Goal: Information Seeking & Learning: Learn about a topic

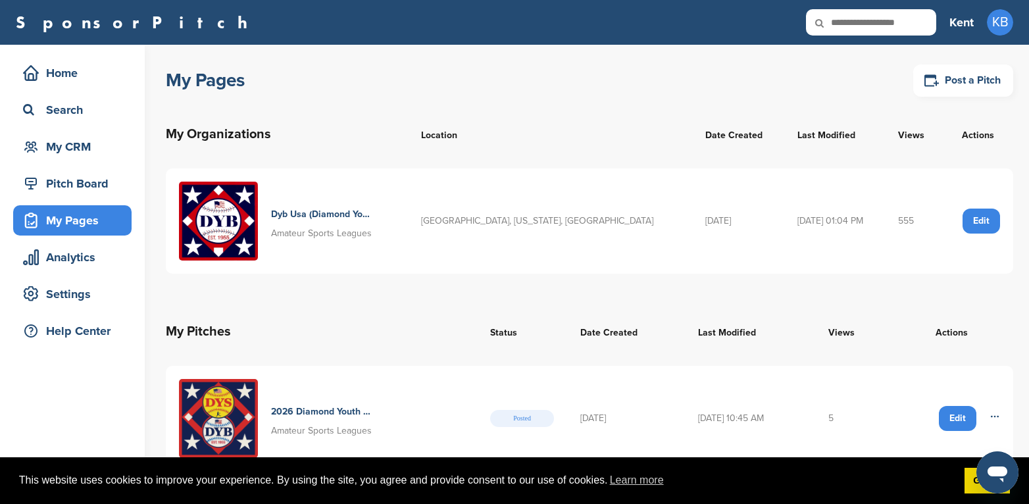
click at [880, 22] on input "text" at bounding box center [871, 22] width 130 height 26
type input "**********"
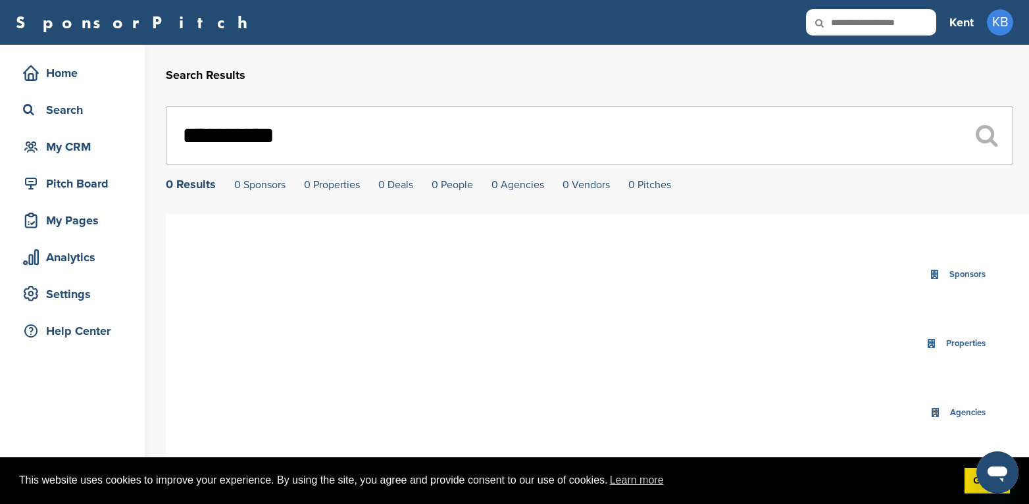
click at [915, 18] on input "text" at bounding box center [871, 22] width 130 height 26
type input "*******"
click at [76, 114] on div "Search" at bounding box center [76, 110] width 112 height 24
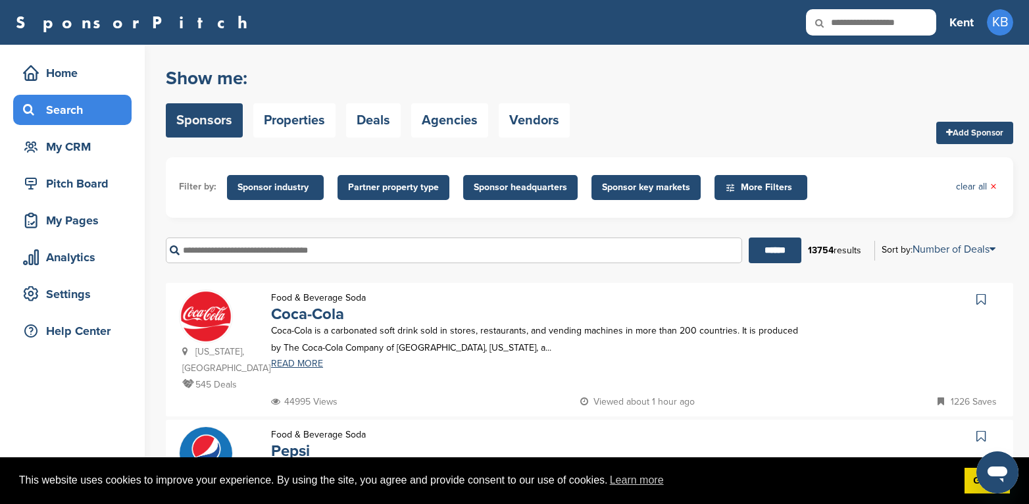
click at [274, 252] on input "text" at bounding box center [454, 251] width 577 height 26
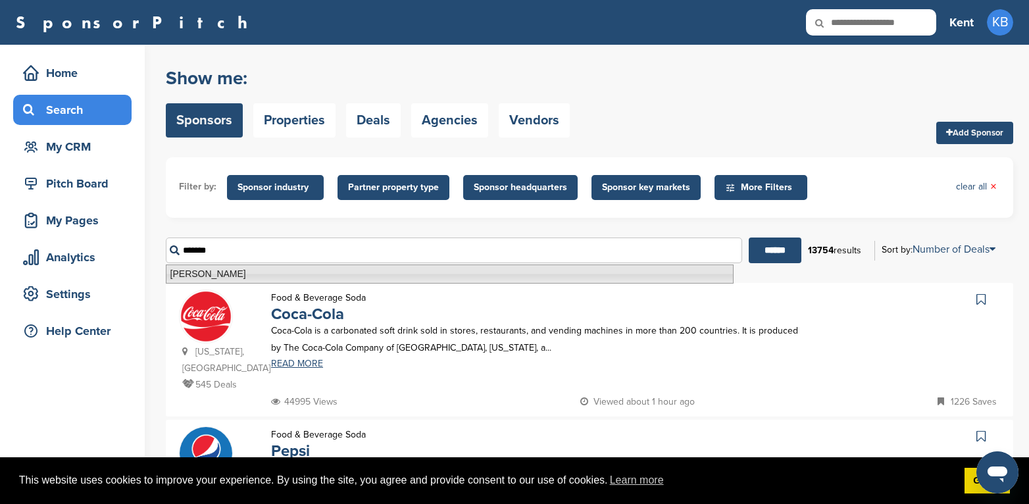
click at [211, 269] on li "Welch's" at bounding box center [450, 274] width 568 height 19
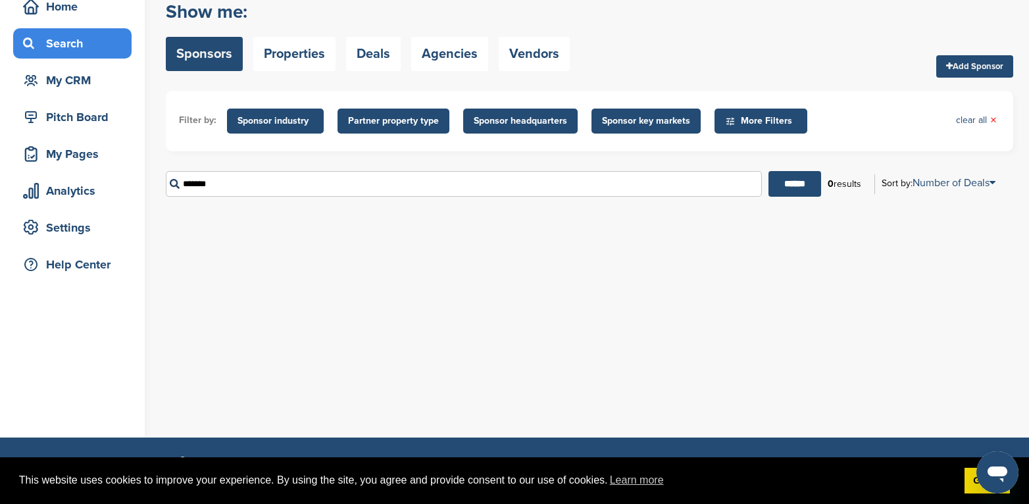
scroll to position [66, 0]
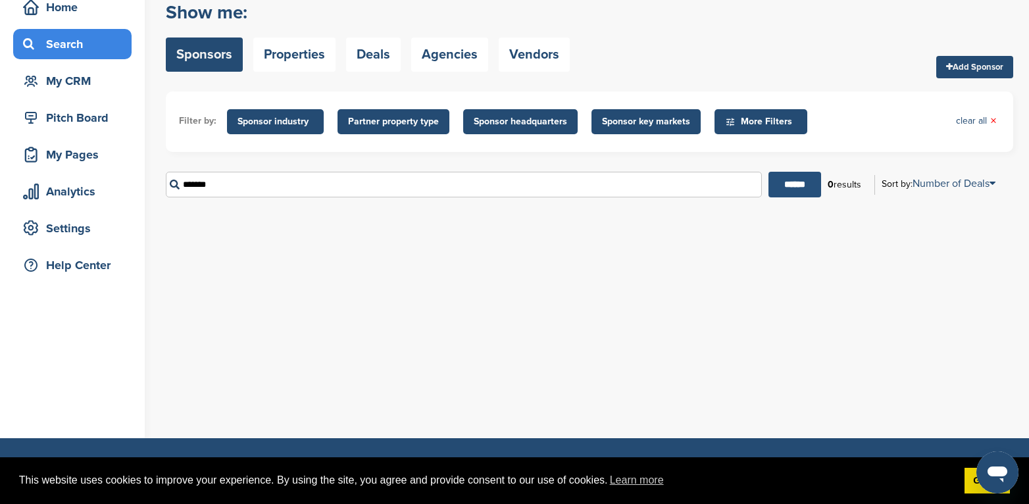
click at [801, 185] on input "******" at bounding box center [795, 185] width 53 height 26
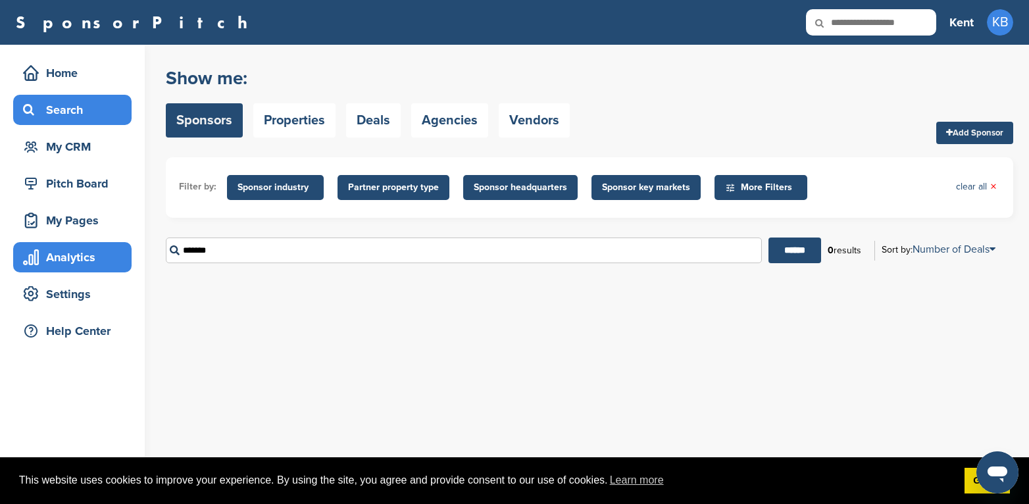
drag, startPoint x: 261, startPoint y: 257, endPoint x: 67, endPoint y: 247, distance: 194.4
click at [77, 248] on div "Home Search My CRM Pitch Board My Pages Analytics Settings Help Center You have…" at bounding box center [514, 274] width 1029 height 459
click at [800, 260] on input "******" at bounding box center [795, 251] width 53 height 26
click at [808, 247] on input "******" at bounding box center [795, 251] width 53 height 26
drag, startPoint x: 236, startPoint y: 252, endPoint x: 179, endPoint y: 249, distance: 57.3
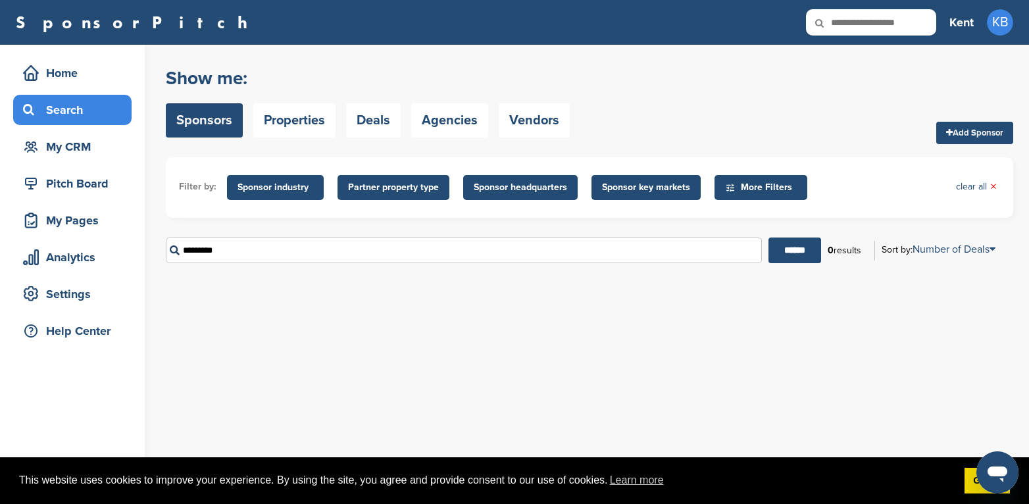
click at [179, 249] on input "*********" at bounding box center [464, 251] width 596 height 26
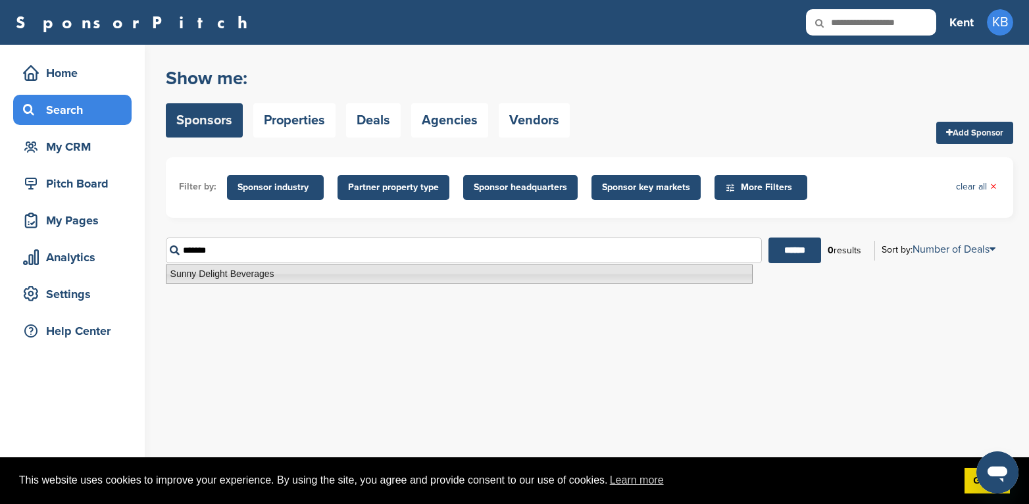
click at [323, 267] on li "Sunny Delight Beverages" at bounding box center [459, 274] width 587 height 19
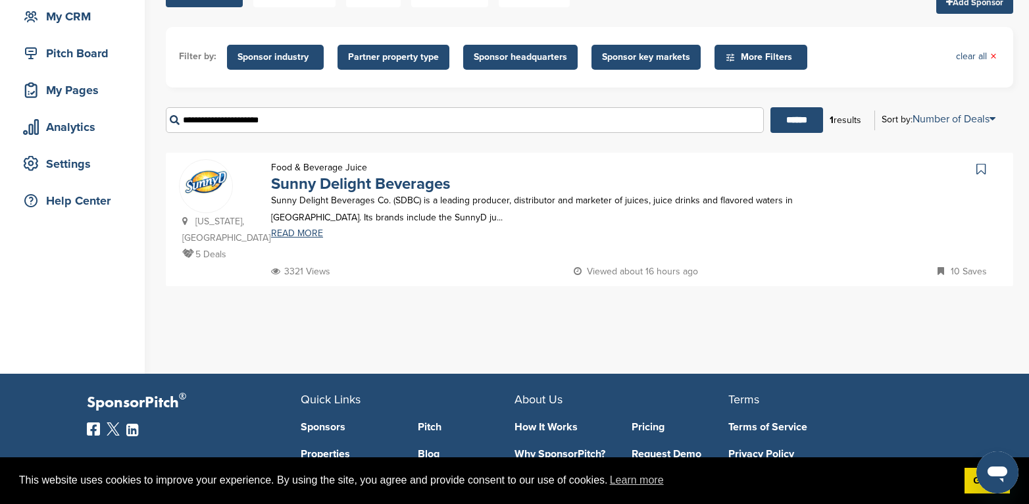
scroll to position [132, 0]
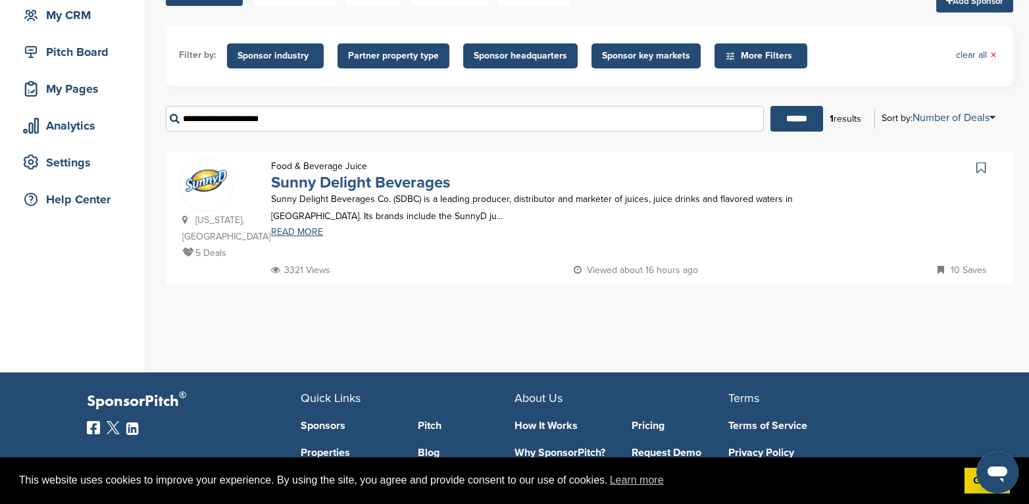
type input "**********"
click at [381, 184] on link "Sunny Delight Beverages" at bounding box center [360, 182] width 179 height 19
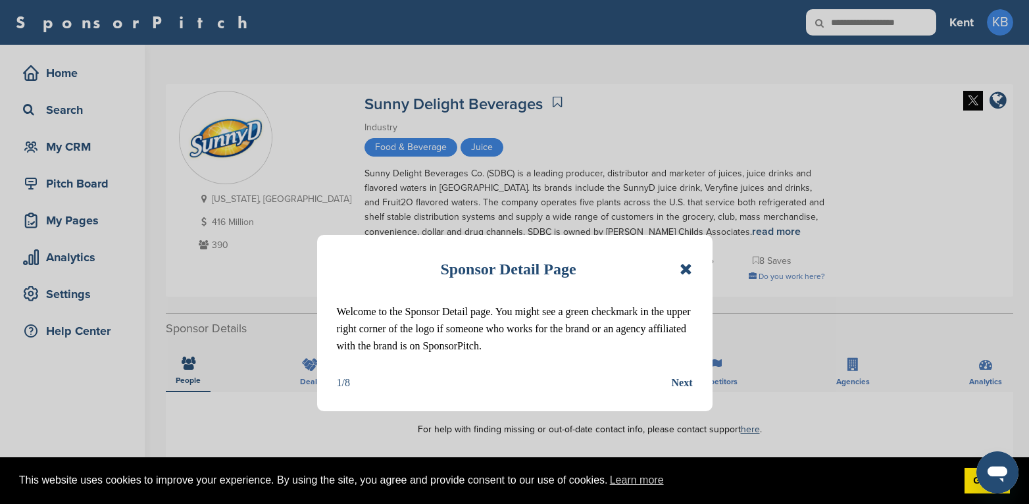
click at [685, 264] on icon at bounding box center [686, 269] width 13 height 16
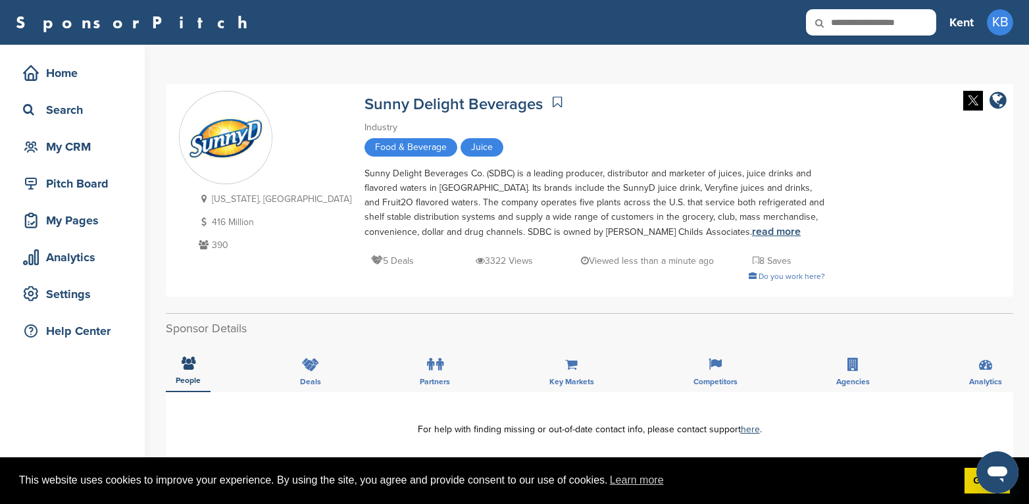
click at [752, 233] on link "read more" at bounding box center [776, 231] width 49 height 13
click at [854, 367] on icon at bounding box center [853, 364] width 11 height 13
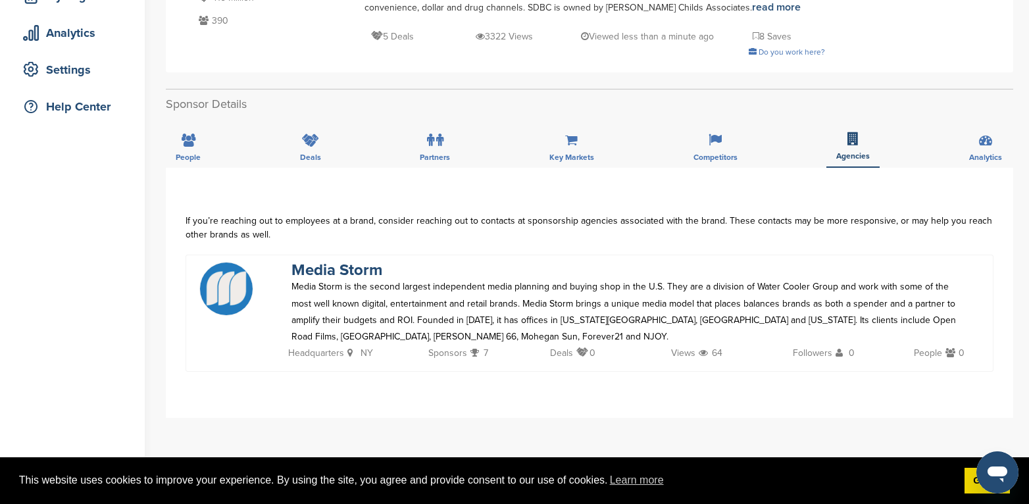
scroll to position [132, 0]
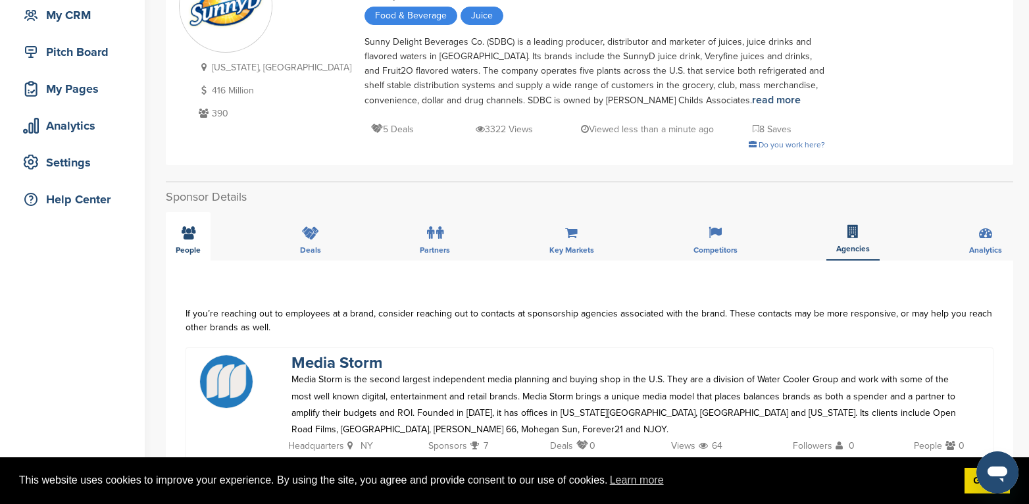
click at [188, 230] on icon at bounding box center [189, 232] width 14 height 13
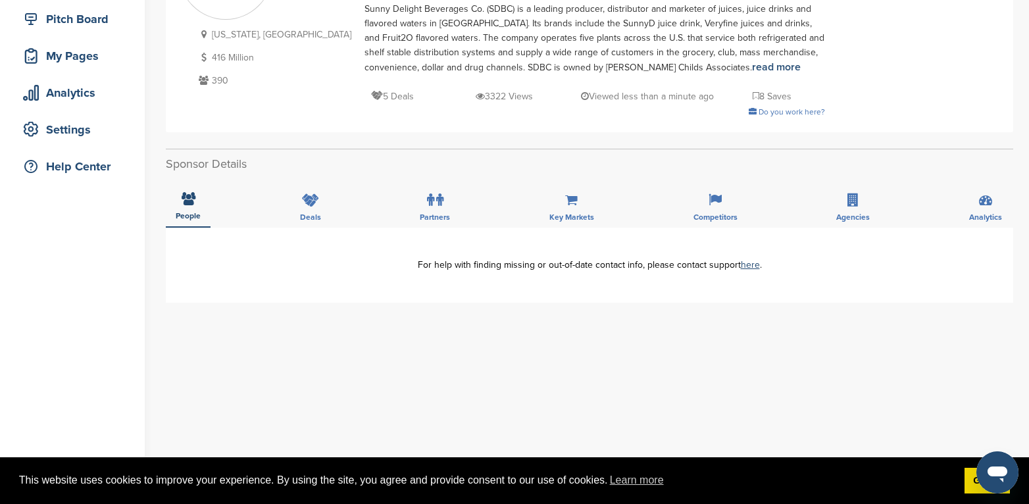
scroll to position [66, 0]
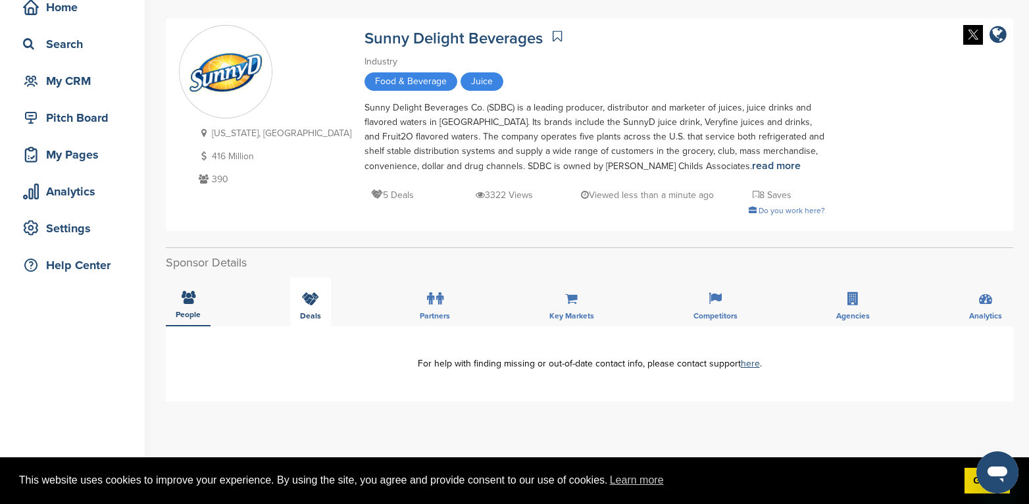
click at [305, 296] on icon at bounding box center [310, 298] width 17 height 13
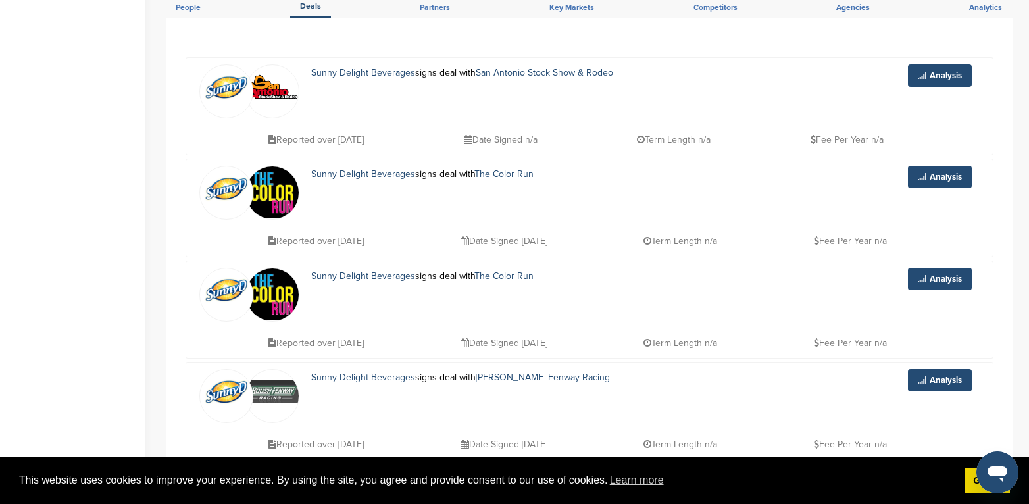
scroll to position [197, 0]
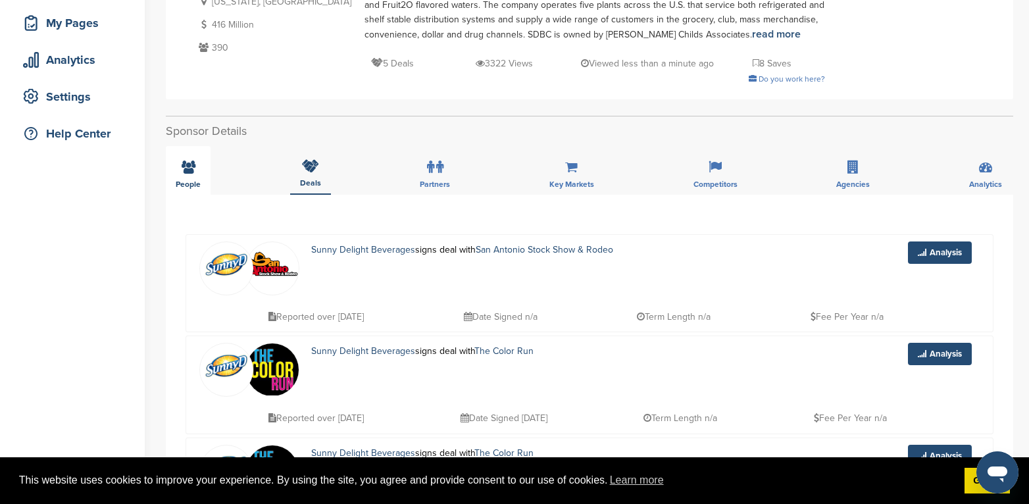
click at [191, 167] on icon at bounding box center [189, 167] width 14 height 13
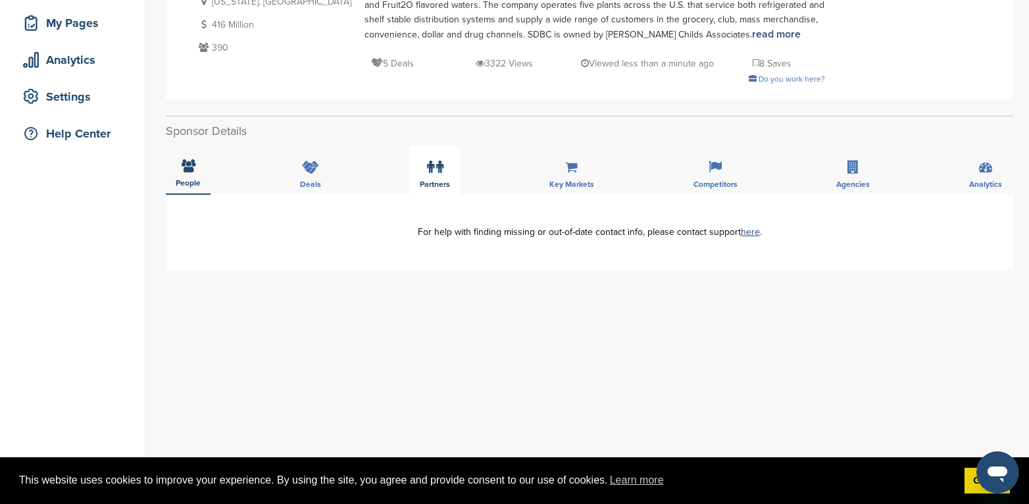
click at [431, 173] on icon at bounding box center [430, 167] width 7 height 13
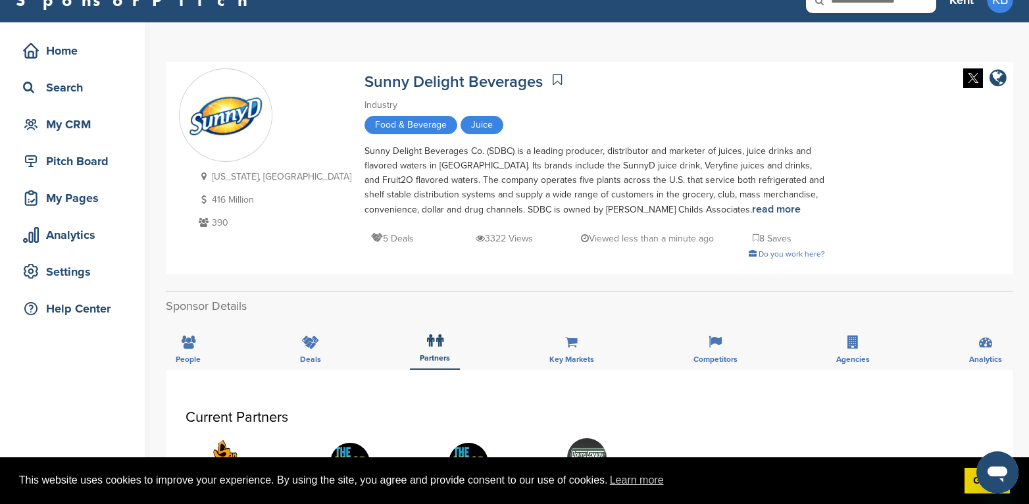
scroll to position [0, 0]
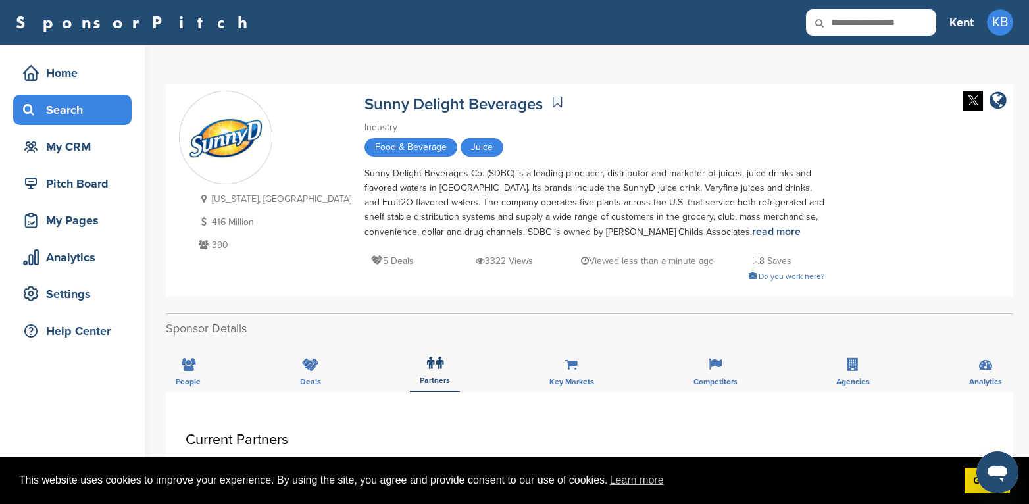
click at [80, 112] on div "Search" at bounding box center [76, 110] width 112 height 24
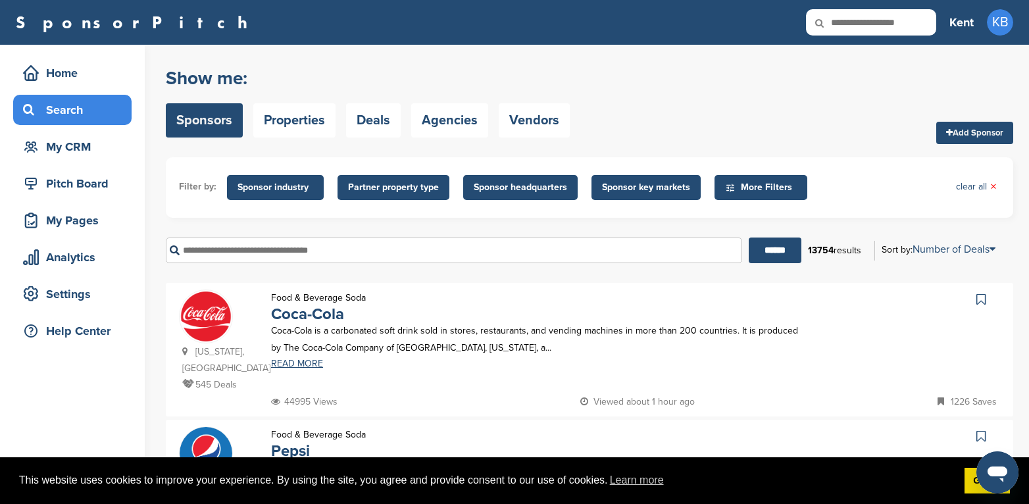
click at [296, 247] on input "text" at bounding box center [454, 251] width 577 height 26
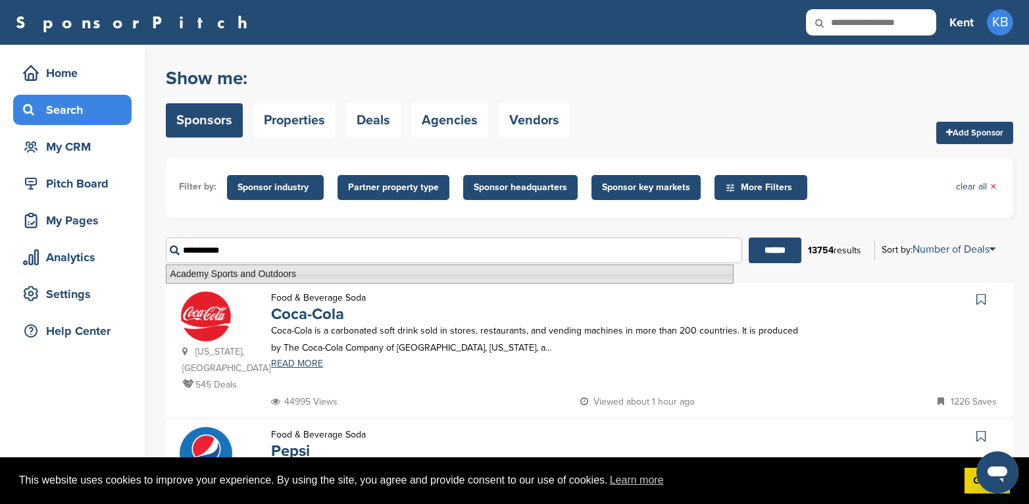
click at [217, 272] on li "Academy Sports and Outdoors" at bounding box center [450, 274] width 568 height 19
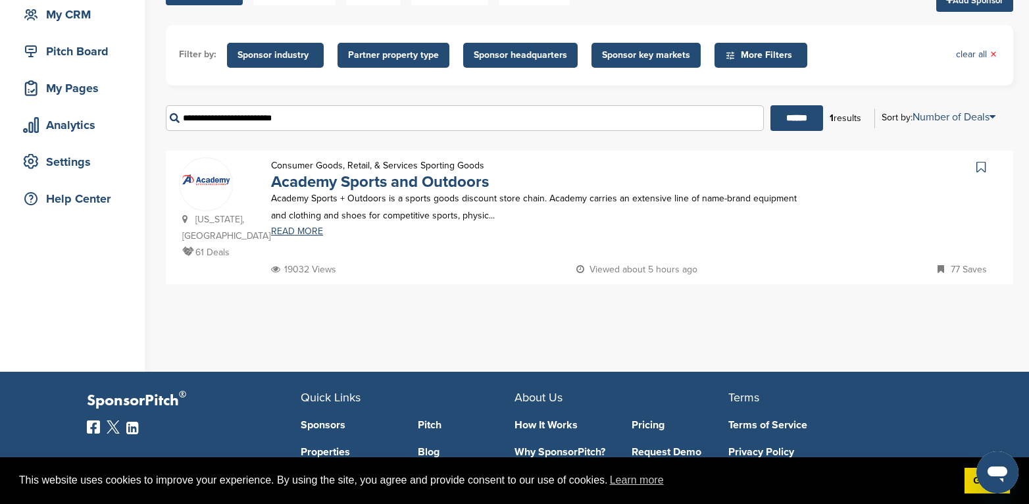
scroll to position [132, 0]
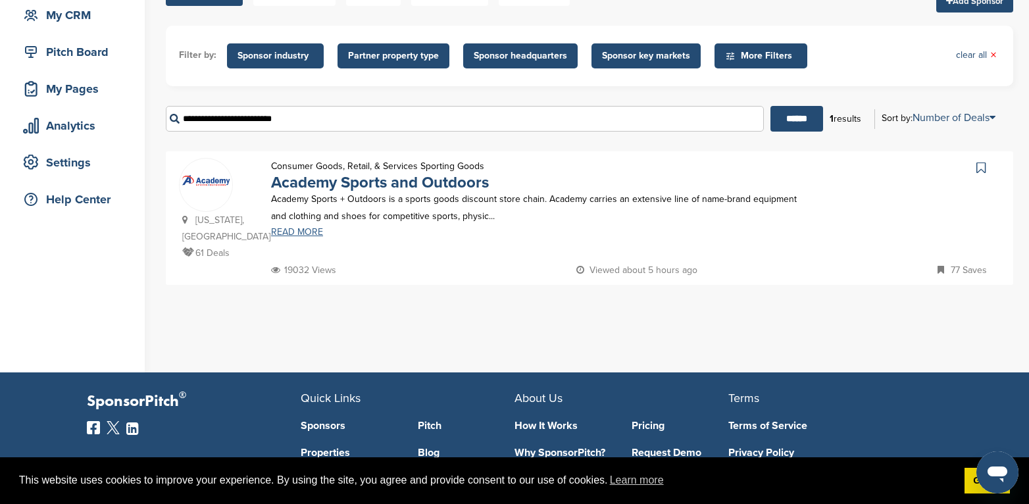
type input "**********"
click at [299, 230] on link "READ MORE" at bounding box center [536, 232] width 530 height 9
click at [317, 181] on link "Academy Sports and Outdoors" at bounding box center [380, 182] width 218 height 19
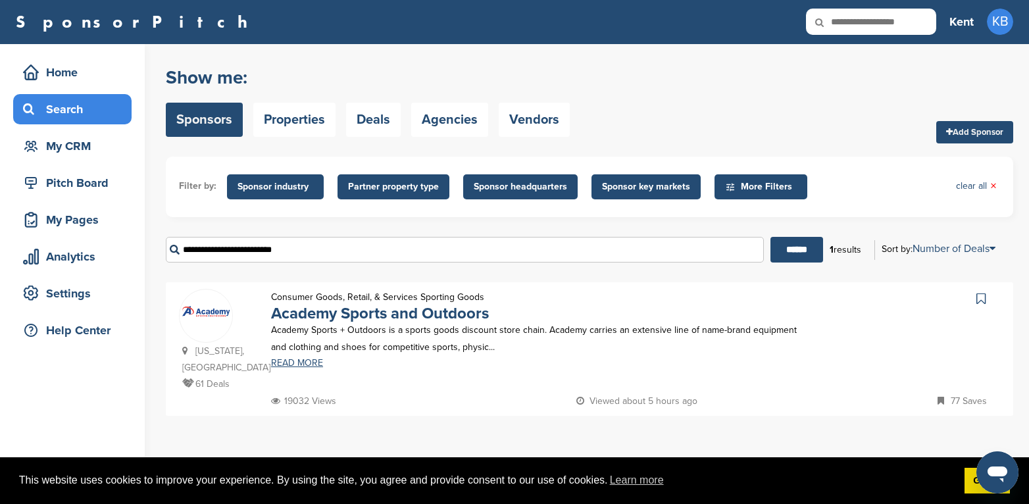
scroll to position [0, 0]
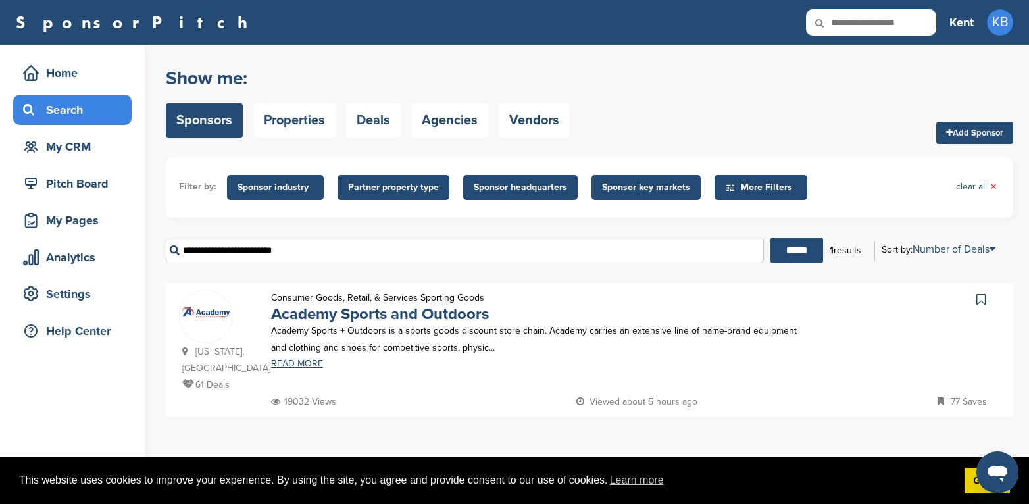
click at [56, 109] on div "Search" at bounding box center [76, 110] width 112 height 24
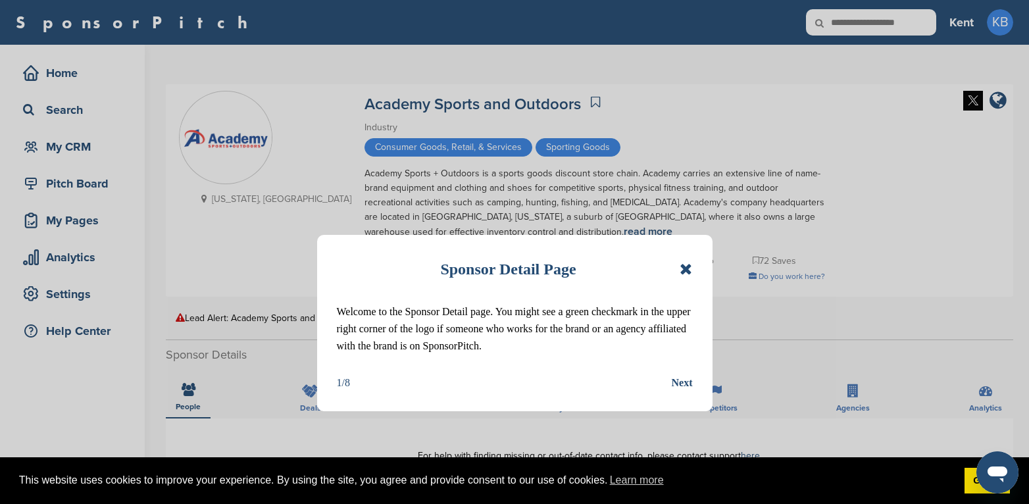
click at [690, 269] on icon at bounding box center [686, 269] width 13 height 16
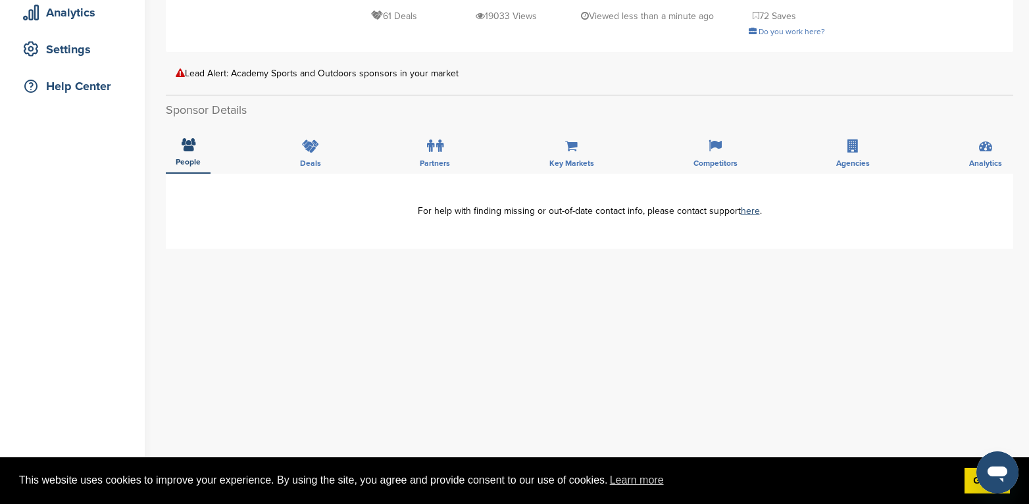
scroll to position [263, 0]
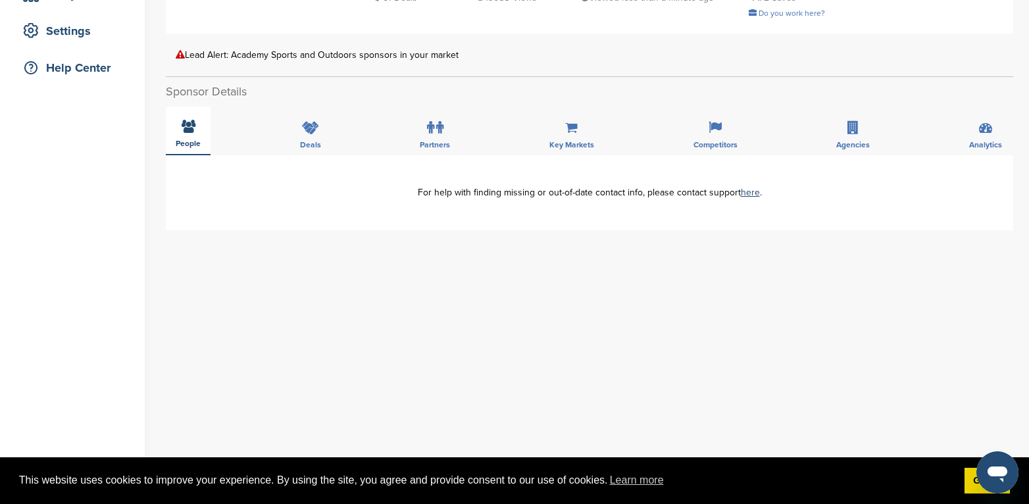
click at [184, 127] on icon at bounding box center [189, 126] width 14 height 13
click at [849, 131] on icon at bounding box center [853, 127] width 11 height 13
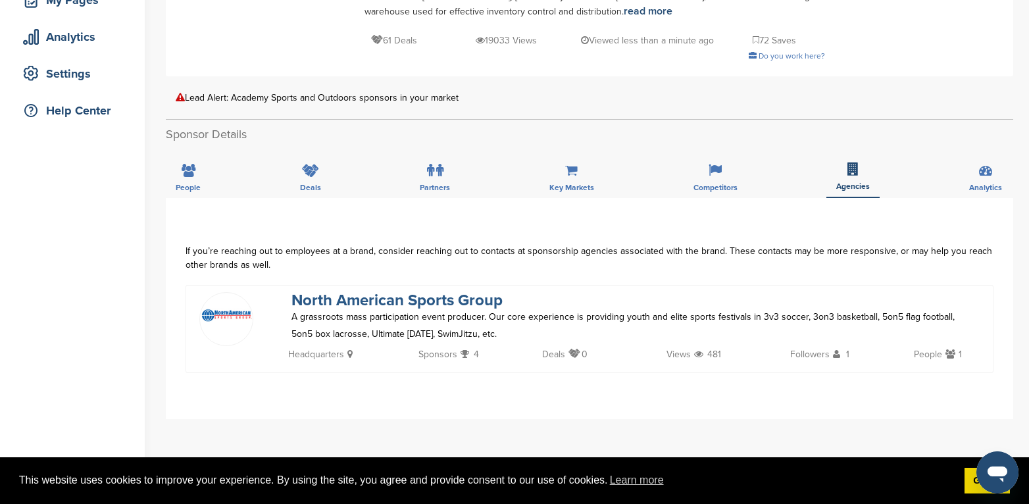
scroll to position [197, 0]
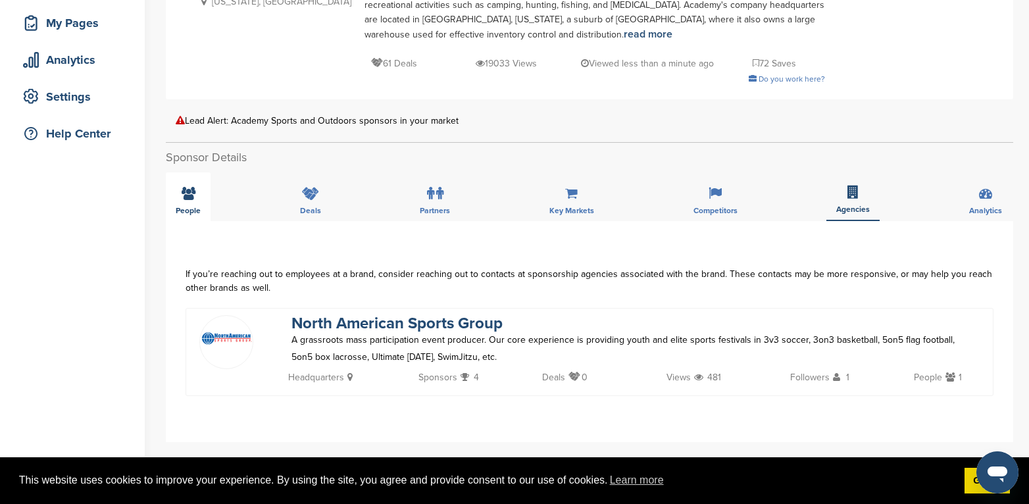
click at [176, 188] on div "People" at bounding box center [188, 196] width 45 height 49
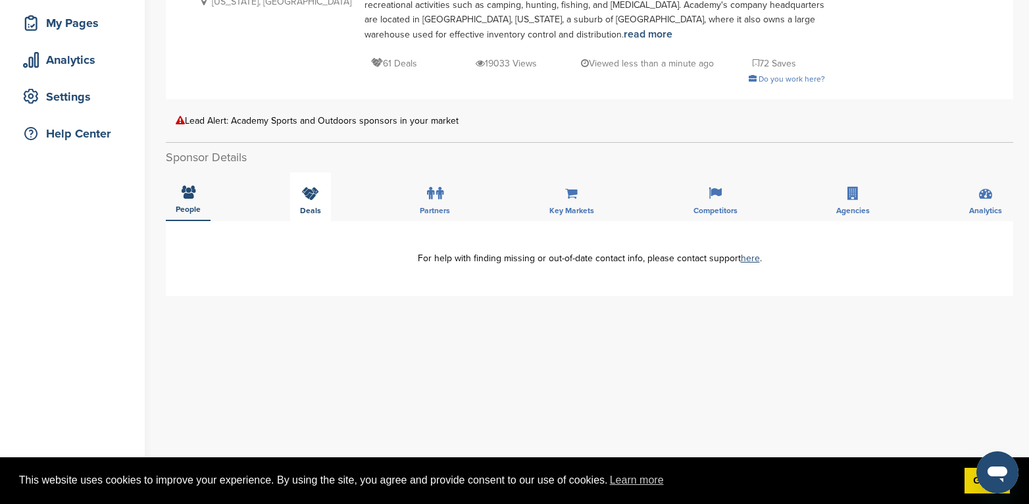
click at [301, 186] on div "Deals" at bounding box center [310, 196] width 41 height 49
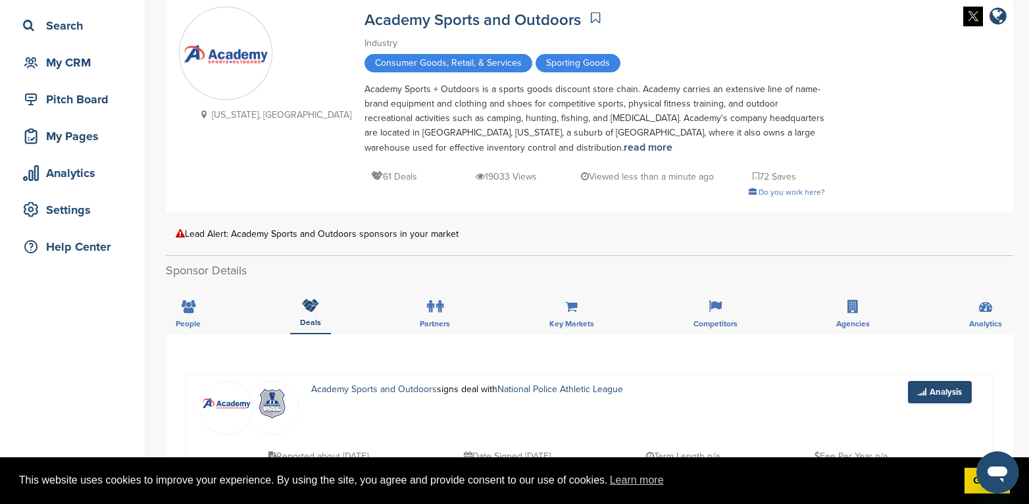
scroll to position [0, 0]
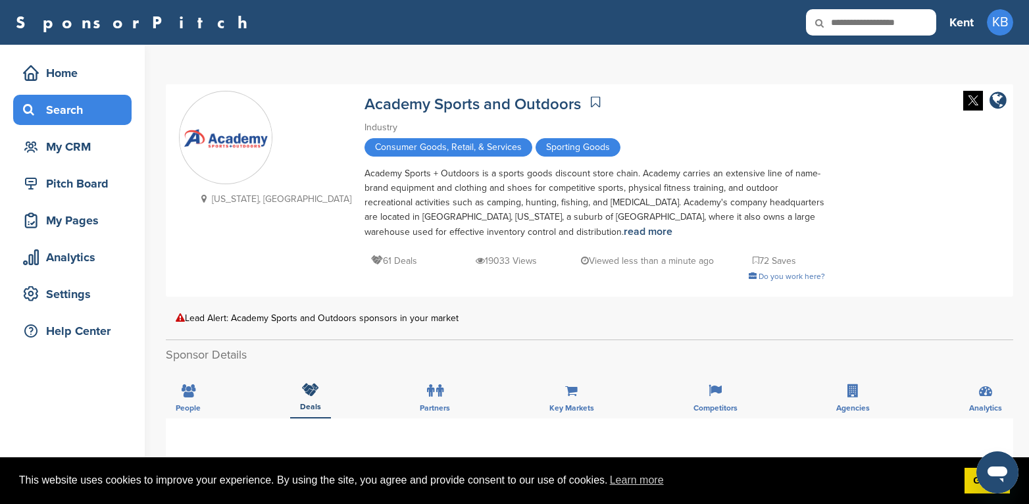
click at [52, 99] on div "Search" at bounding box center [76, 110] width 112 height 24
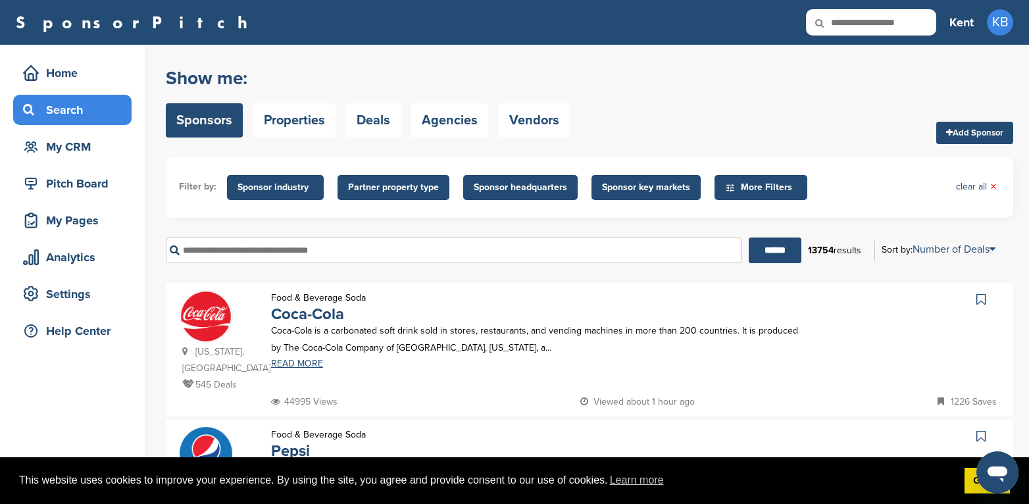
click at [274, 257] on input "text" at bounding box center [454, 251] width 577 height 26
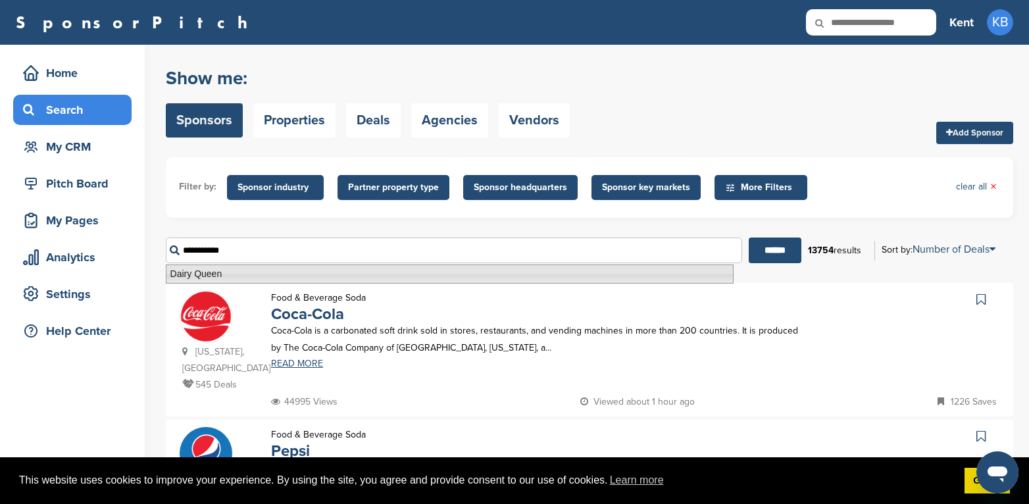
click at [197, 273] on li "Dairy Queen" at bounding box center [450, 274] width 568 height 19
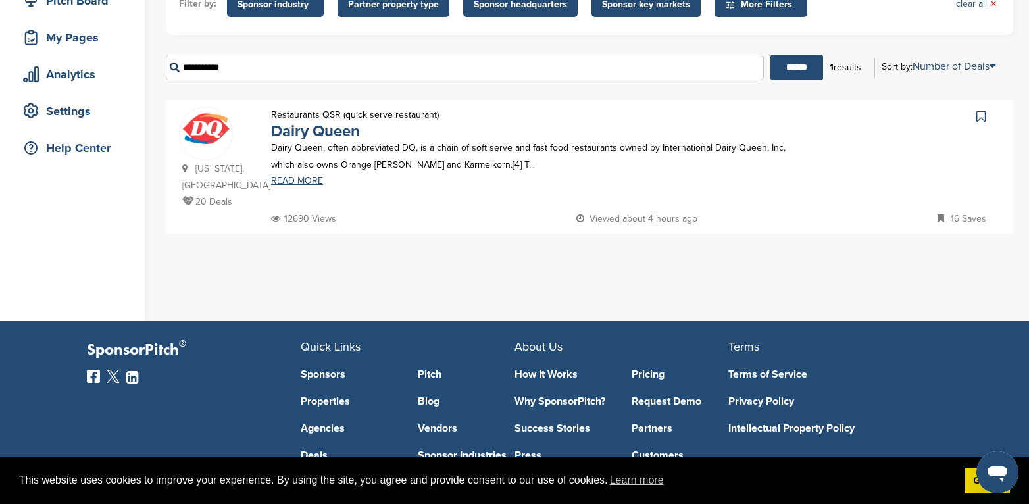
scroll to position [197, 0]
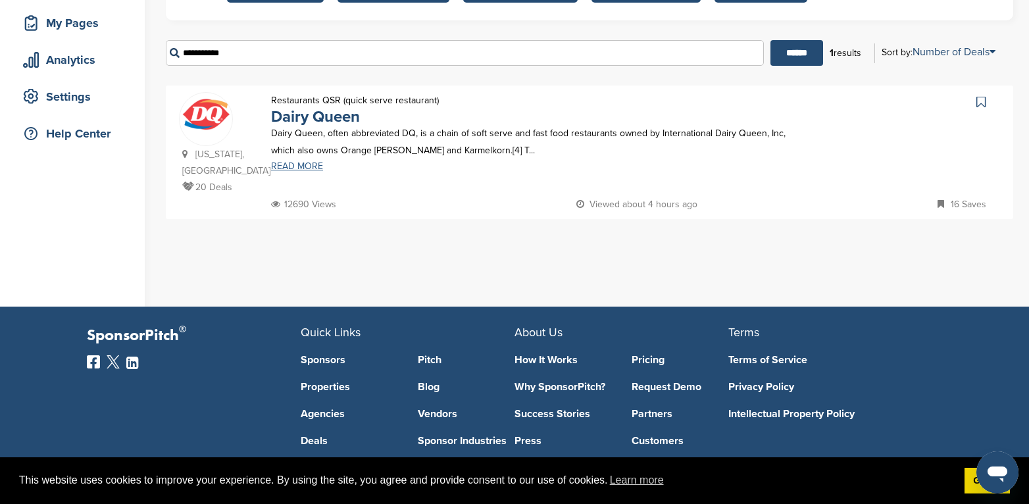
type input "**********"
click at [303, 164] on link "READ MORE" at bounding box center [536, 166] width 530 height 9
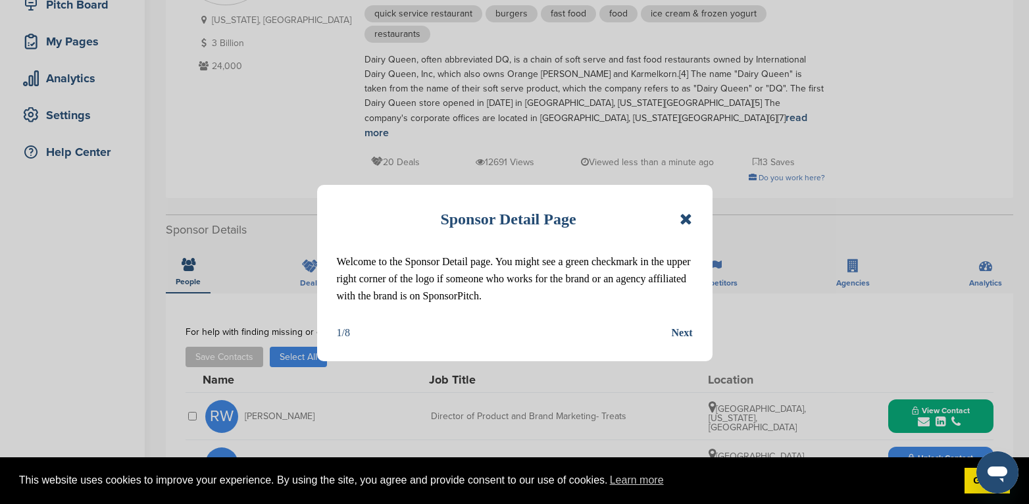
scroll to position [197, 0]
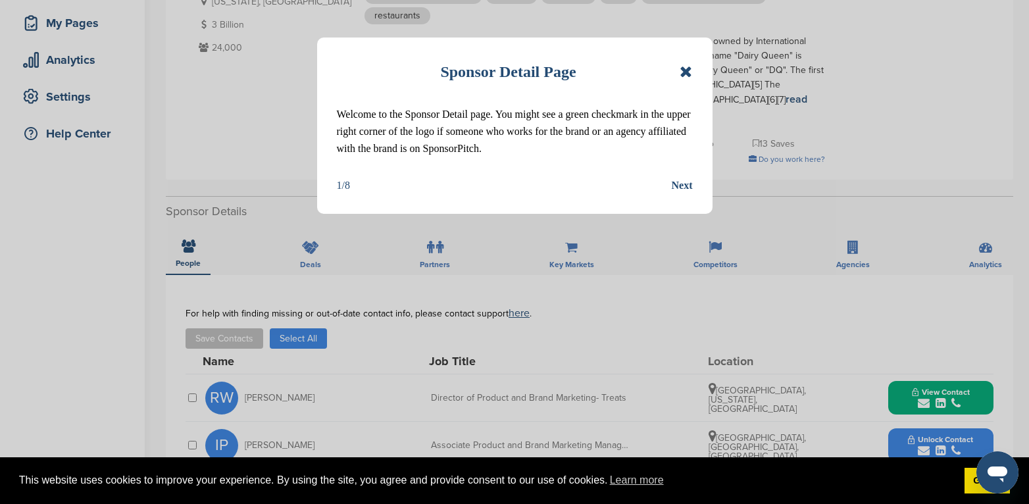
click at [685, 79] on icon at bounding box center [686, 72] width 13 height 16
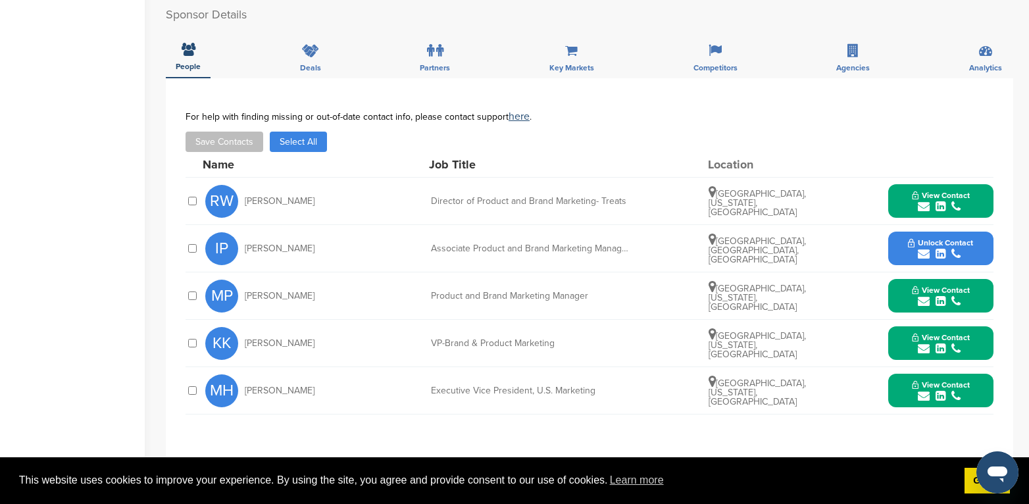
scroll to position [395, 0]
click at [922, 295] on icon "submit" at bounding box center [924, 301] width 12 height 12
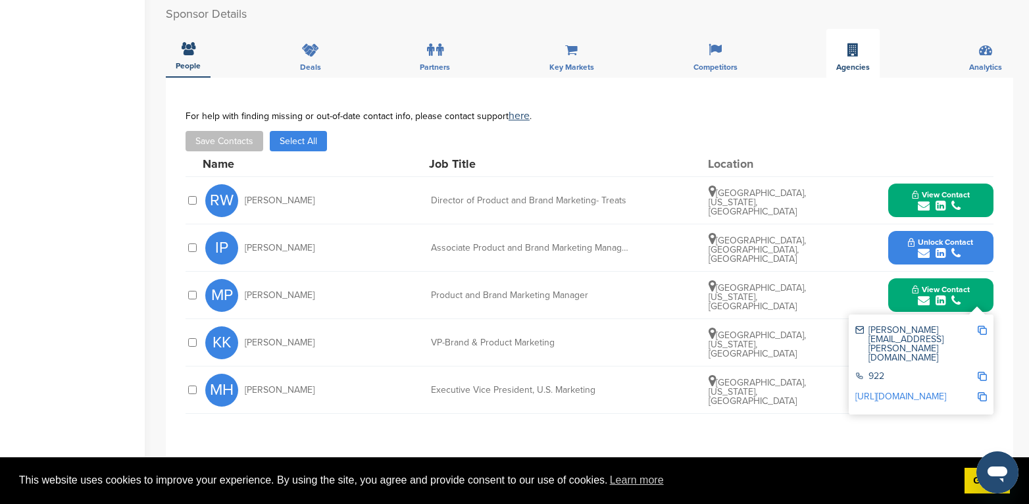
click at [855, 44] on div "Agencies" at bounding box center [853, 53] width 53 height 49
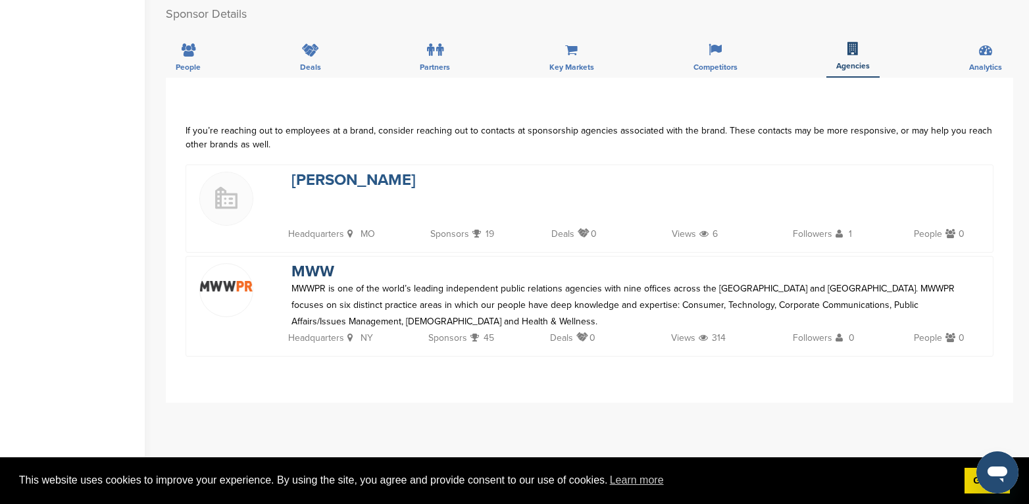
click at [310, 170] on link "Barkley" at bounding box center [354, 179] width 124 height 19
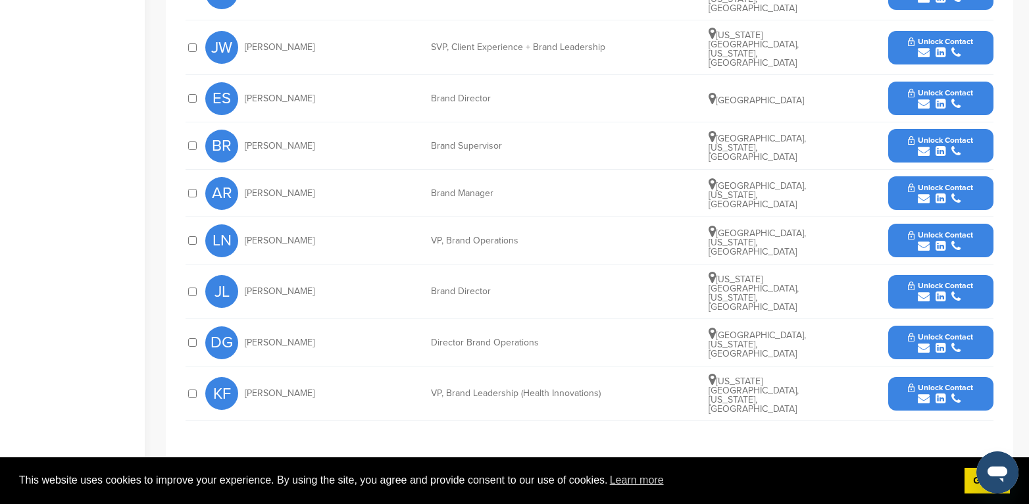
scroll to position [527, 0]
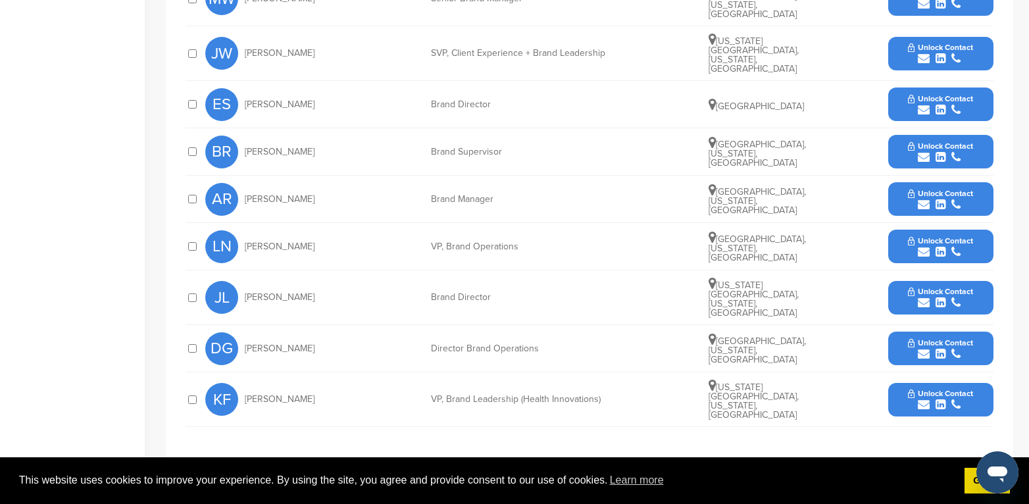
click at [964, 94] on span "Unlock Contact" at bounding box center [940, 98] width 65 height 9
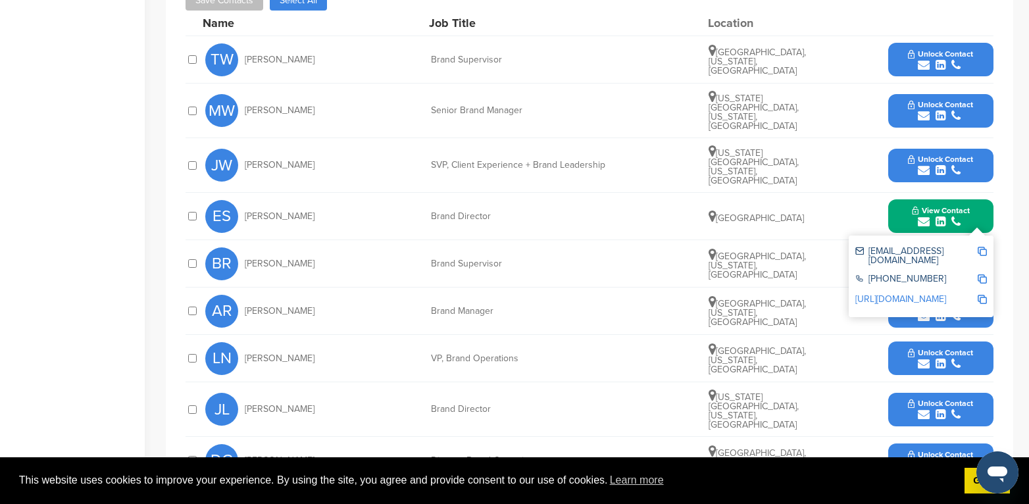
scroll to position [395, 0]
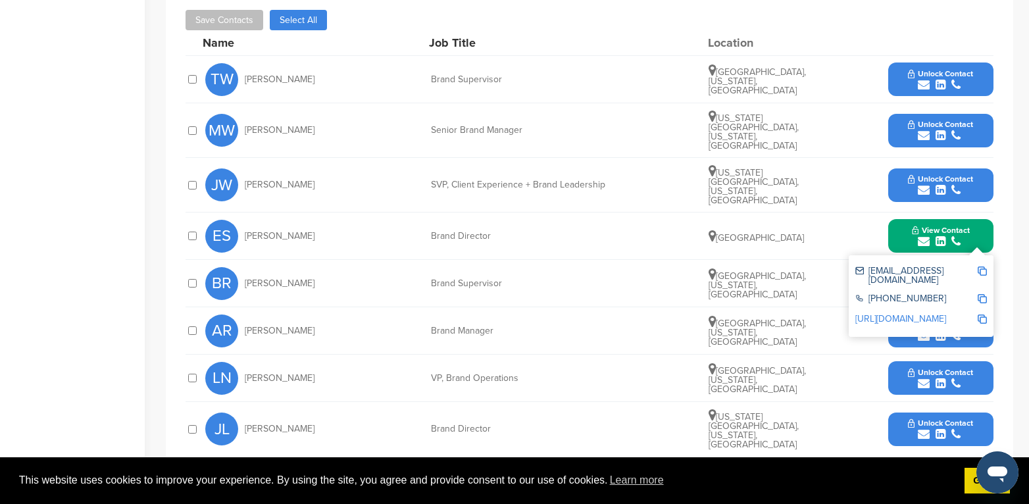
click at [921, 72] on span "Unlock Contact" at bounding box center [940, 73] width 65 height 9
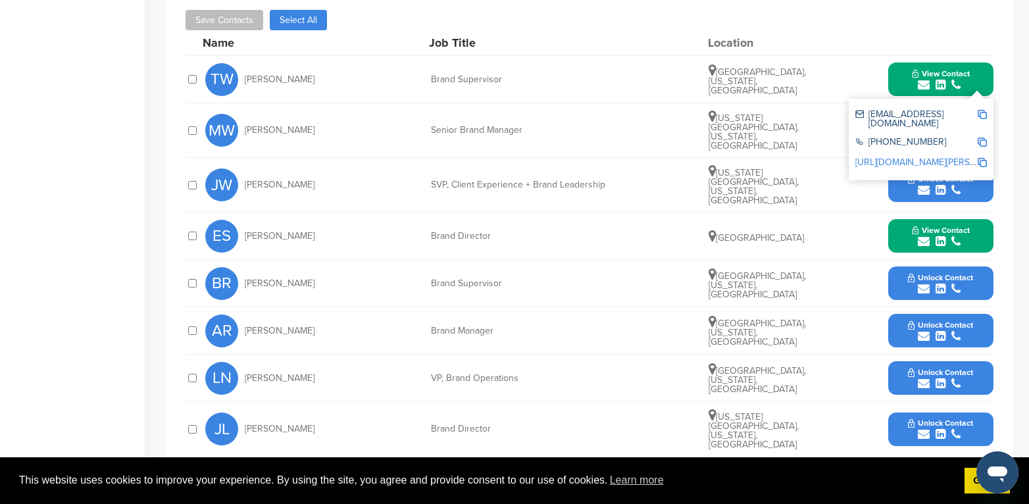
click at [907, 180] on button "Unlock Contact" at bounding box center [940, 184] width 97 height 39
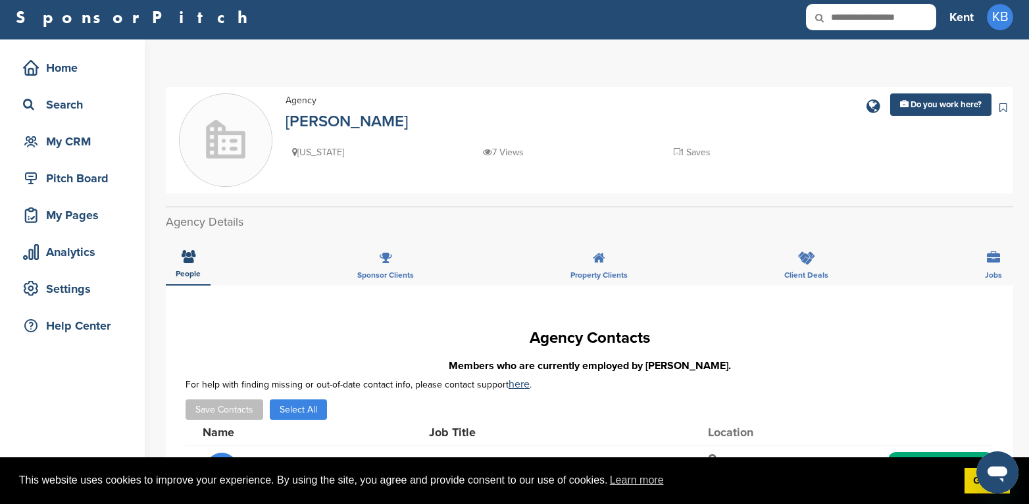
scroll to position [0, 0]
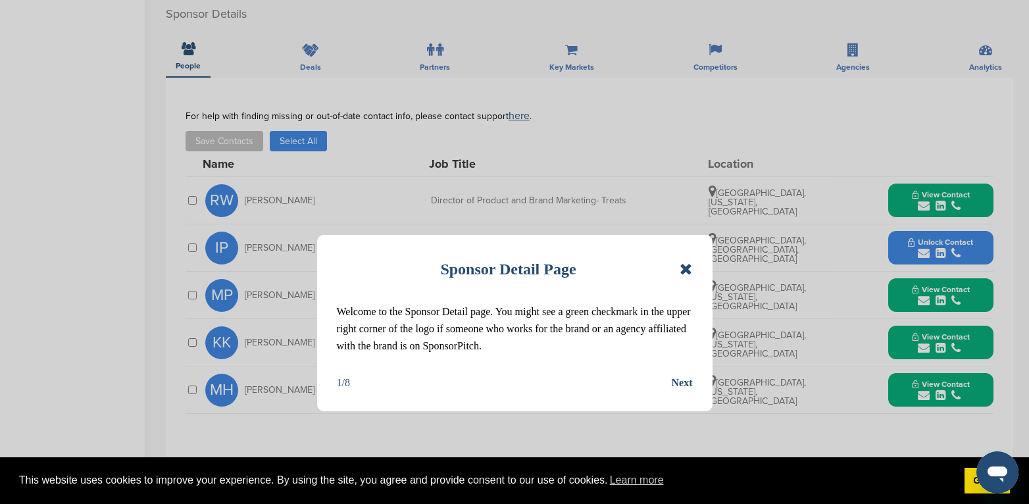
click at [684, 263] on icon at bounding box center [686, 269] width 13 height 16
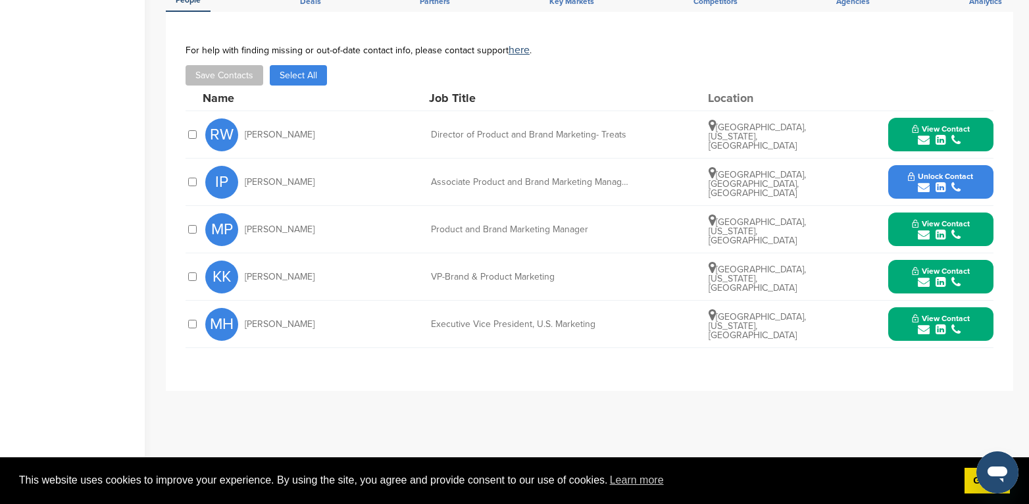
scroll to position [395, 0]
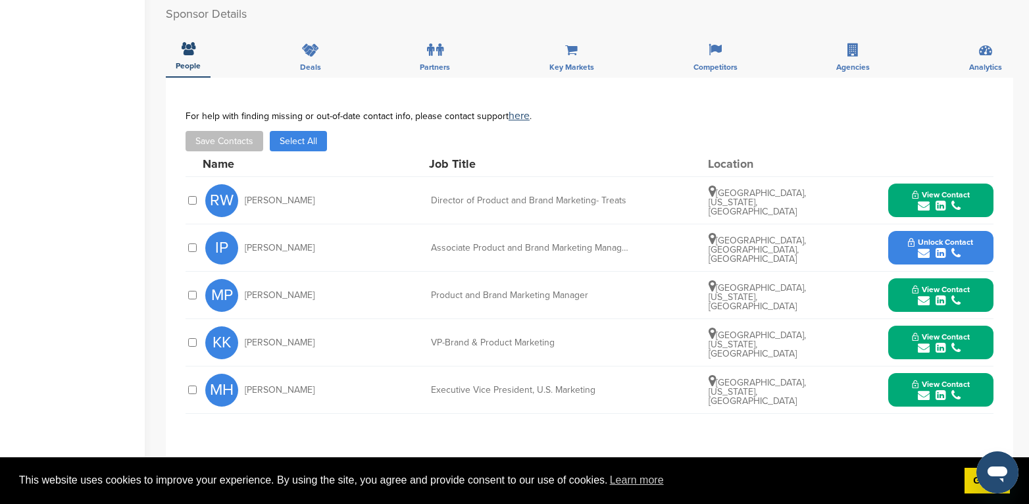
click at [901, 279] on button "View Contact" at bounding box center [941, 295] width 90 height 39
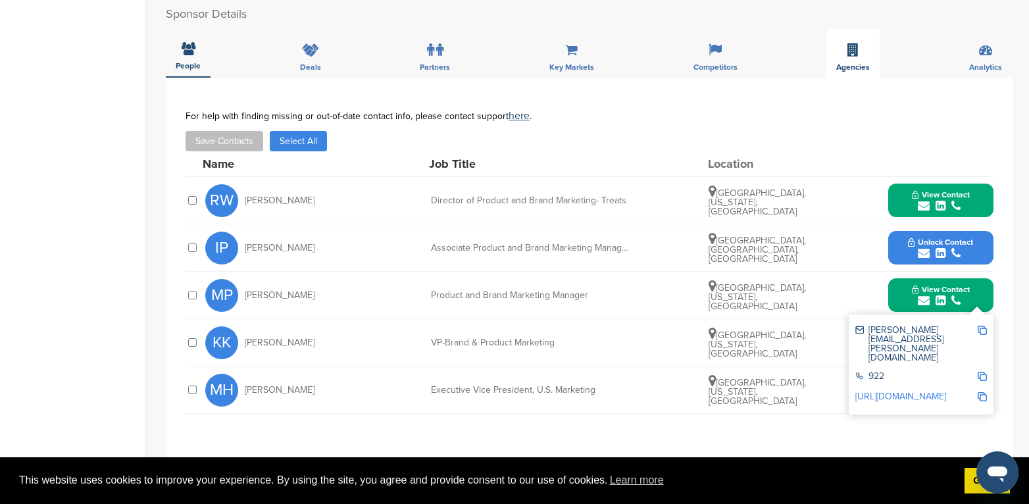
click at [858, 42] on div "Agencies" at bounding box center [853, 53] width 53 height 49
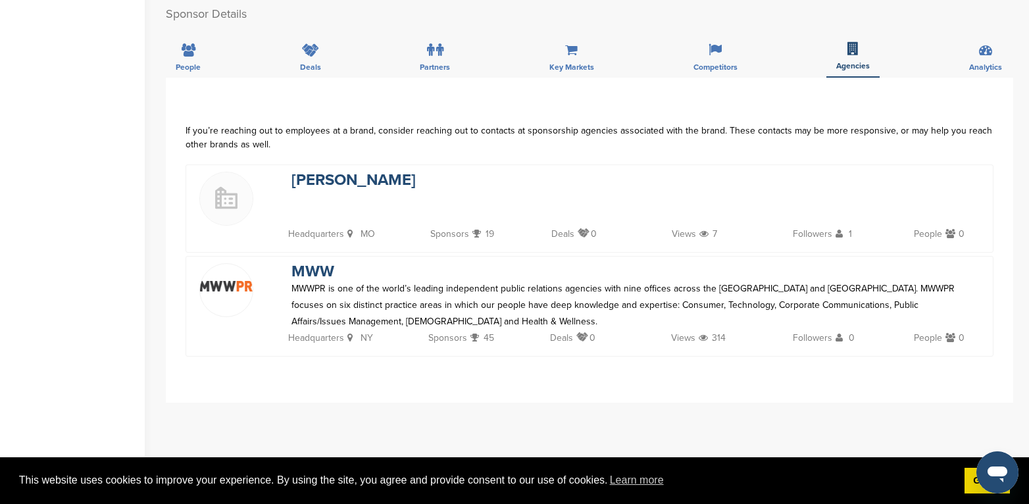
click at [226, 281] on img at bounding box center [226, 286] width 53 height 10
click at [314, 262] on link "MWW" at bounding box center [313, 271] width 43 height 19
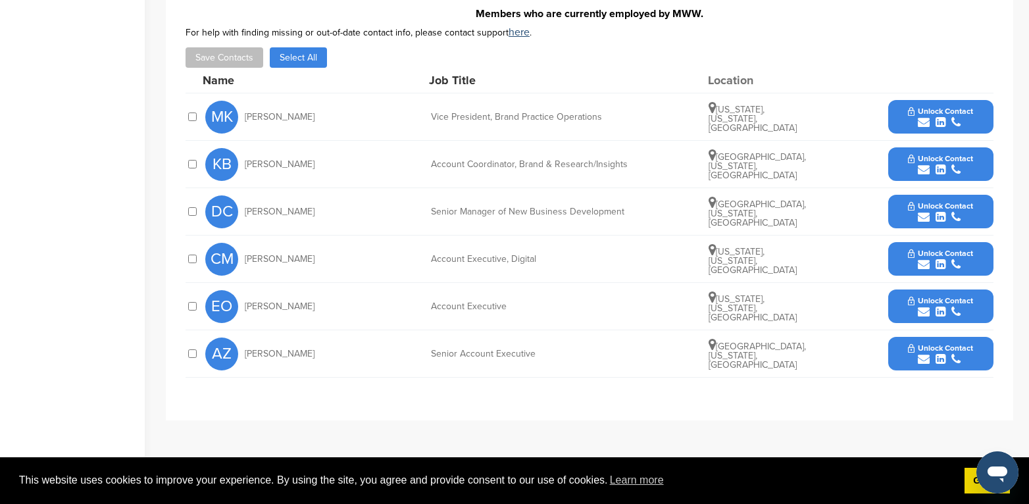
scroll to position [395, 0]
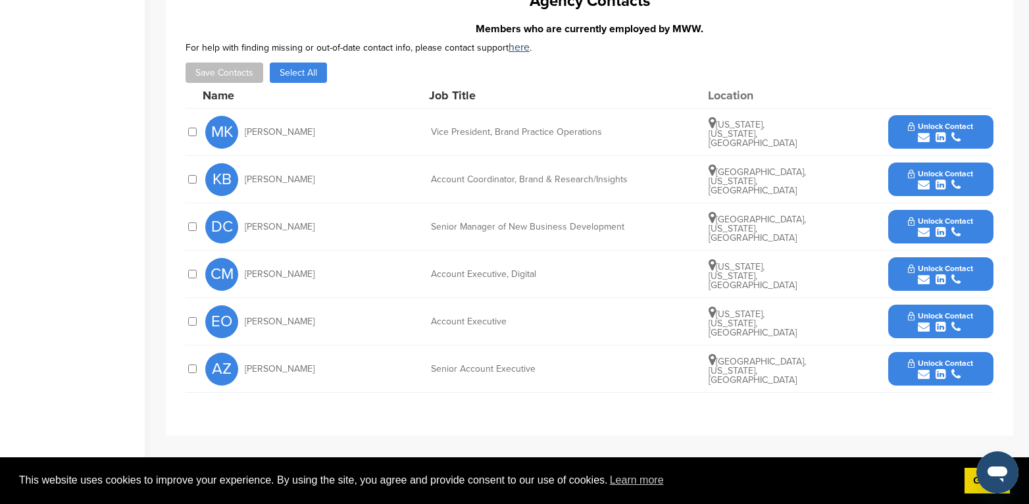
click at [913, 223] on span "Unlock Contact" at bounding box center [940, 221] width 65 height 9
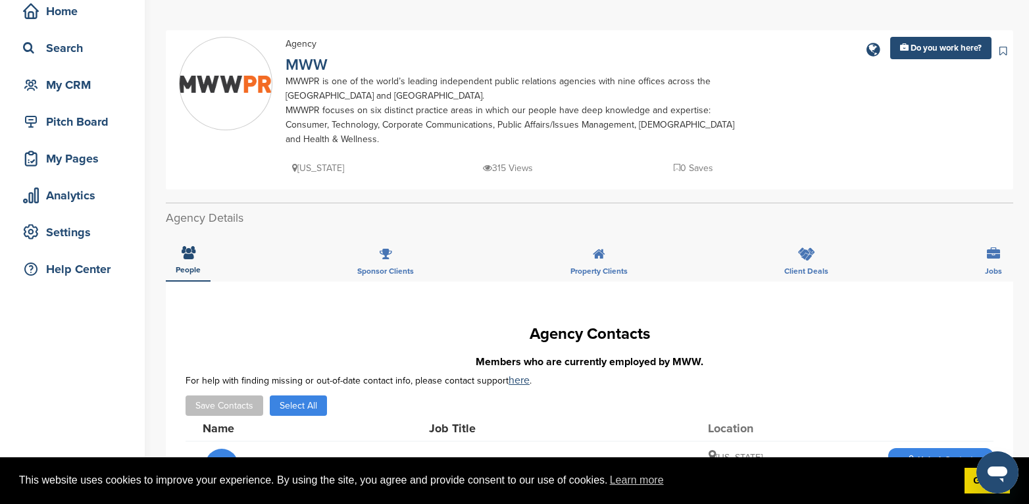
scroll to position [0, 0]
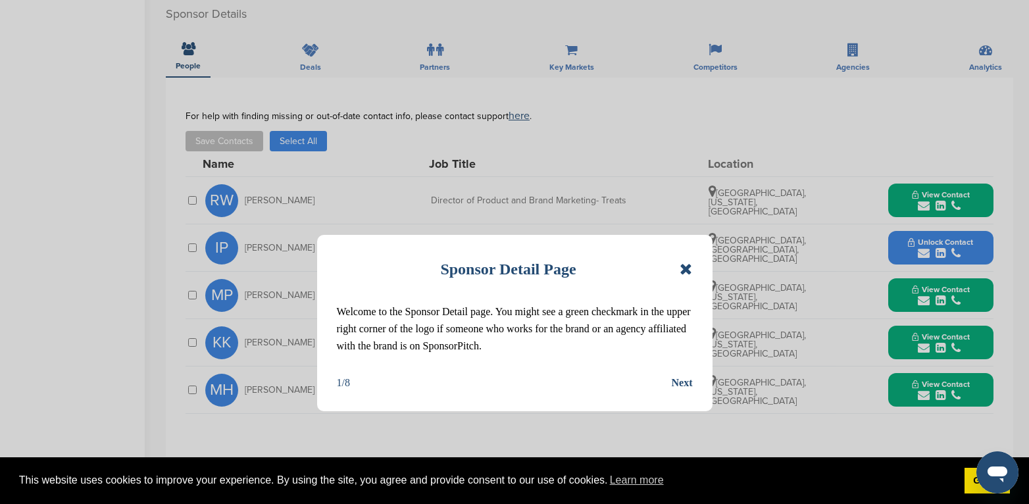
click at [684, 267] on icon at bounding box center [686, 269] width 13 height 16
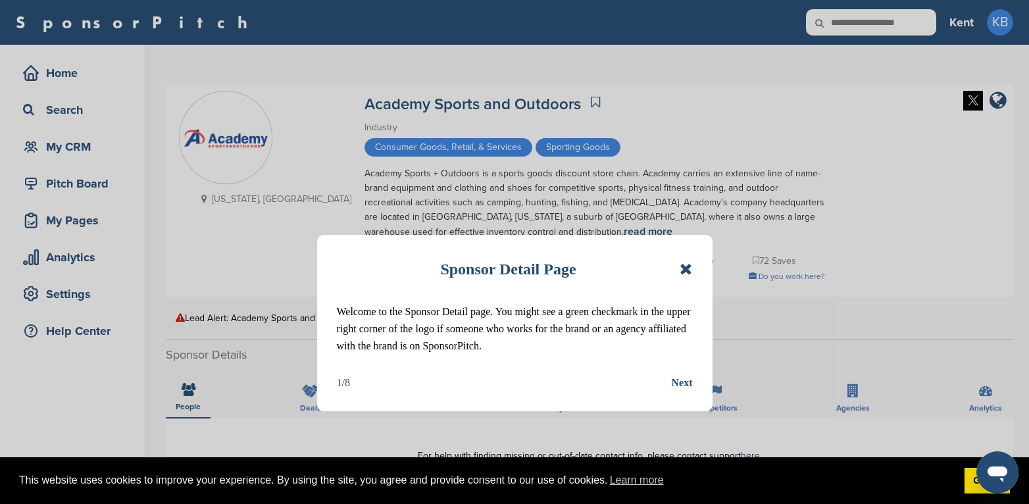
click at [686, 270] on icon at bounding box center [686, 269] width 13 height 16
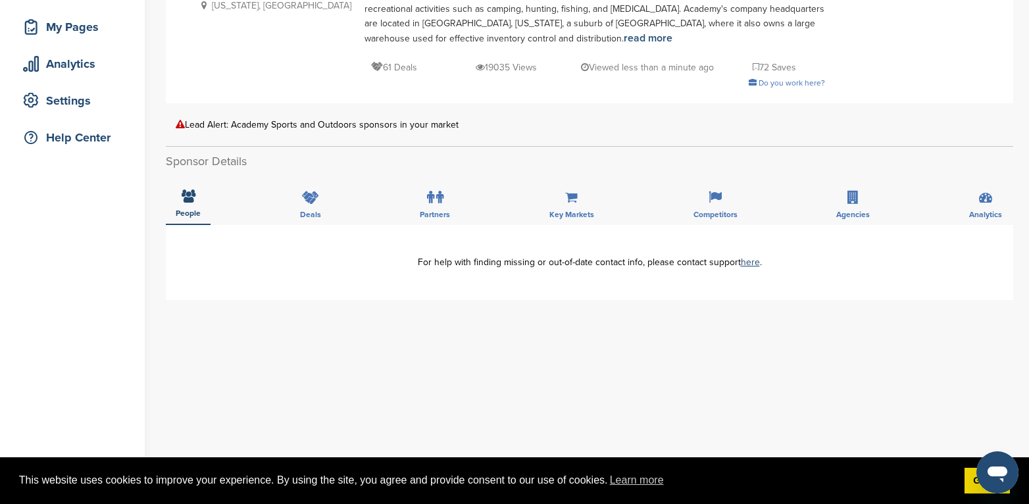
scroll to position [197, 0]
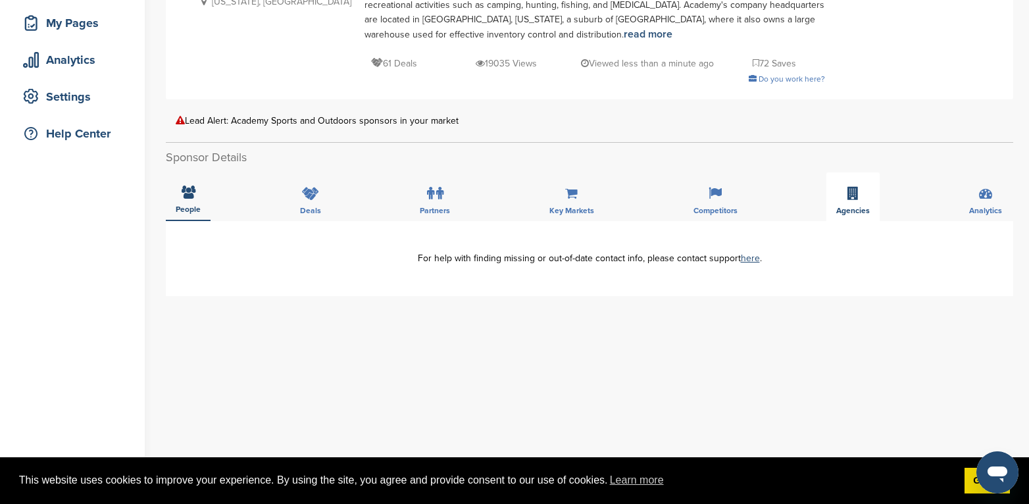
click at [858, 200] on icon at bounding box center [853, 193] width 11 height 13
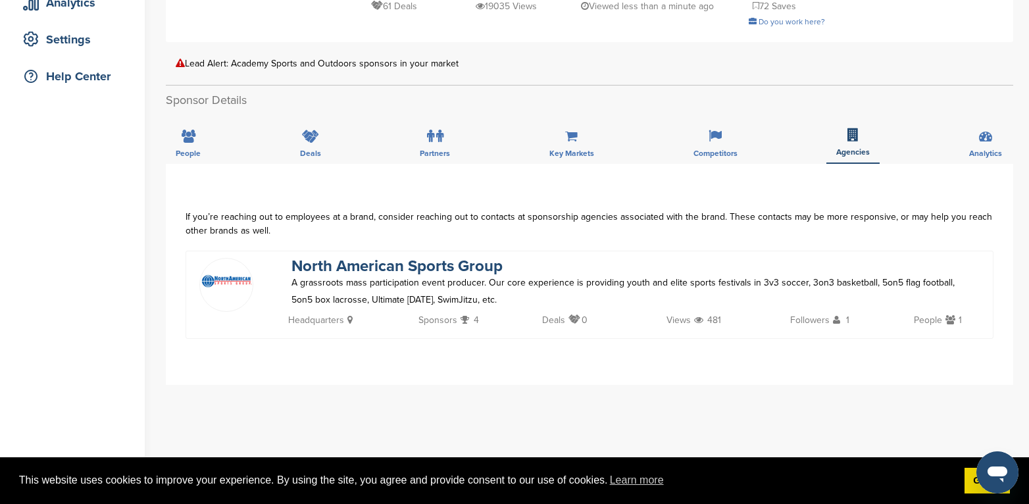
scroll to position [329, 0]
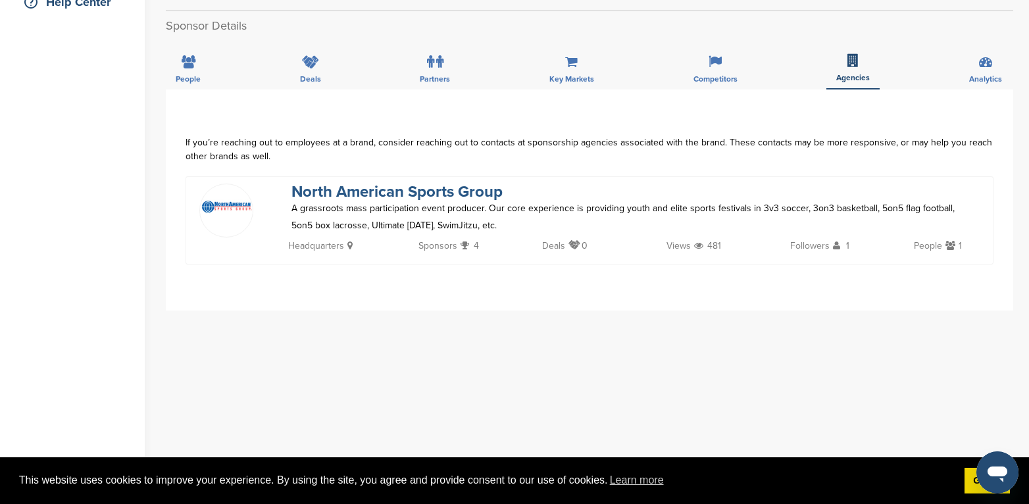
click at [411, 195] on link "North American Sports Group" at bounding box center [397, 191] width 211 height 19
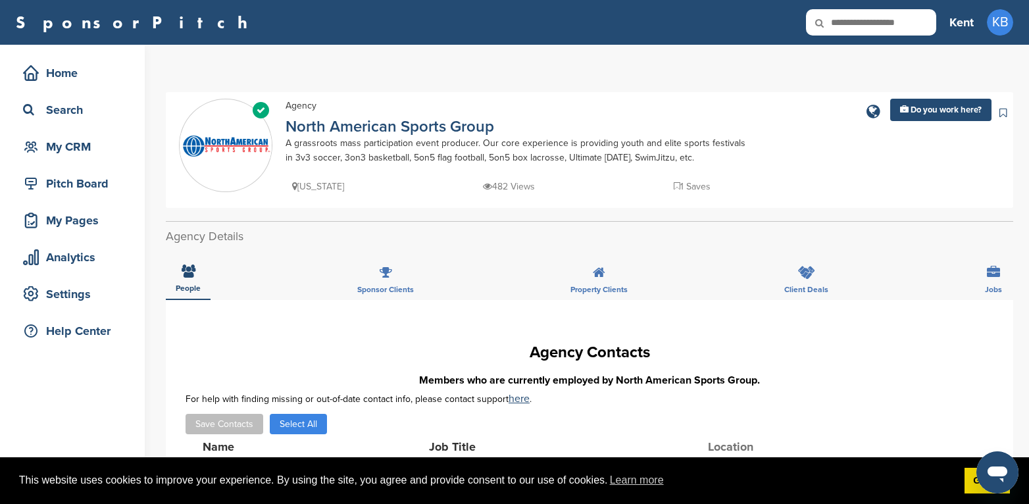
scroll to position [263, 0]
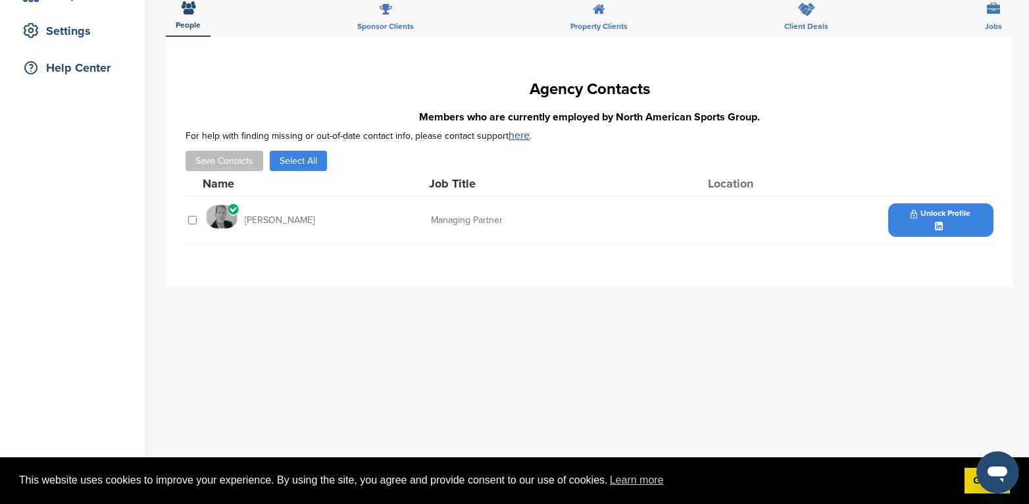
click at [967, 217] on span "Unlock Profile" at bounding box center [941, 213] width 60 height 9
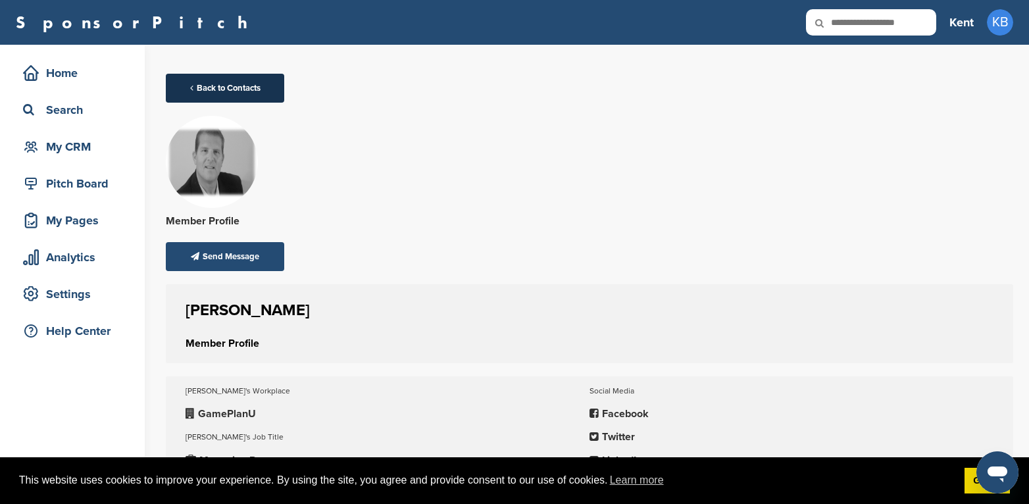
click at [231, 75] on link "Back to Contacts" at bounding box center [225, 88] width 118 height 29
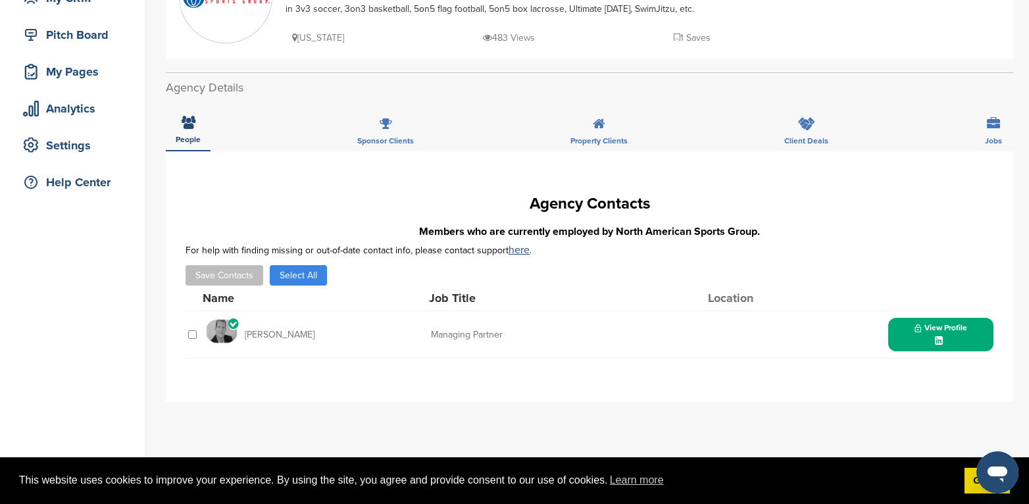
scroll to position [197, 0]
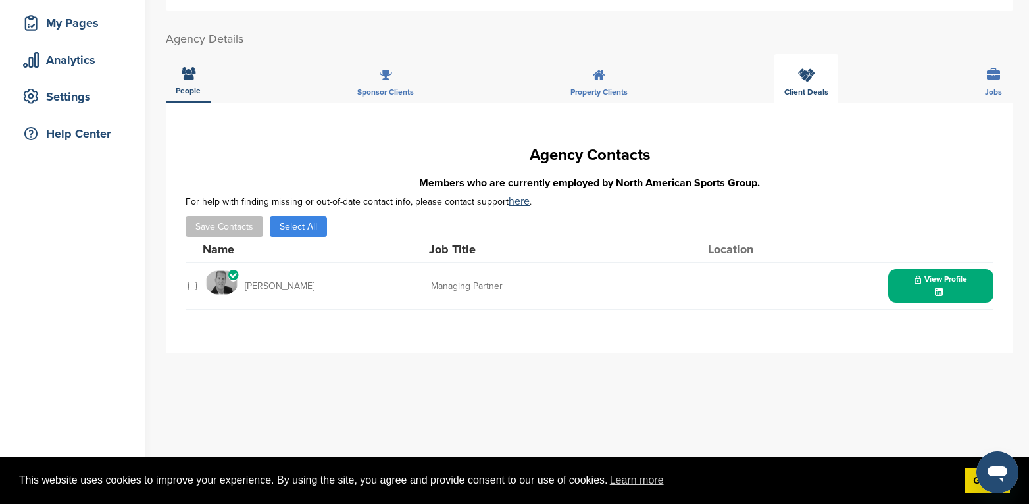
click at [820, 76] on div "Client Deals" at bounding box center [807, 78] width 64 height 49
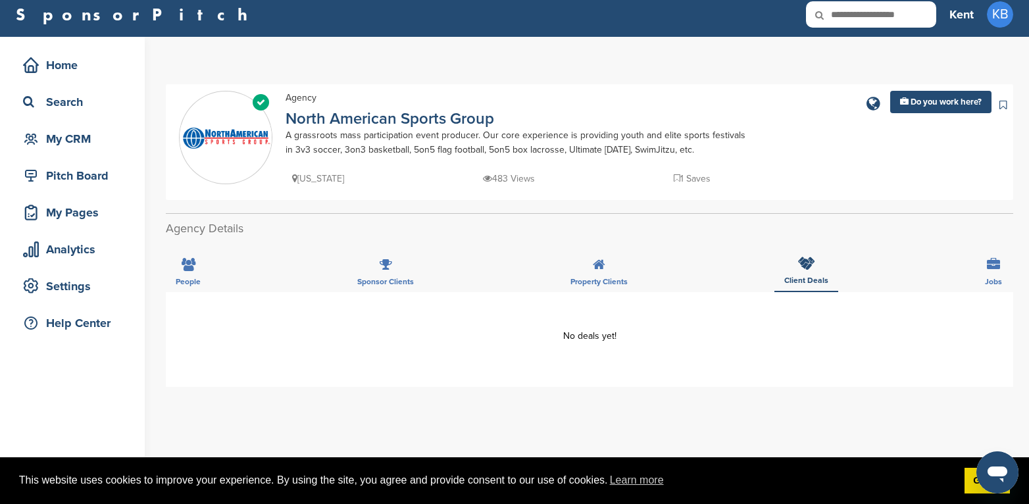
scroll to position [0, 0]
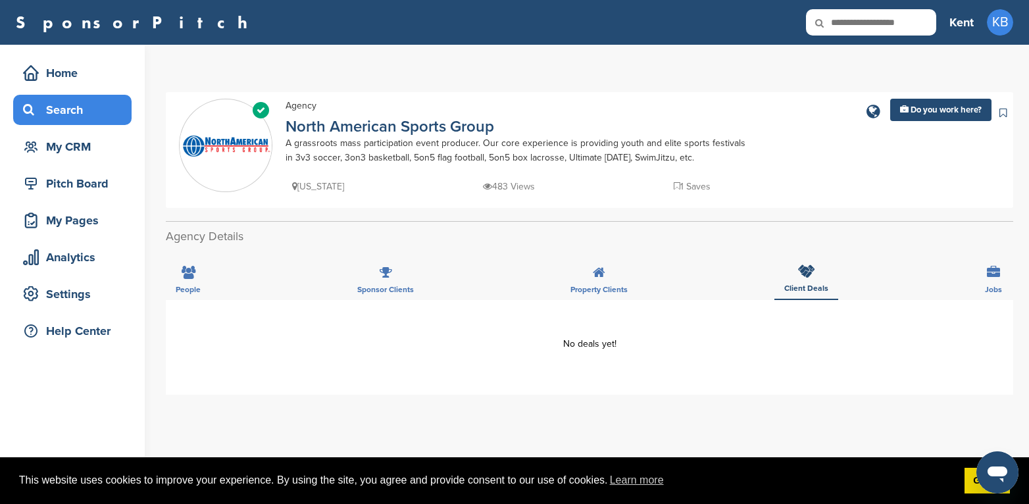
click at [80, 107] on div "Search" at bounding box center [76, 110] width 112 height 24
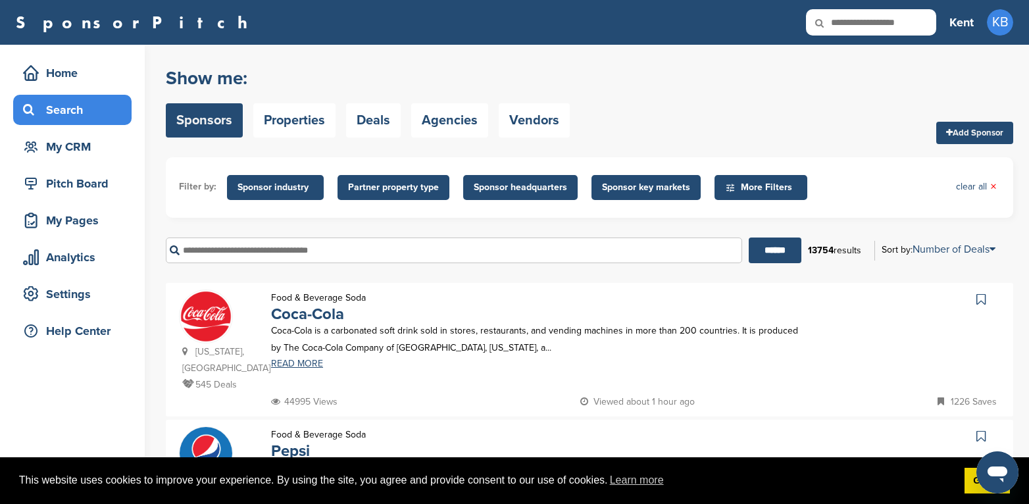
click at [273, 245] on input "text" at bounding box center [454, 251] width 577 height 26
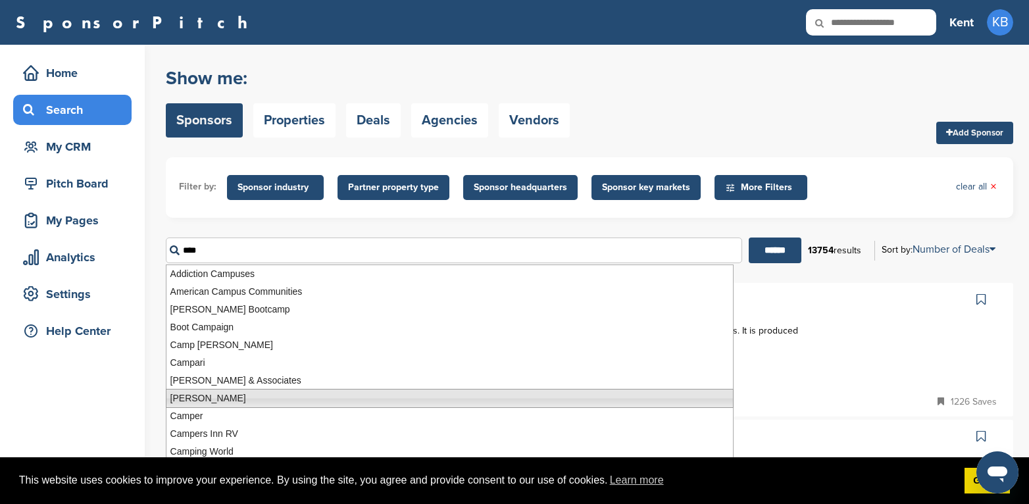
click at [192, 397] on li "Campbell's" at bounding box center [450, 398] width 568 height 19
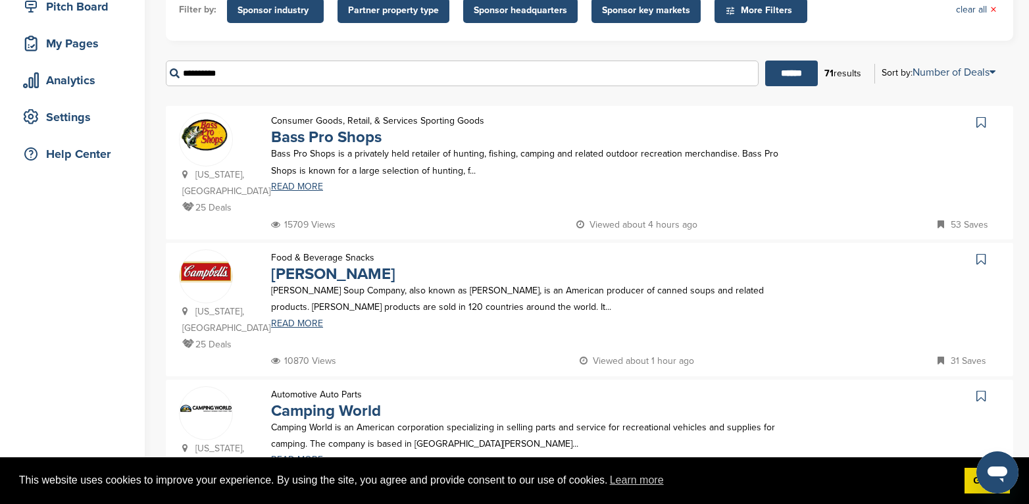
scroll to position [197, 0]
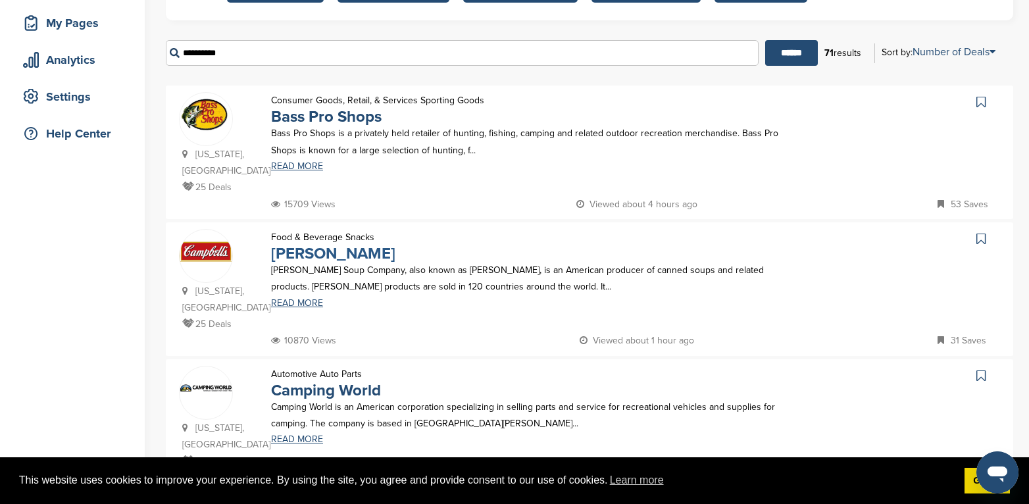
type input "**********"
click at [311, 244] on link "Campbell's" at bounding box center [333, 253] width 124 height 19
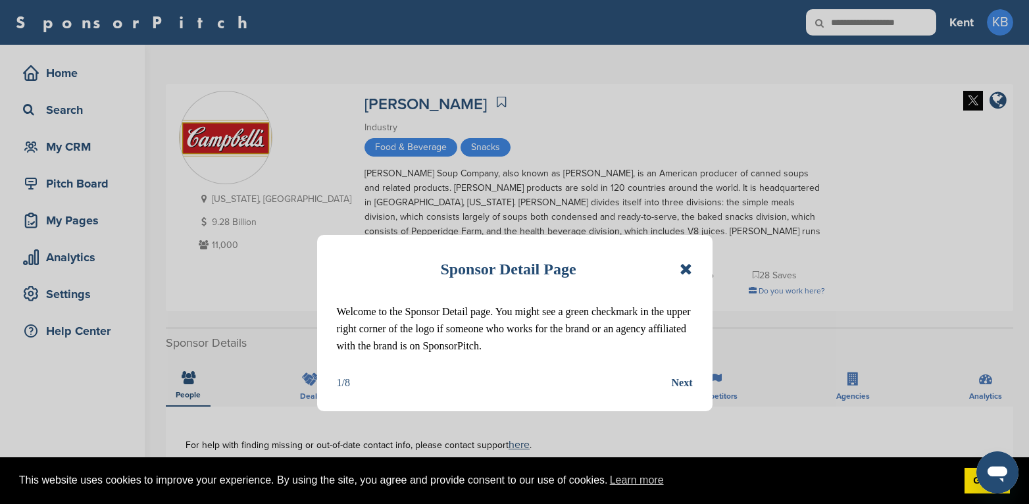
click at [684, 266] on icon at bounding box center [686, 269] width 13 height 16
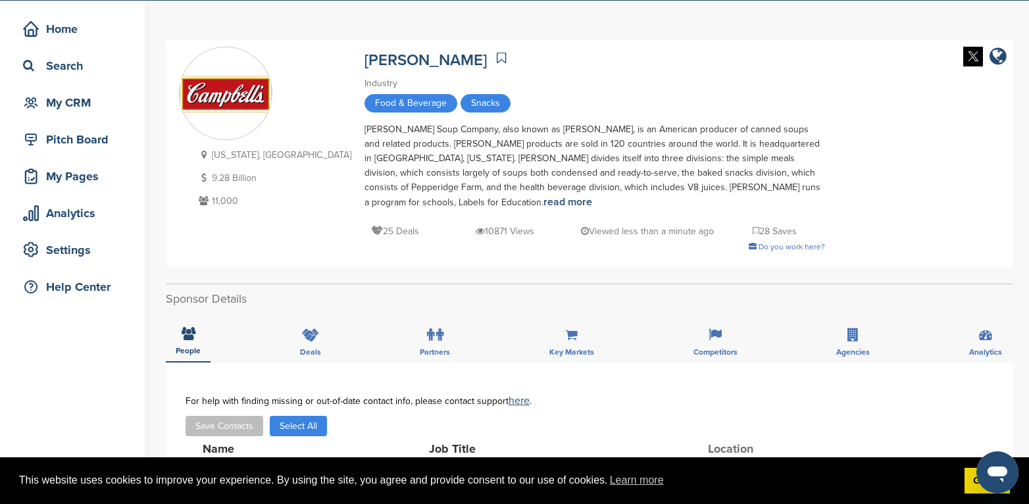
scroll to position [66, 0]
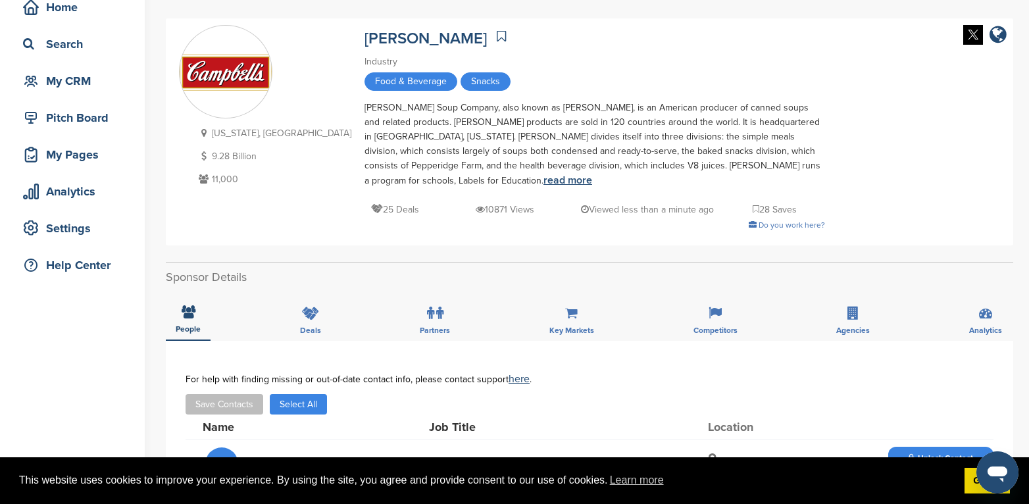
click at [592, 174] on link "read more" at bounding box center [568, 180] width 49 height 13
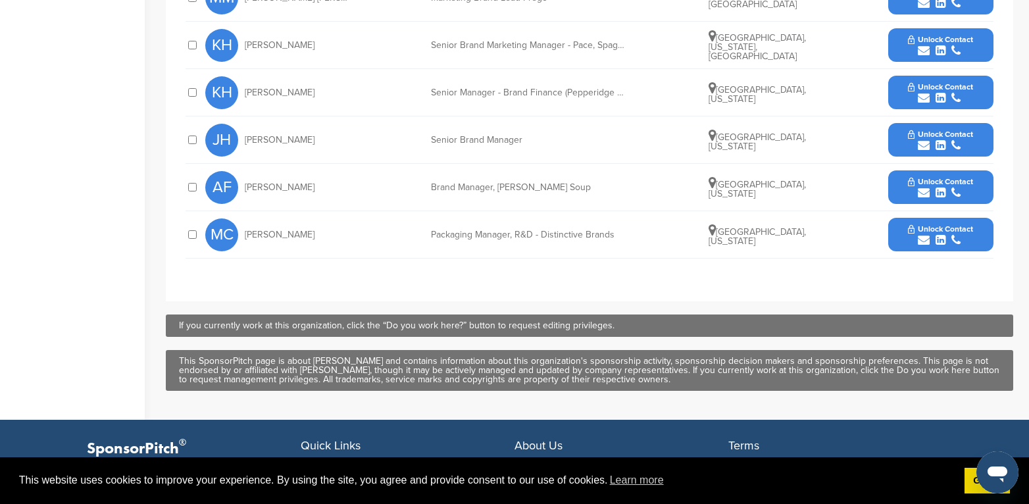
scroll to position [724, 0]
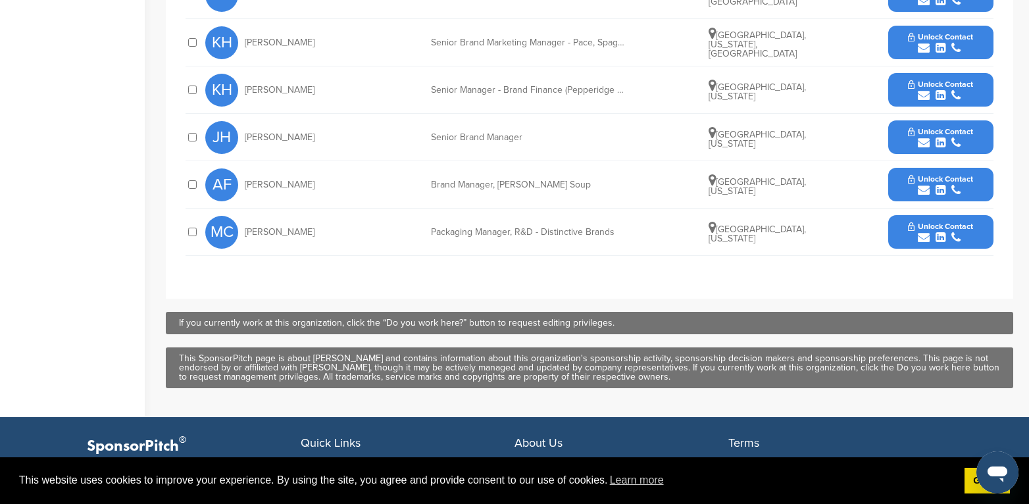
click at [967, 185] on div "submit" at bounding box center [940, 190] width 65 height 13
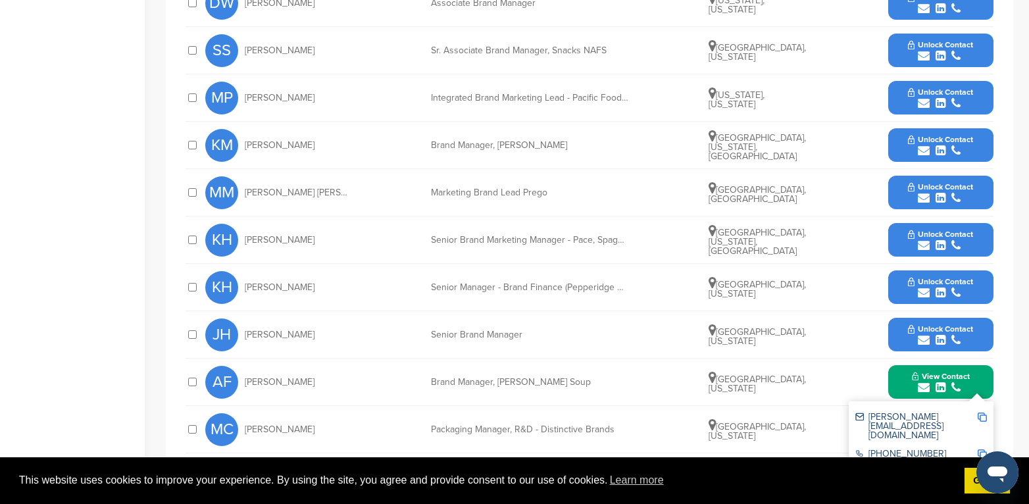
scroll to position [461, 0]
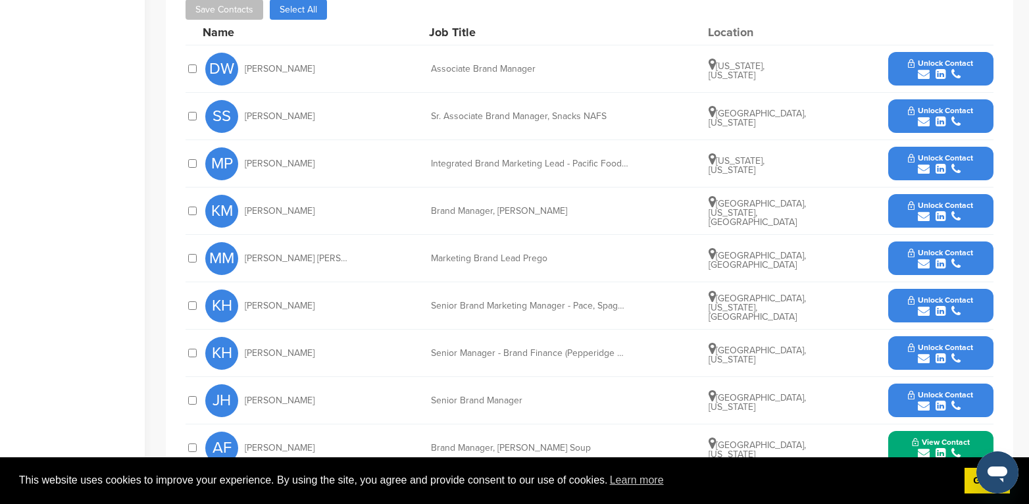
click at [917, 111] on span "Unlock Contact" at bounding box center [940, 110] width 65 height 9
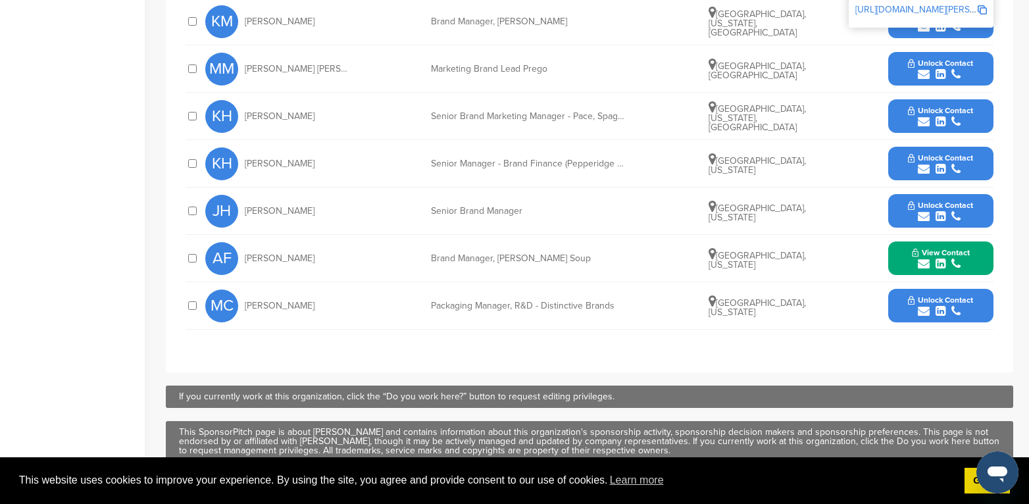
scroll to position [724, 0]
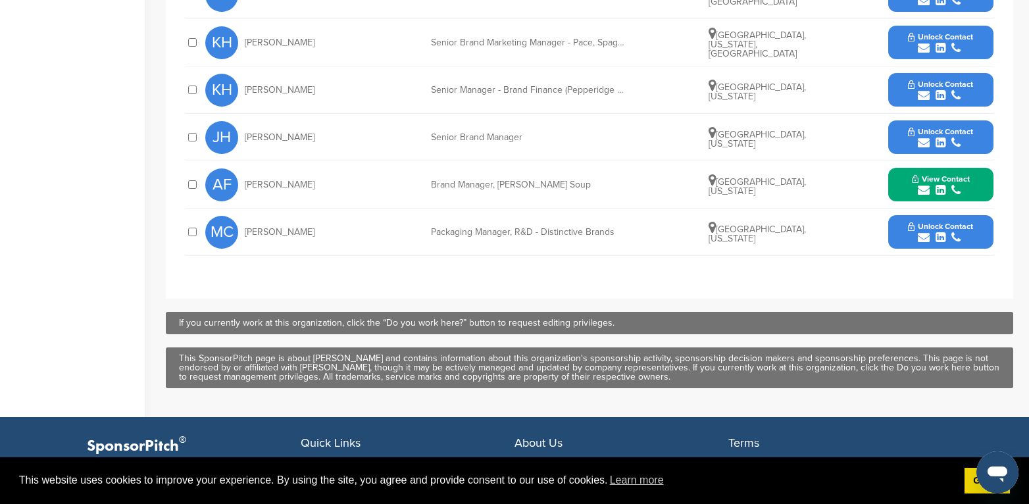
click at [980, 182] on button "View Contact" at bounding box center [941, 184] width 90 height 39
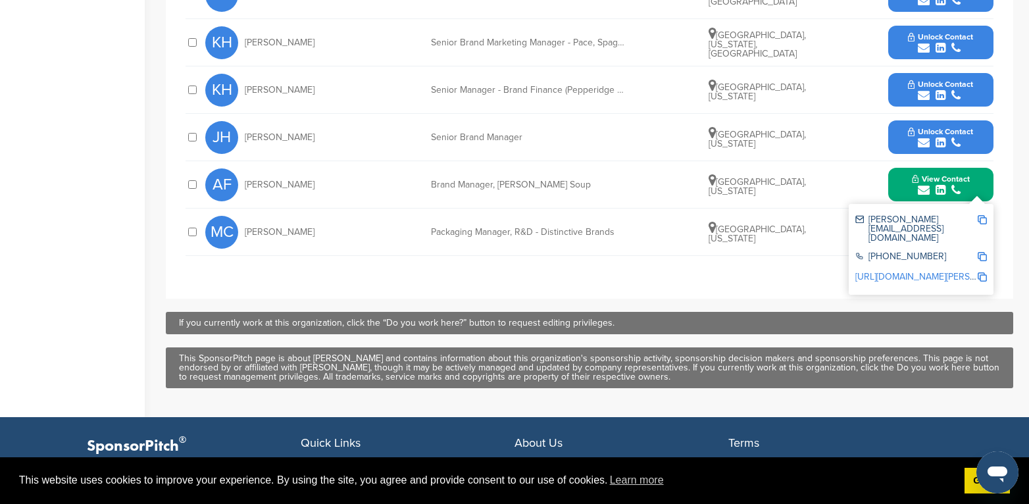
click at [913, 138] on div "submit" at bounding box center [940, 143] width 65 height 13
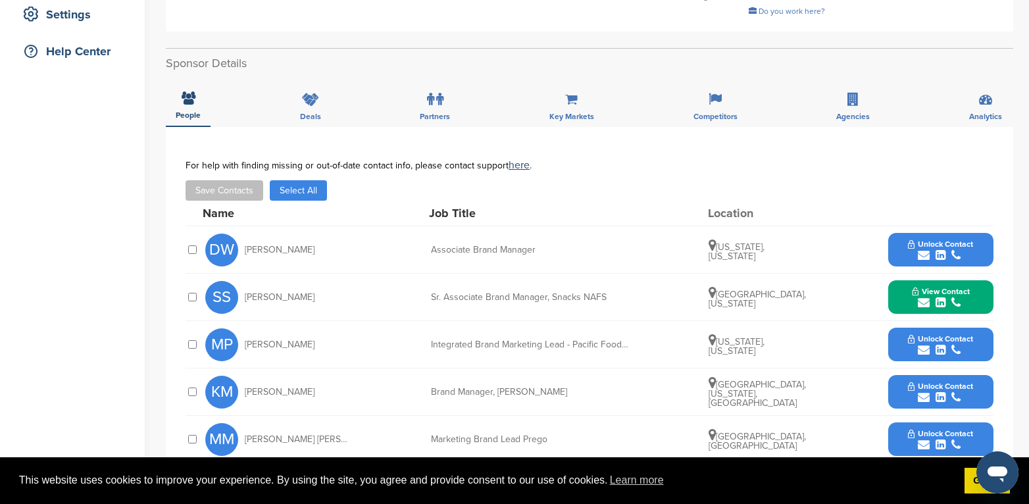
scroll to position [197, 0]
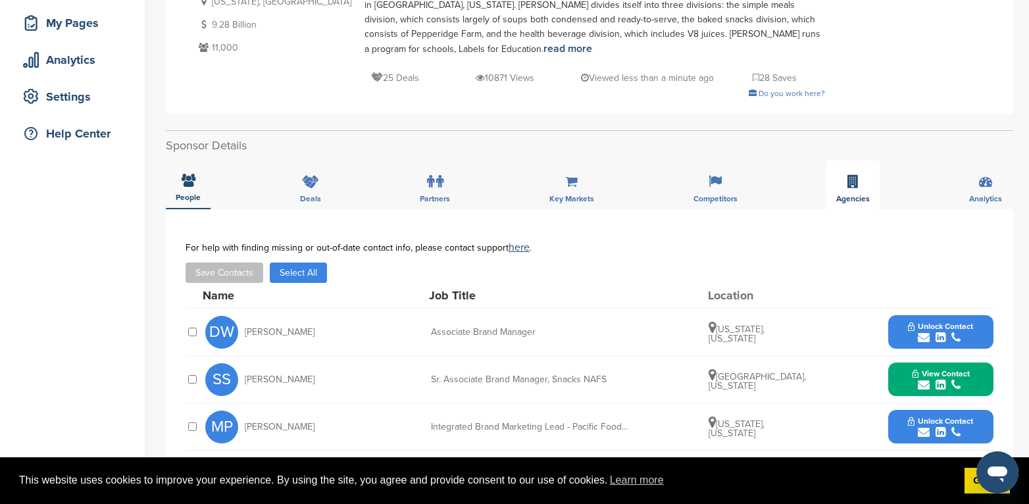
click at [855, 184] on icon at bounding box center [853, 181] width 11 height 13
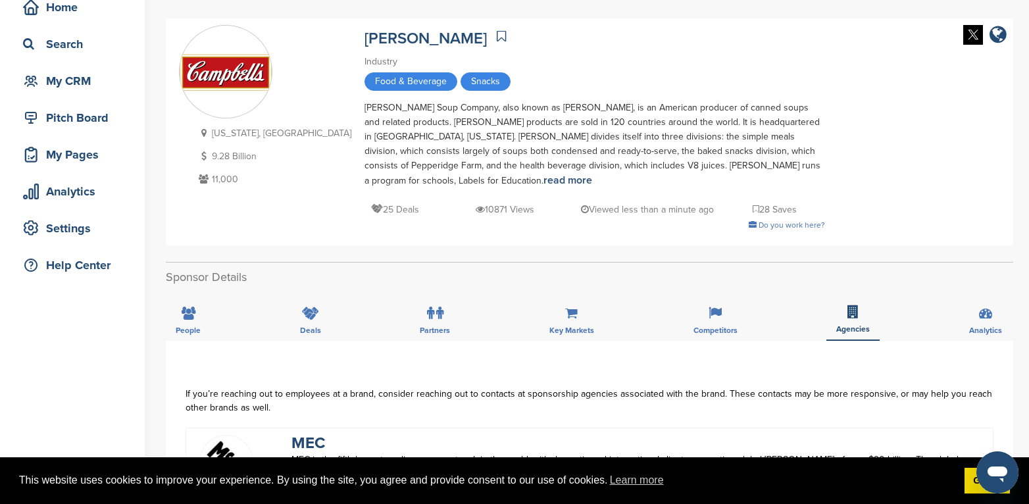
scroll to position [0, 0]
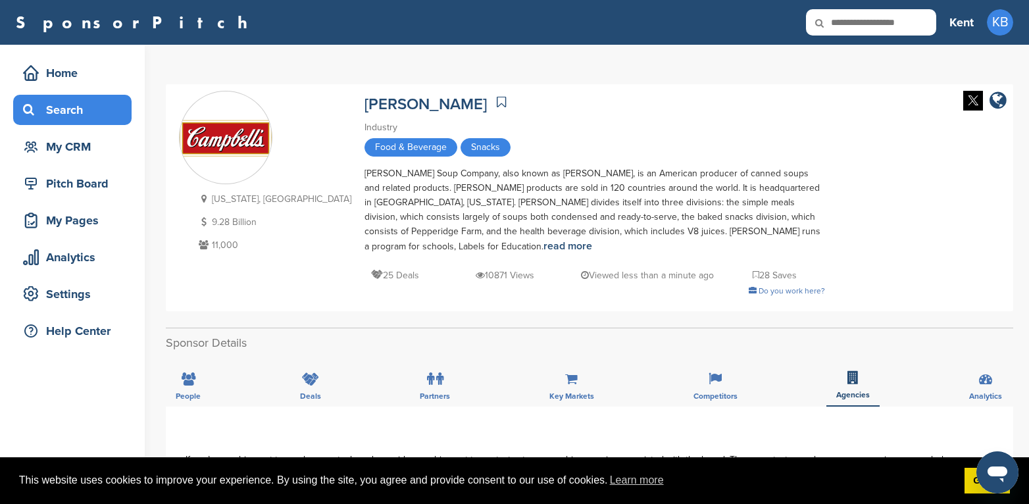
click at [66, 117] on div "Search" at bounding box center [76, 110] width 112 height 24
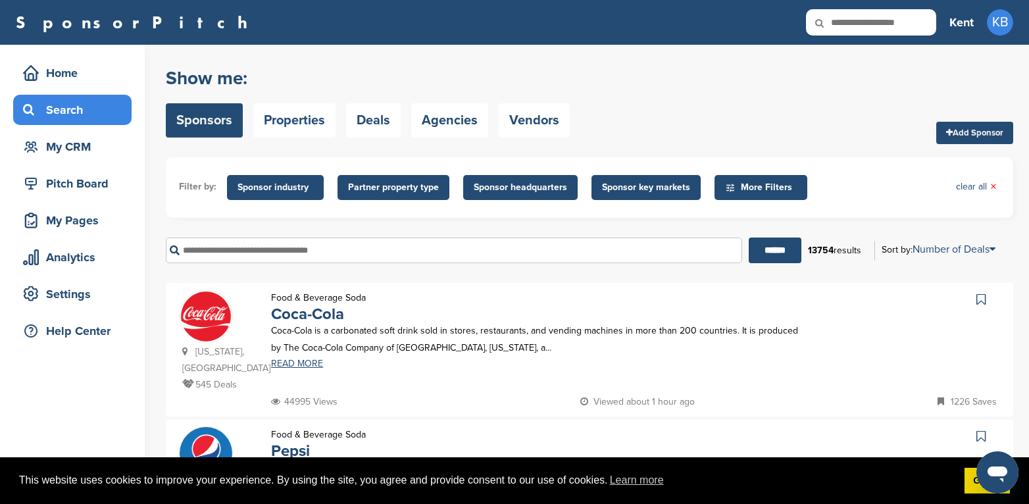
click at [273, 253] on input "text" at bounding box center [454, 251] width 577 height 26
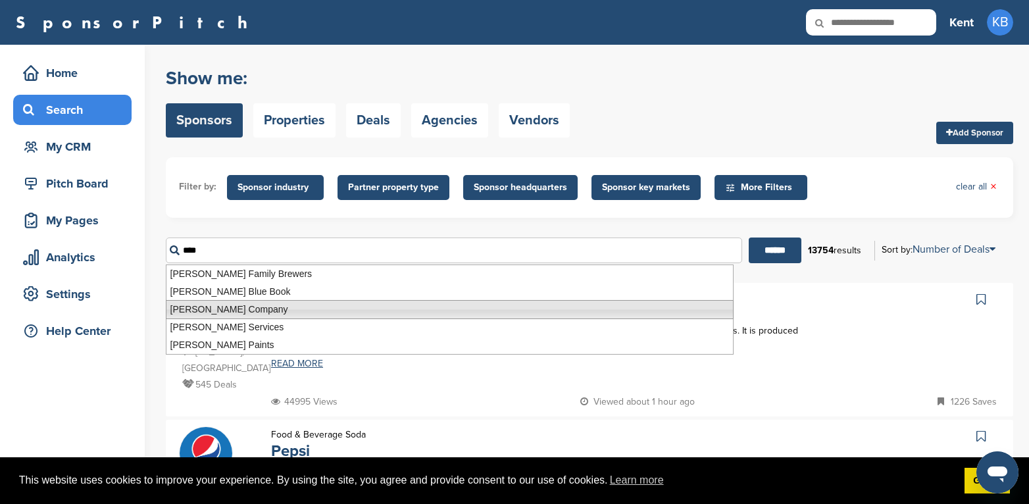
click at [223, 303] on li "[PERSON_NAME] Company" at bounding box center [450, 309] width 568 height 19
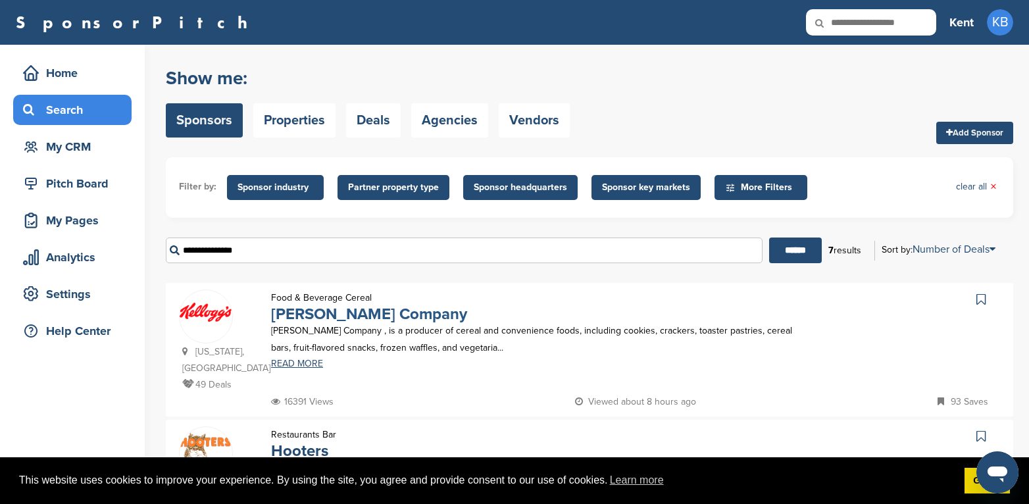
click at [354, 313] on link "[PERSON_NAME] Company" at bounding box center [369, 314] width 196 height 19
drag, startPoint x: 207, startPoint y: 252, endPoint x: 249, endPoint y: 257, distance: 42.4
click at [207, 252] on input "**********" at bounding box center [464, 251] width 597 height 26
drag, startPoint x: 259, startPoint y: 255, endPoint x: 121, endPoint y: 257, distance: 138.2
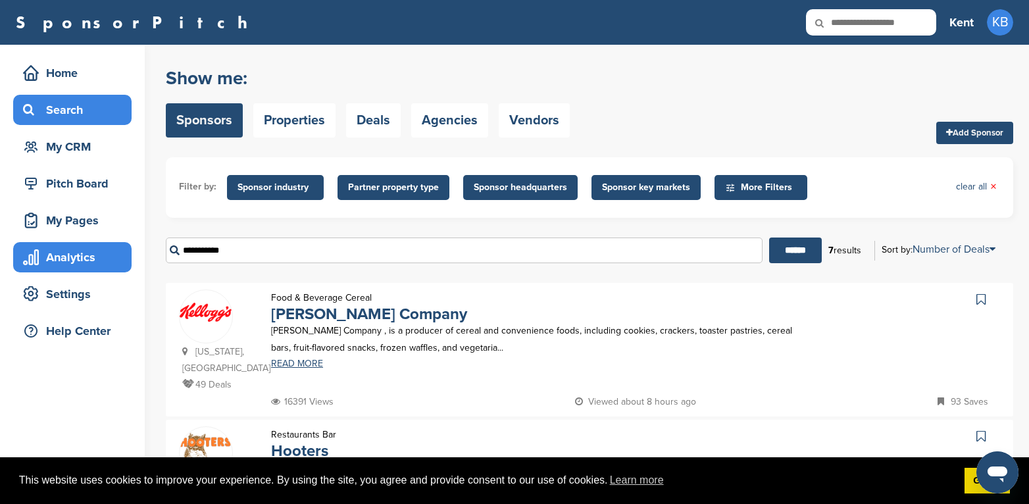
type input "**********"
click at [769, 238] on input "******" at bounding box center [795, 251] width 53 height 26
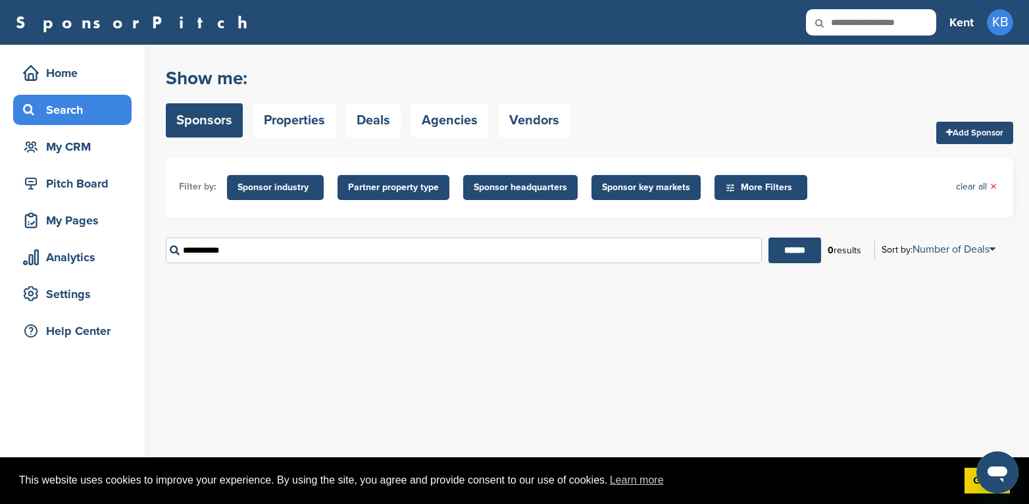
click at [883, 23] on input "text" at bounding box center [871, 22] width 130 height 26
type input "**********"
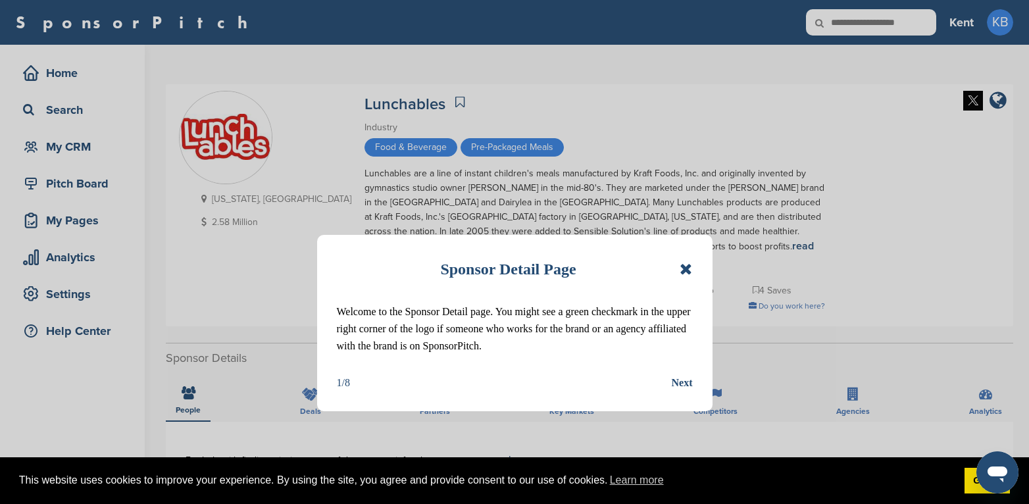
click at [690, 268] on icon at bounding box center [686, 269] width 13 height 16
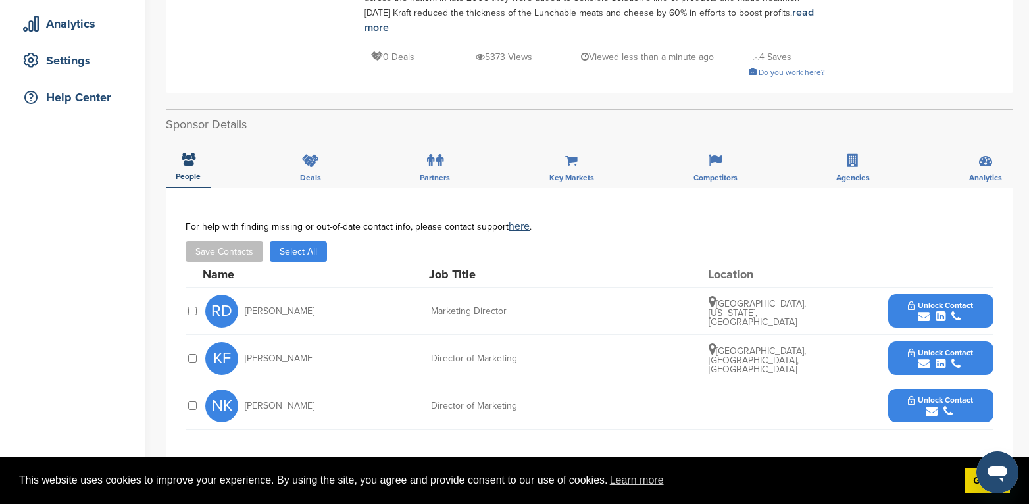
scroll to position [263, 0]
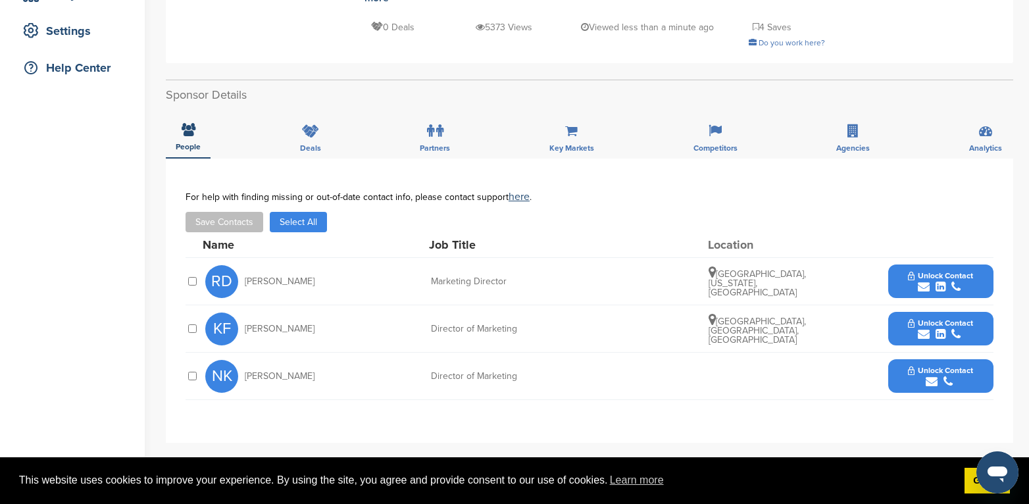
click at [975, 269] on button "Unlock Contact" at bounding box center [940, 281] width 97 height 39
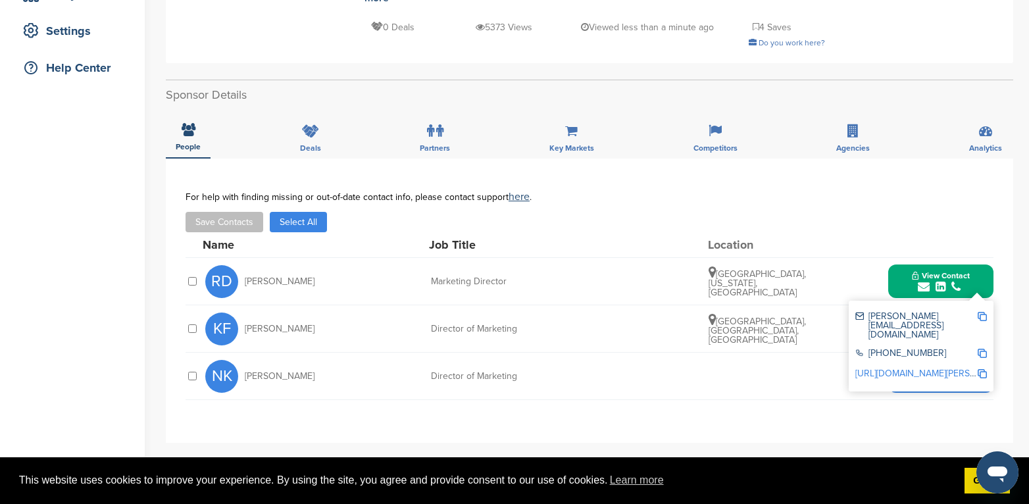
drag, startPoint x: 975, startPoint y: 269, endPoint x: 842, endPoint y: 392, distance: 181.2
click at [842, 392] on div "**********" at bounding box center [590, 301] width 808 height 218
click at [806, 405] on div "**********" at bounding box center [590, 301] width 848 height 284
click at [845, 192] on div "For help with finding missing or out-of-date contact info, please contact suppo…" at bounding box center [590, 212] width 808 height 41
click at [887, 413] on div "**********" at bounding box center [590, 301] width 848 height 284
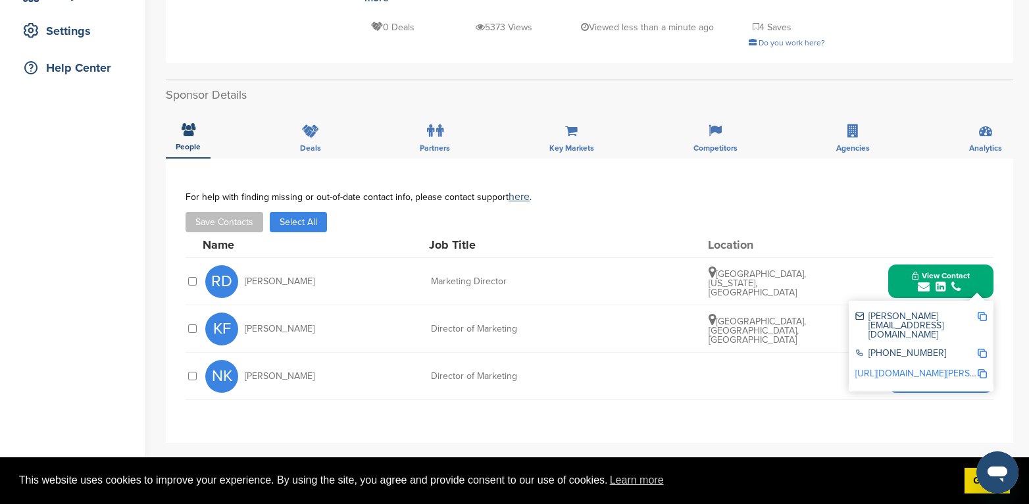
click at [913, 376] on div "submit" at bounding box center [940, 382] width 65 height 13
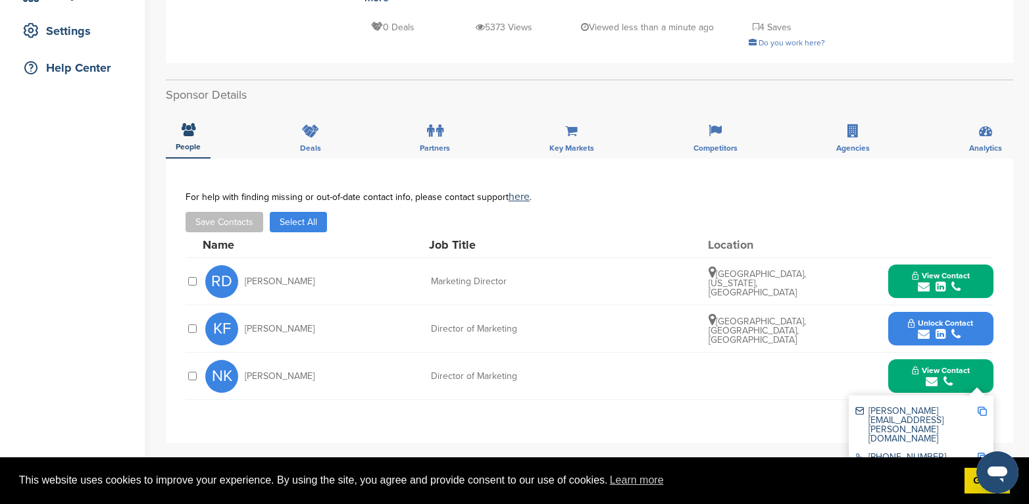
click at [982, 407] on img at bounding box center [982, 411] width 9 height 9
click at [905, 310] on button "Unlock Contact" at bounding box center [940, 328] width 97 height 39
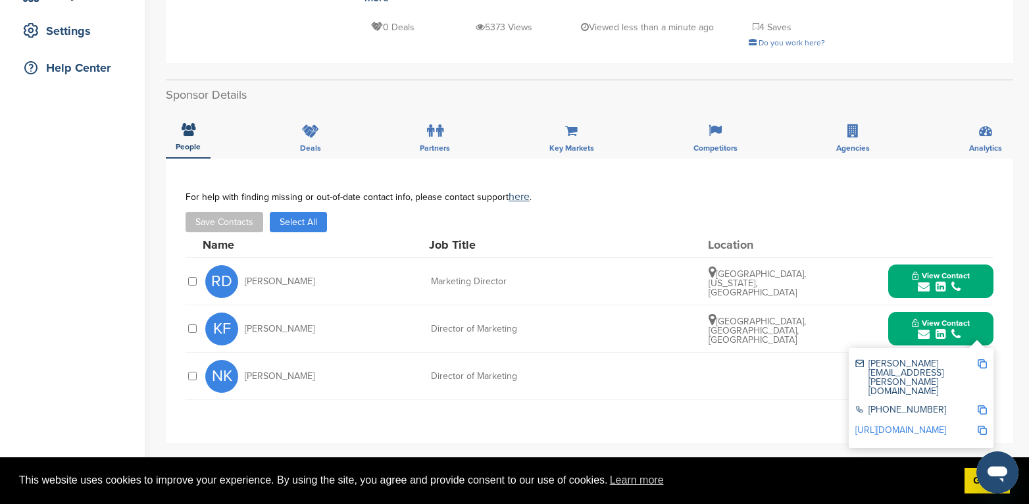
click at [900, 309] on button "View Contact" at bounding box center [941, 328] width 90 height 39
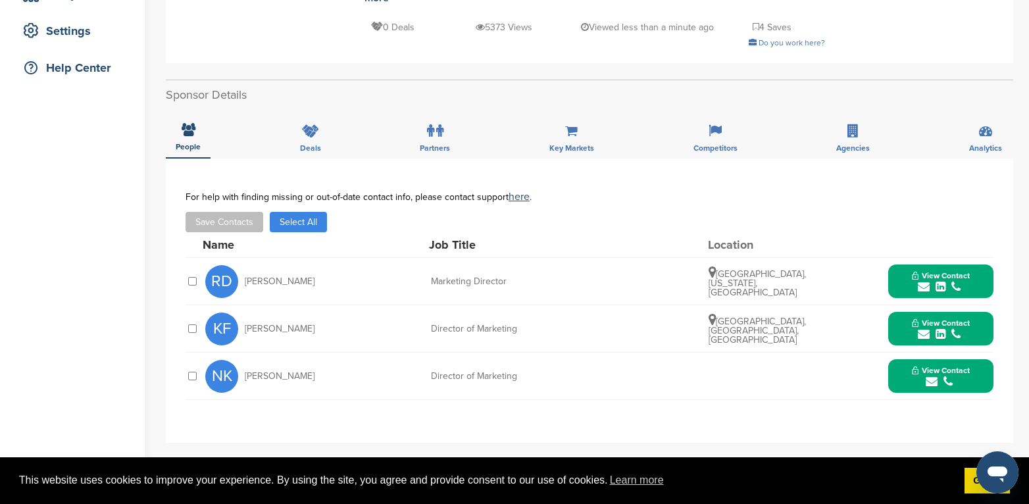
click at [899, 309] on button "View Contact" at bounding box center [941, 328] width 90 height 39
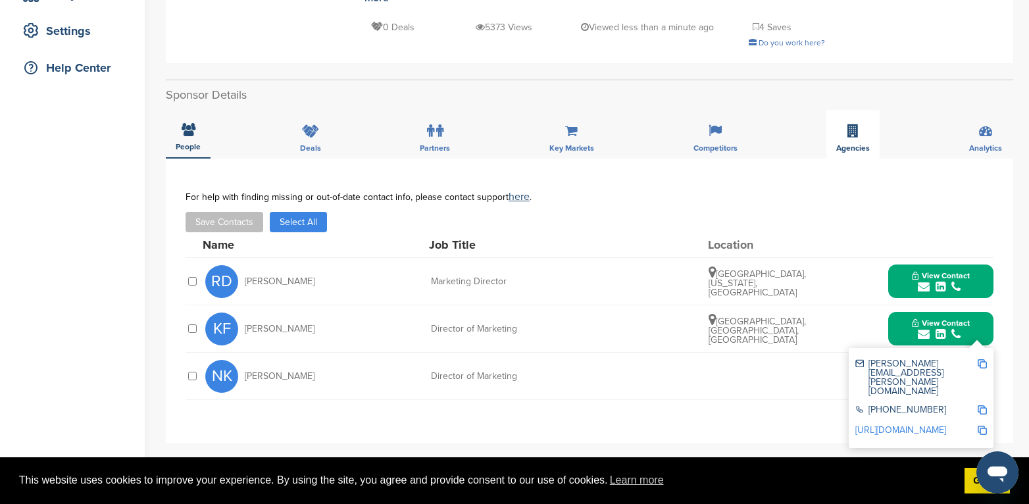
click at [845, 118] on div "Agencies" at bounding box center [853, 134] width 53 height 49
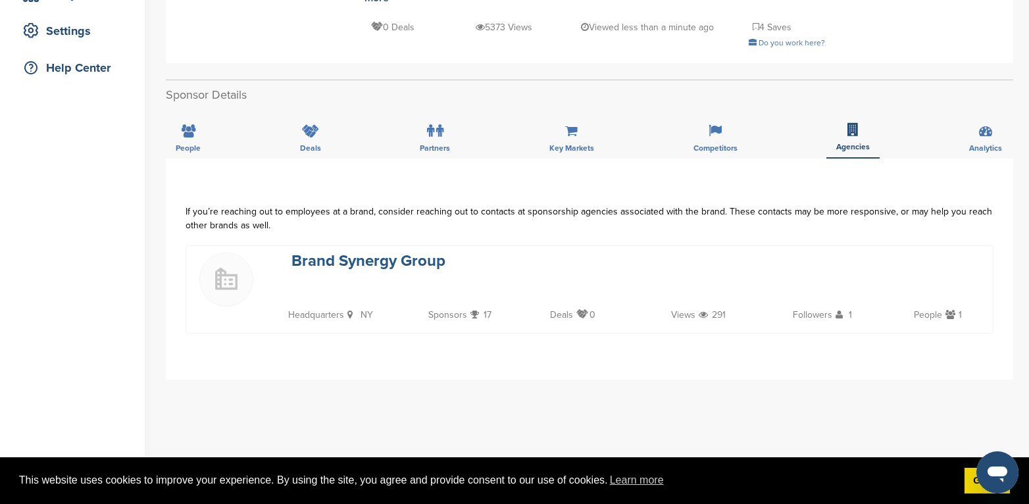
click at [351, 251] on link "Brand Synergy Group" at bounding box center [369, 260] width 154 height 19
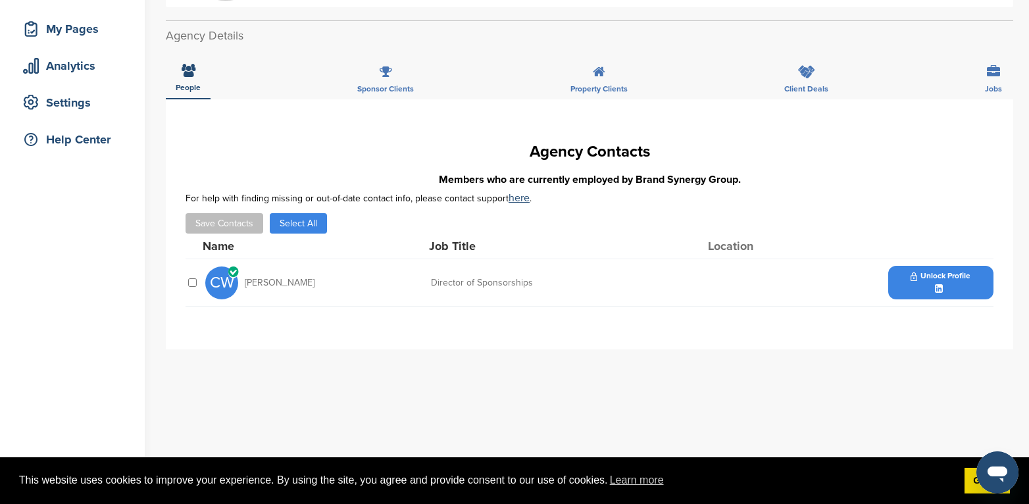
scroll to position [263, 0]
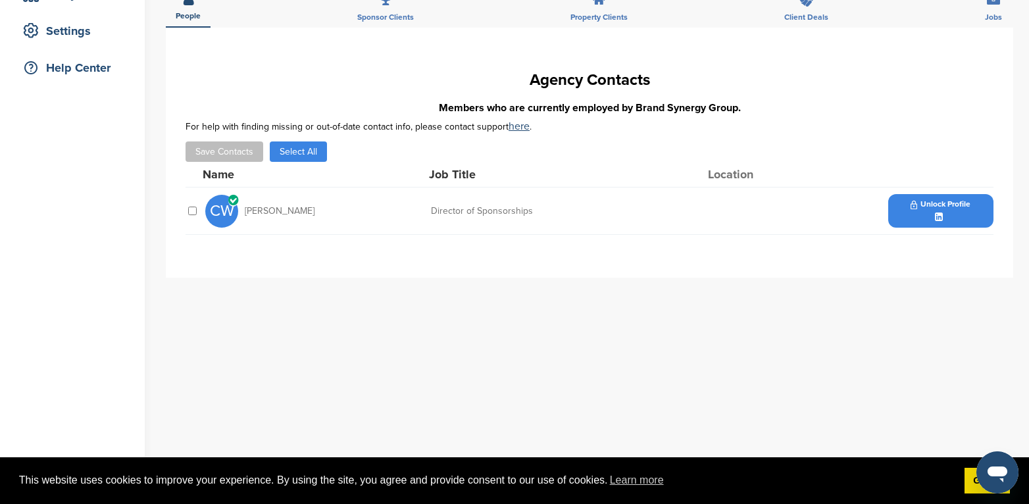
click at [958, 204] on span "Unlock Profile" at bounding box center [941, 204] width 60 height 9
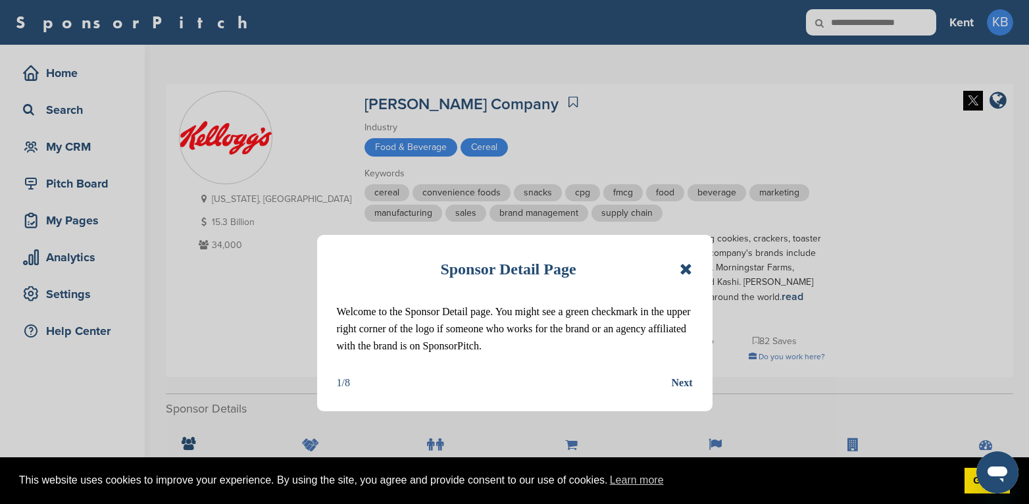
click at [684, 265] on icon at bounding box center [686, 269] width 13 height 16
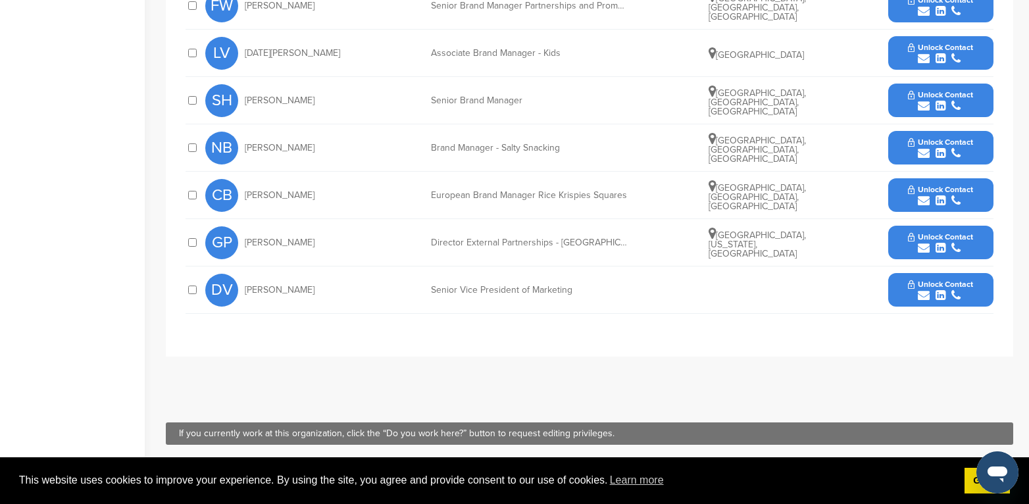
scroll to position [592, 0]
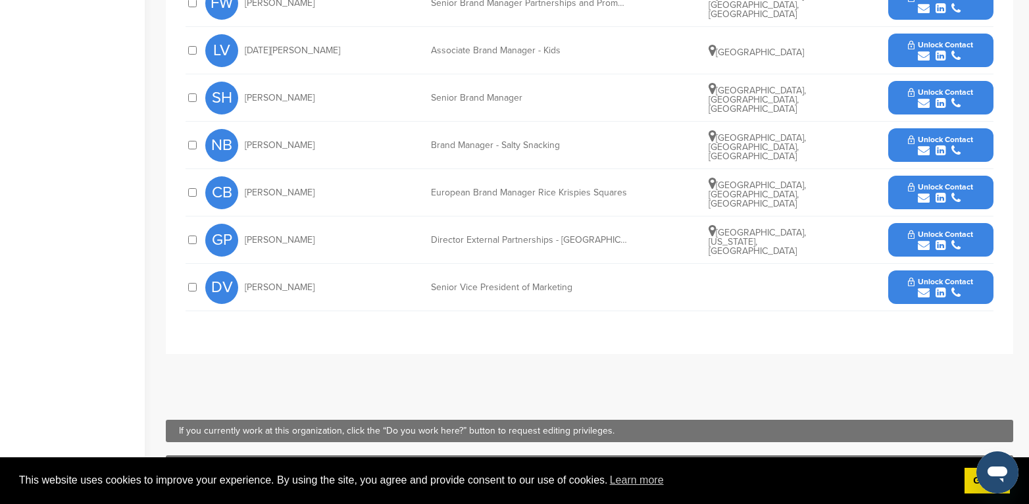
click at [942, 230] on span "Unlock Contact" at bounding box center [940, 234] width 65 height 9
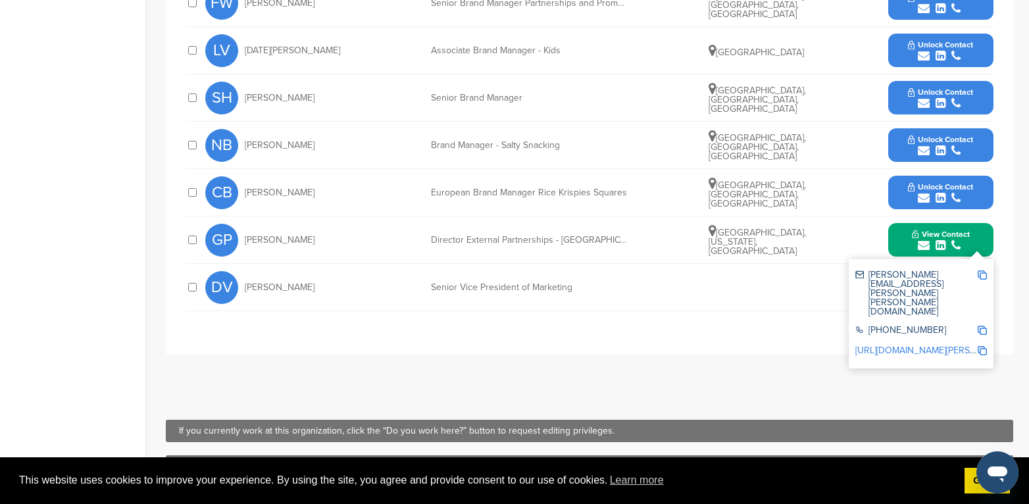
click at [979, 270] on img at bounding box center [982, 274] width 9 height 9
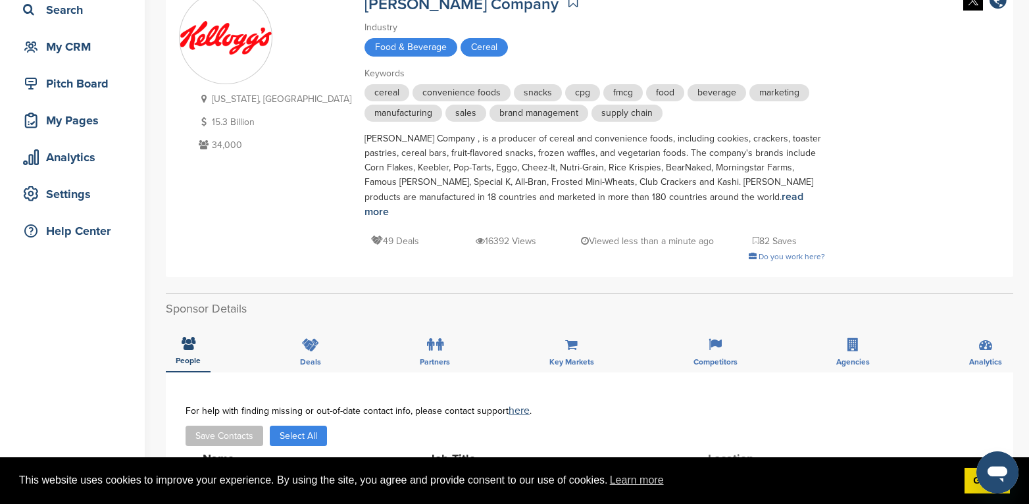
scroll to position [0, 0]
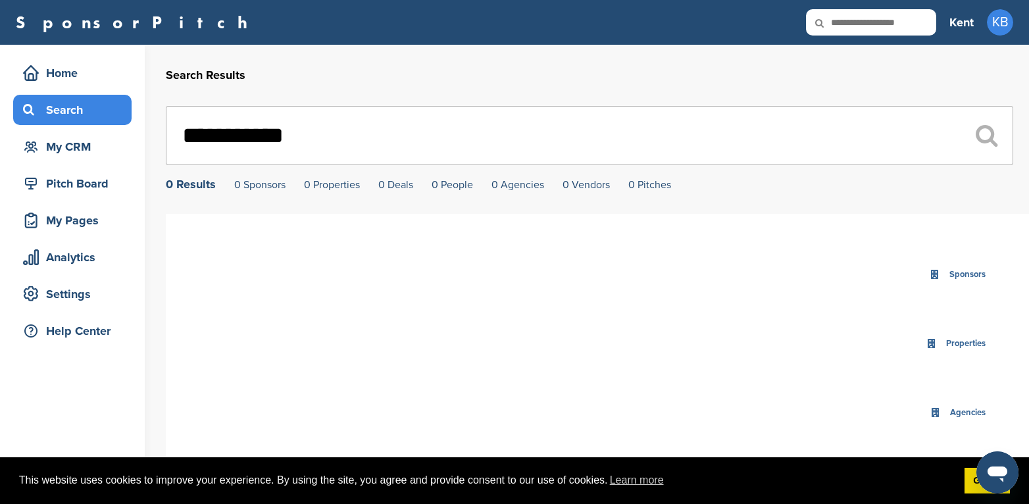
click at [95, 100] on div "Search" at bounding box center [76, 110] width 112 height 24
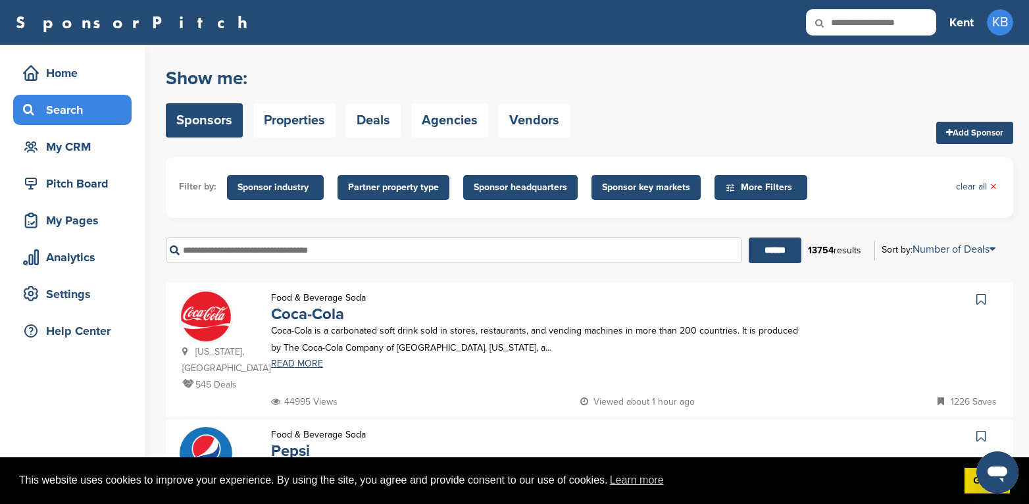
click at [259, 249] on input "text" at bounding box center [454, 251] width 577 height 26
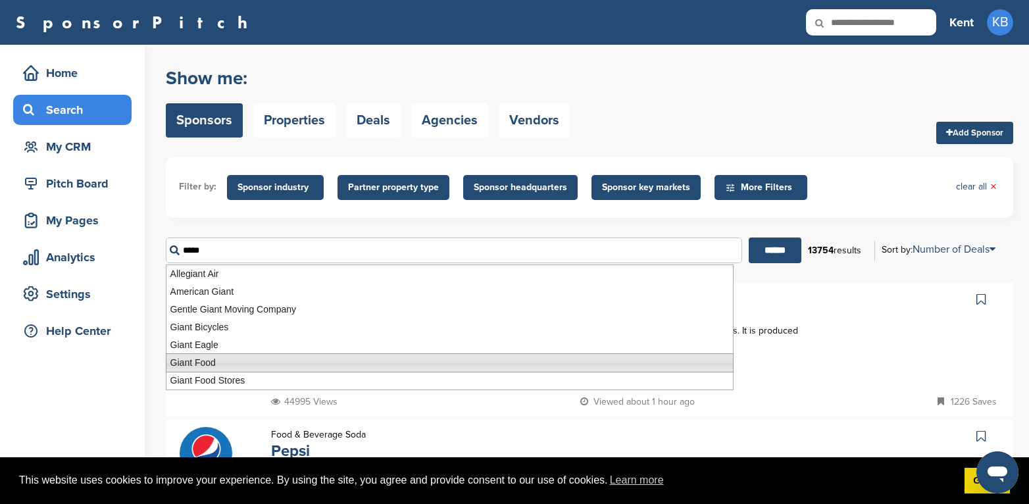
click at [195, 361] on li "Giant Food" at bounding box center [450, 362] width 568 height 19
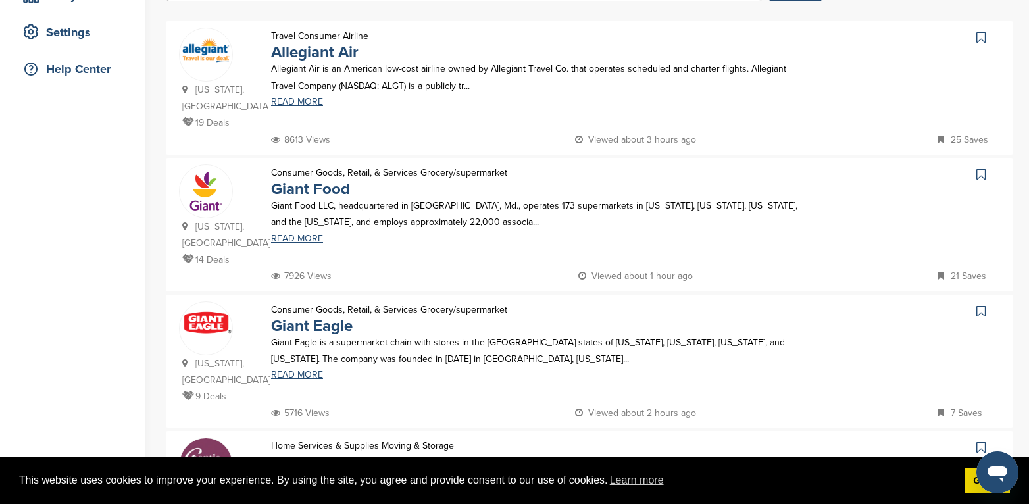
scroll to position [263, 0]
type input "**********"
click at [320, 178] on link "Giant Food" at bounding box center [310, 187] width 79 height 19
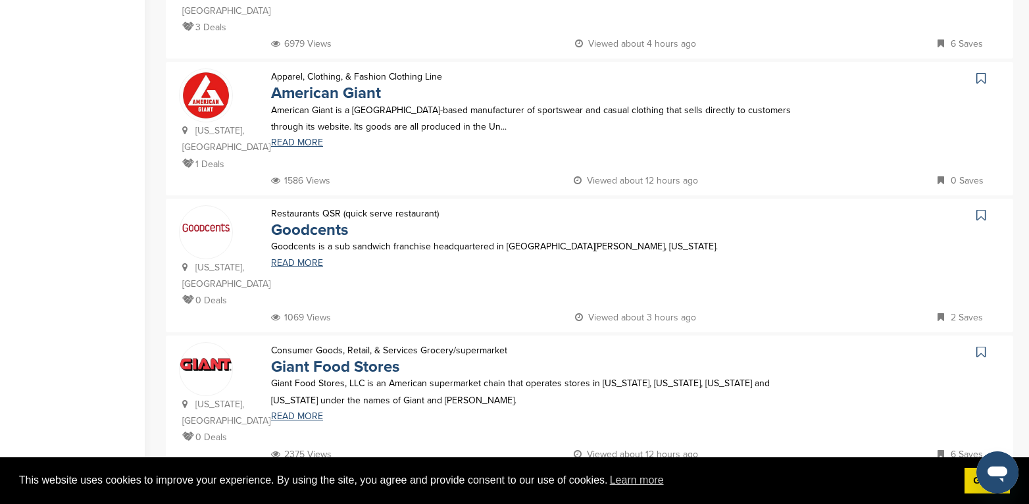
scroll to position [527, 0]
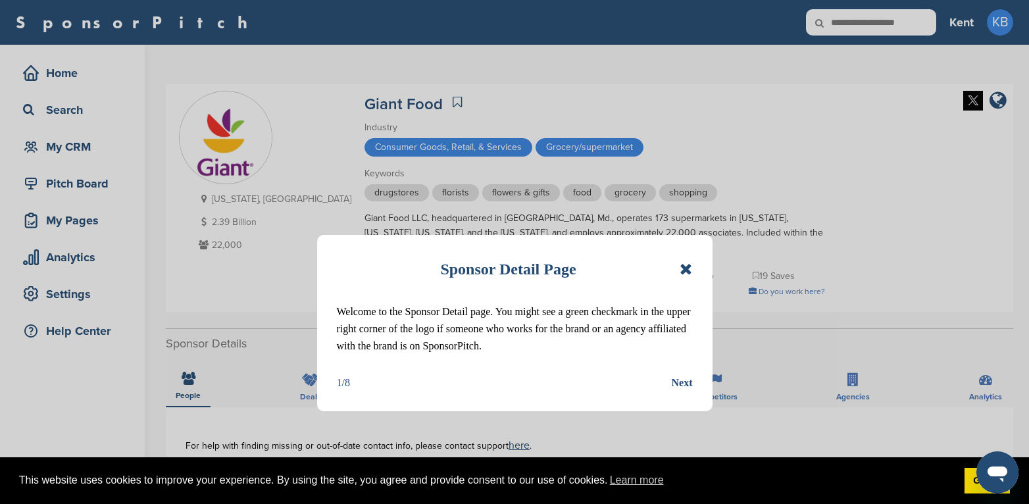
click at [694, 270] on div "Sponsor Detail Page Welcome to the Sponsor Detail page. You might see a green c…" at bounding box center [515, 323] width 396 height 176
click at [692, 267] on icon at bounding box center [686, 269] width 13 height 16
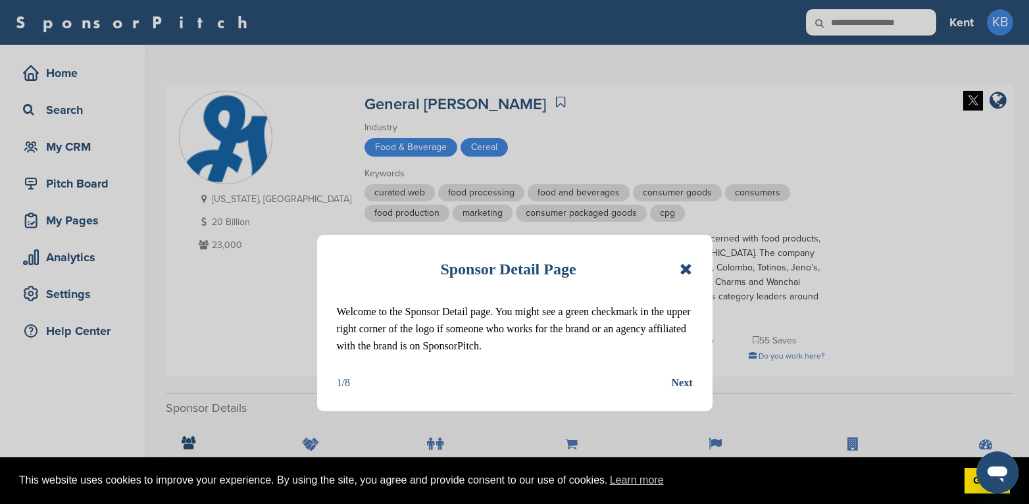
click at [685, 271] on icon at bounding box center [686, 269] width 13 height 16
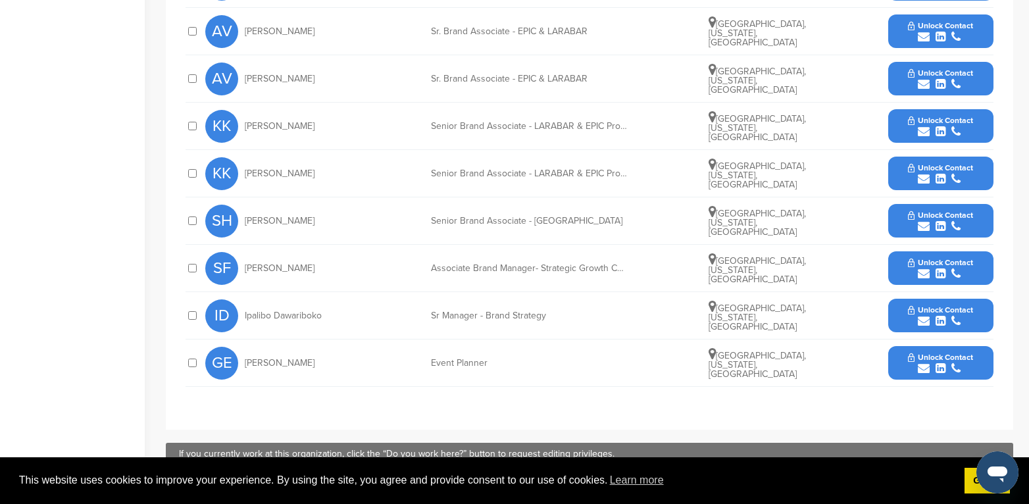
scroll to position [724, 0]
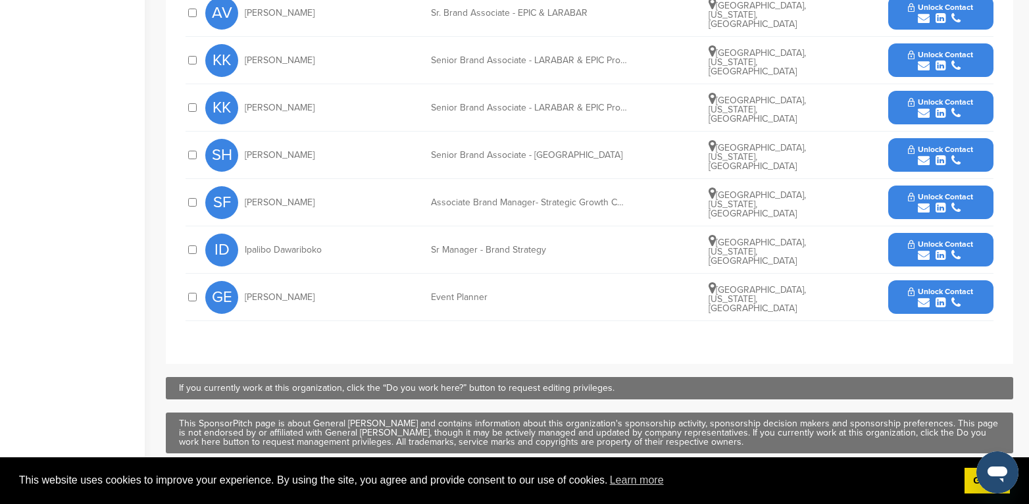
click at [556, 198] on div "Associate Brand Manager- Strategic Growth Customers Small Format" at bounding box center [529, 202] width 197 height 9
click at [619, 198] on div "Associate Brand Manager- Strategic Growth Customers Small Format" at bounding box center [529, 202] width 197 height 9
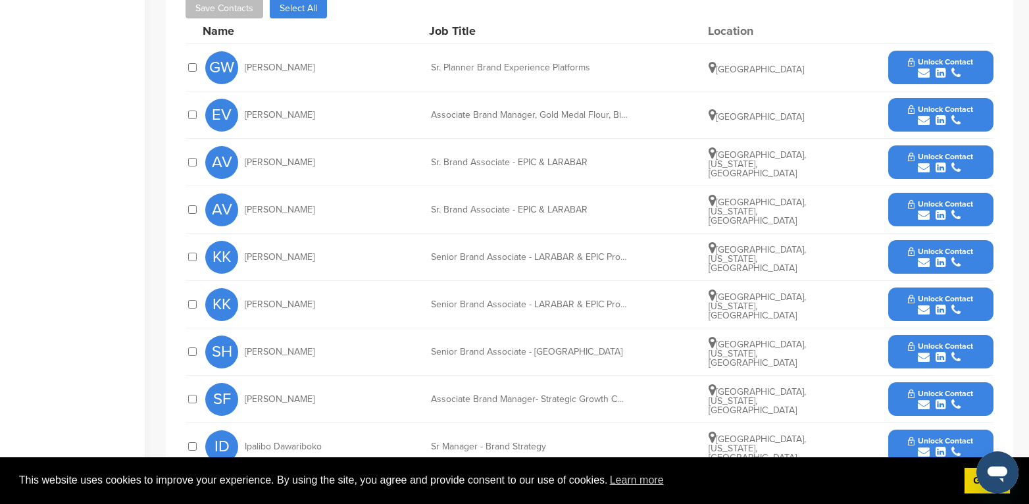
scroll to position [527, 0]
click at [979, 49] on button "Unlock Contact" at bounding box center [940, 68] width 97 height 39
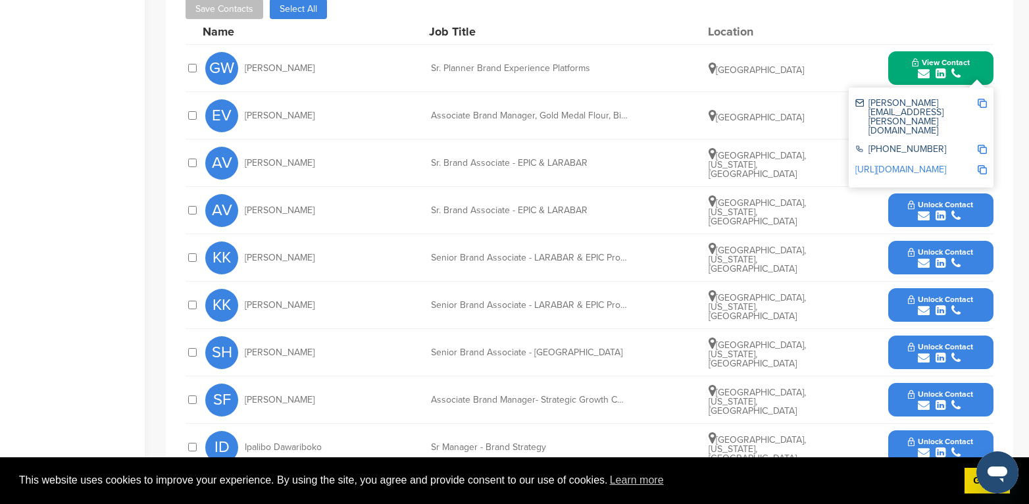
click at [983, 99] on img at bounding box center [982, 103] width 9 height 9
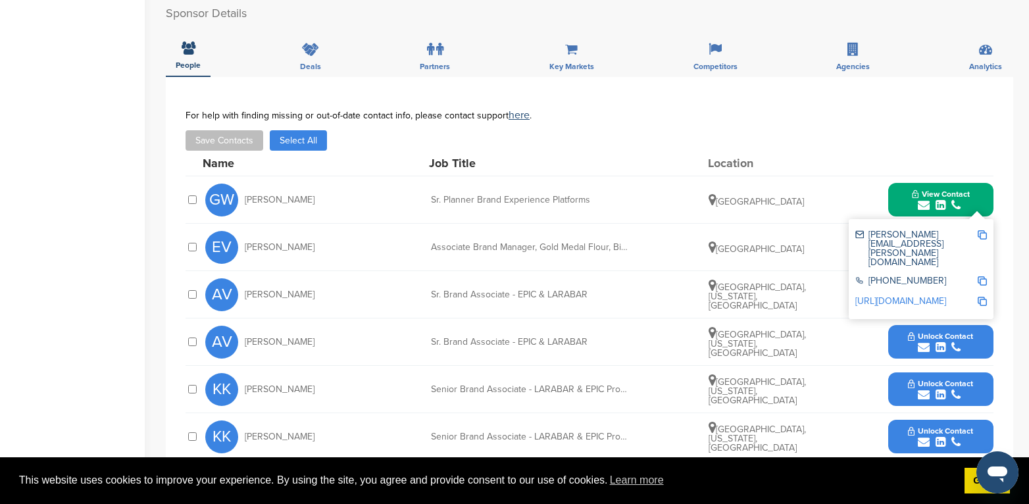
scroll to position [197, 0]
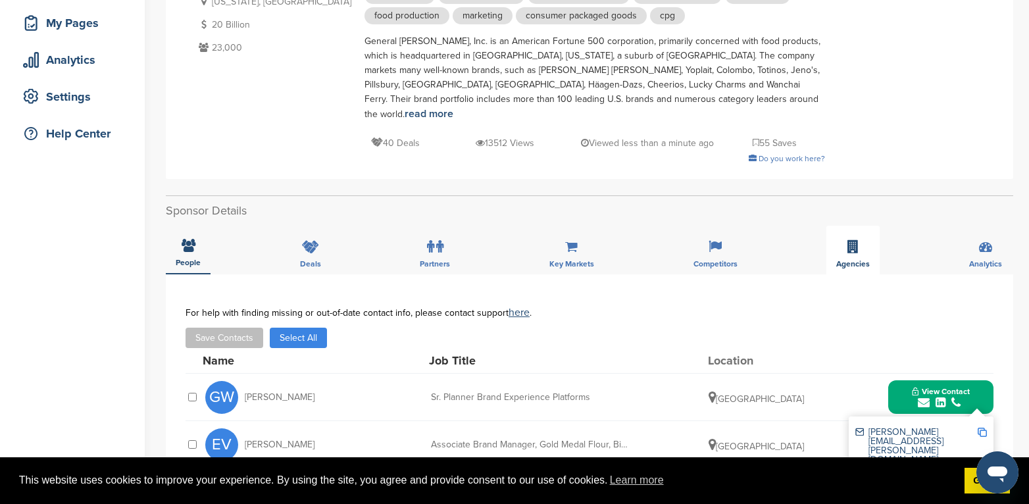
click at [852, 240] on icon at bounding box center [853, 246] width 11 height 13
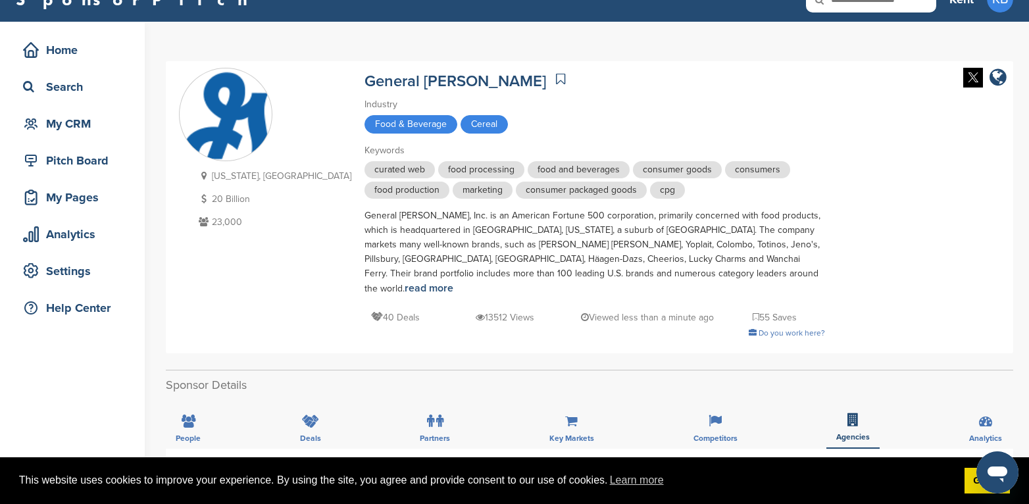
scroll to position [0, 0]
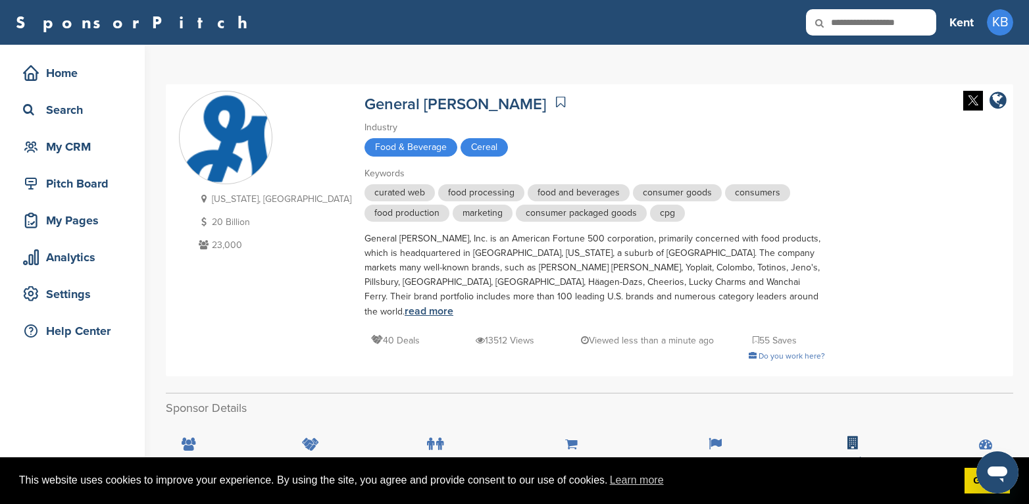
click at [453, 305] on link "read more" at bounding box center [429, 311] width 49 height 13
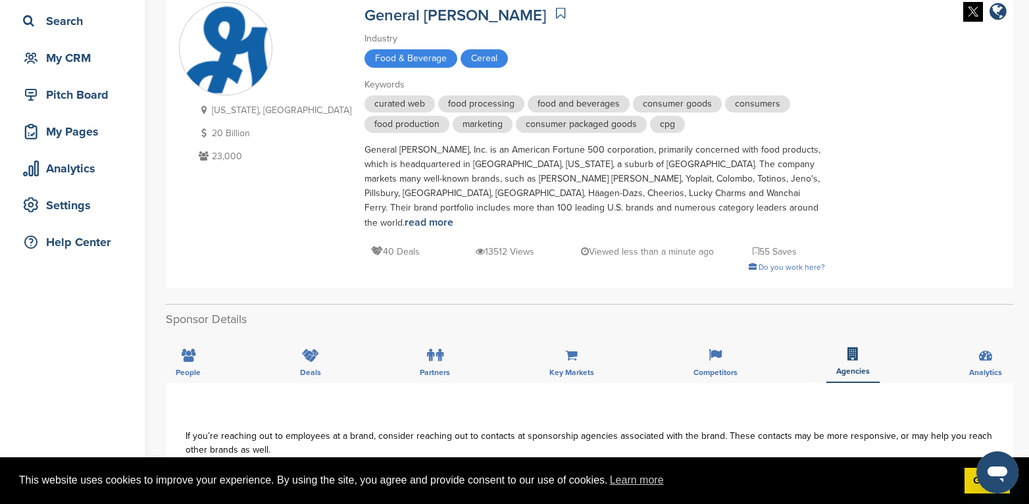
scroll to position [66, 0]
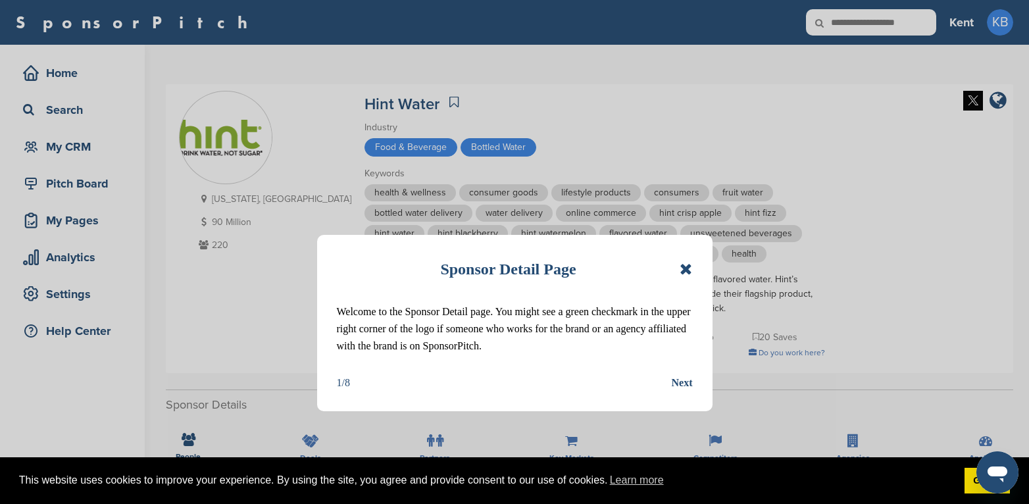
click at [688, 268] on icon at bounding box center [686, 269] width 13 height 16
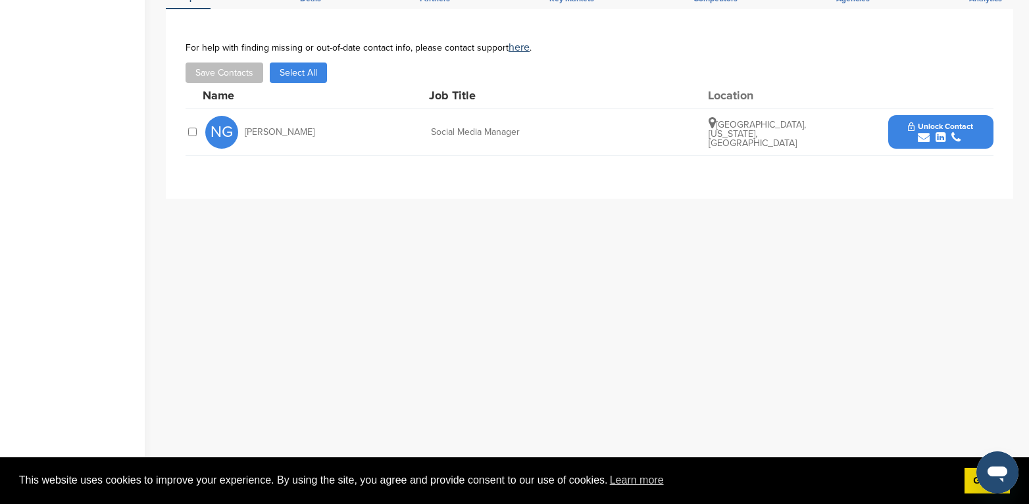
scroll to position [461, 0]
click at [963, 128] on span "Unlock Contact" at bounding box center [940, 124] width 65 height 9
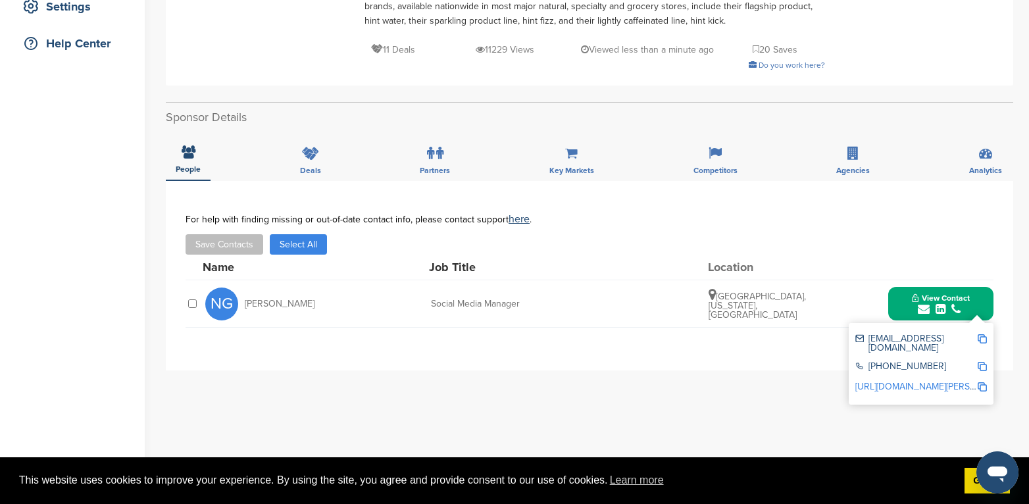
scroll to position [263, 0]
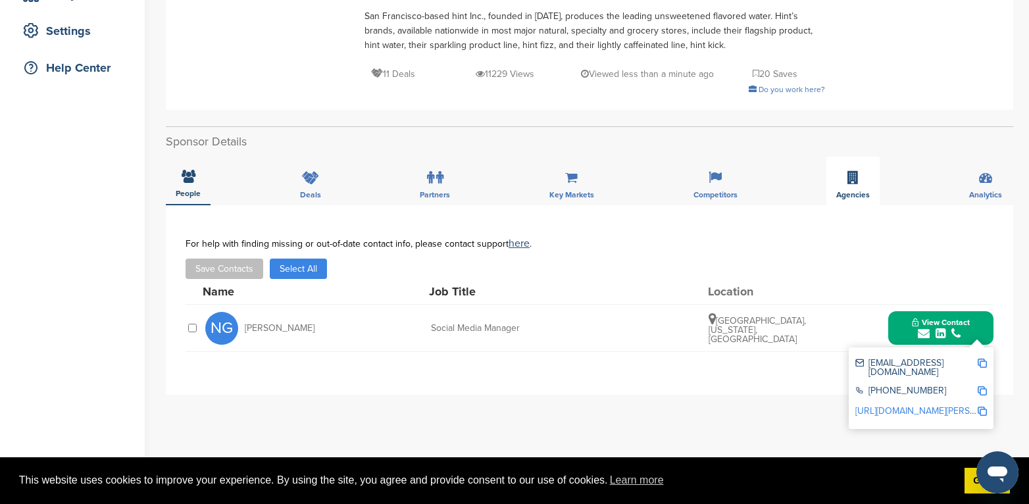
click at [852, 178] on icon at bounding box center [853, 177] width 11 height 13
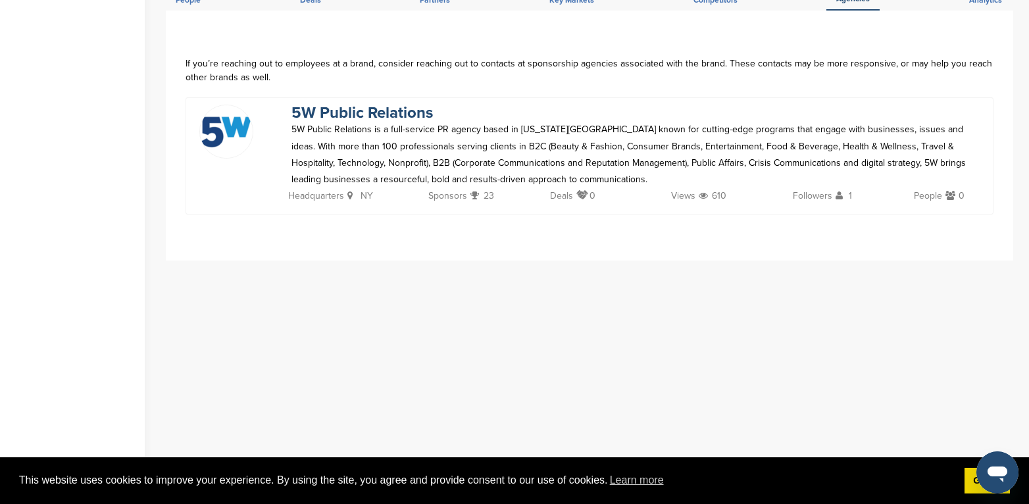
scroll to position [461, 0]
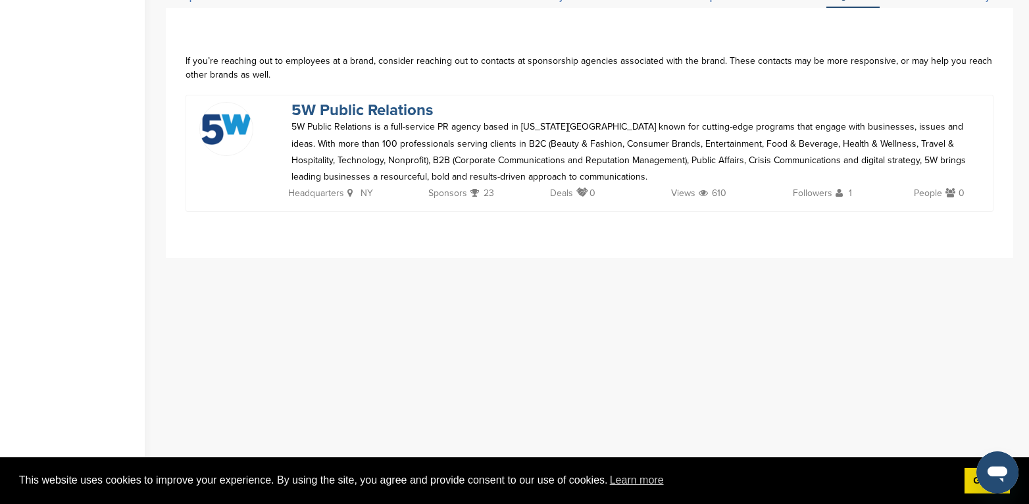
click at [380, 105] on link "5W Public Relations" at bounding box center [362, 110] width 141 height 19
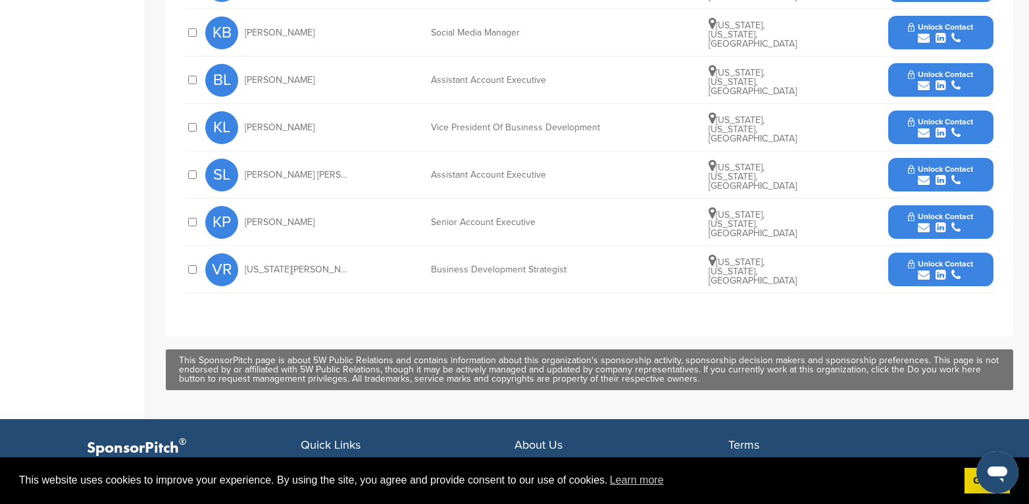
scroll to position [658, 0]
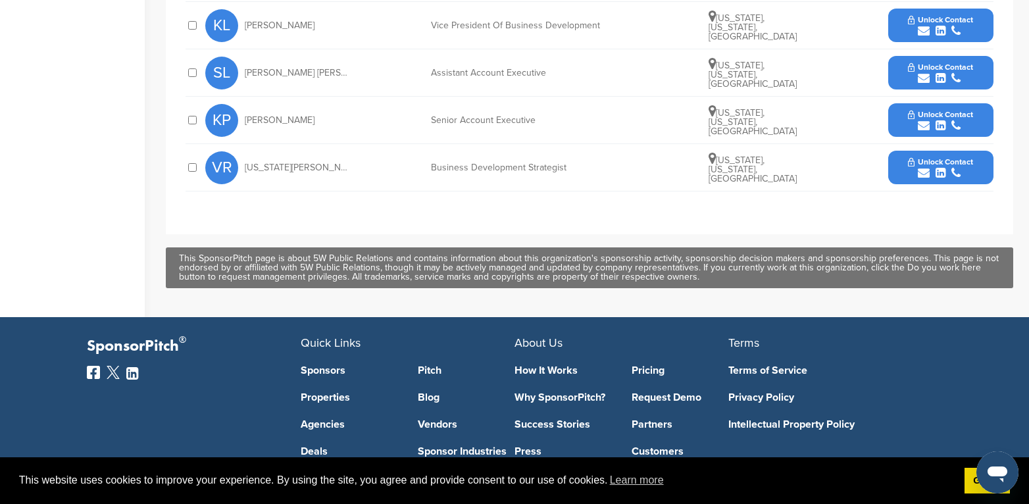
click at [977, 167] on button "Unlock Contact" at bounding box center [940, 167] width 97 height 39
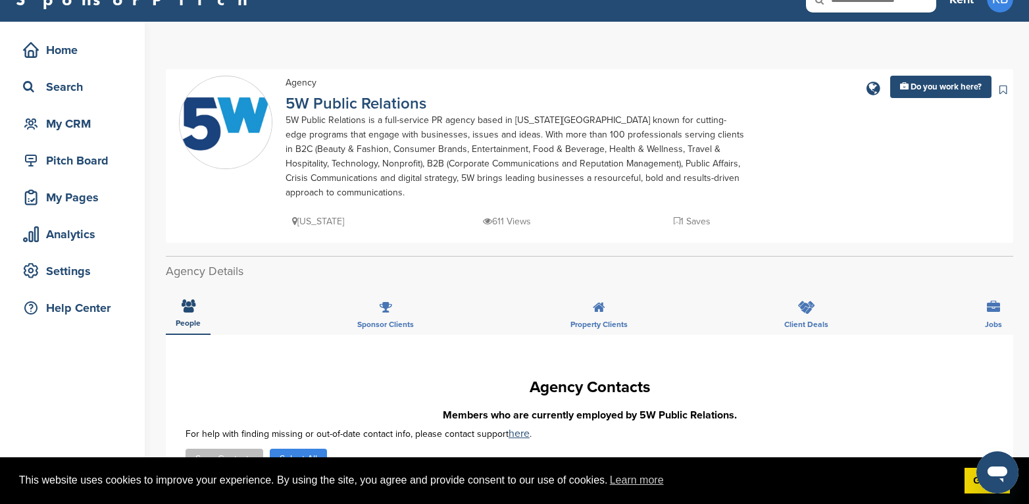
scroll to position [0, 0]
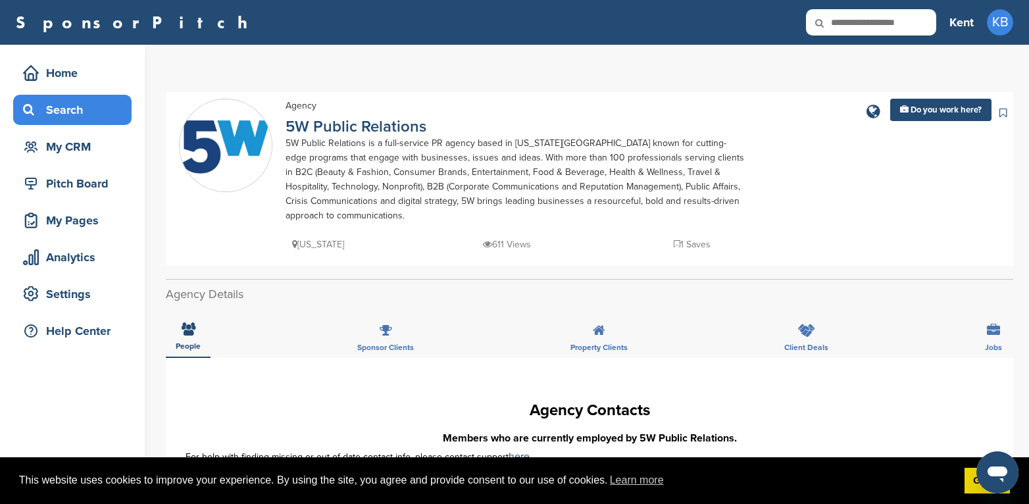
click at [53, 102] on div "Search" at bounding box center [76, 110] width 112 height 24
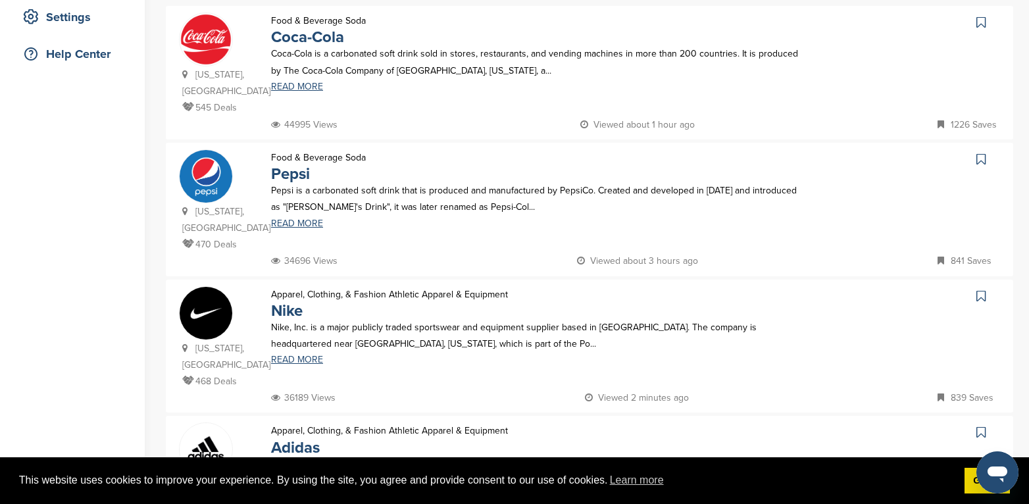
scroll to position [132, 0]
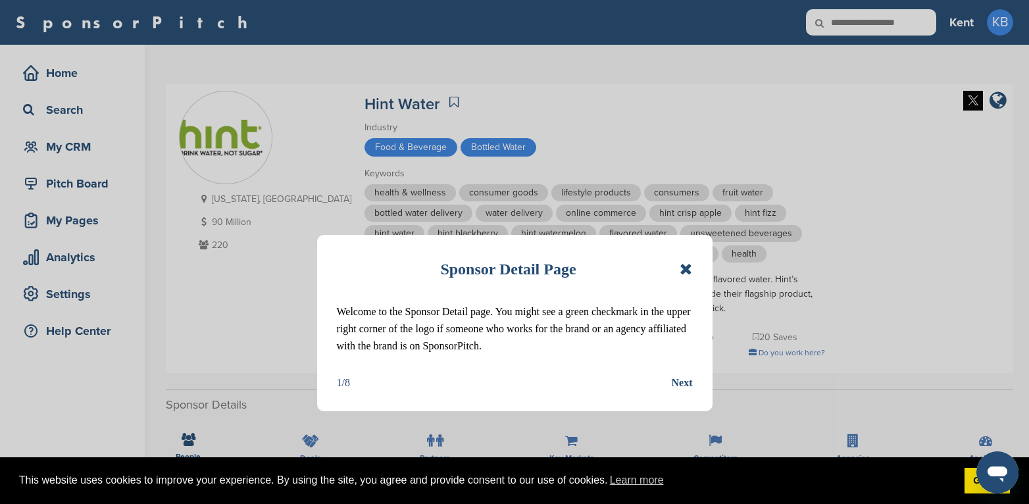
click at [688, 267] on icon at bounding box center [686, 269] width 13 height 16
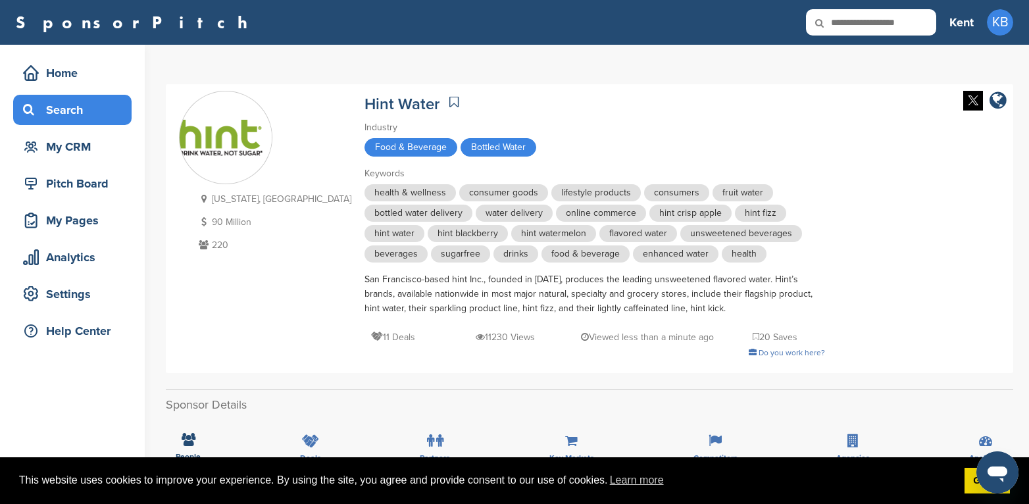
click at [68, 106] on div "Search" at bounding box center [76, 110] width 112 height 24
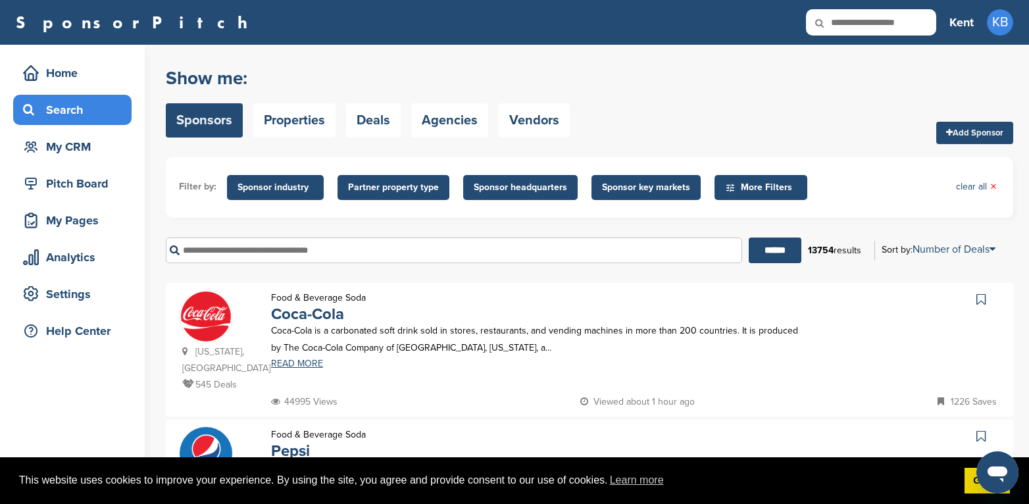
click at [238, 250] on input "text" at bounding box center [454, 251] width 577 height 26
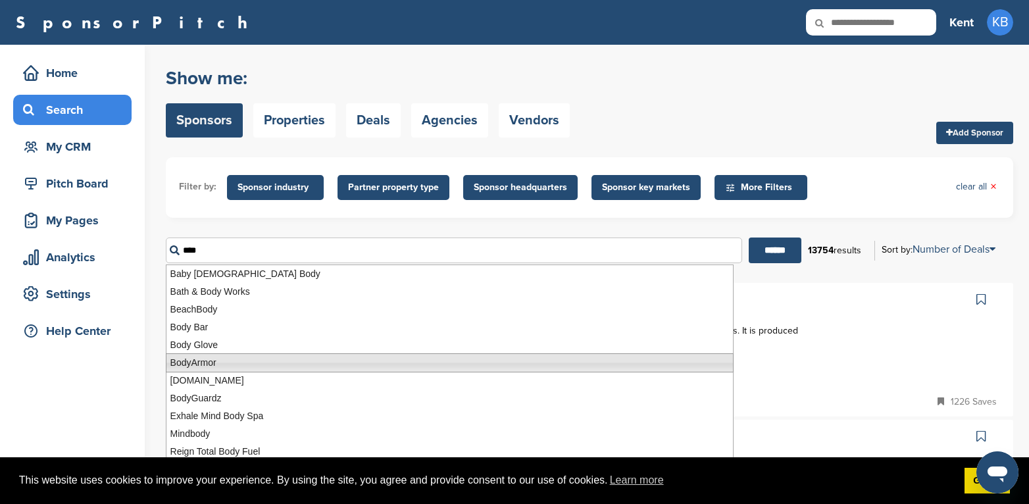
click at [227, 363] on li "BodyArmor" at bounding box center [450, 362] width 568 height 19
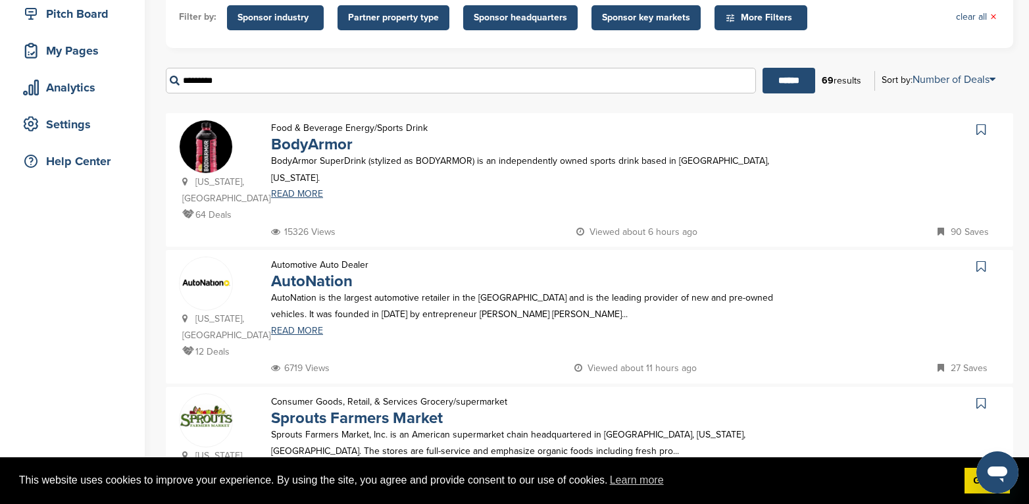
scroll to position [197, 0]
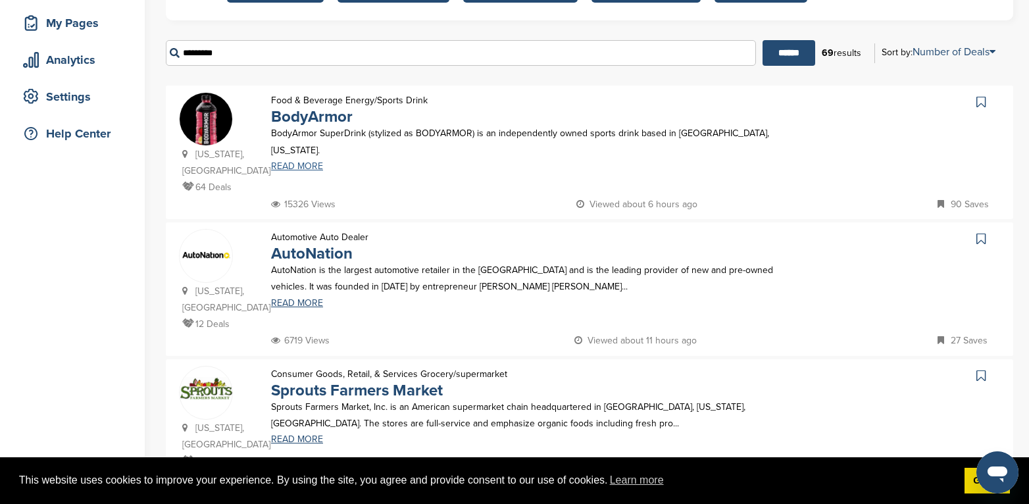
type input "*********"
click at [304, 162] on link "READ MORE" at bounding box center [536, 166] width 530 height 9
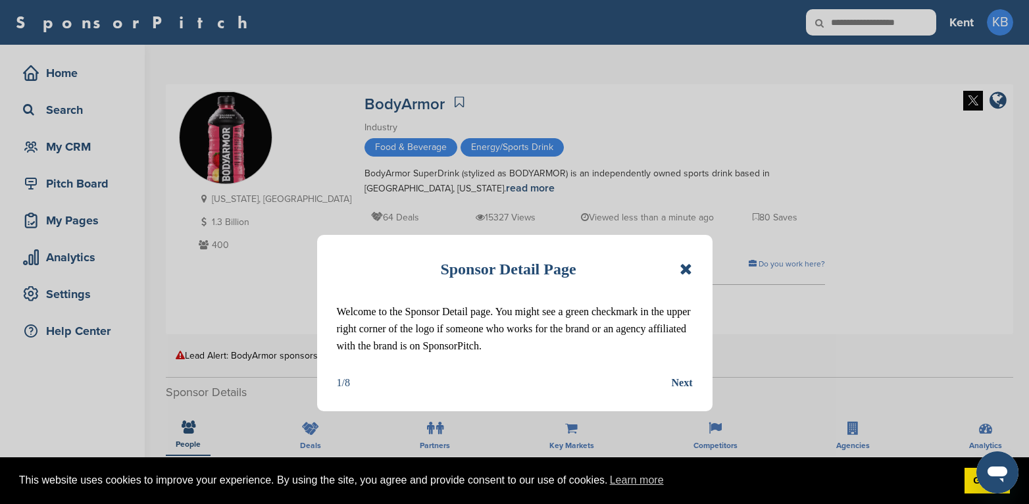
drag, startPoint x: 690, startPoint y: 282, endPoint x: 669, endPoint y: 280, distance: 20.5
click at [690, 282] on div "Sponsor Detail Page" at bounding box center [515, 269] width 356 height 29
click at [684, 269] on icon at bounding box center [686, 269] width 13 height 16
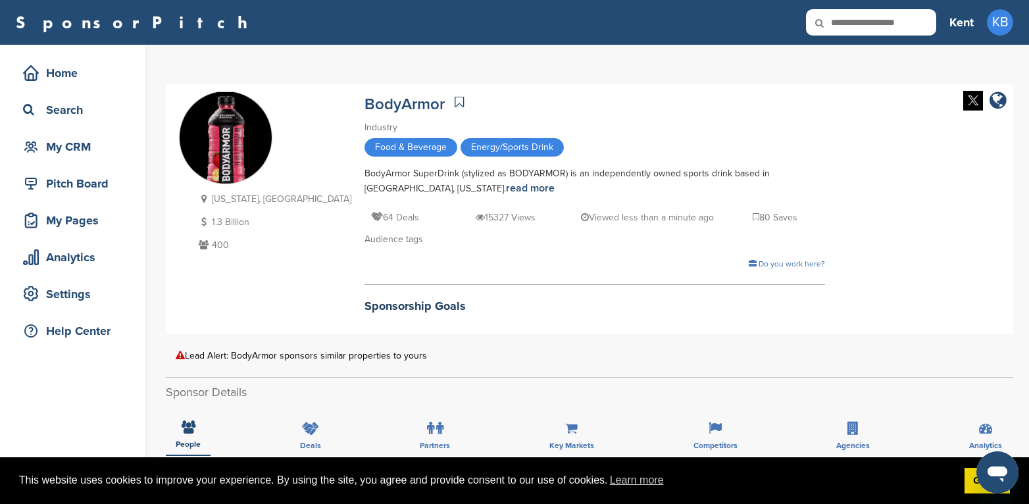
click at [461, 143] on span "Energy/Sports Drink" at bounding box center [512, 147] width 103 height 18
click at [461, 140] on span "Energy/Sports Drink" at bounding box center [512, 147] width 103 height 18
click at [461, 141] on span "Energy/Sports Drink" at bounding box center [512, 147] width 103 height 18
click at [55, 109] on div "Search" at bounding box center [76, 110] width 112 height 24
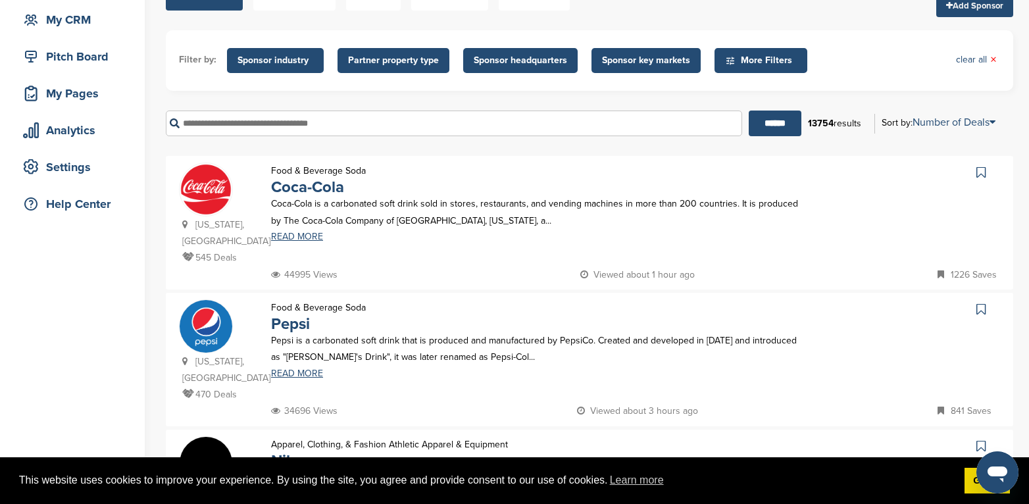
scroll to position [132, 0]
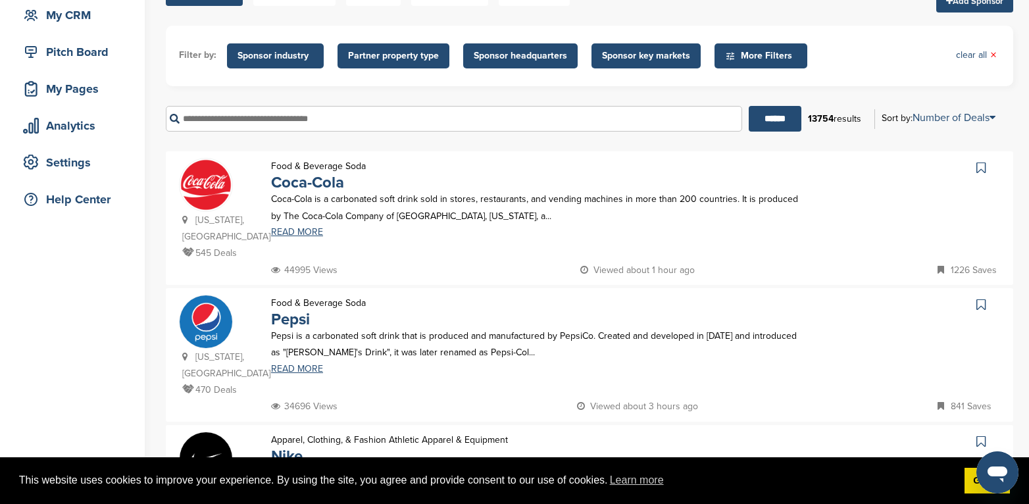
click at [238, 116] on input "text" at bounding box center [454, 119] width 577 height 26
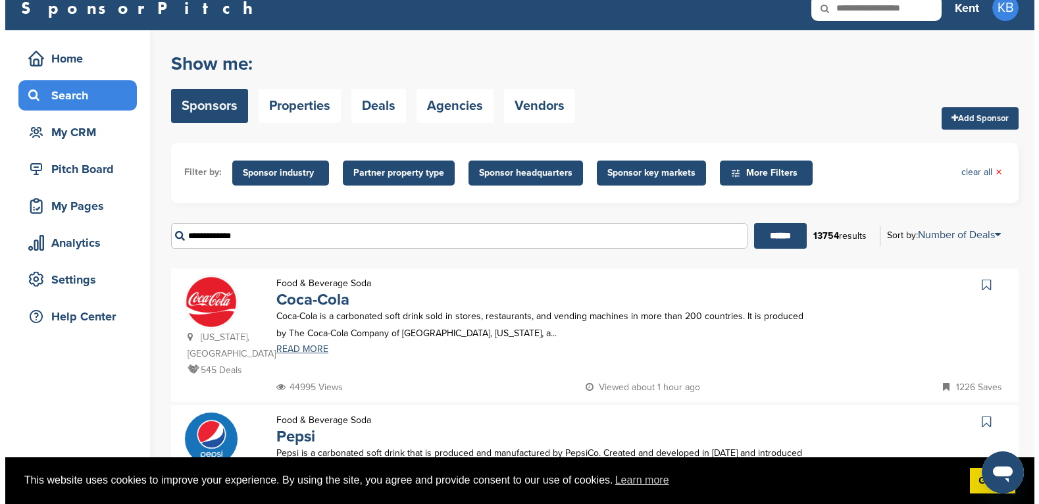
scroll to position [0, 0]
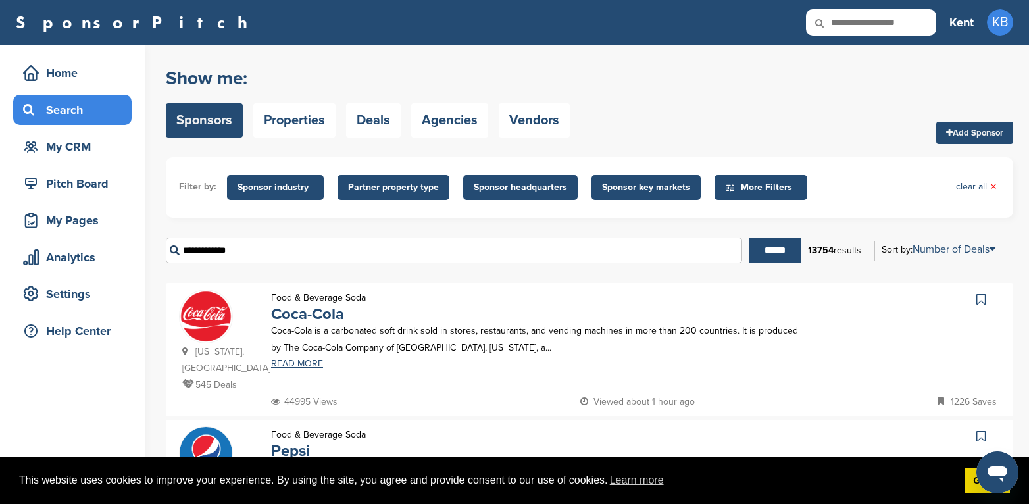
type input "**********"
click at [298, 187] on span "Sponsor industry" at bounding box center [276, 187] width 76 height 14
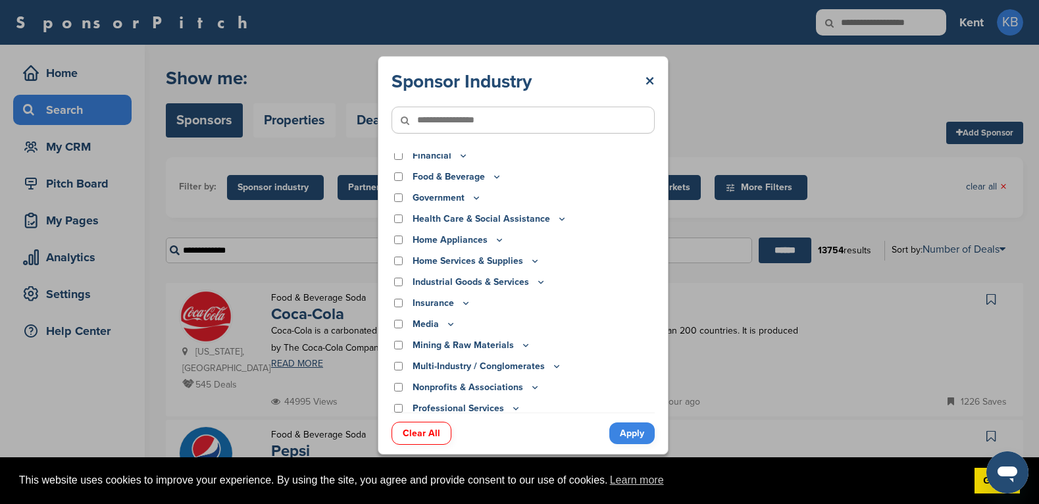
scroll to position [197, 0]
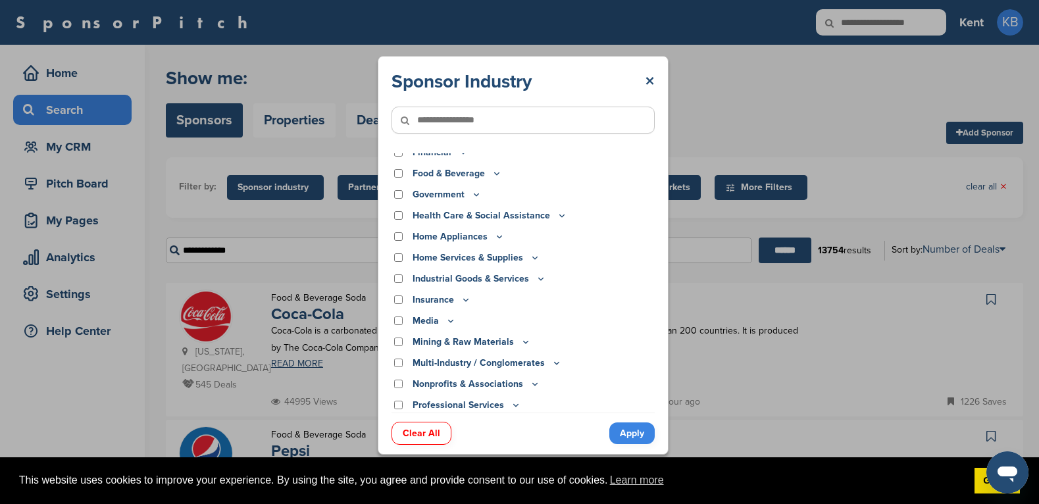
click at [457, 120] on input"] "text" at bounding box center [523, 120] width 263 height 27
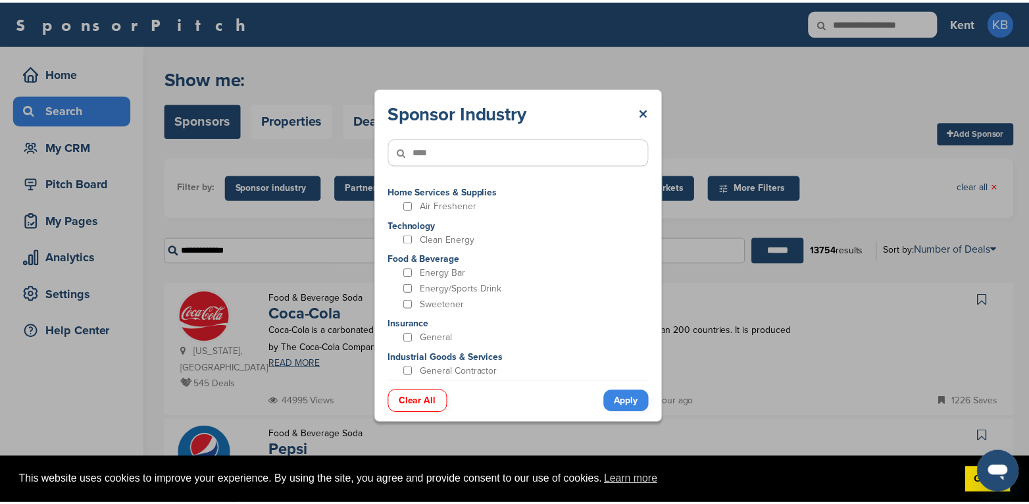
scroll to position [0, 0]
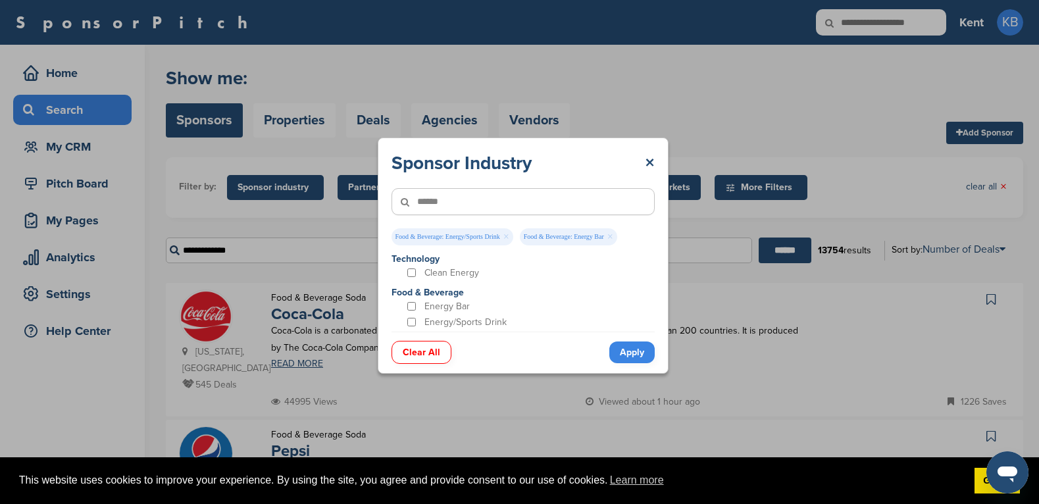
click at [638, 347] on link "Apply" at bounding box center [631, 353] width 45 height 22
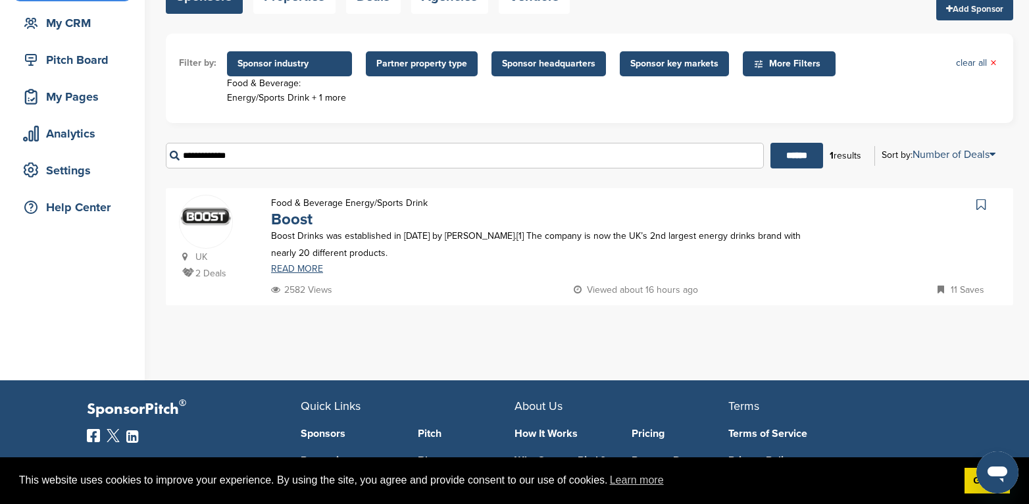
scroll to position [132, 0]
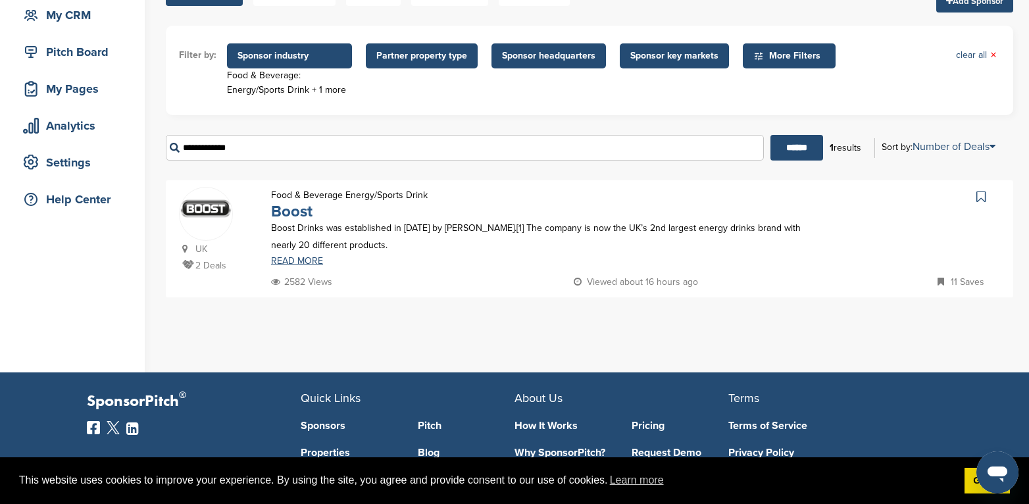
click at [303, 210] on link "Boost" at bounding box center [291, 211] width 41 height 19
click at [266, 147] on input "**********" at bounding box center [465, 148] width 598 height 26
click at [292, 56] on span "Sponsor industry" at bounding box center [290, 56] width 104 height 14
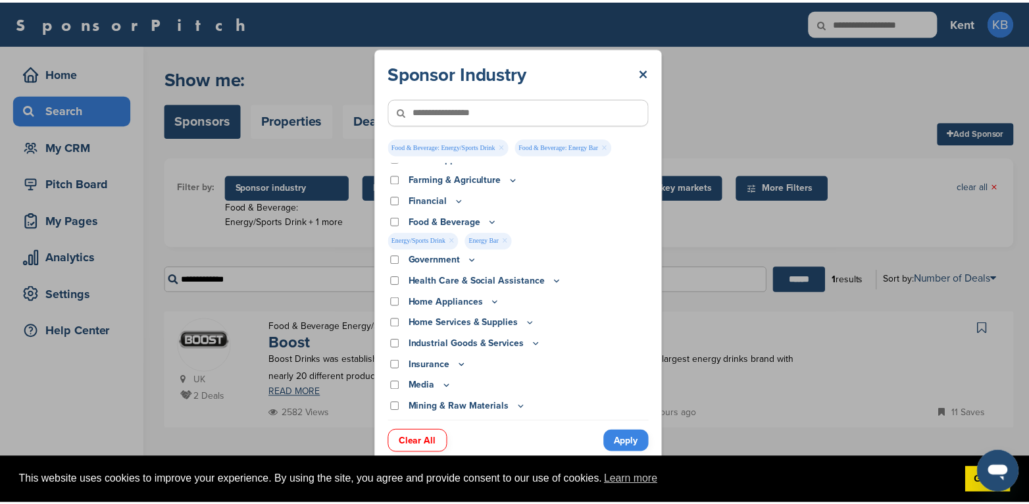
scroll to position [0, 0]
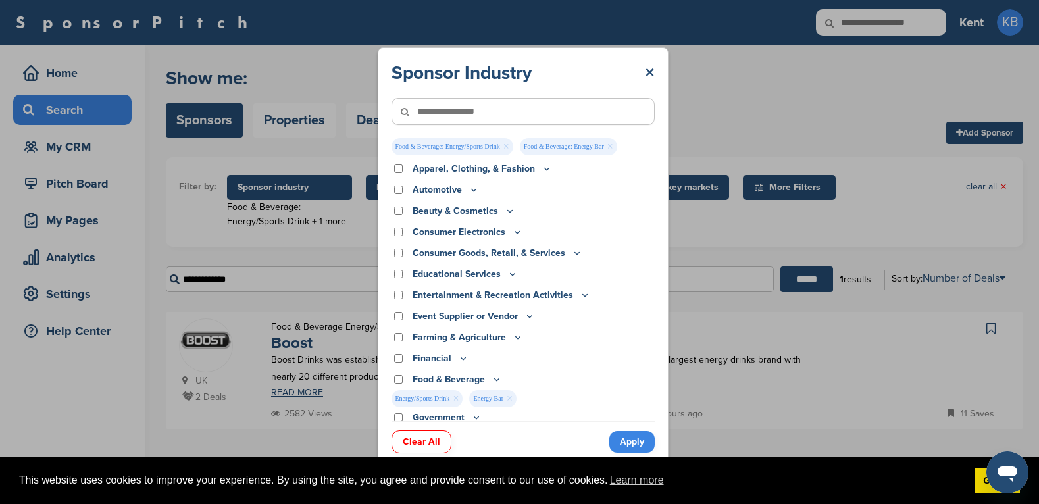
click at [475, 112] on input"] "text" at bounding box center [523, 111] width 263 height 27
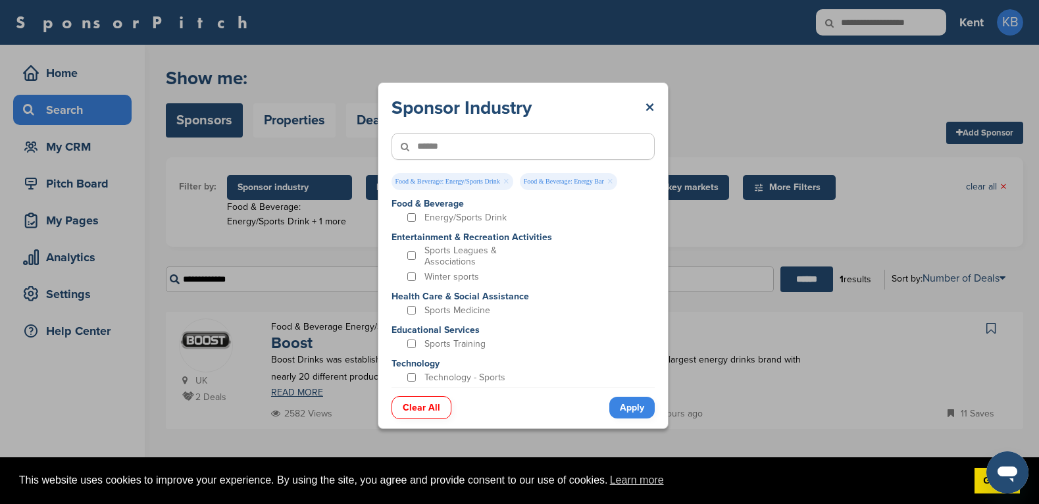
type input"] "******"
click at [600, 181] on span "Food & Beverage: Energy Bar ×" at bounding box center [568, 181] width 97 height 17
click at [610, 180] on link "×" at bounding box center [610, 181] width 6 height 14
click at [634, 403] on link "Apply" at bounding box center [631, 408] width 45 height 22
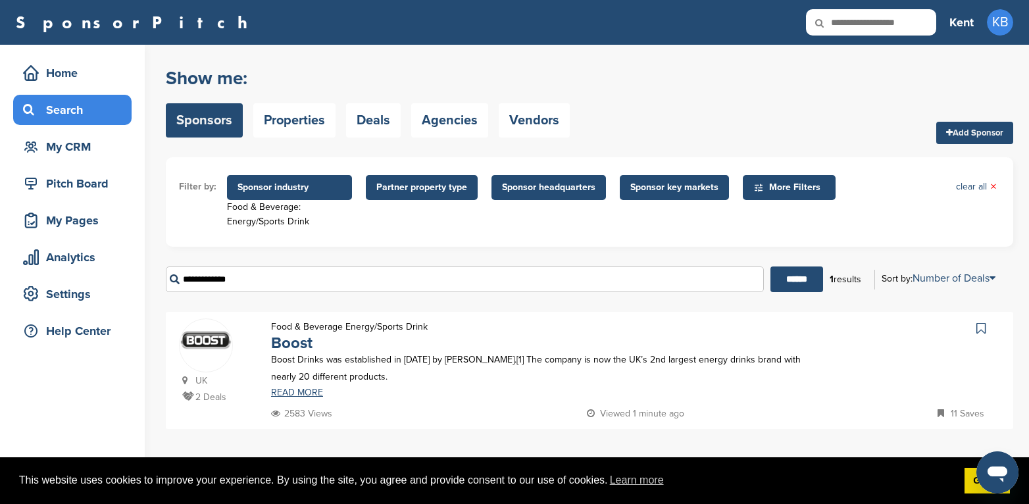
click at [263, 211] on div "Food & Beverage: Energy/Sports Drink" at bounding box center [289, 214] width 125 height 29
click at [294, 186] on span "Sponsor industry" at bounding box center [290, 187] width 104 height 14
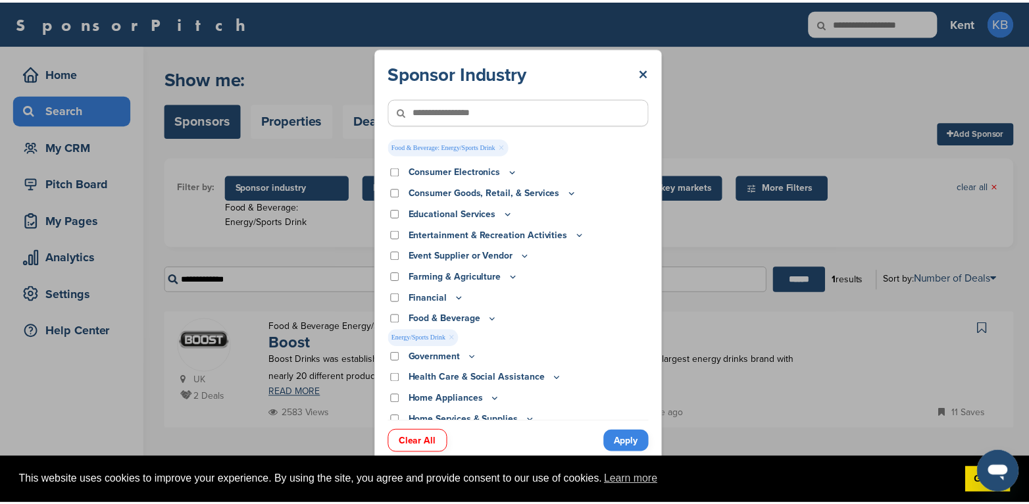
scroll to position [132, 0]
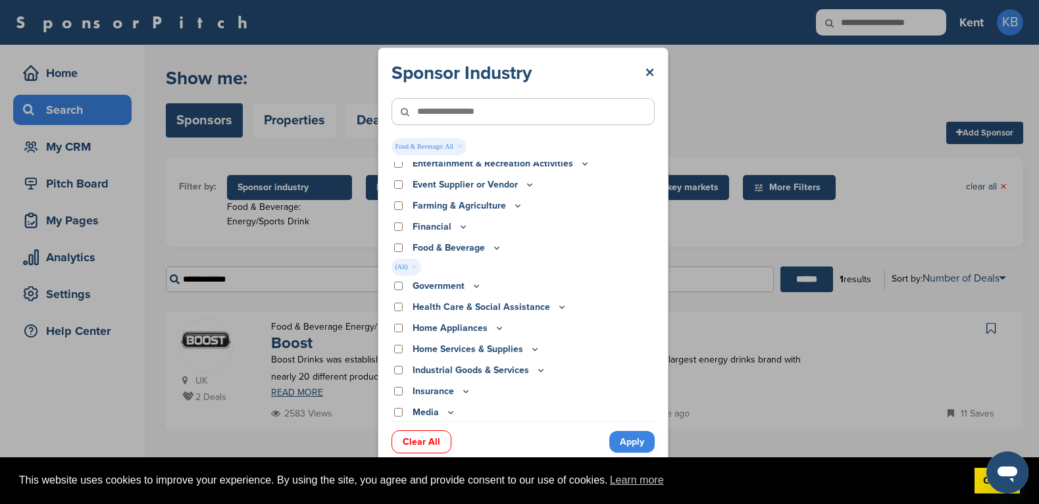
click at [623, 442] on link "Apply" at bounding box center [631, 442] width 45 height 22
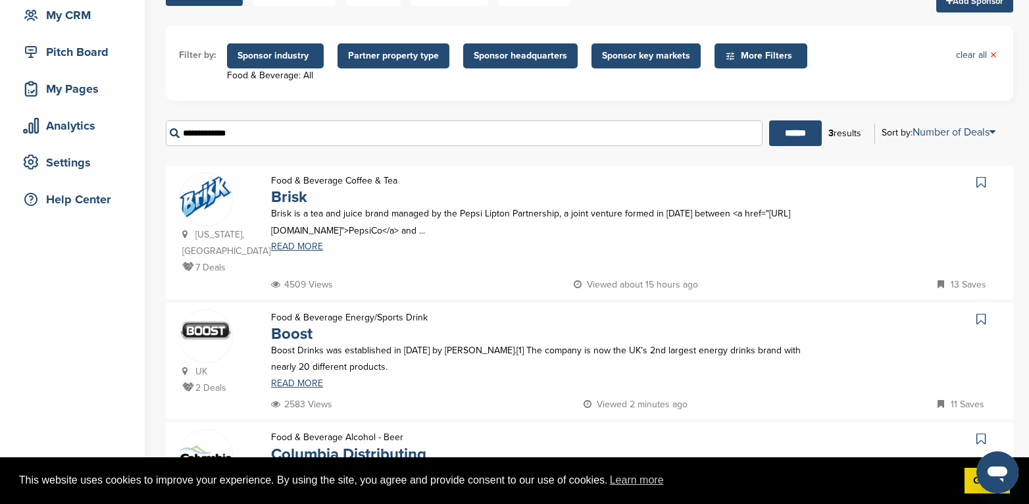
click at [390, 57] on span "Partner property type" at bounding box center [393, 56] width 91 height 14
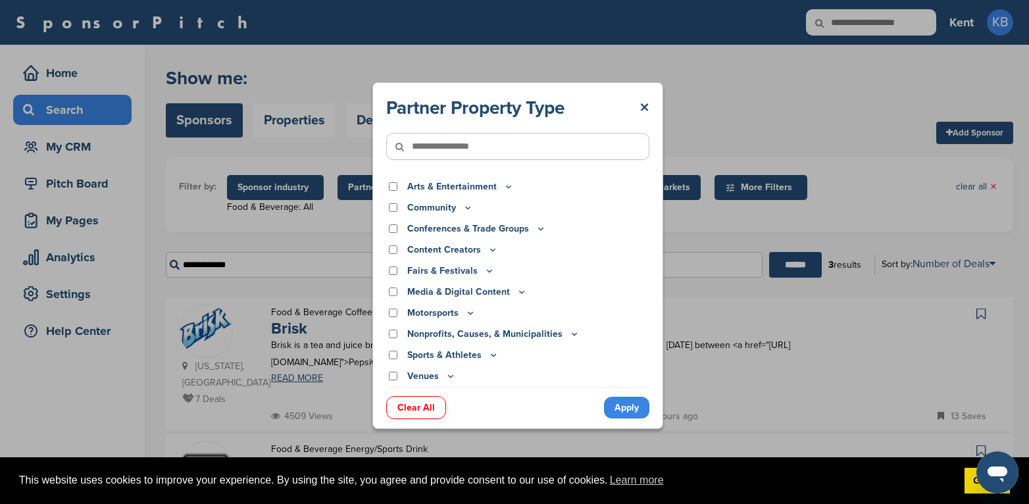
scroll to position [0, 0]
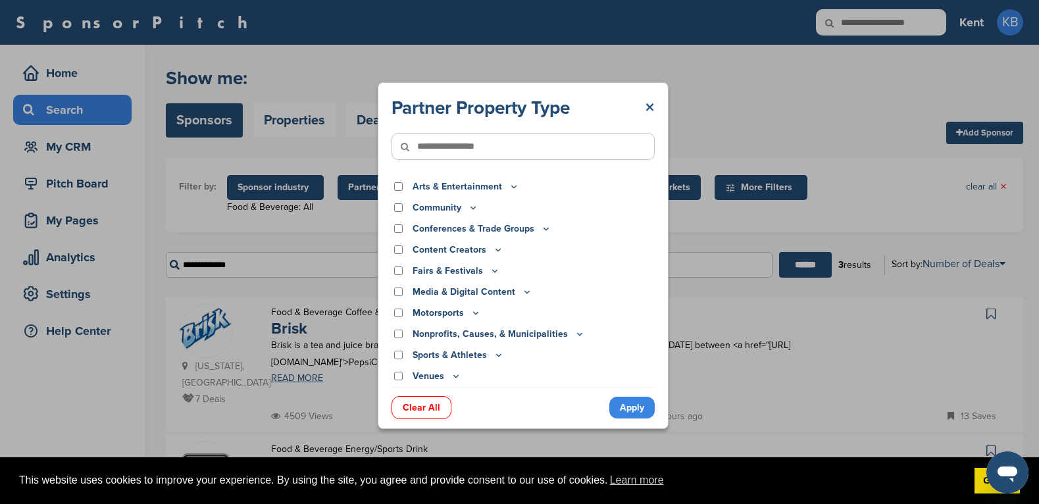
click at [648, 104] on link "×" at bounding box center [650, 108] width 10 height 24
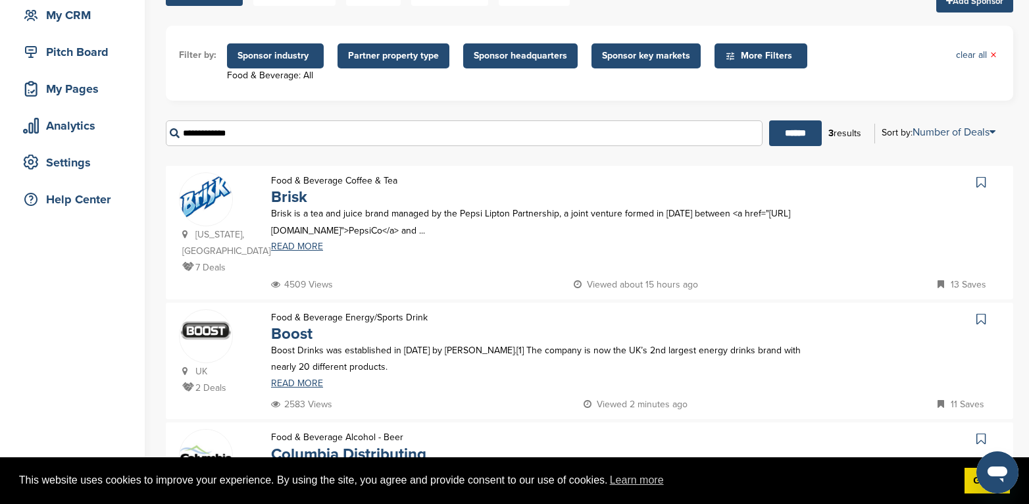
scroll to position [66, 0]
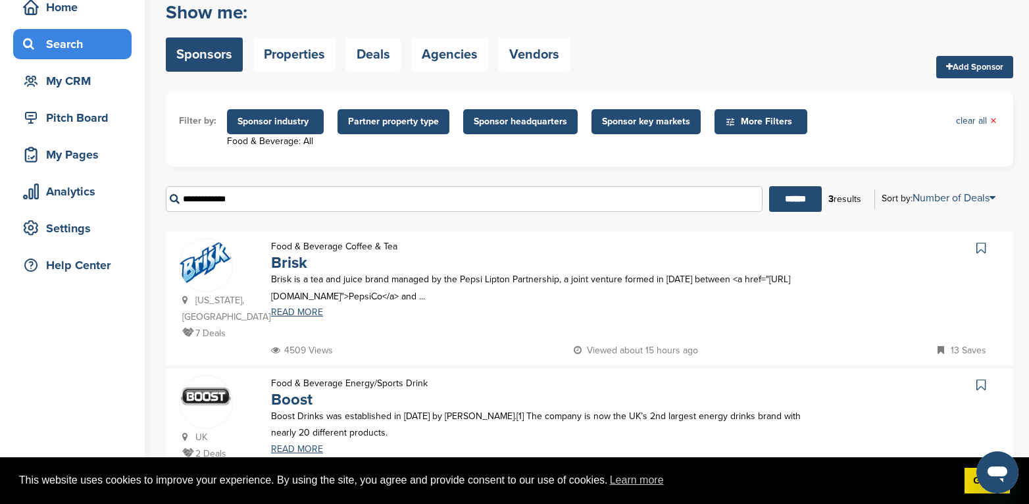
click at [78, 46] on div "Search" at bounding box center [76, 44] width 112 height 24
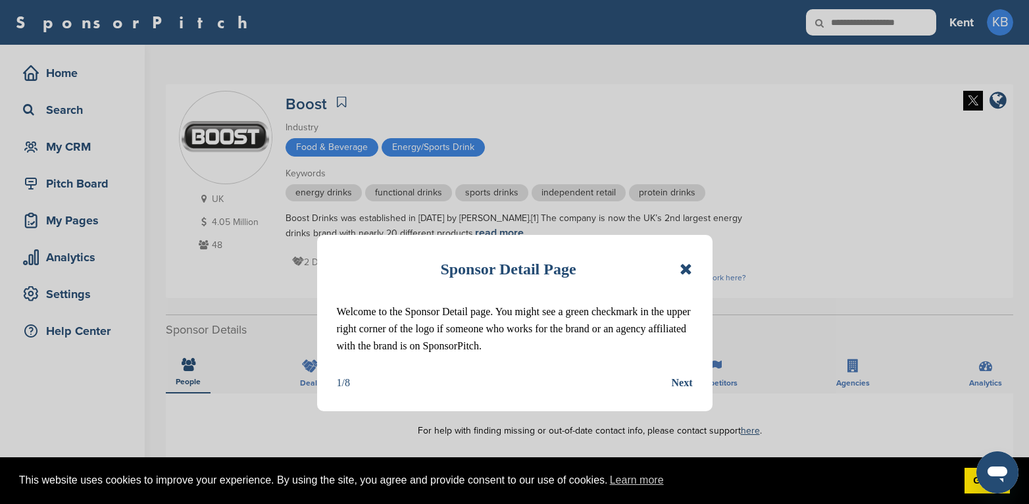
click at [691, 265] on icon at bounding box center [686, 269] width 13 height 16
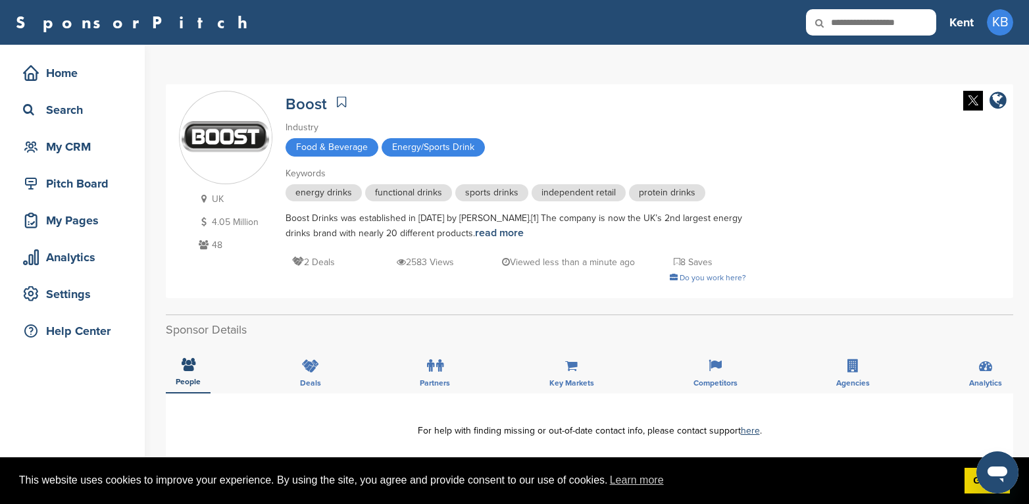
click at [516, 195] on span "sports drinks" at bounding box center [491, 192] width 73 height 17
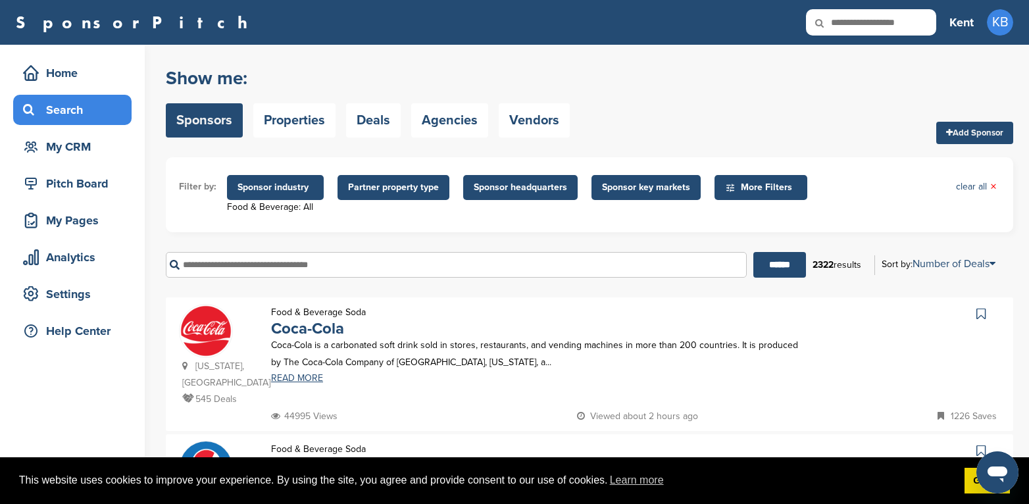
click at [301, 188] on span "Sponsor industry" at bounding box center [276, 187] width 76 height 14
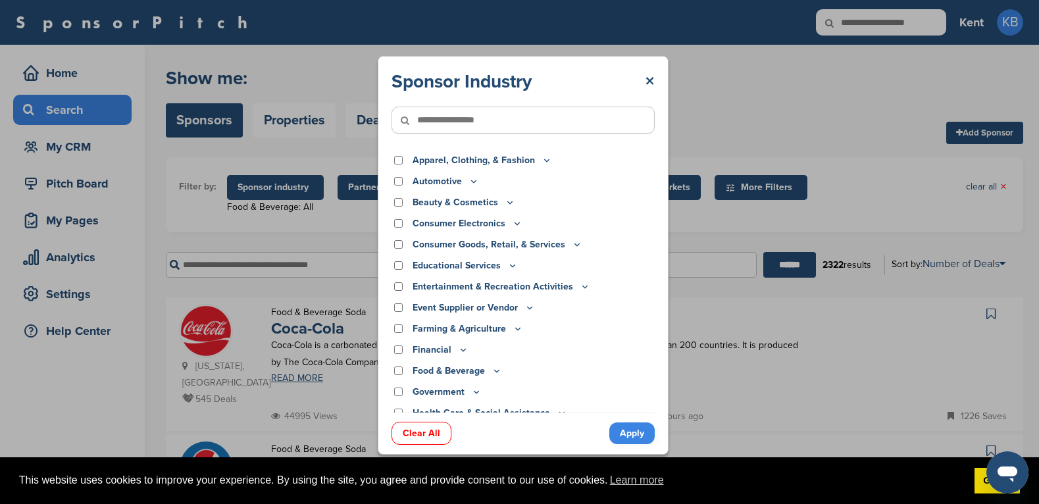
click at [473, 116] on input"] "text" at bounding box center [523, 120] width 263 height 27
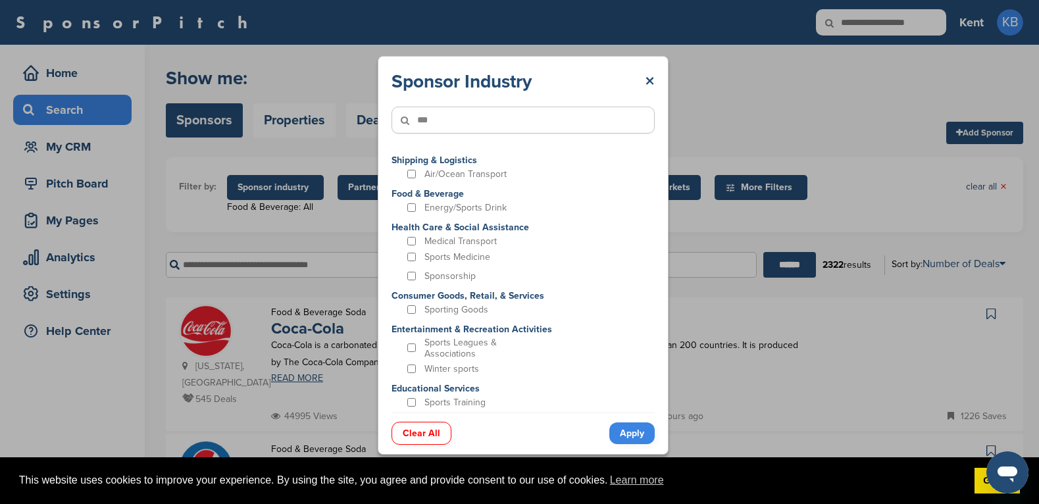
type input"] "***"
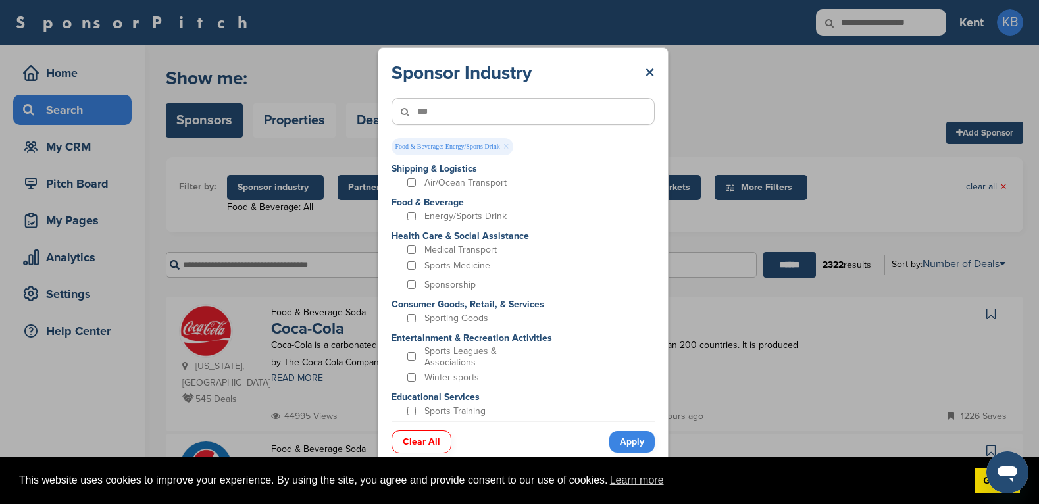
click at [634, 444] on link "Apply" at bounding box center [631, 442] width 45 height 22
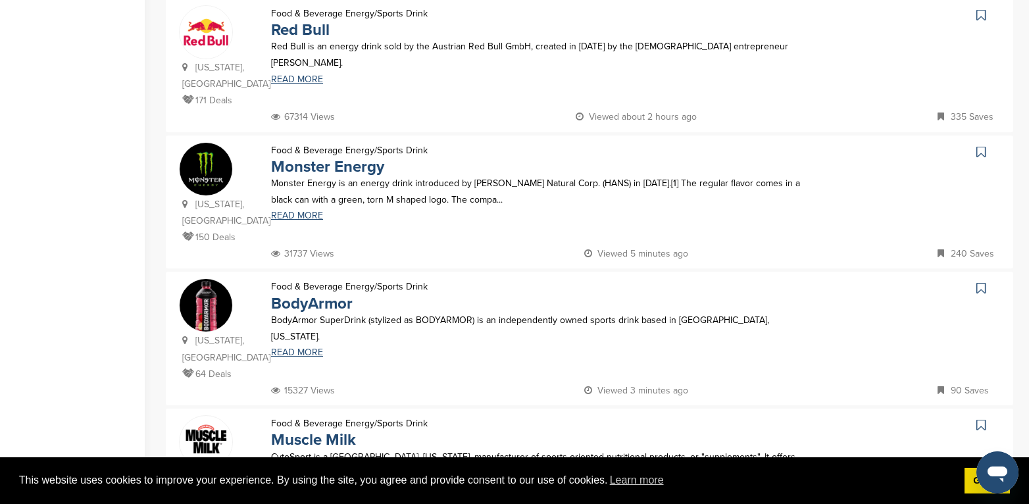
scroll to position [132, 0]
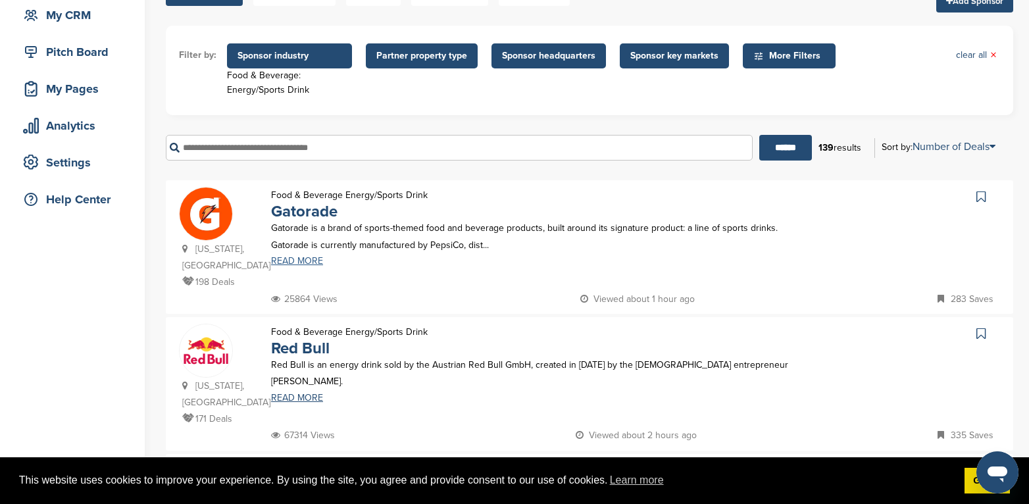
click at [293, 257] on link "READ MORE" at bounding box center [536, 261] width 530 height 9
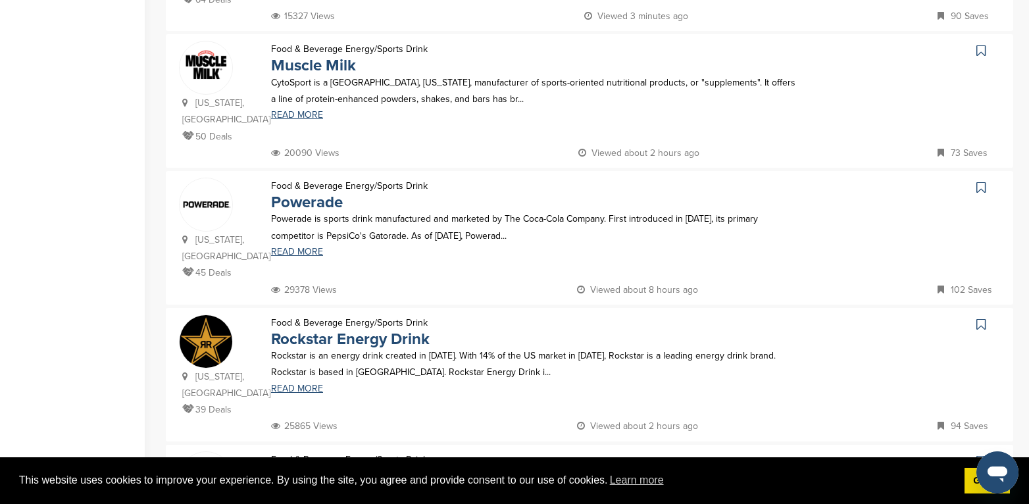
scroll to position [856, 0]
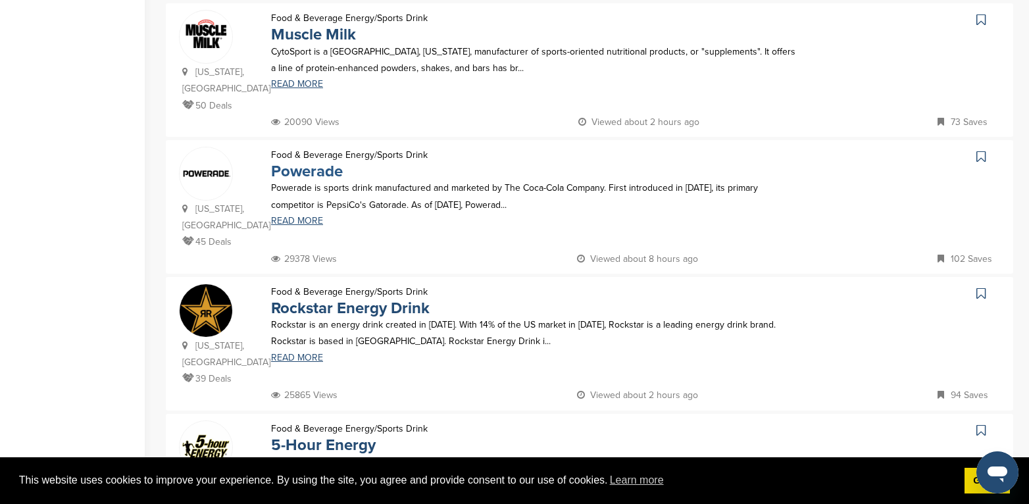
click at [309, 162] on link "Powerade" at bounding box center [307, 171] width 72 height 19
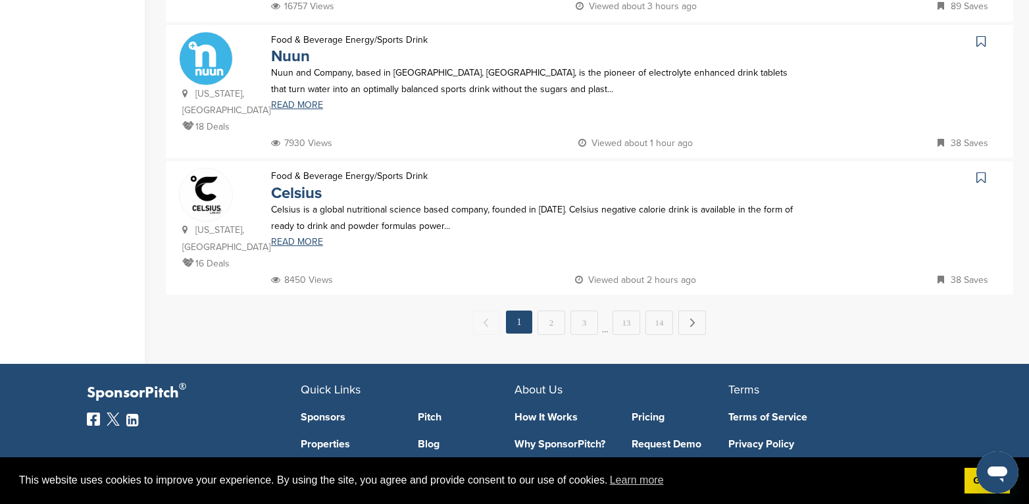
scroll to position [1382, 0]
click at [550, 310] on link "2" at bounding box center [552, 322] width 28 height 24
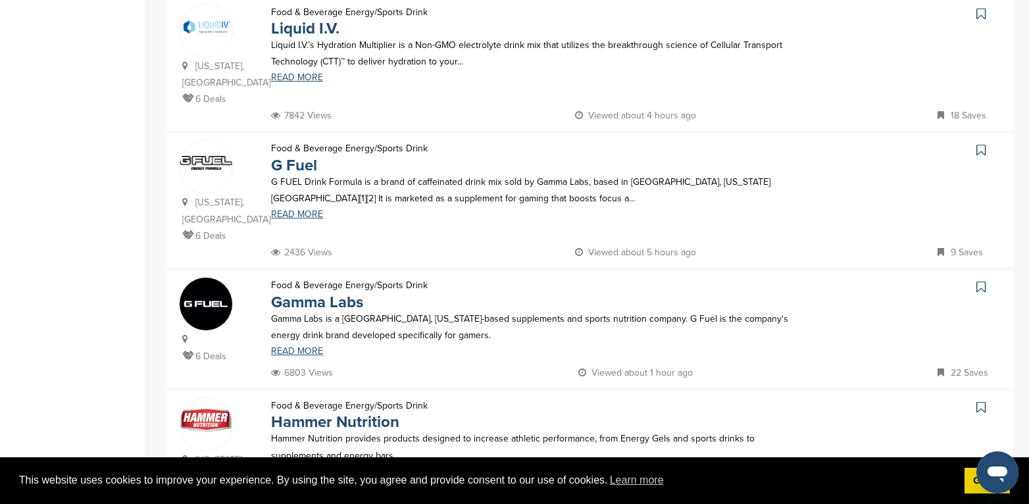
scroll to position [1250, 0]
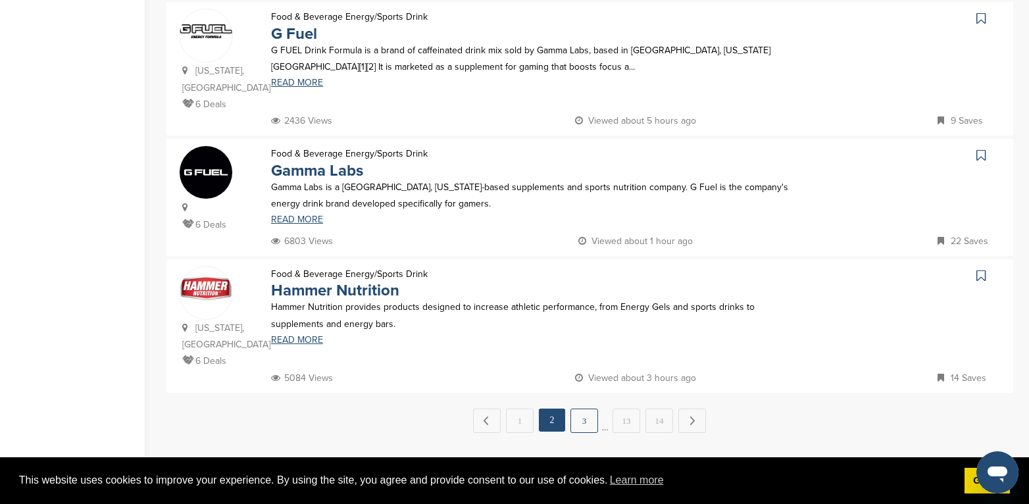
click at [583, 409] on link "3" at bounding box center [585, 421] width 28 height 24
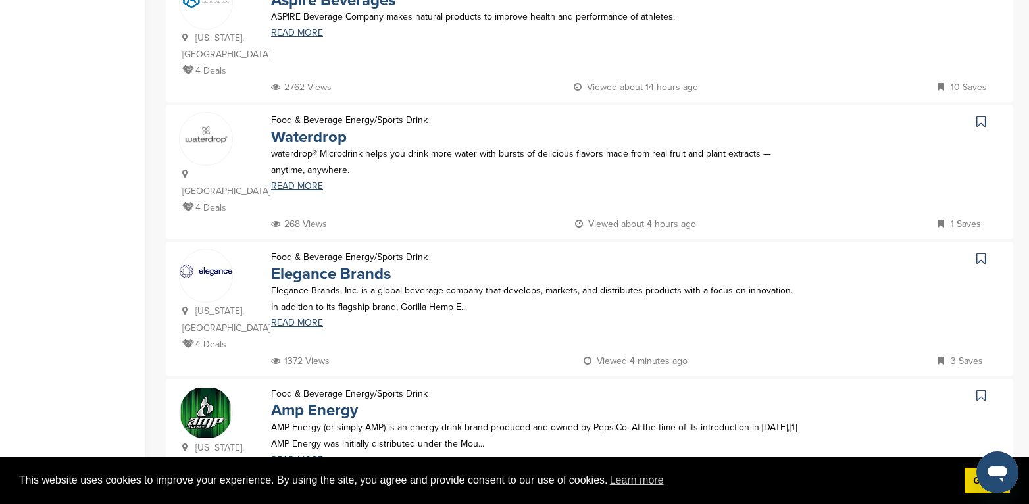
scroll to position [1185, 0]
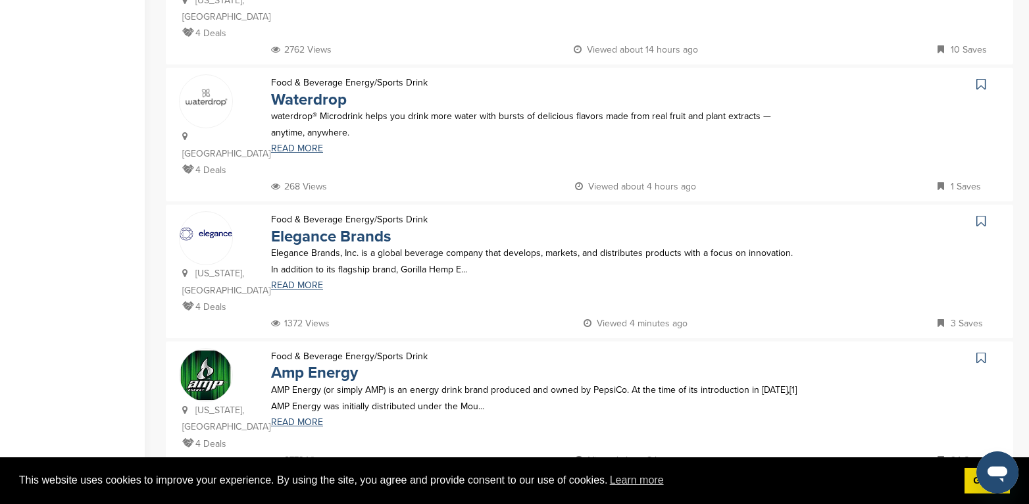
click at [598, 491] on link "4" at bounding box center [601, 503] width 28 height 24
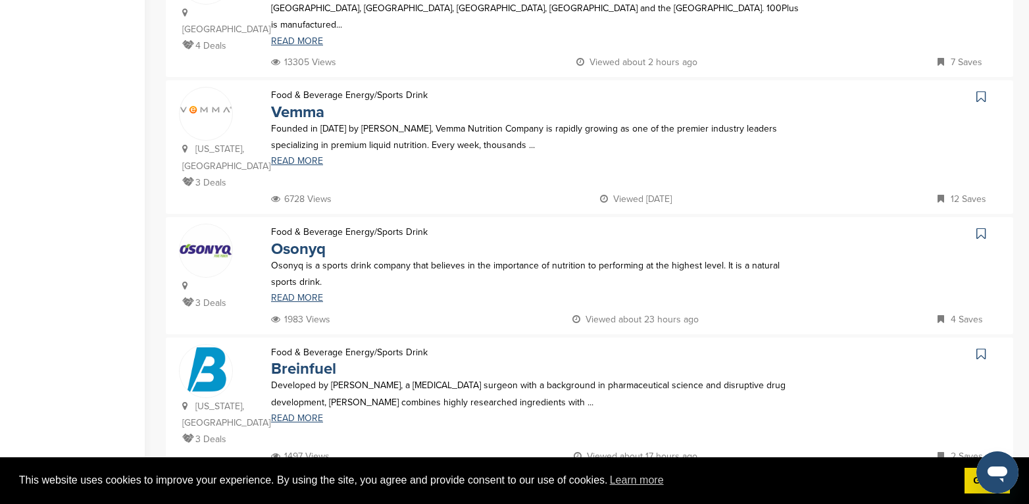
scroll to position [1250, 0]
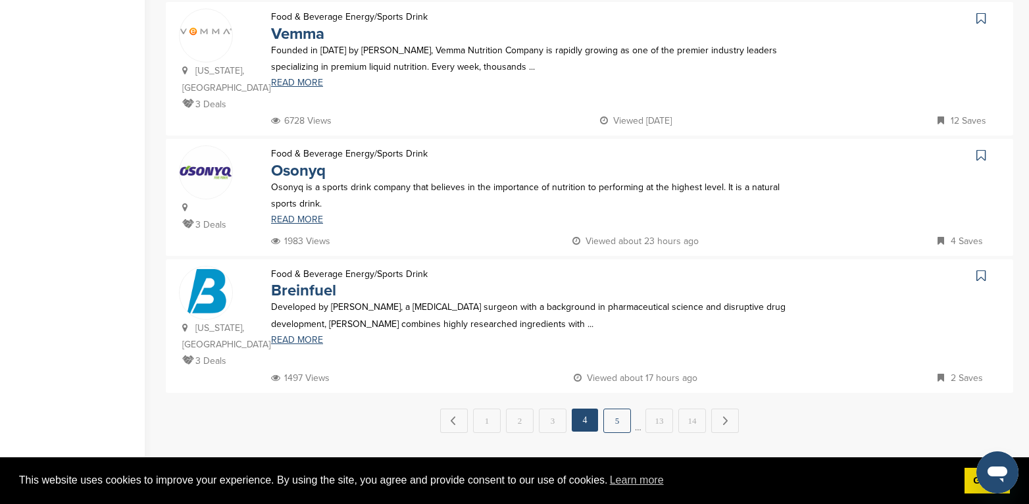
click at [616, 409] on link "5" at bounding box center [618, 421] width 28 height 24
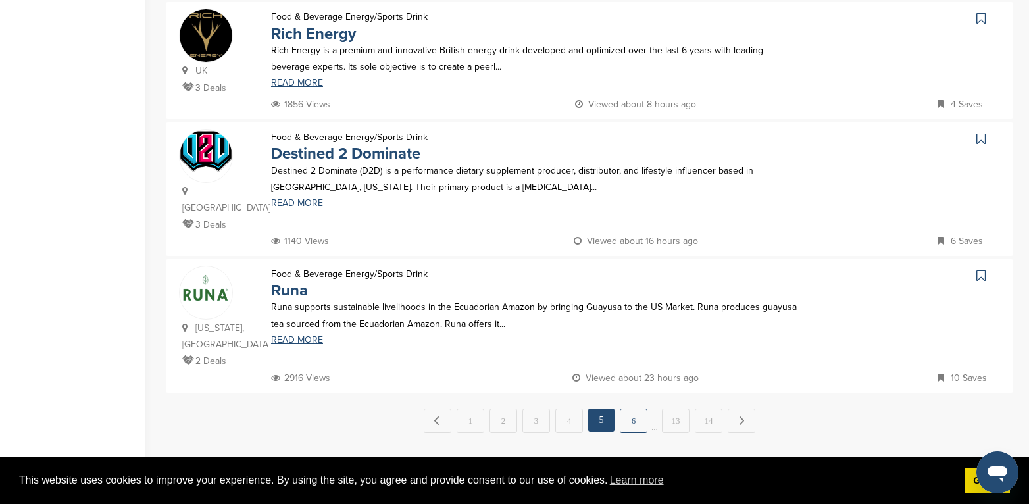
click at [632, 409] on link "6" at bounding box center [634, 421] width 28 height 24
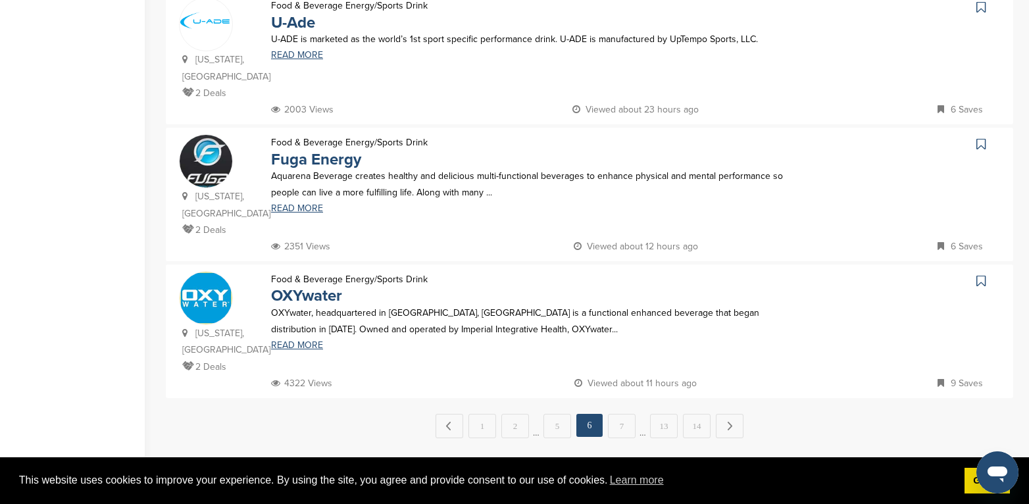
scroll to position [1382, 0]
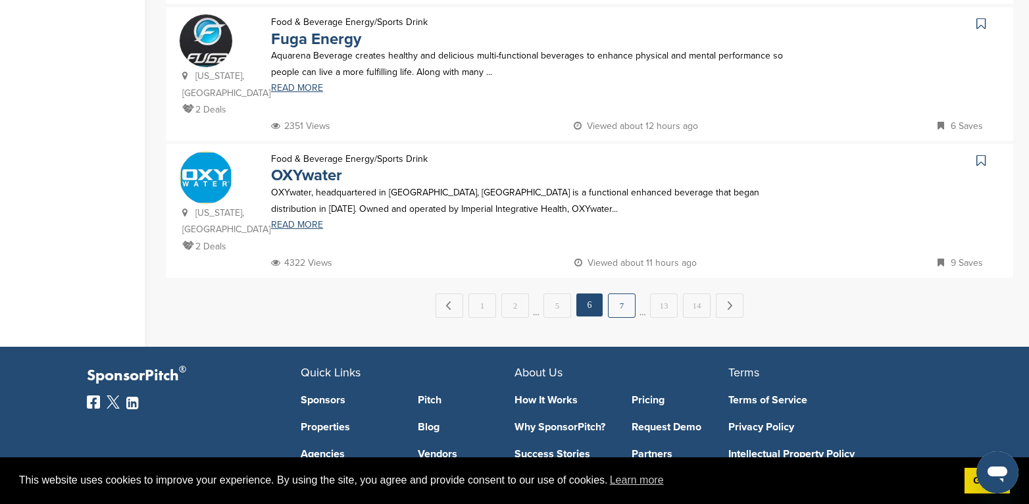
click at [627, 294] on link "7" at bounding box center [622, 306] width 28 height 24
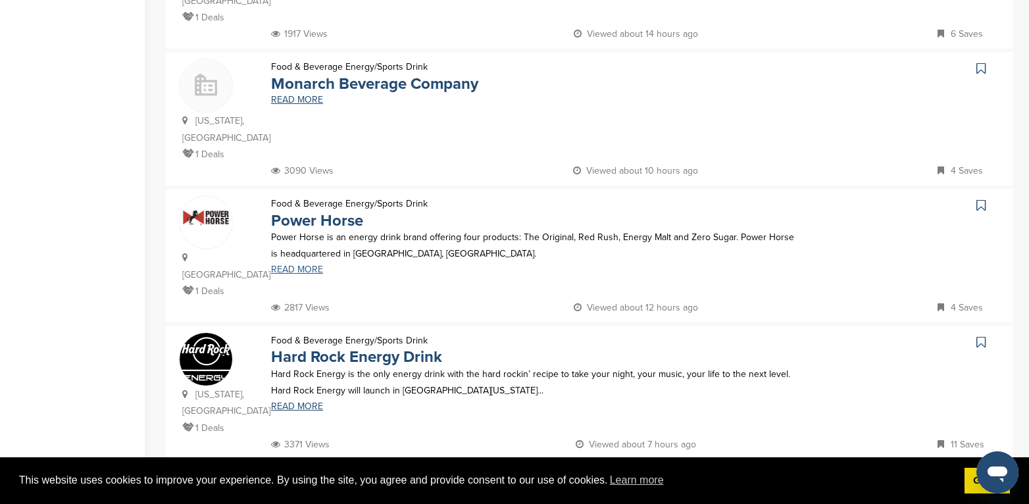
scroll to position [1316, 0]
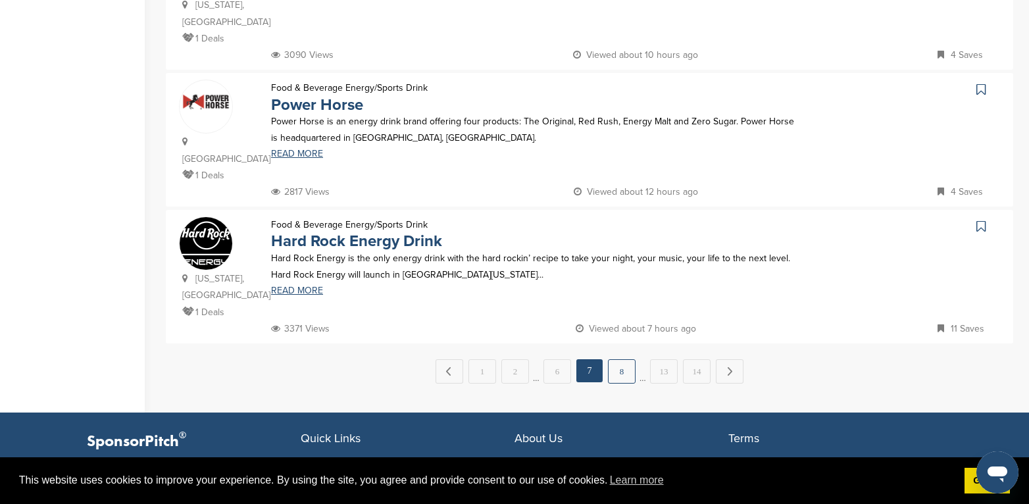
click at [629, 359] on link "8" at bounding box center [622, 371] width 28 height 24
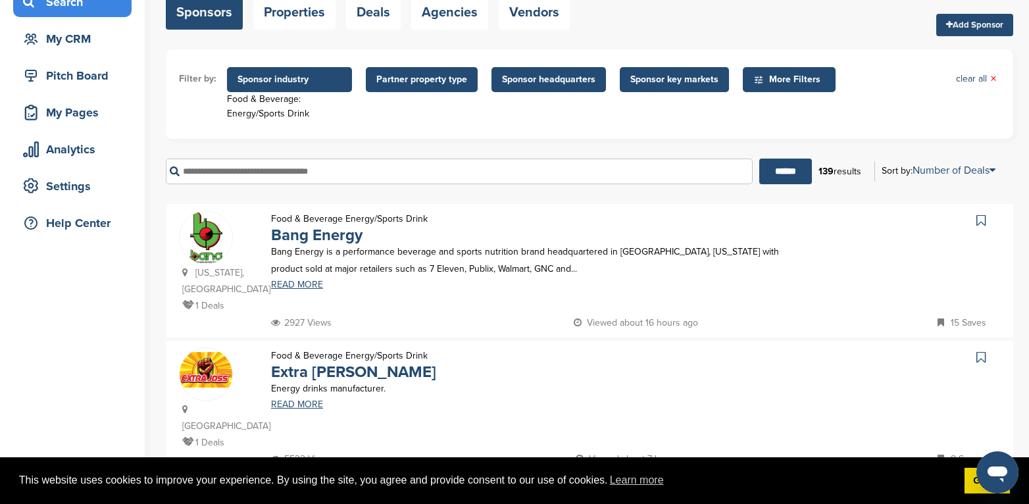
scroll to position [66, 0]
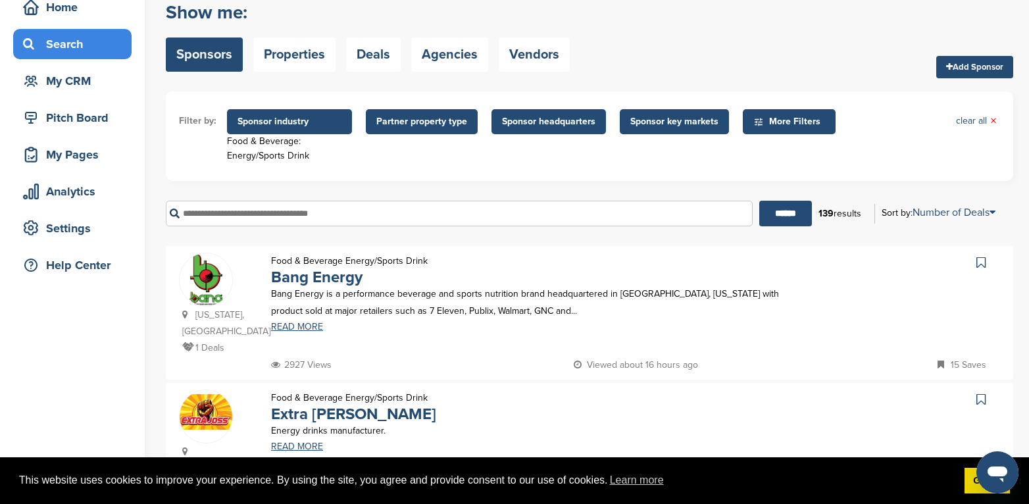
click at [682, 121] on span "Sponsor key markets" at bounding box center [674, 122] width 88 height 14
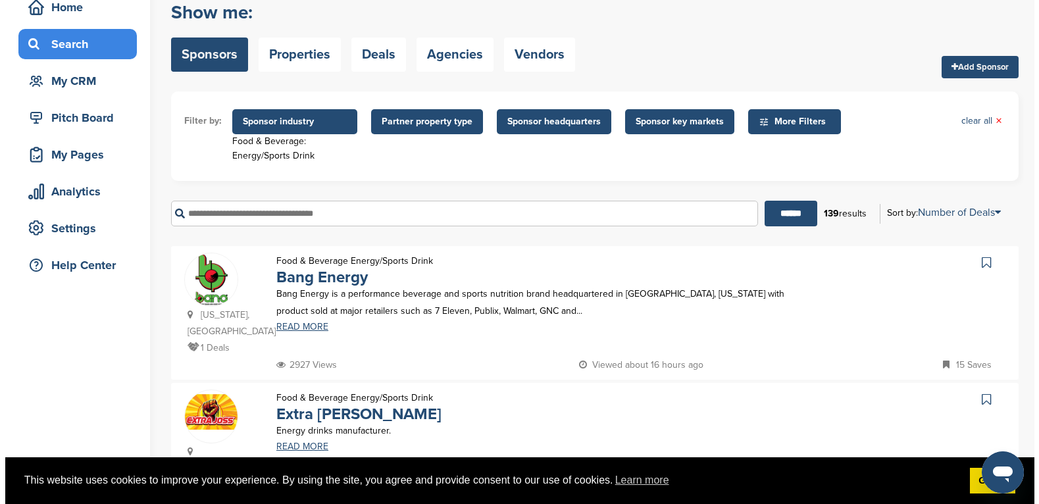
scroll to position [0, 0]
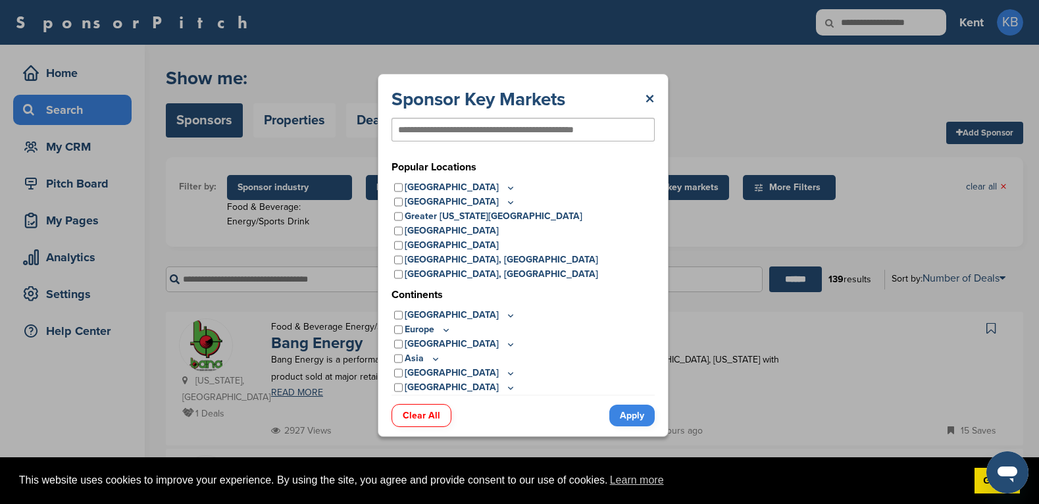
click at [482, 130] on input "text" at bounding box center [501, 130] width 207 height 12
type input "*********"
click at [505, 186] on icon at bounding box center [510, 187] width 11 height 11
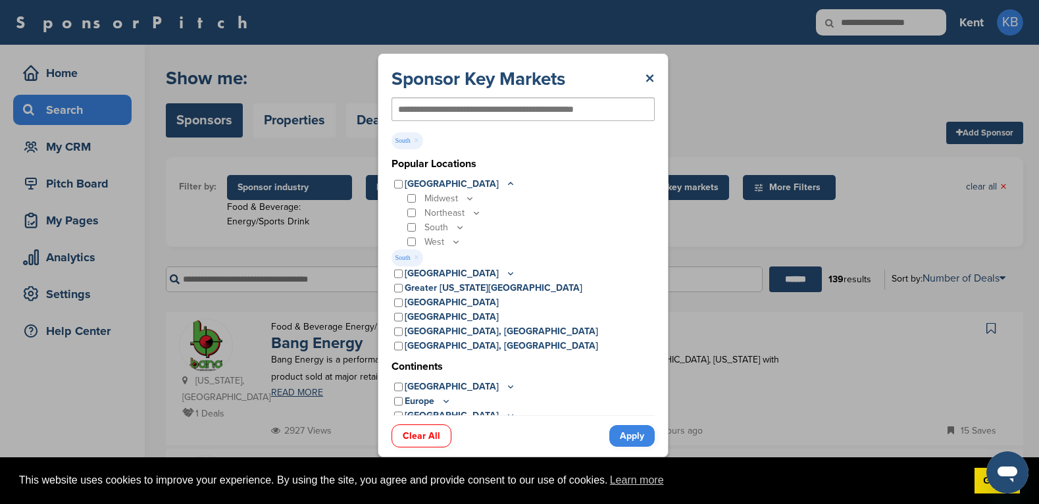
click at [458, 226] on icon at bounding box center [460, 227] width 11 height 11
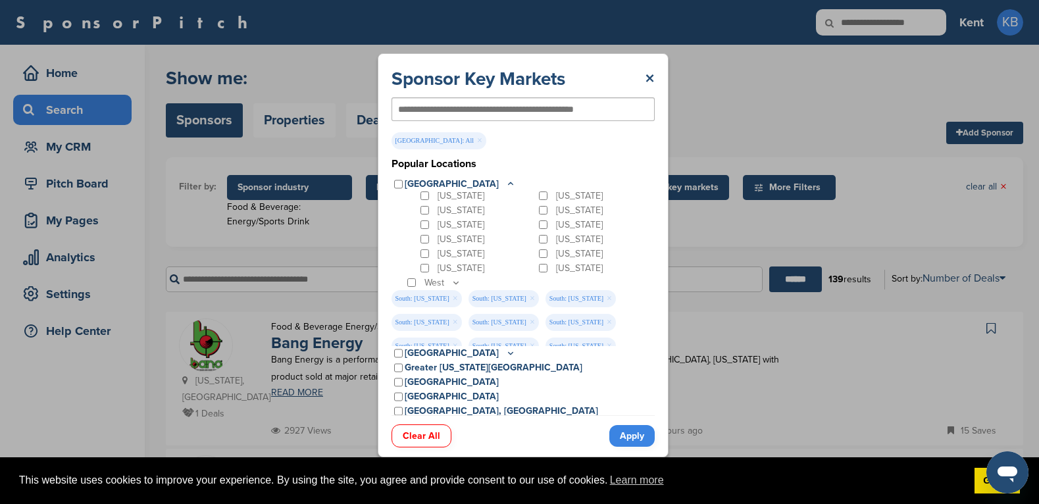
click at [626, 439] on link "Apply" at bounding box center [631, 436] width 45 height 22
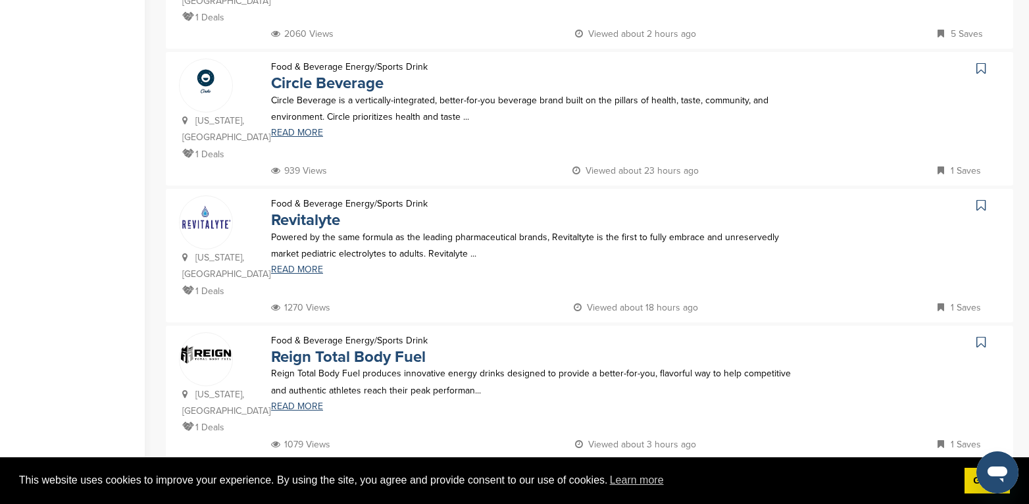
scroll to position [1185, 0]
click at [605, 475] on link "9" at bounding box center [610, 487] width 28 height 24
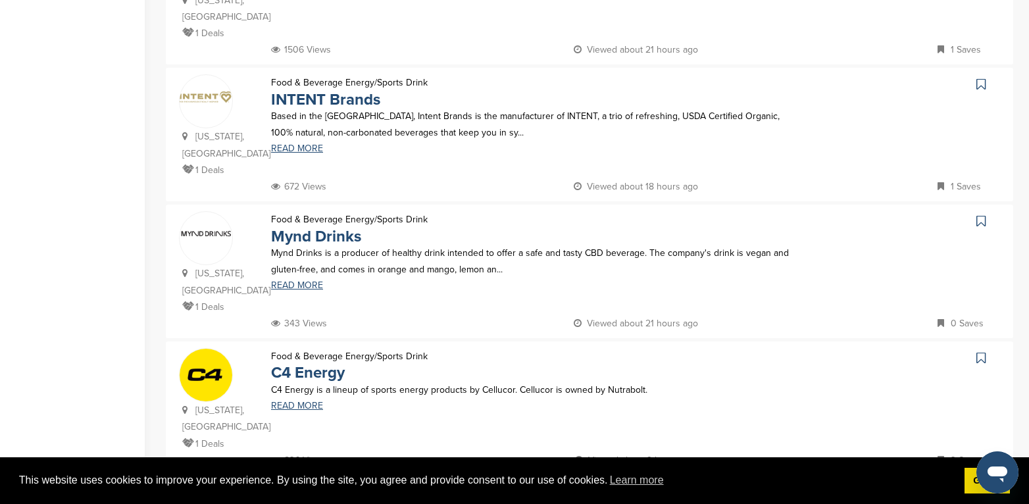
click at [621, 491] on link "10" at bounding box center [627, 503] width 28 height 24
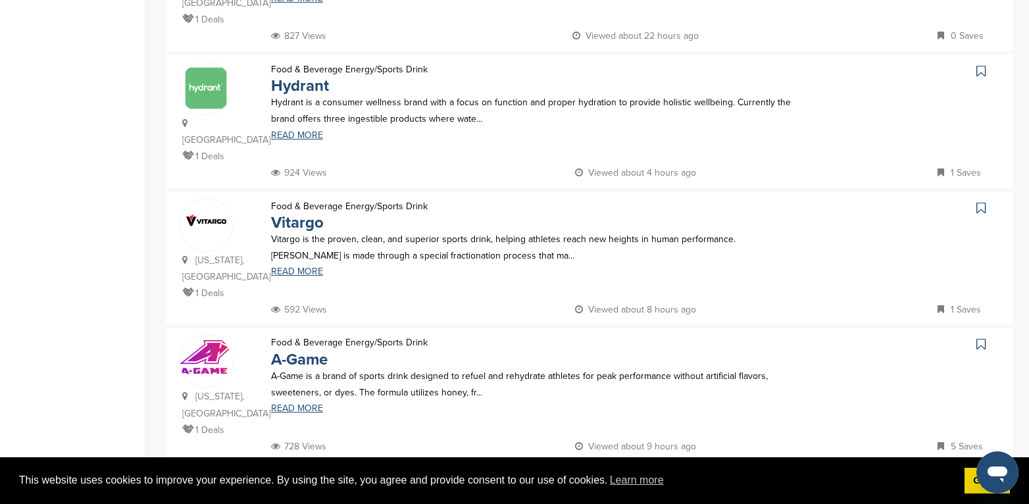
scroll to position [1224, 0]
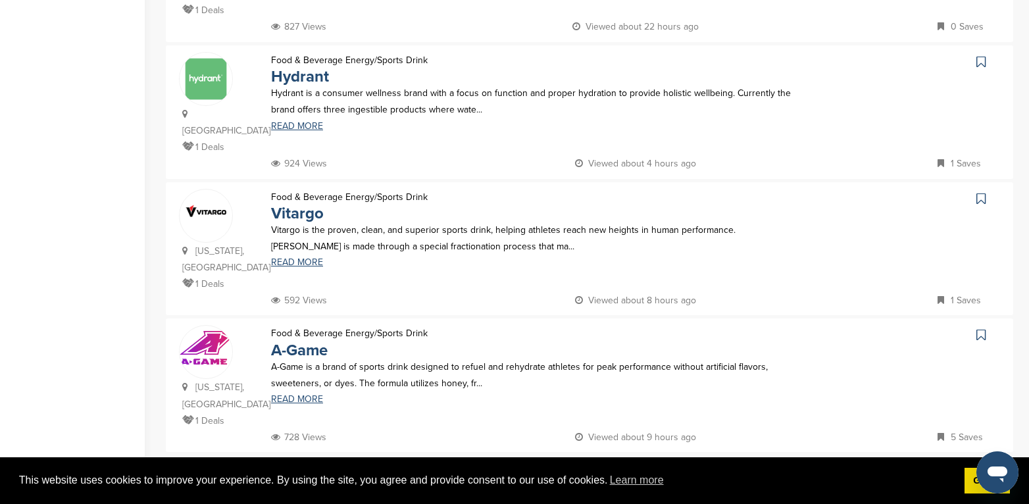
click at [634, 468] on link "11" at bounding box center [643, 480] width 28 height 24
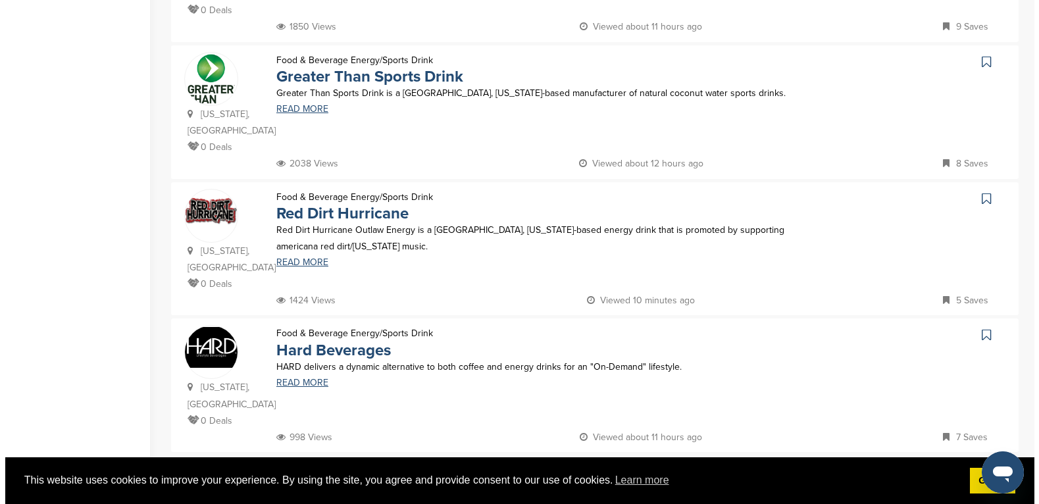
scroll to position [0, 0]
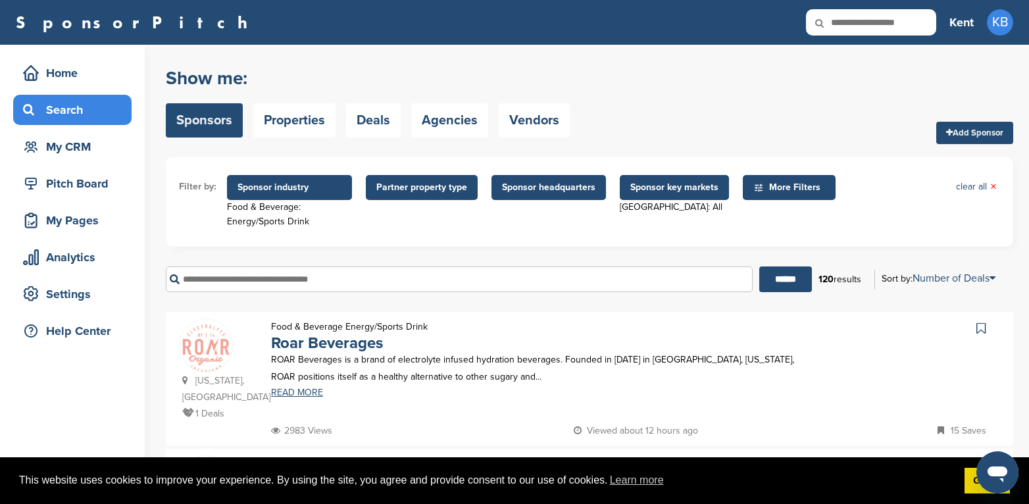
click at [303, 187] on span "Sponsor industry" at bounding box center [290, 187] width 104 height 14
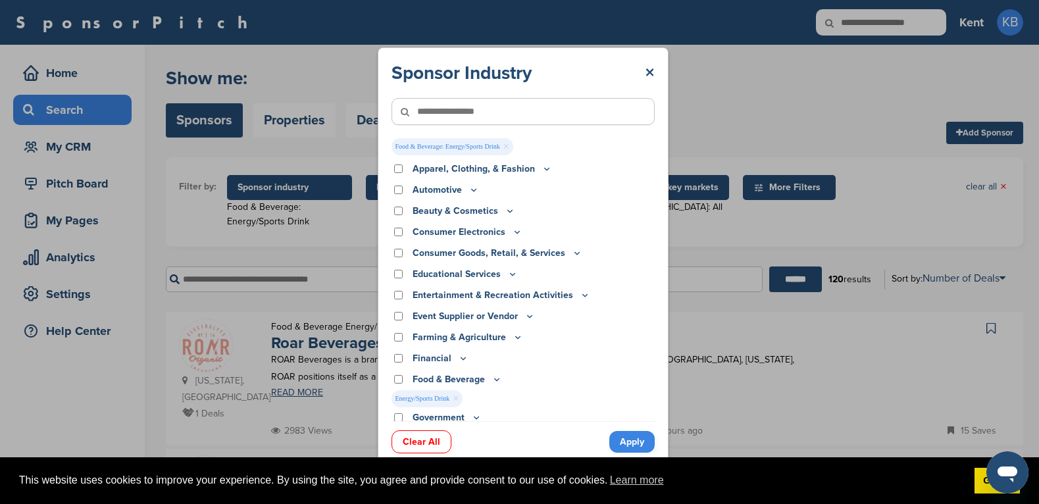
click at [489, 381] on p "Food & Beverage" at bounding box center [458, 380] width 90 height 14
click at [494, 379] on icon at bounding box center [497, 379] width 11 height 11
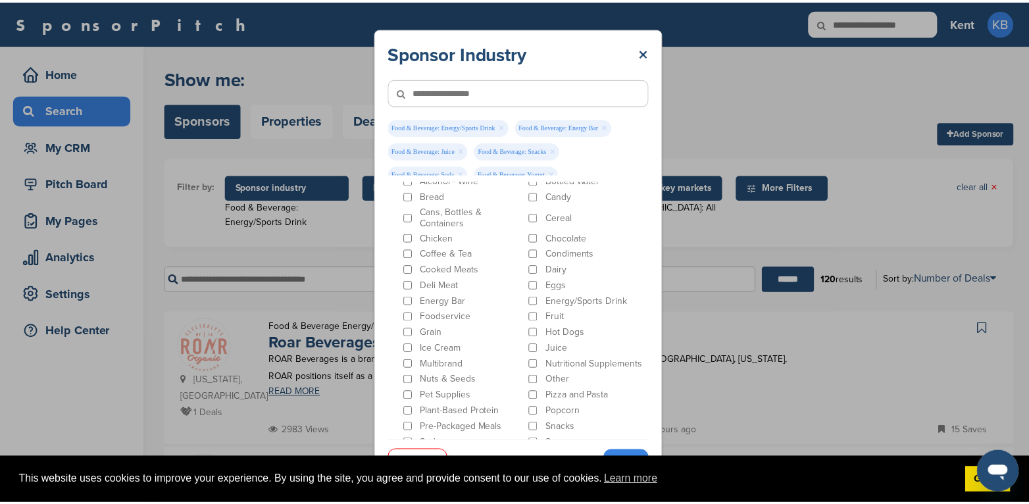
scroll to position [197, 0]
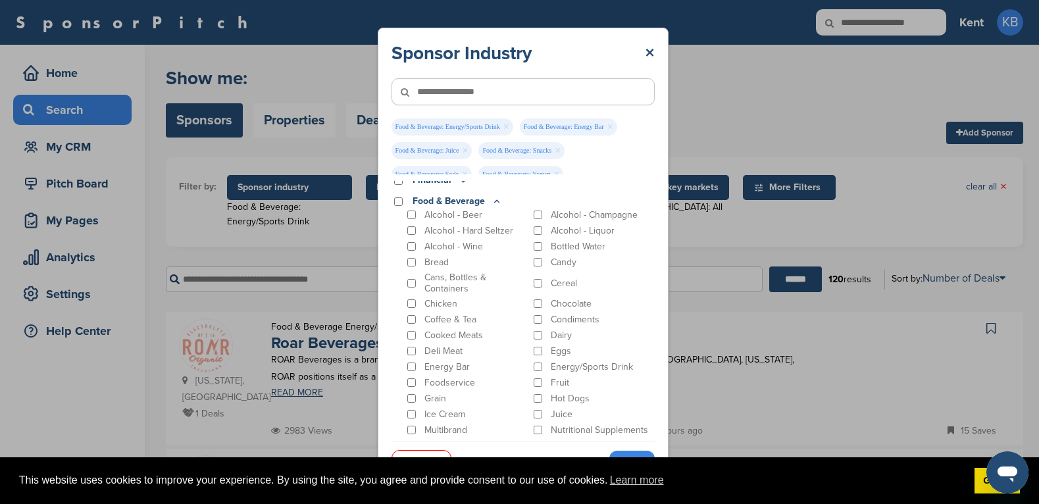
click at [638, 454] on link "Apply" at bounding box center [631, 462] width 45 height 22
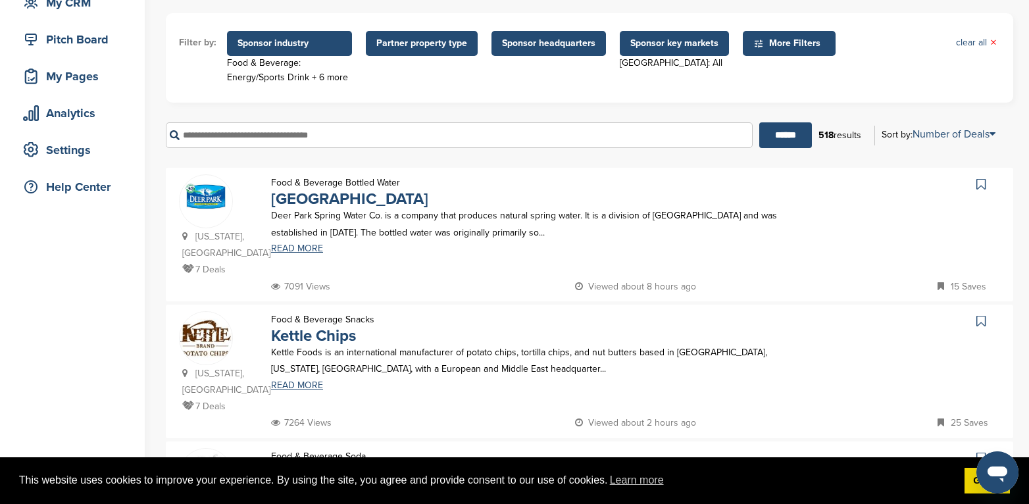
scroll to position [66, 0]
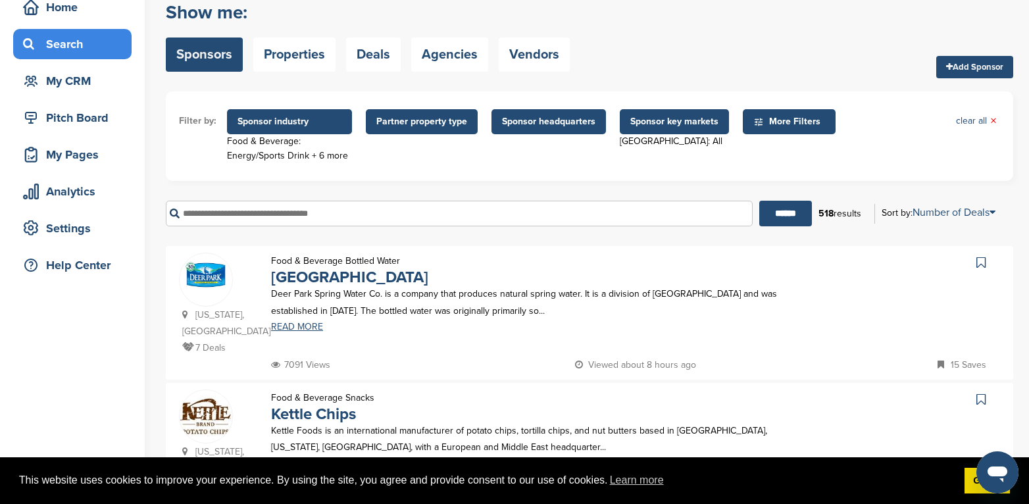
click at [657, 122] on span "Sponsor key markets" at bounding box center [674, 122] width 88 height 14
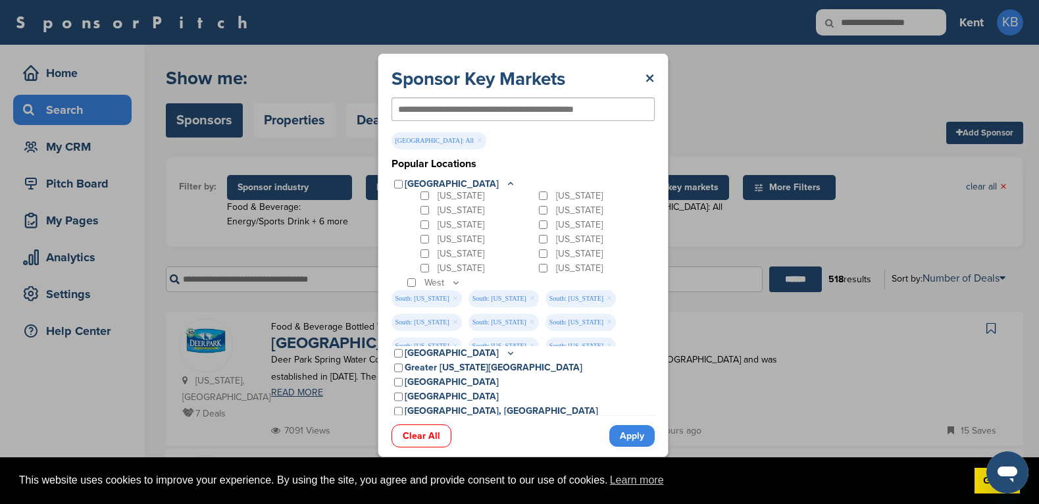
click at [629, 436] on link "Apply" at bounding box center [631, 436] width 45 height 22
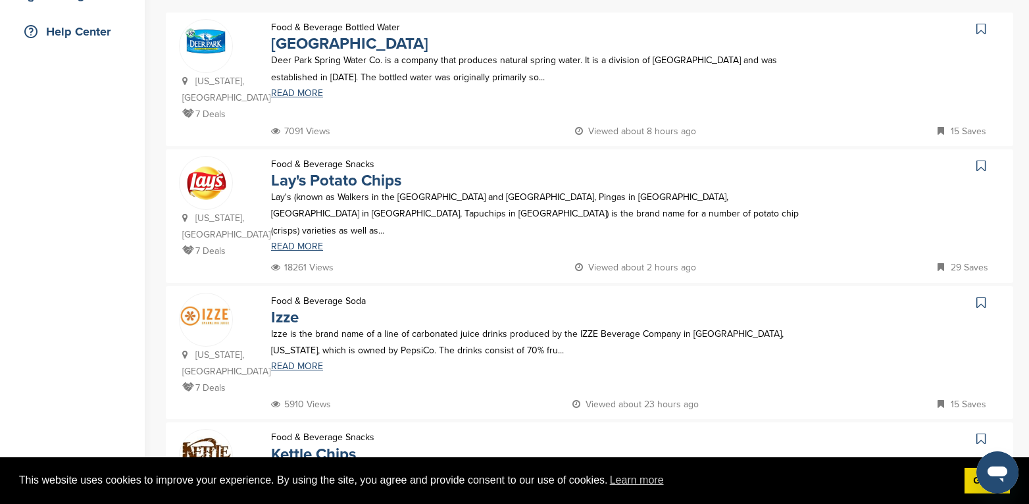
scroll to position [259, 0]
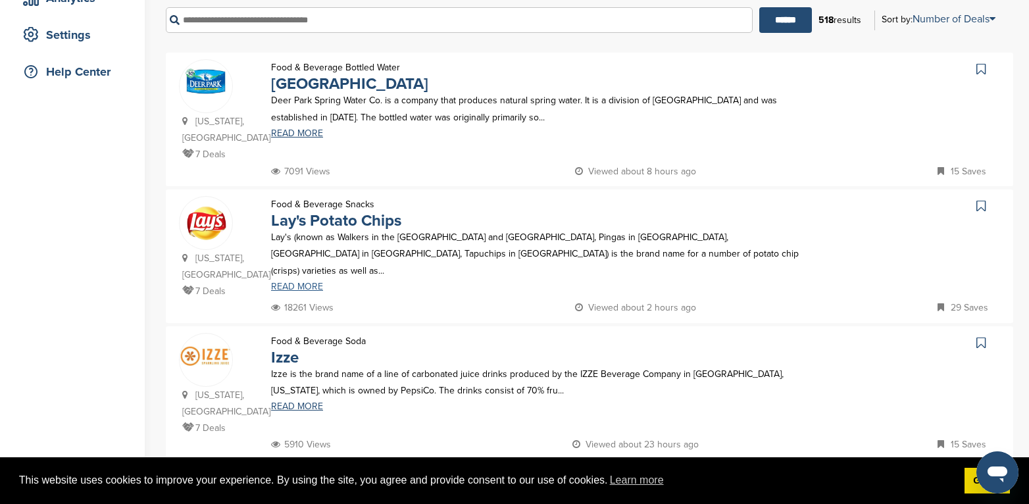
click at [283, 282] on link "READ MORE" at bounding box center [536, 286] width 530 height 9
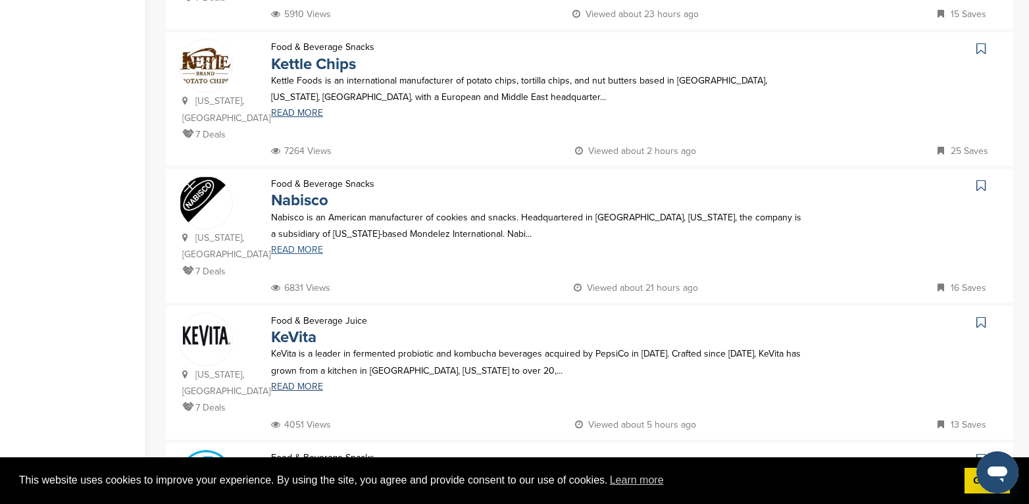
scroll to position [720, 0]
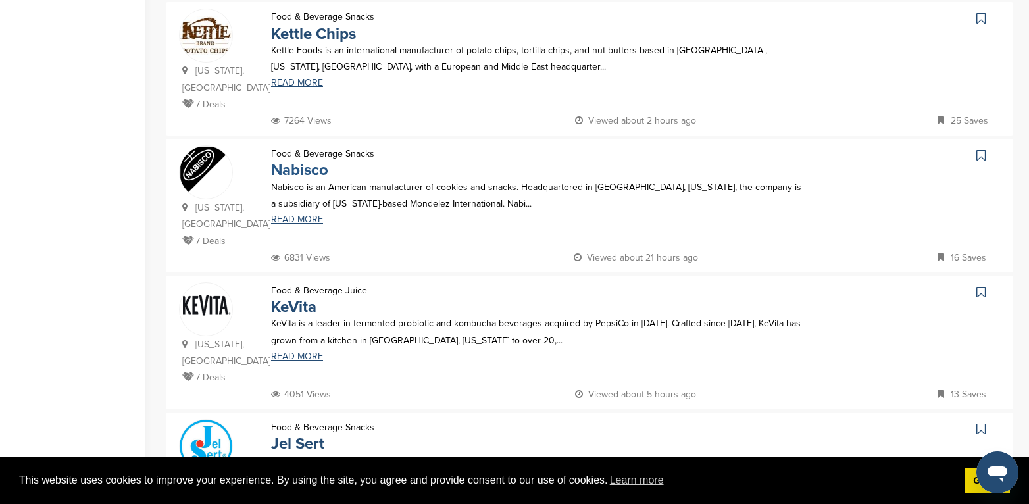
click at [309, 161] on link "Nabisco" at bounding box center [299, 170] width 57 height 19
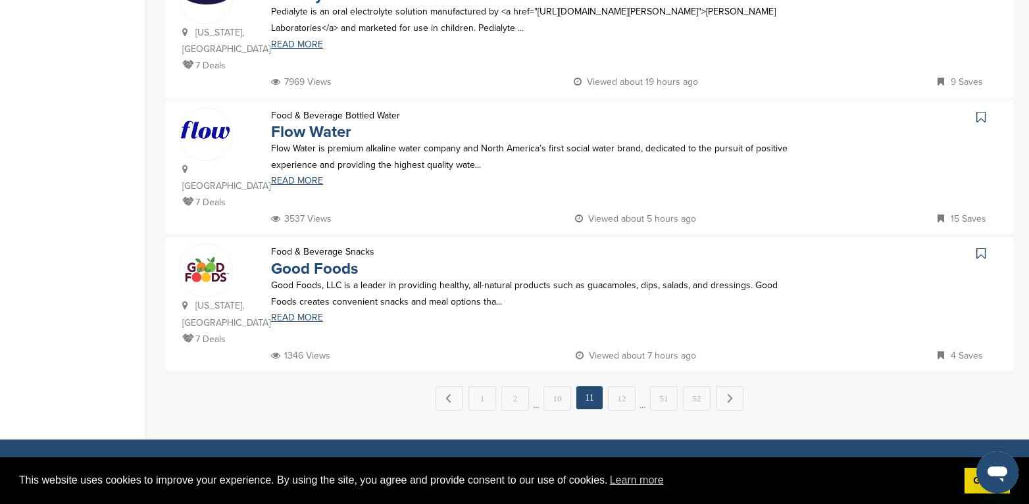
scroll to position [1378, 0]
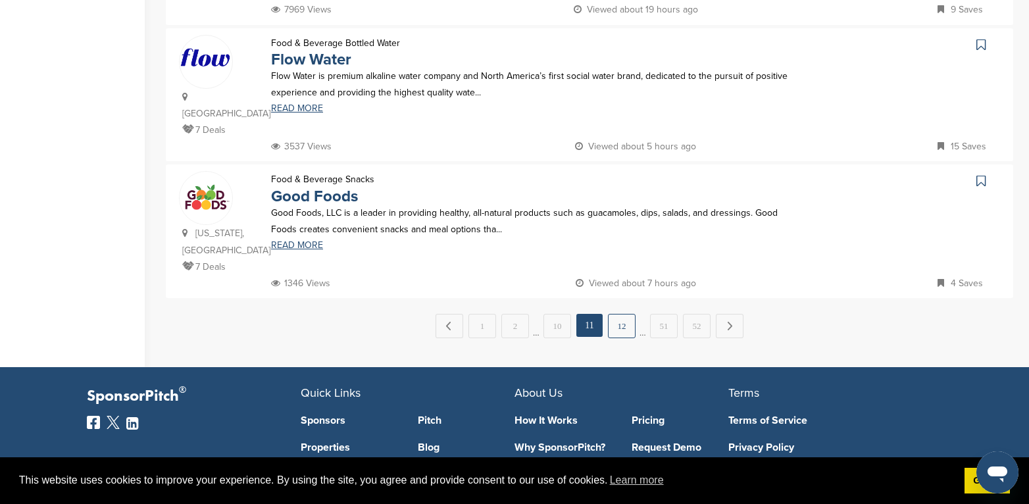
click at [617, 314] on link "12" at bounding box center [622, 326] width 28 height 24
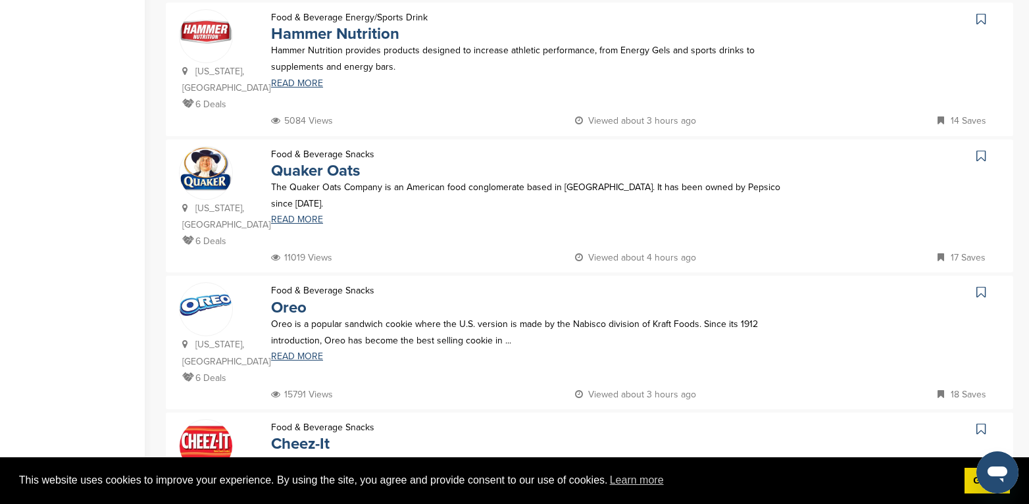
scroll to position [527, 0]
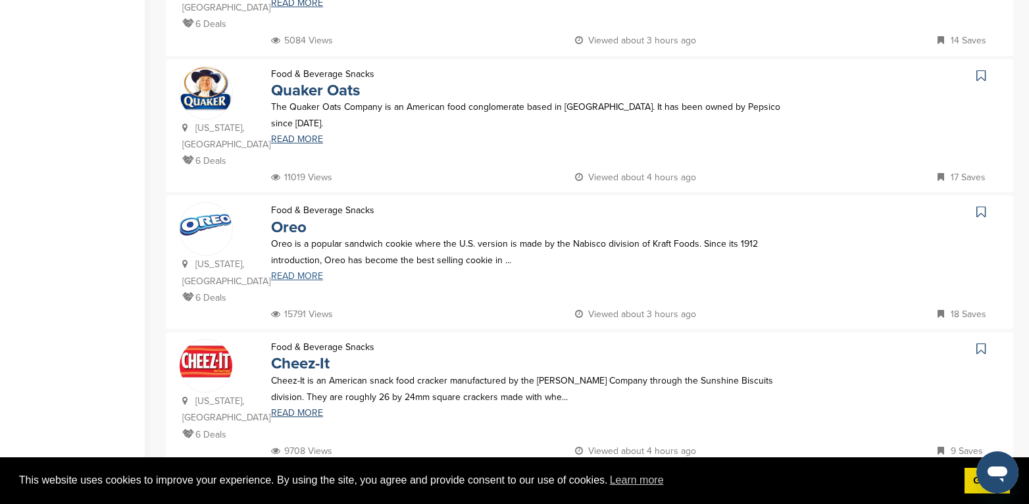
click at [309, 272] on link "READ MORE" at bounding box center [536, 276] width 530 height 9
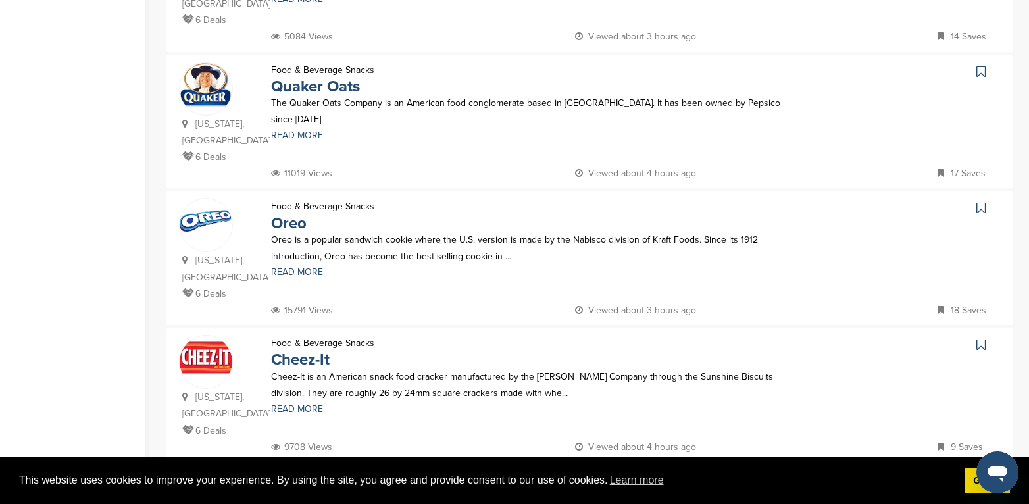
scroll to position [790, 0]
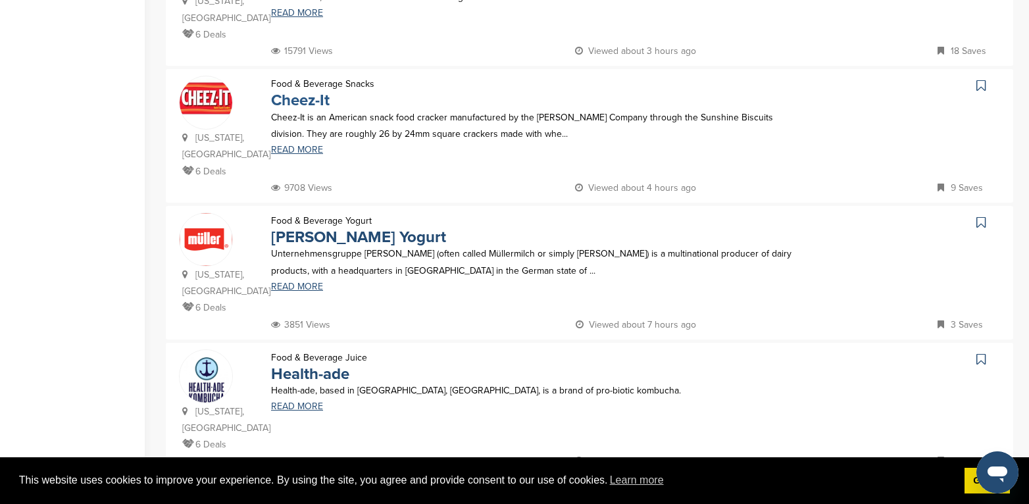
click at [301, 91] on link "Cheez-It" at bounding box center [300, 100] width 59 height 19
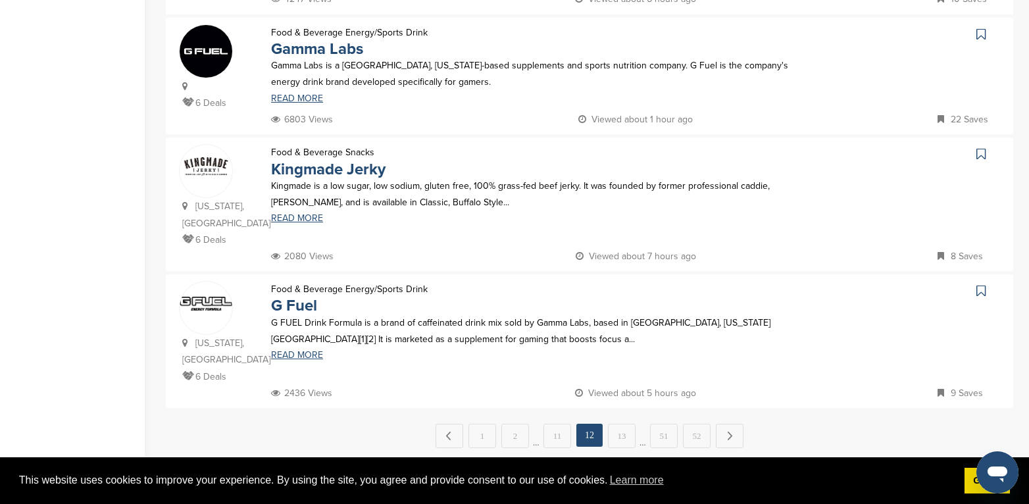
scroll to position [1250, 0]
click at [626, 425] on link "13" at bounding box center [622, 437] width 28 height 24
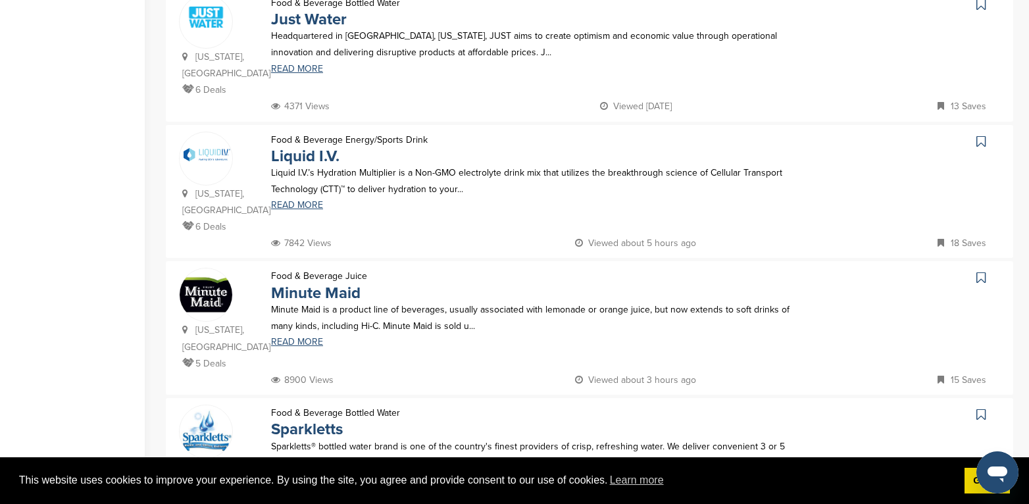
scroll to position [592, 0]
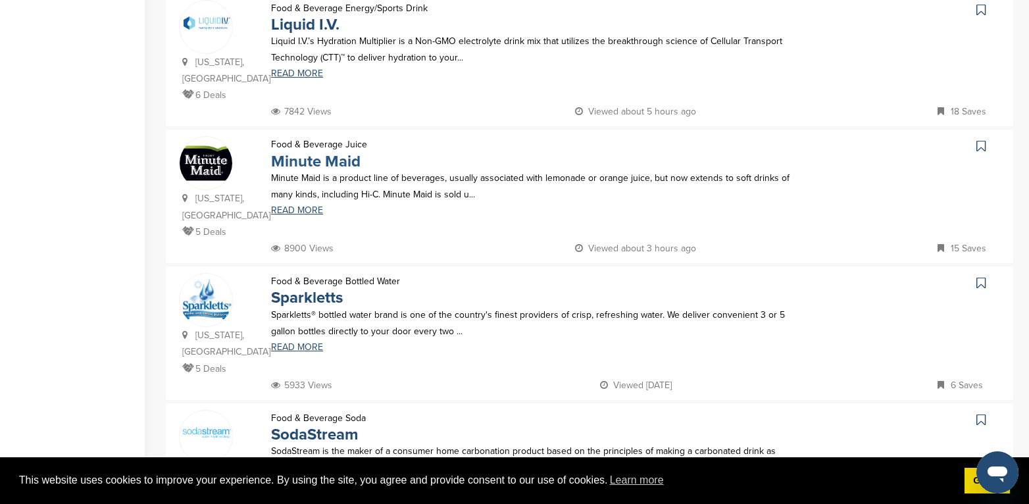
click at [335, 152] on link "Minute Maid" at bounding box center [316, 161] width 90 height 19
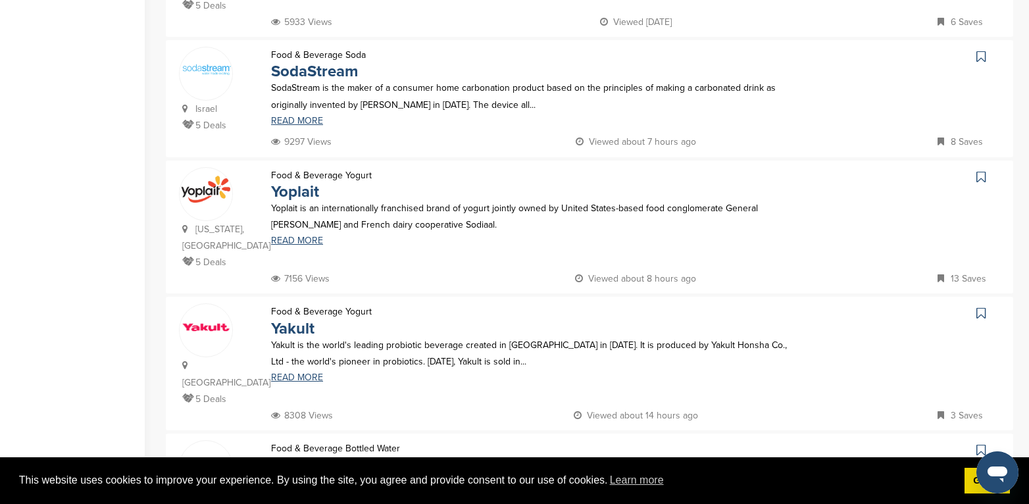
scroll to position [987, 0]
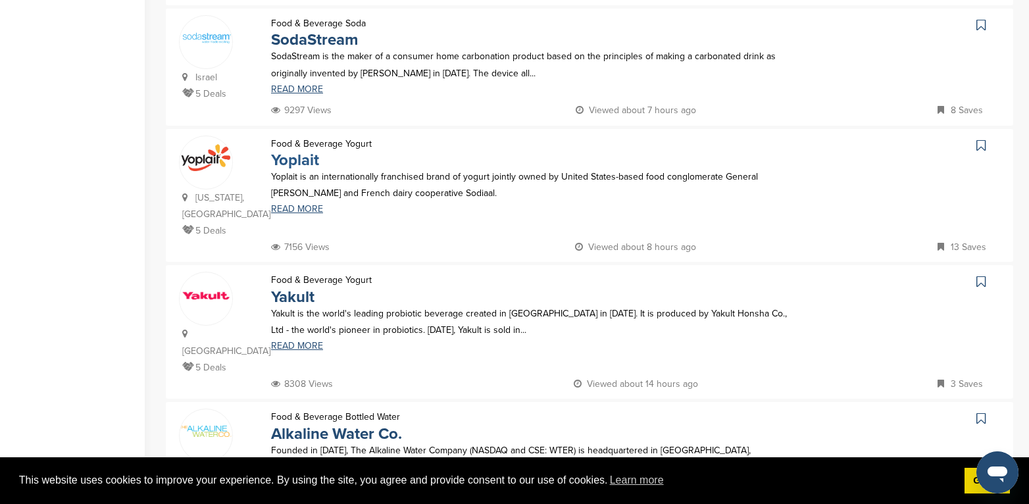
click at [305, 151] on link "Yoplait" at bounding box center [295, 160] width 48 height 19
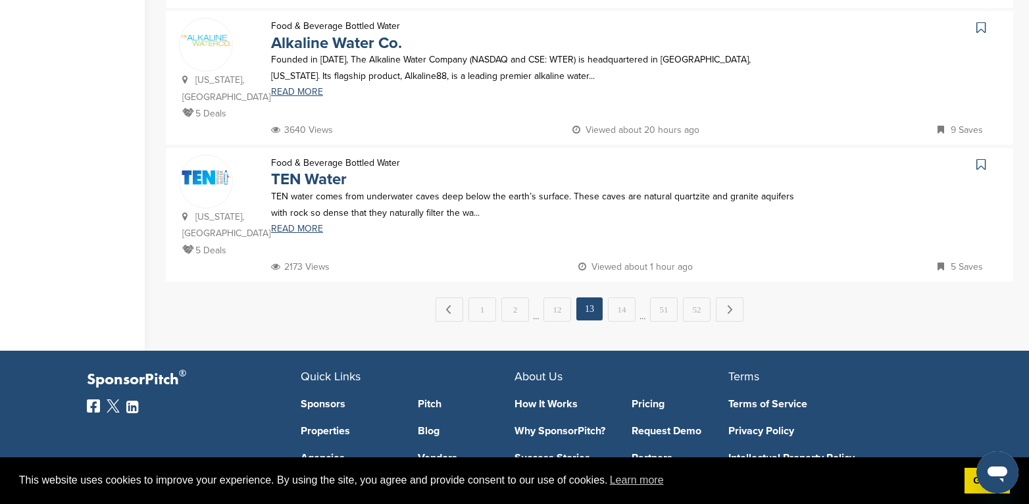
scroll to position [1382, 0]
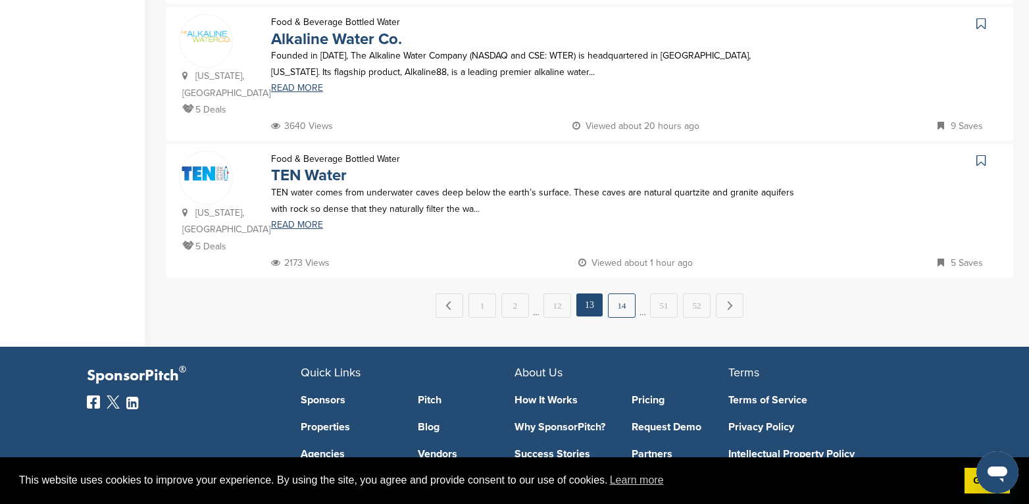
click at [620, 294] on link "14" at bounding box center [622, 306] width 28 height 24
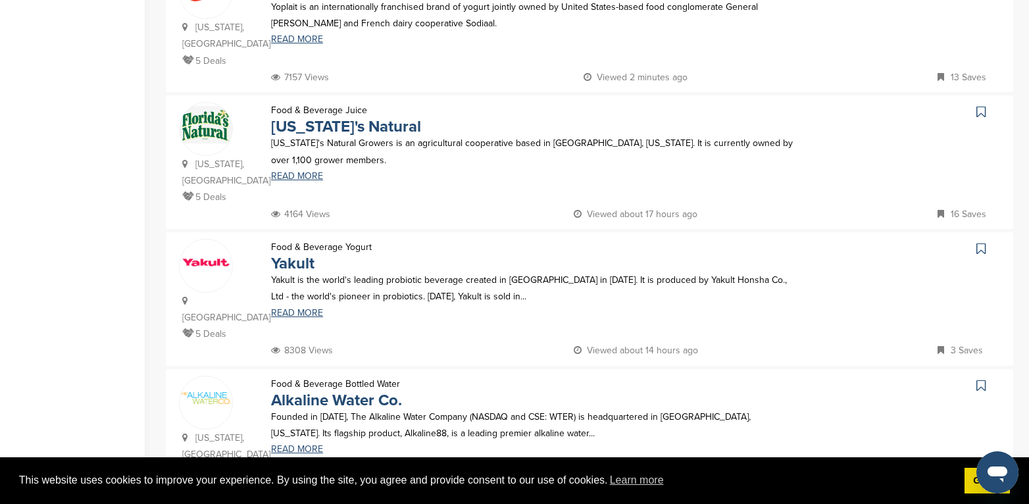
scroll to position [724, 0]
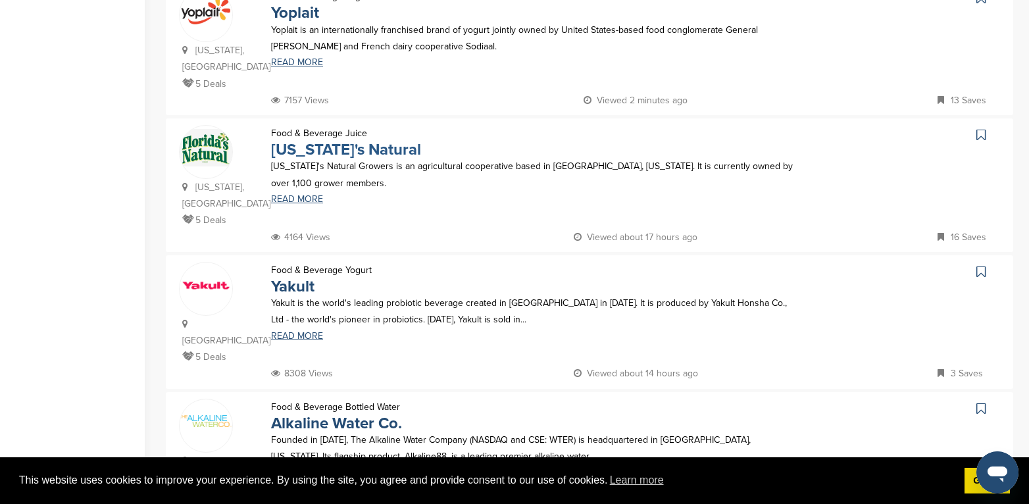
click at [329, 140] on link "Florida's Natural" at bounding box center [346, 149] width 150 height 19
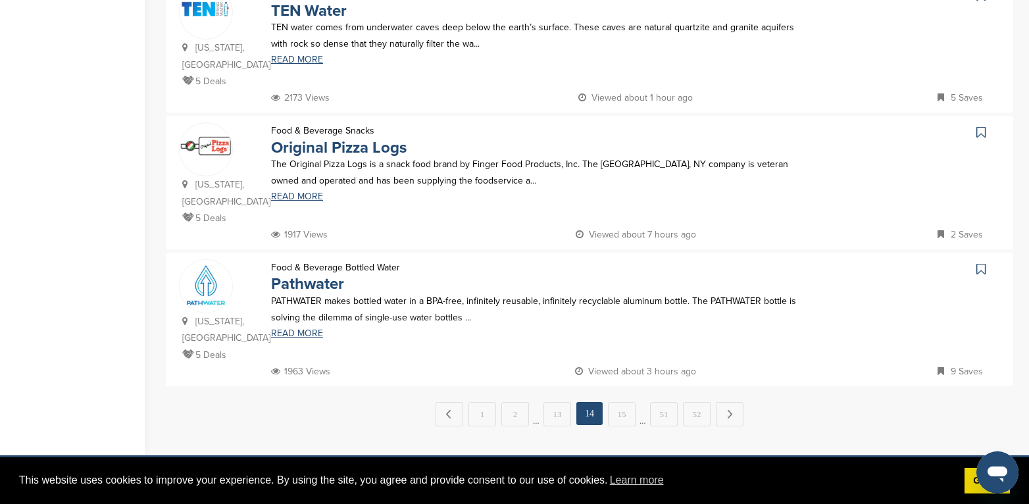
scroll to position [1250, 0]
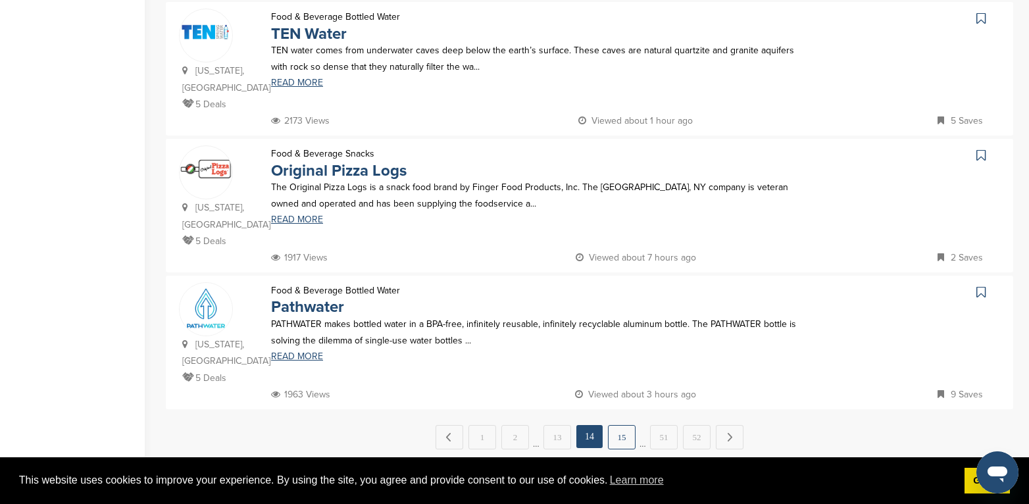
click at [623, 425] on link "15" at bounding box center [622, 437] width 28 height 24
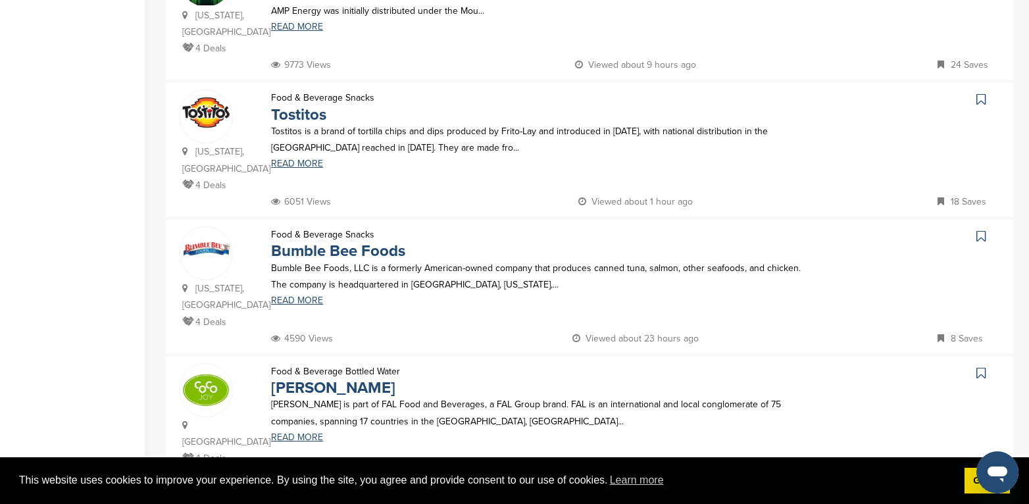
scroll to position [658, 0]
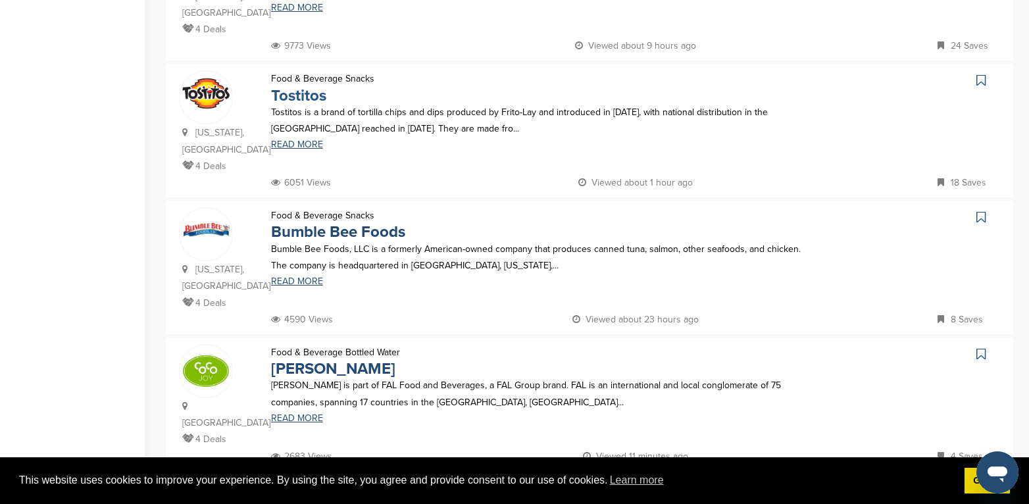
click at [307, 86] on link "Tostitos" at bounding box center [298, 95] width 55 height 19
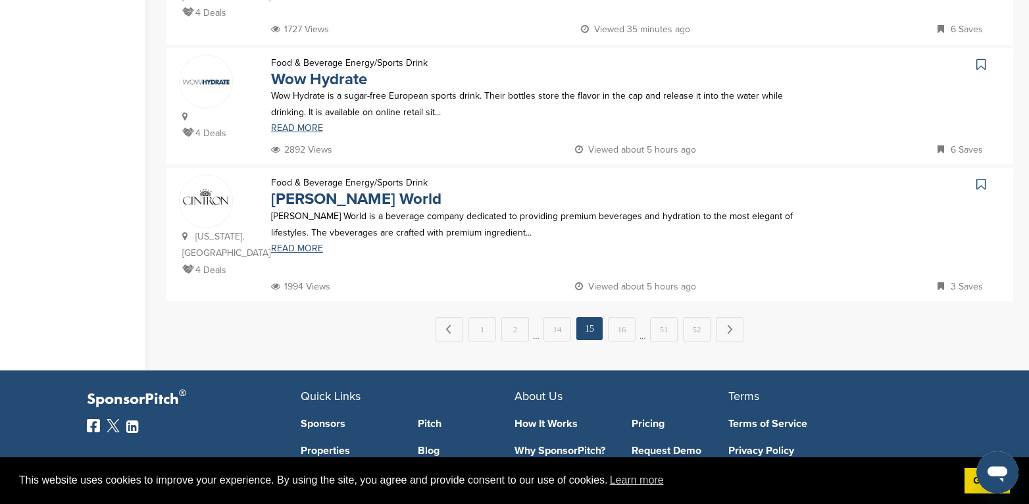
scroll to position [1382, 0]
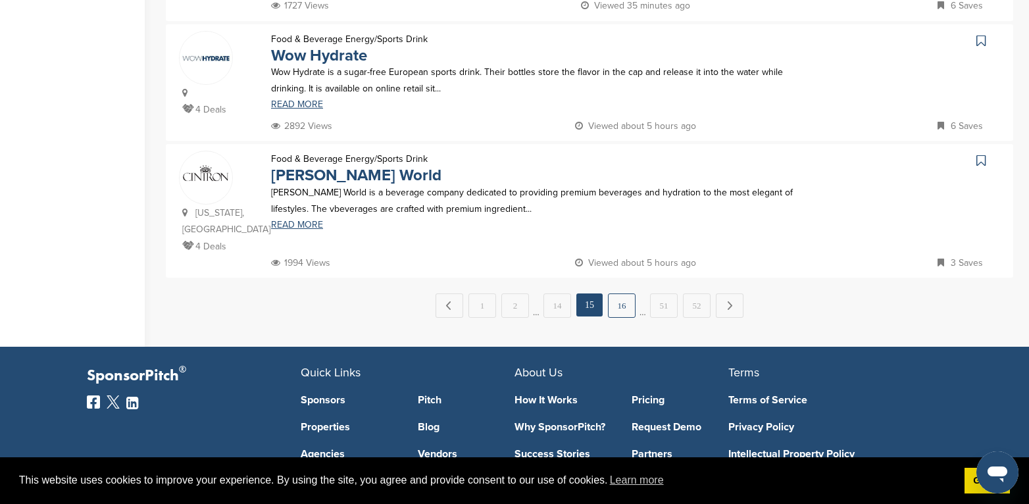
click at [616, 294] on link "16" at bounding box center [622, 306] width 28 height 24
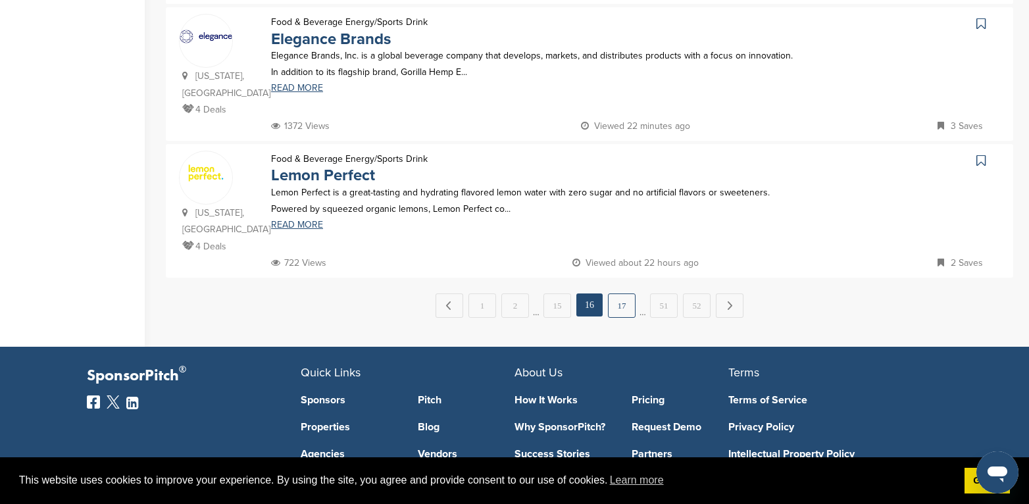
click at [615, 294] on link "17" at bounding box center [622, 306] width 28 height 24
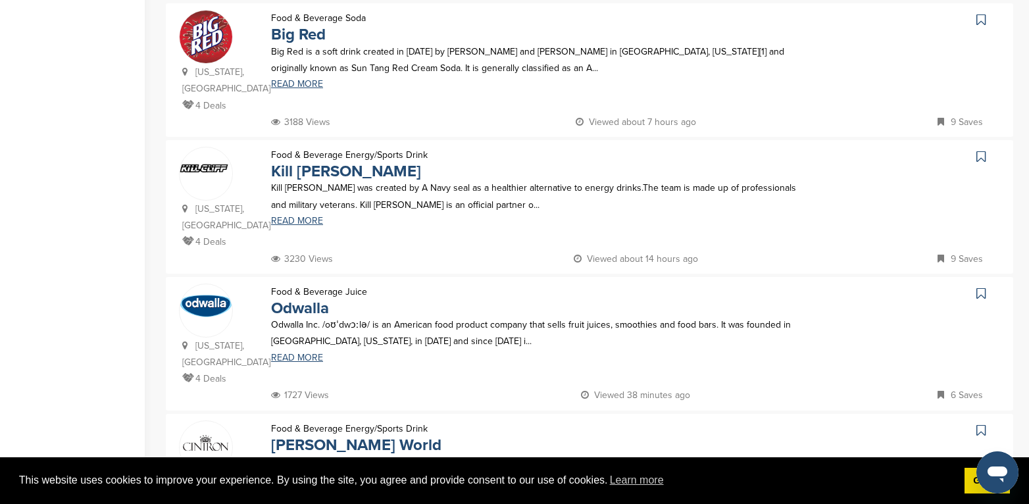
scroll to position [790, 0]
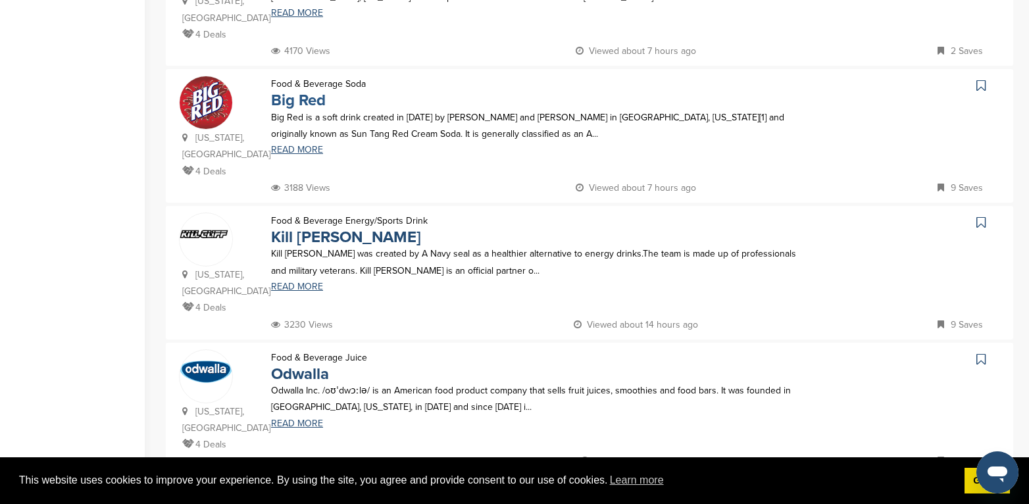
click at [288, 91] on link "Big Red" at bounding box center [298, 100] width 55 height 19
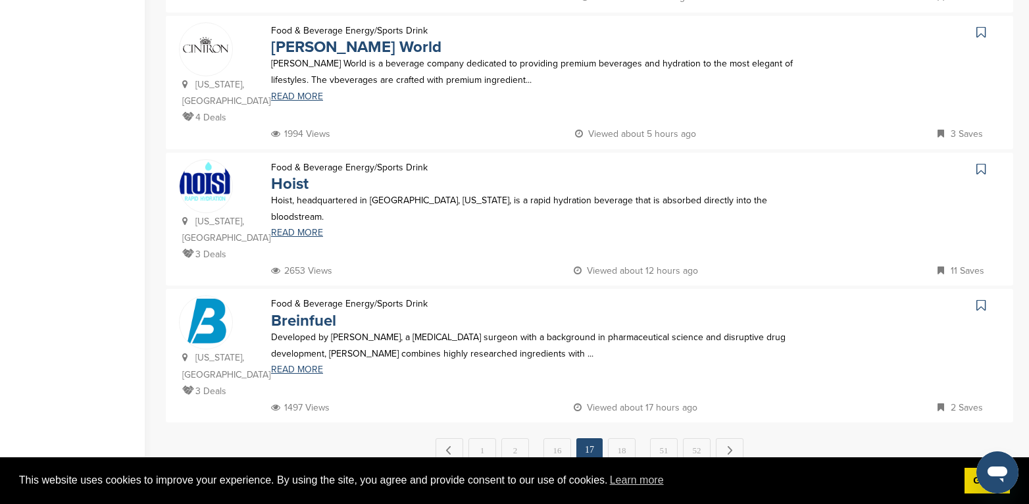
scroll to position [1316, 0]
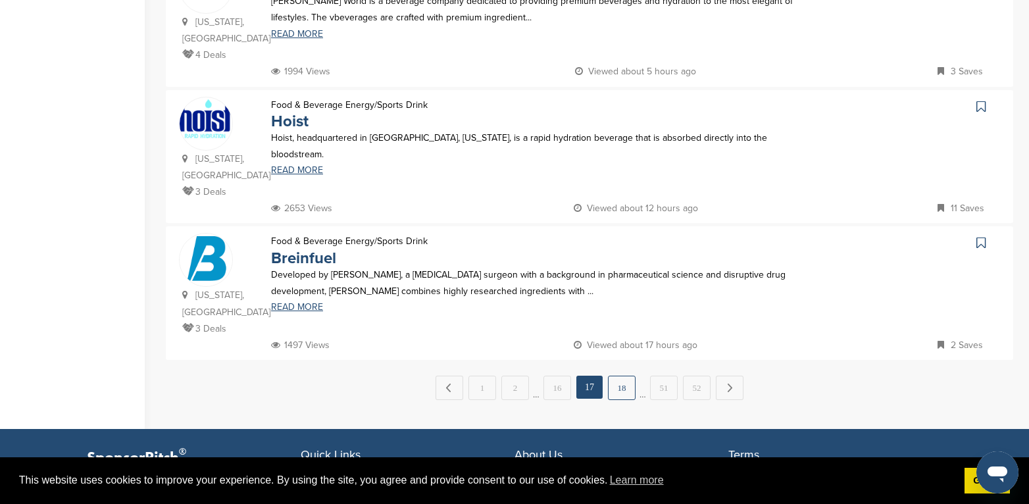
click at [621, 376] on link "18" at bounding box center [622, 388] width 28 height 24
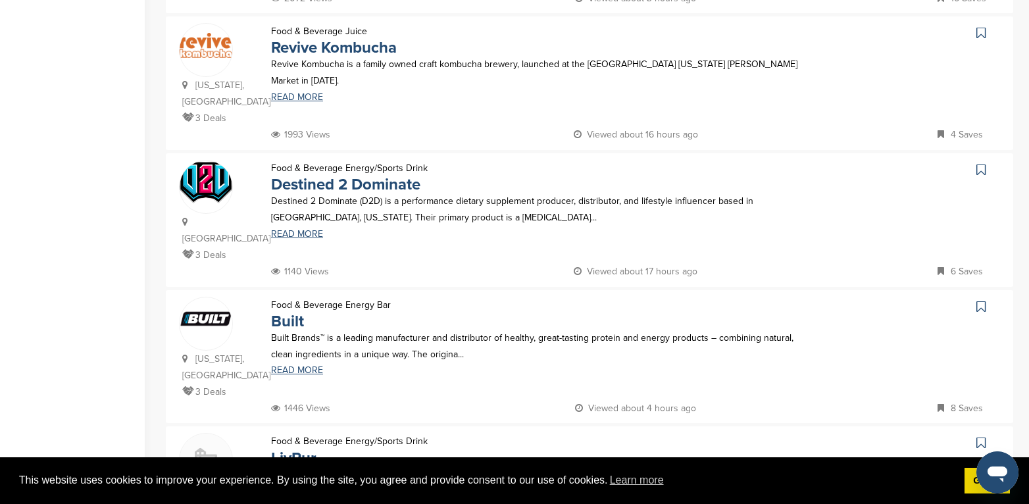
scroll to position [1250, 0]
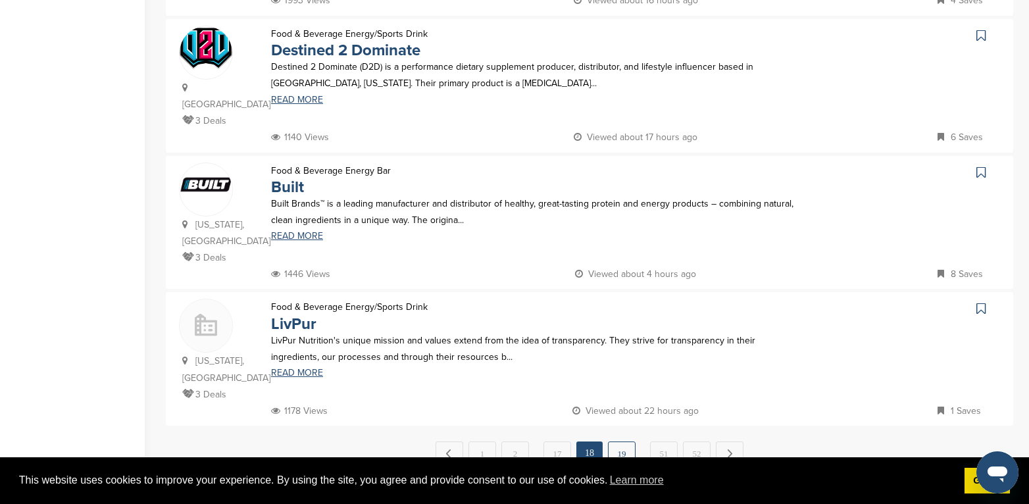
click at [621, 442] on link "19" at bounding box center [622, 454] width 28 height 24
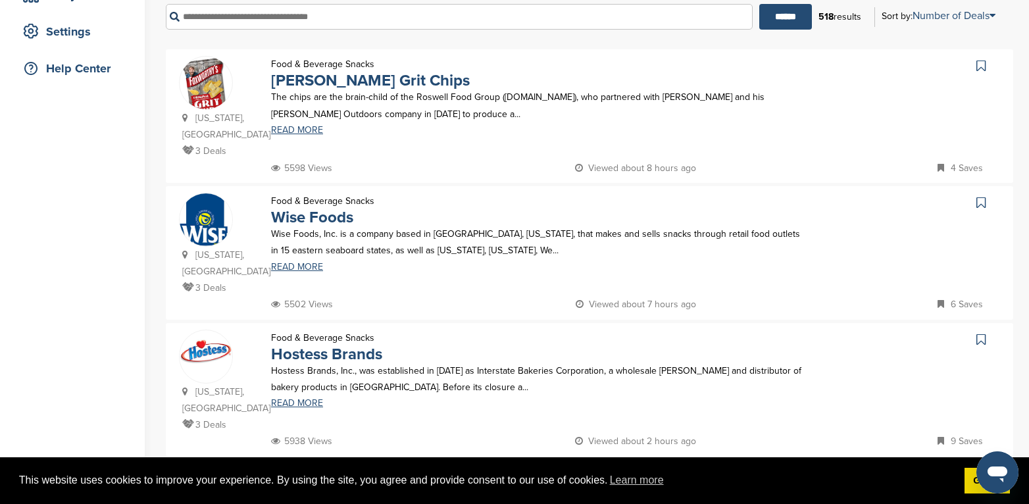
scroll to position [395, 0]
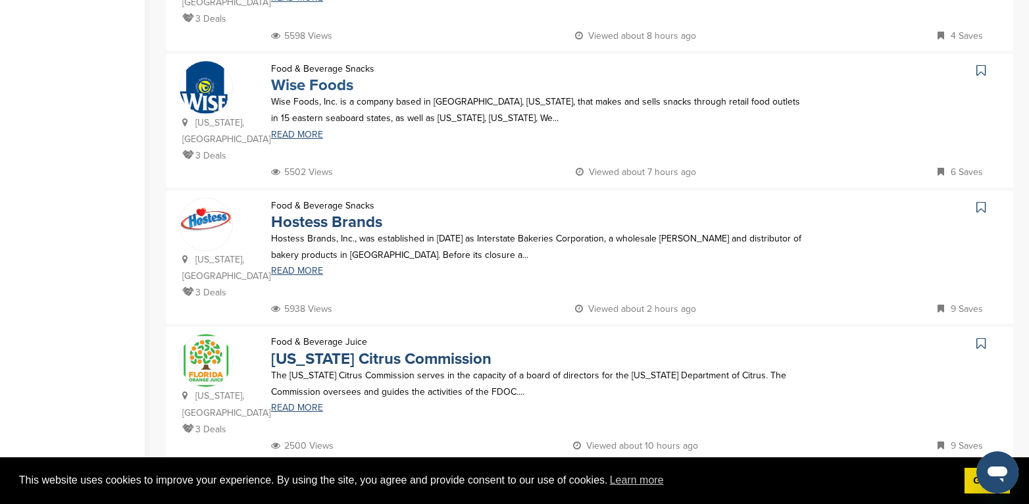
click at [323, 76] on link "Wise Foods" at bounding box center [312, 85] width 82 height 19
click at [312, 213] on link "Hostess Brands" at bounding box center [326, 222] width 111 height 19
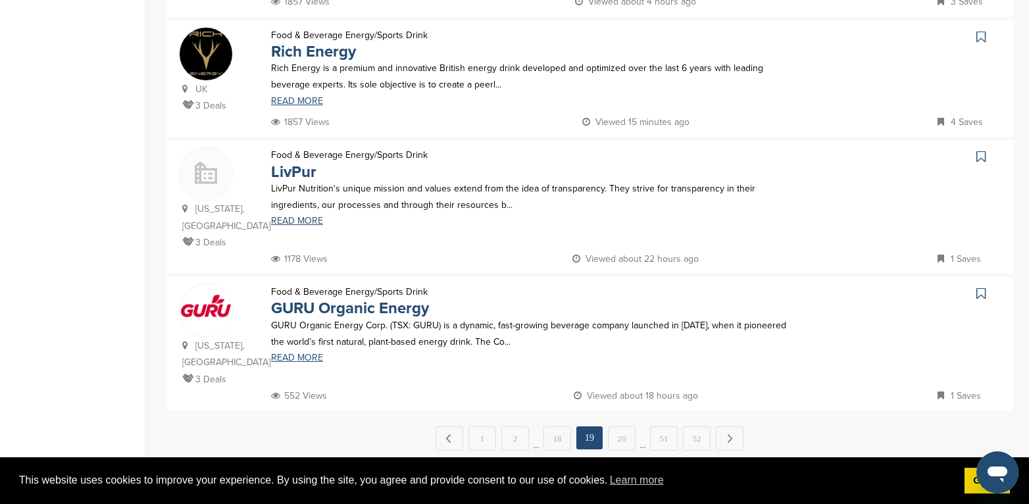
scroll to position [1250, 0]
click at [620, 425] on link "20" at bounding box center [622, 437] width 28 height 24
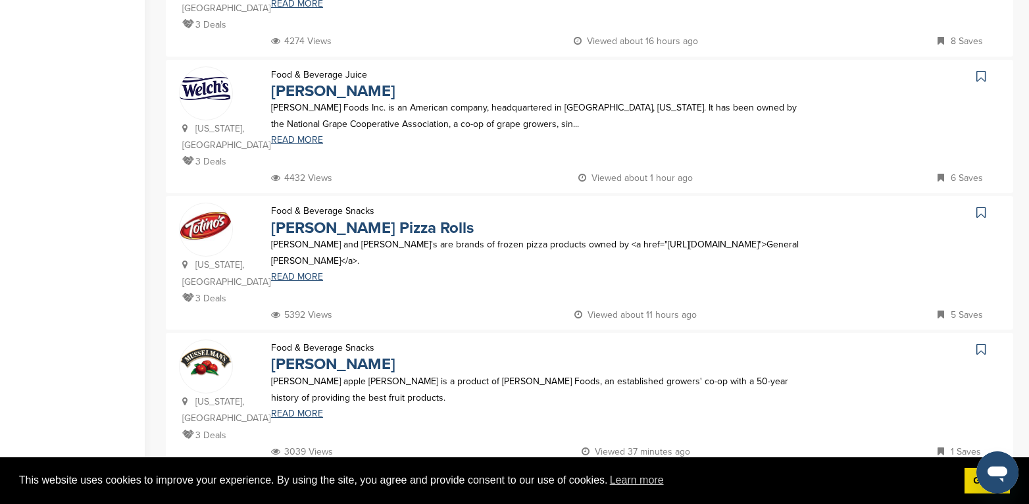
scroll to position [527, 0]
click at [297, 81] on link "Welch's" at bounding box center [333, 90] width 124 height 19
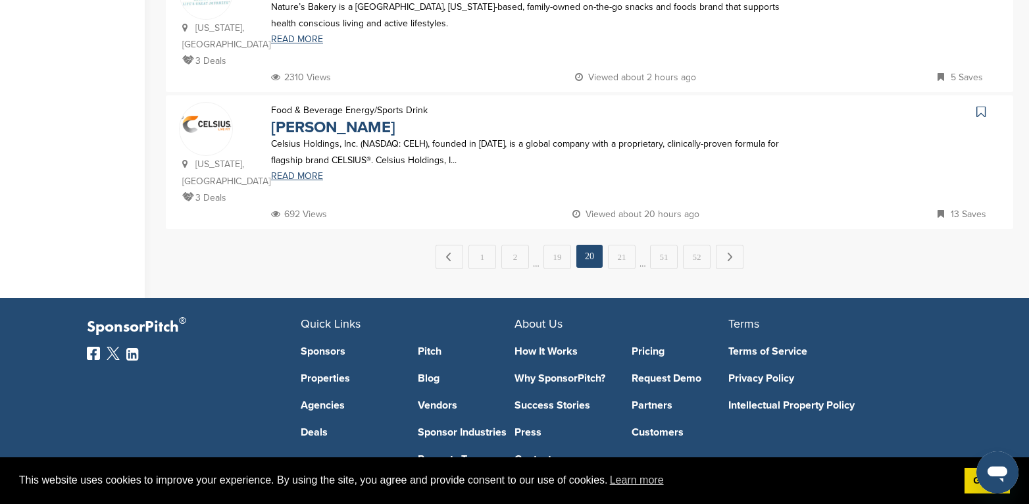
scroll to position [1448, 0]
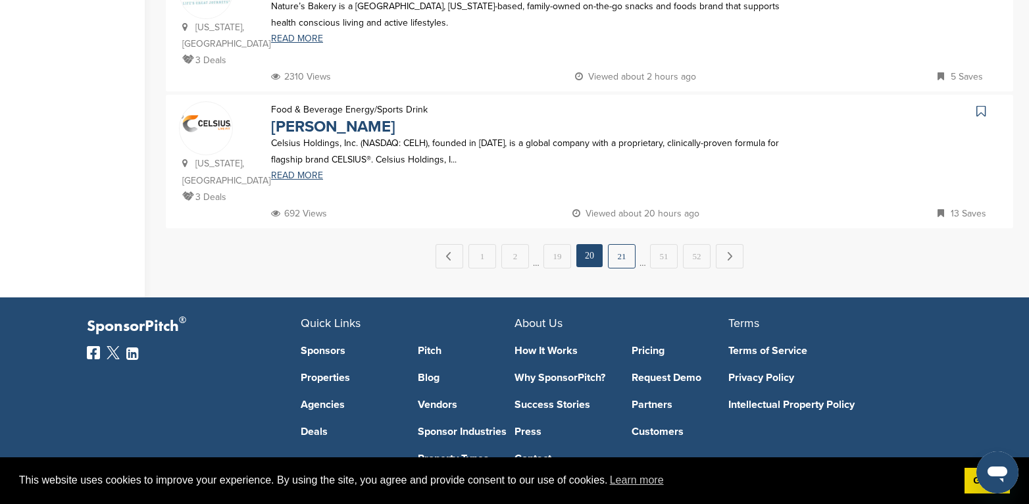
click at [620, 244] on link "21" at bounding box center [622, 256] width 28 height 24
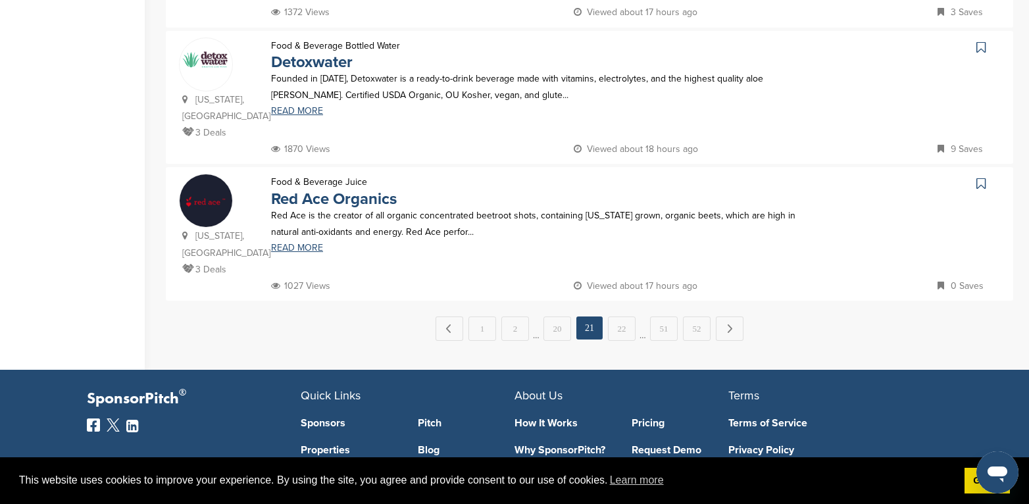
scroll to position [1382, 0]
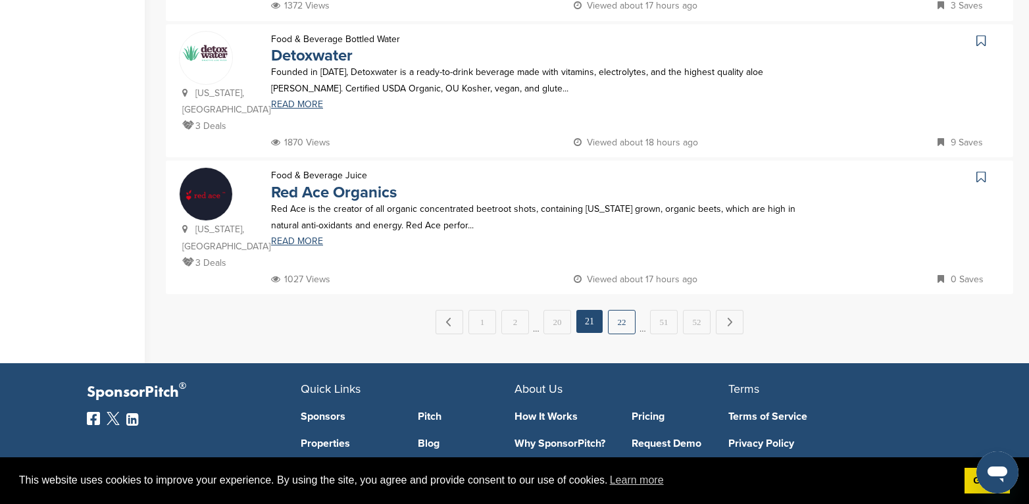
click at [621, 310] on link "22" at bounding box center [622, 322] width 28 height 24
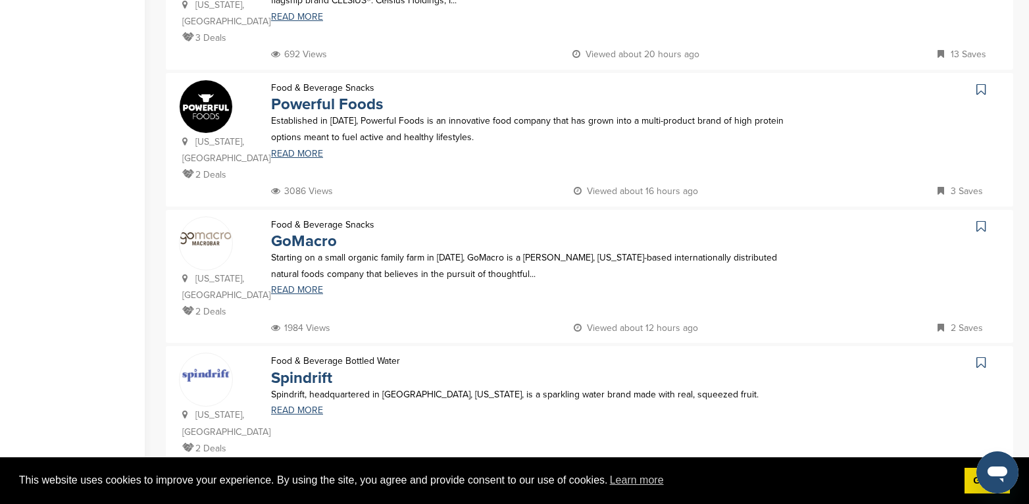
scroll to position [1316, 0]
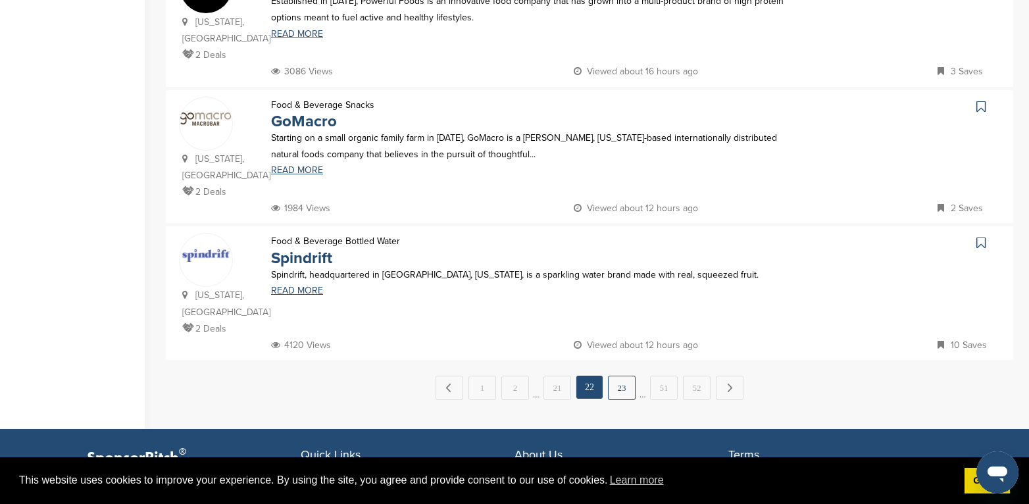
click at [629, 376] on link "23" at bounding box center [622, 388] width 28 height 24
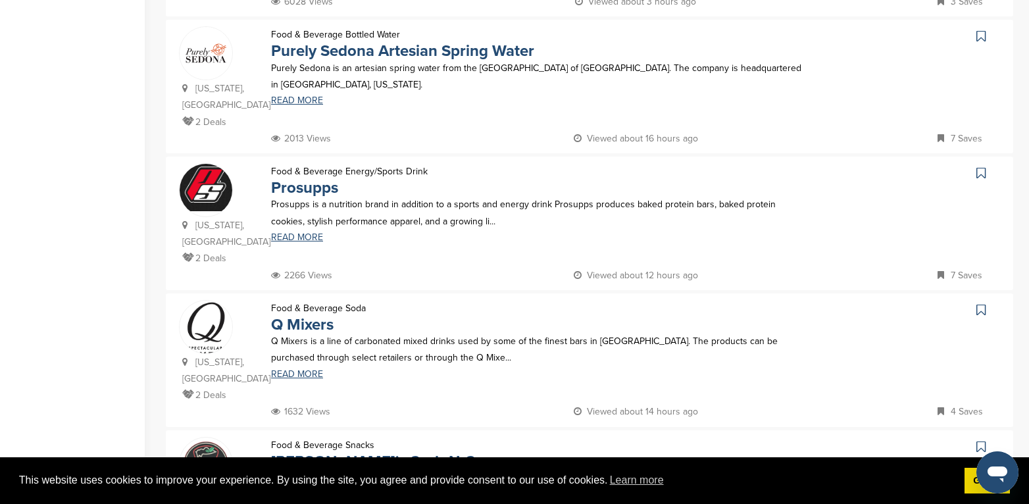
scroll to position [856, 0]
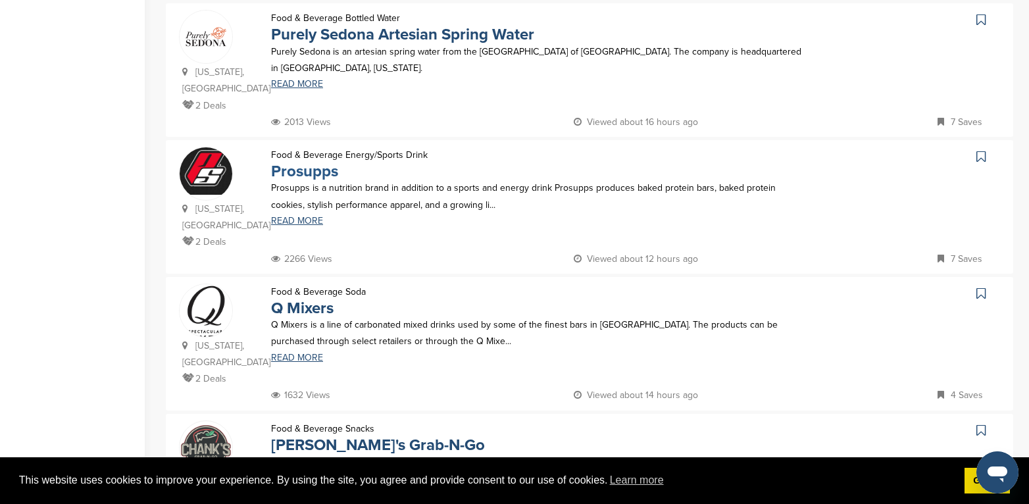
click at [302, 162] on link "Prosupps" at bounding box center [304, 171] width 67 height 19
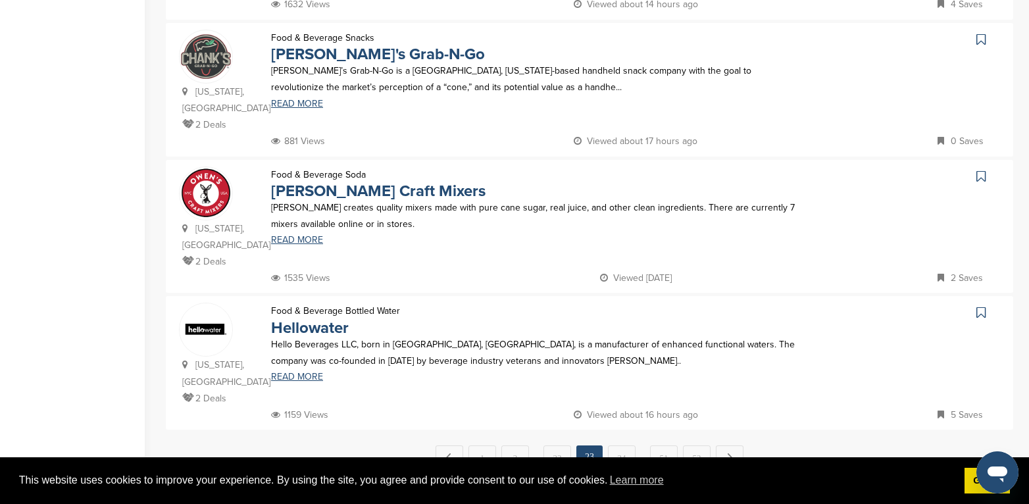
scroll to position [1250, 0]
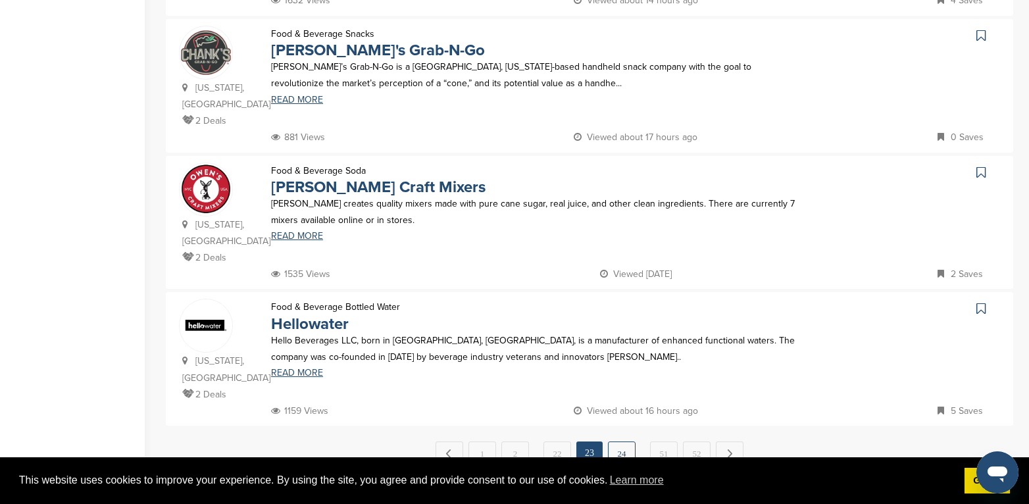
click at [612, 442] on link "24" at bounding box center [622, 454] width 28 height 24
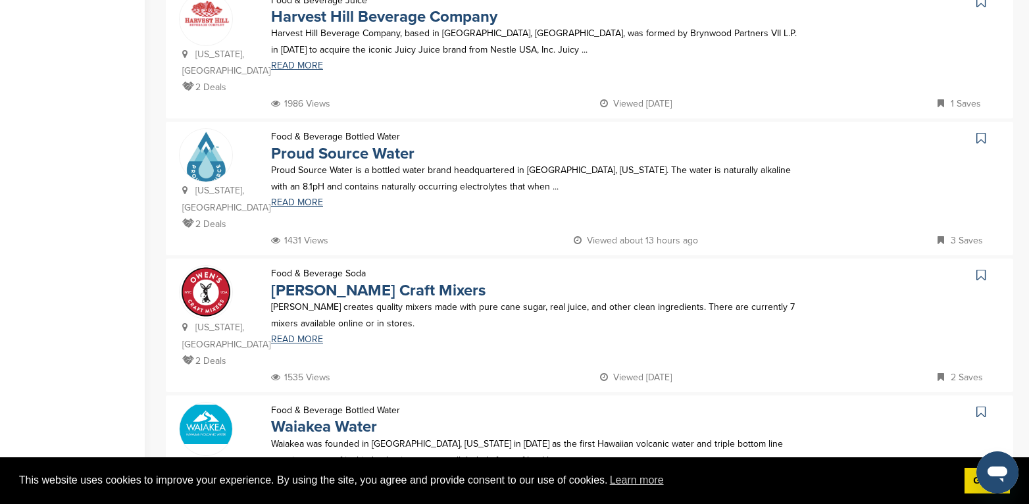
scroll to position [1185, 0]
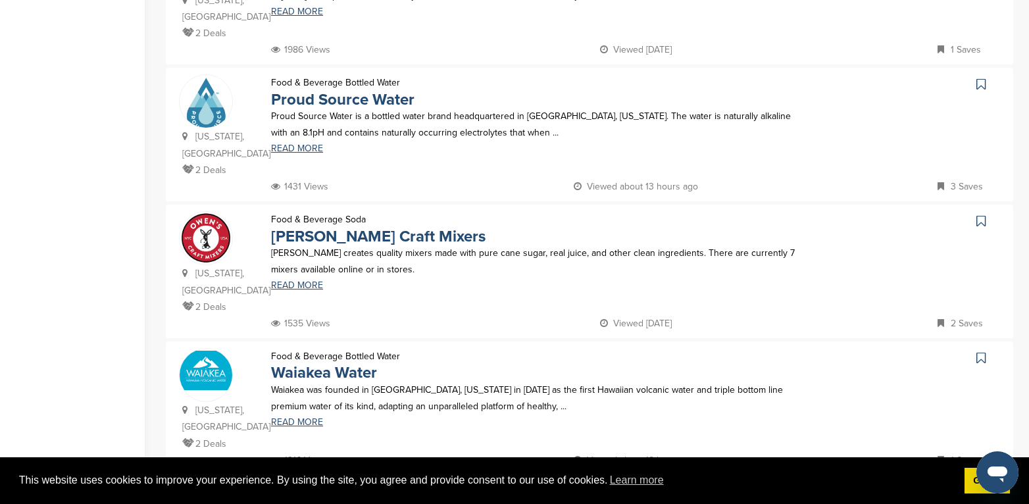
click at [484, 491] on link "1" at bounding box center [483, 503] width 28 height 24
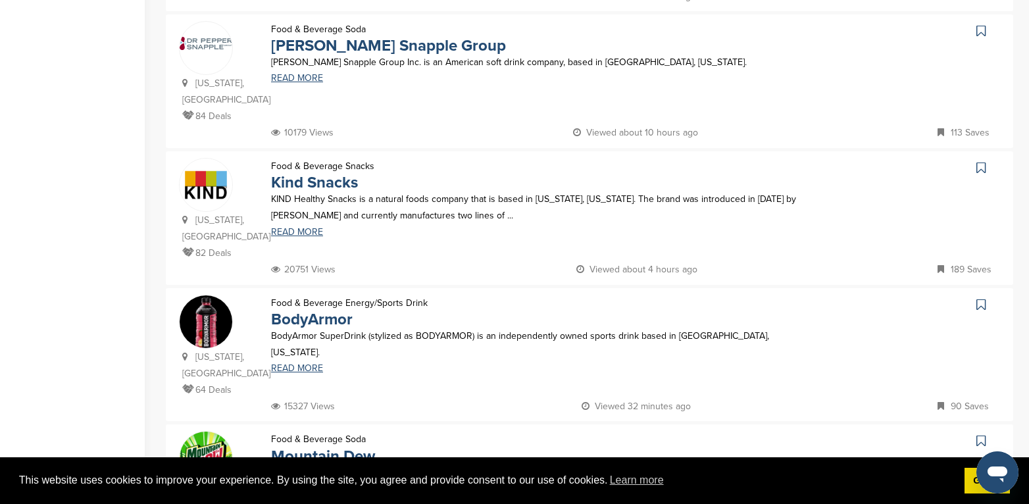
scroll to position [1119, 0]
click at [326, 172] on link "Kind Snacks" at bounding box center [314, 181] width 87 height 19
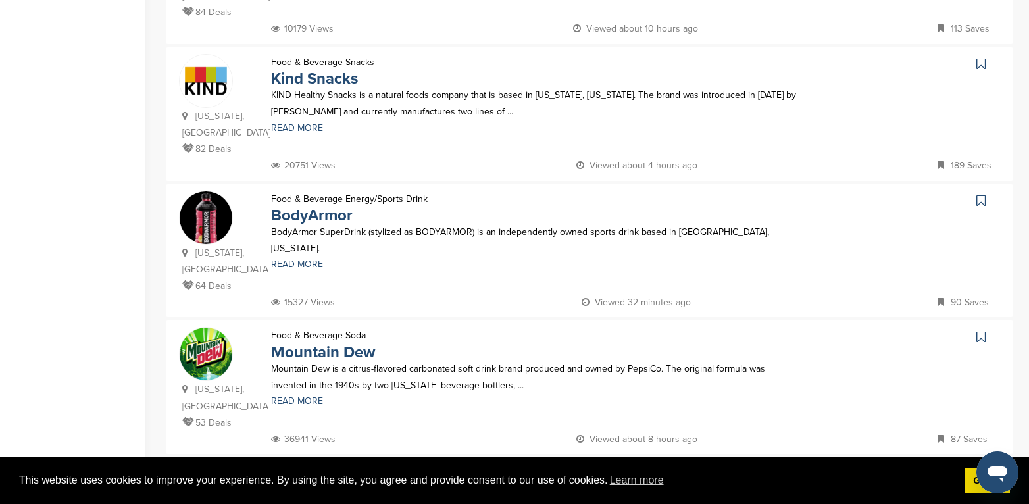
scroll to position [1382, 0]
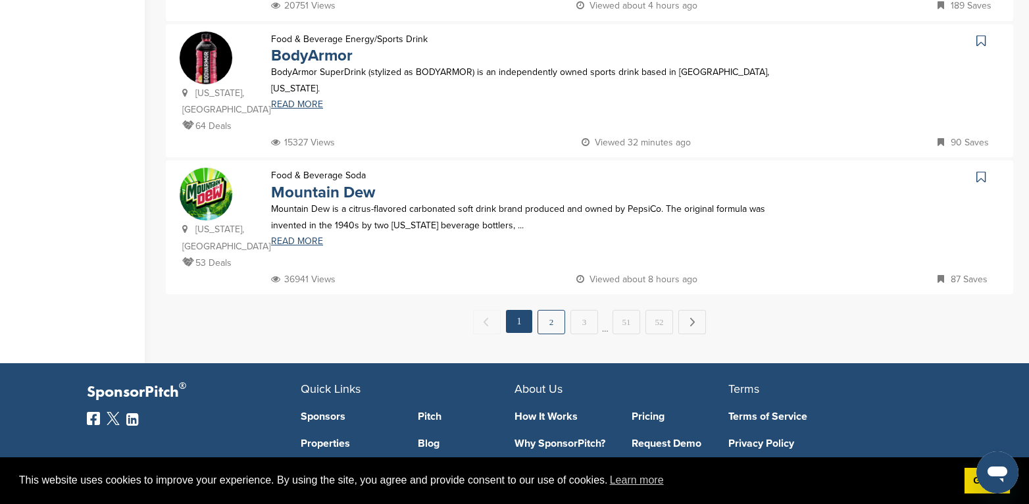
click at [544, 310] on link "2" at bounding box center [552, 322] width 28 height 24
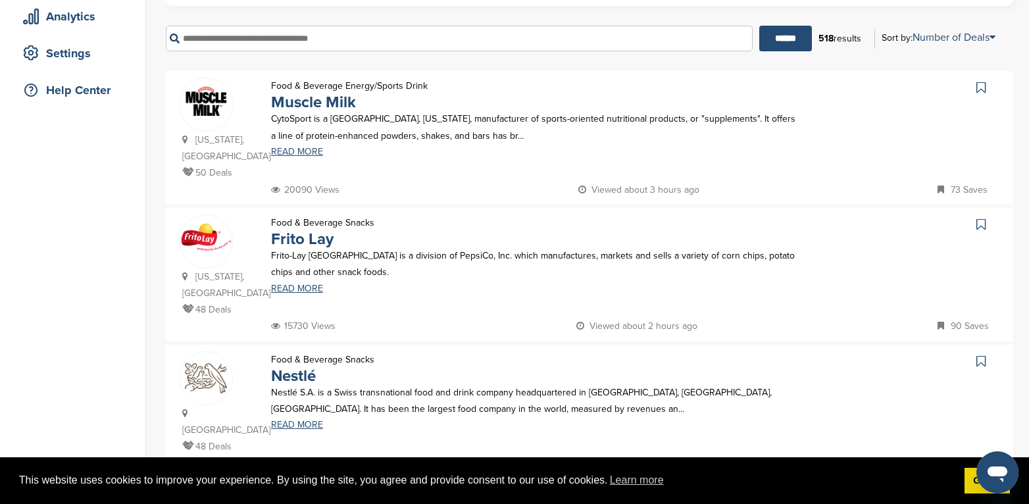
scroll to position [132, 0]
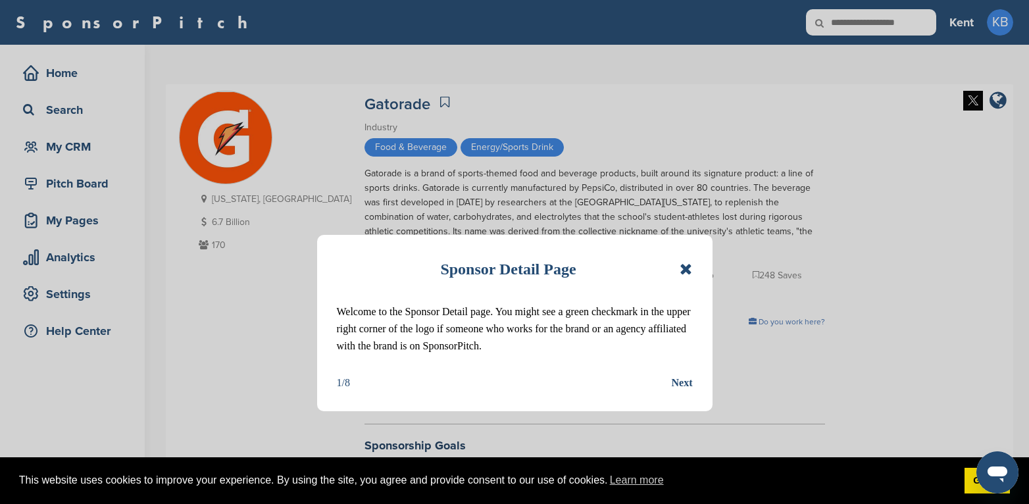
click at [689, 268] on icon at bounding box center [686, 269] width 13 height 16
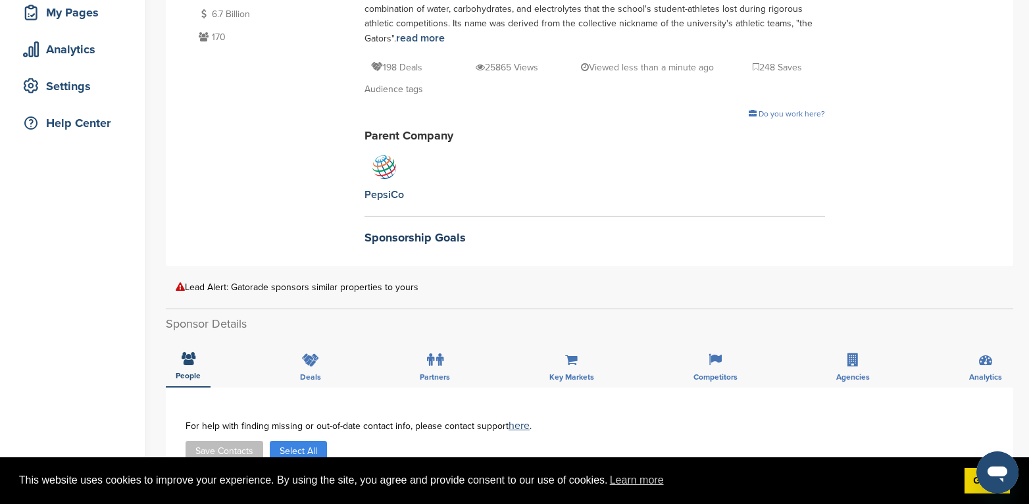
scroll to position [263, 0]
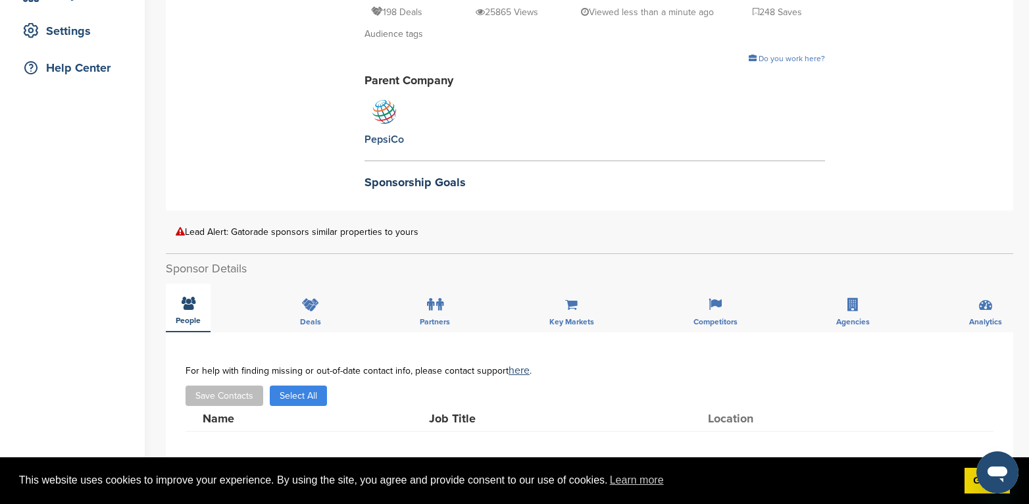
click at [190, 297] on icon at bounding box center [189, 303] width 14 height 13
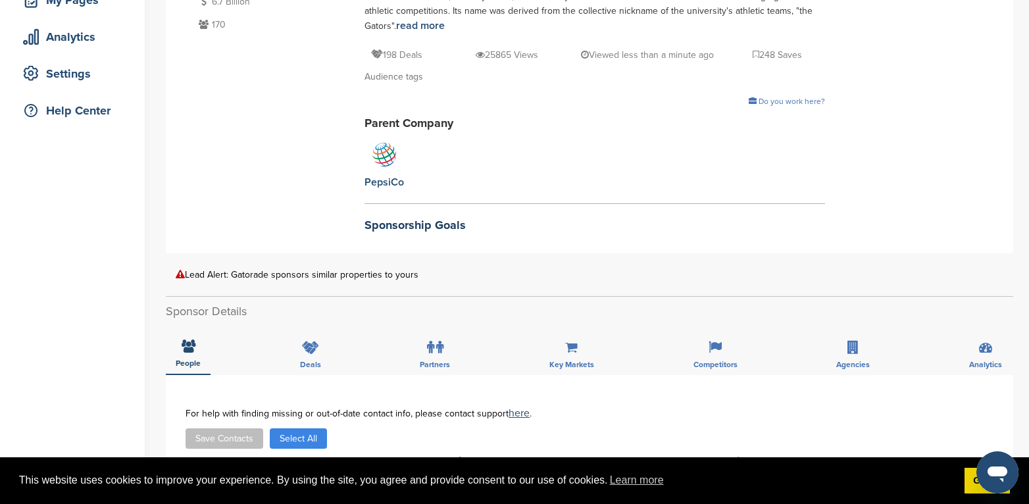
scroll to position [197, 0]
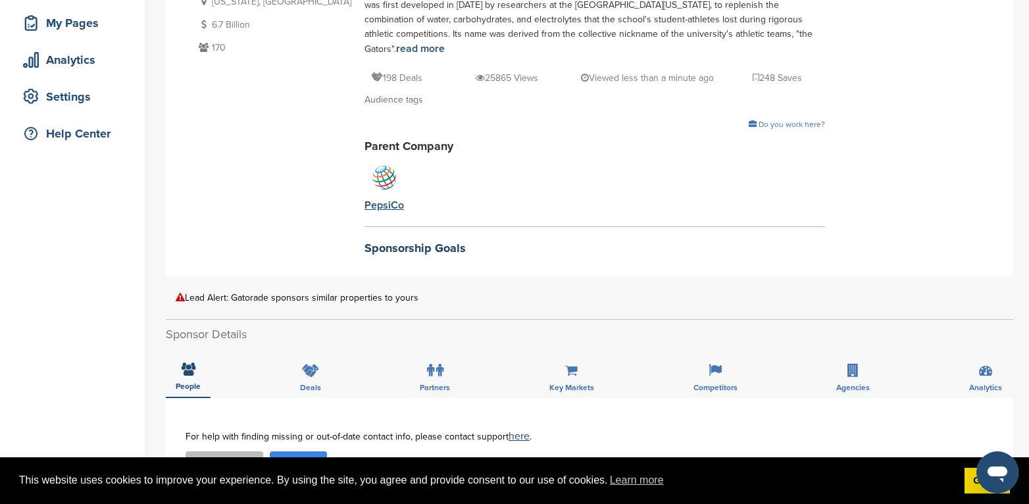
drag, startPoint x: 307, startPoint y: 189, endPoint x: 316, endPoint y: 195, distance: 11.0
click at [365, 198] on div "PepsiCo" at bounding box center [384, 205] width 39 height 14
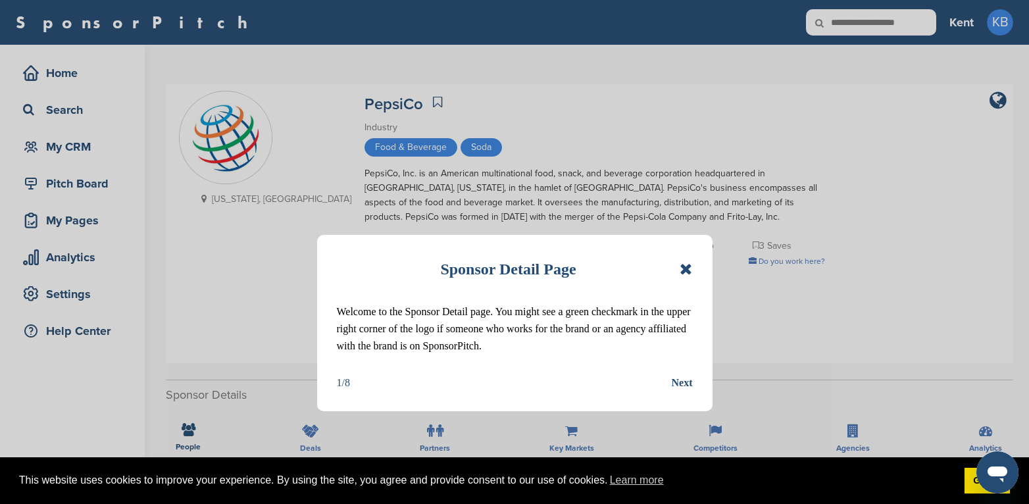
click at [688, 266] on icon at bounding box center [686, 269] width 13 height 16
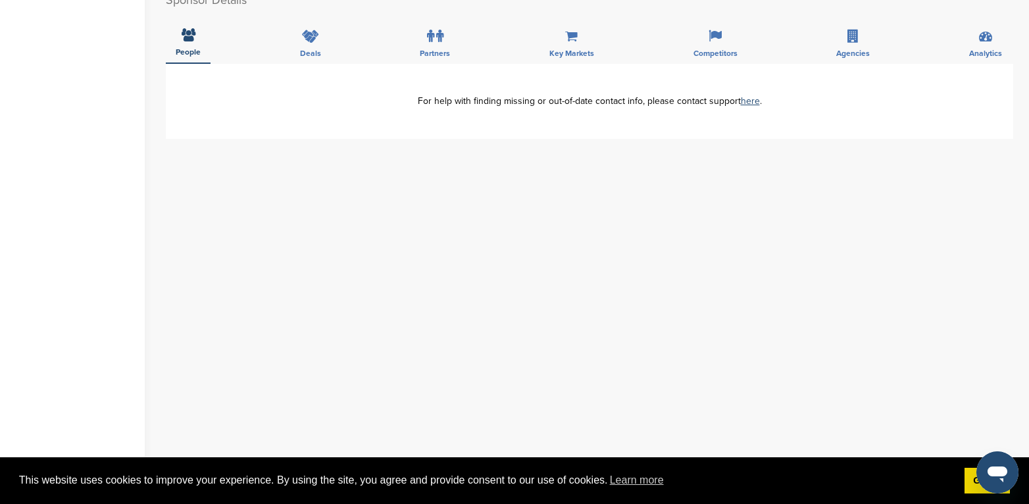
scroll to position [132, 0]
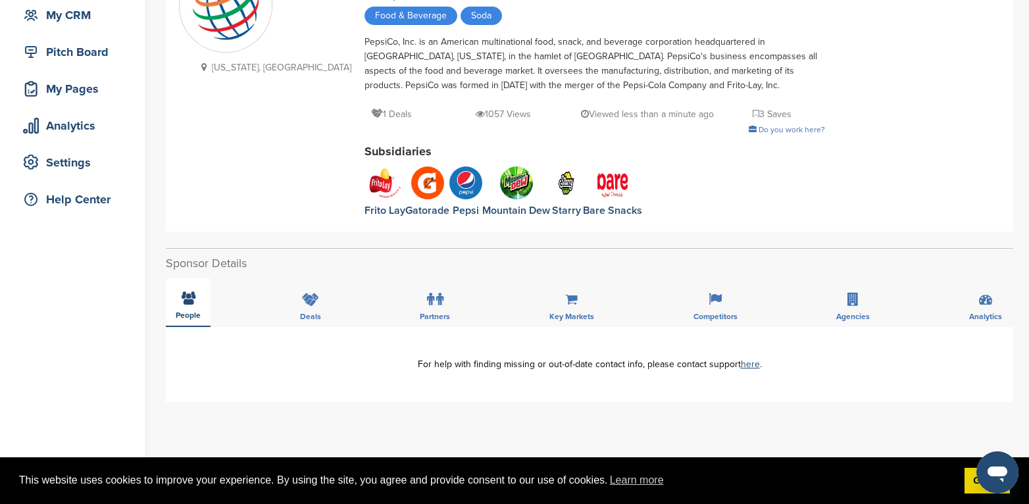
click at [193, 302] on icon at bounding box center [189, 298] width 14 height 13
click at [583, 211] on div "Bare Snacks" at bounding box center [612, 210] width 59 height 14
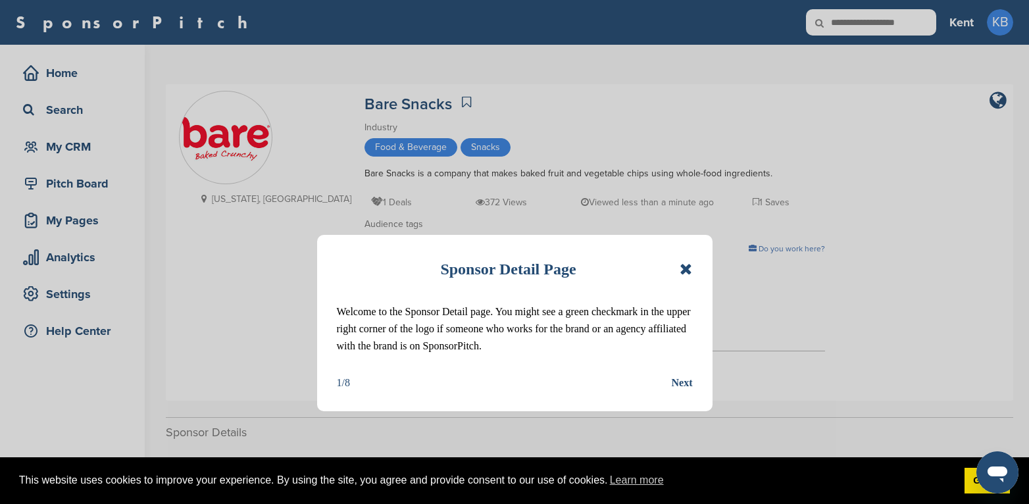
click at [679, 270] on div "Sponsor Detail Page" at bounding box center [515, 269] width 356 height 29
click at [688, 269] on icon at bounding box center [686, 269] width 13 height 16
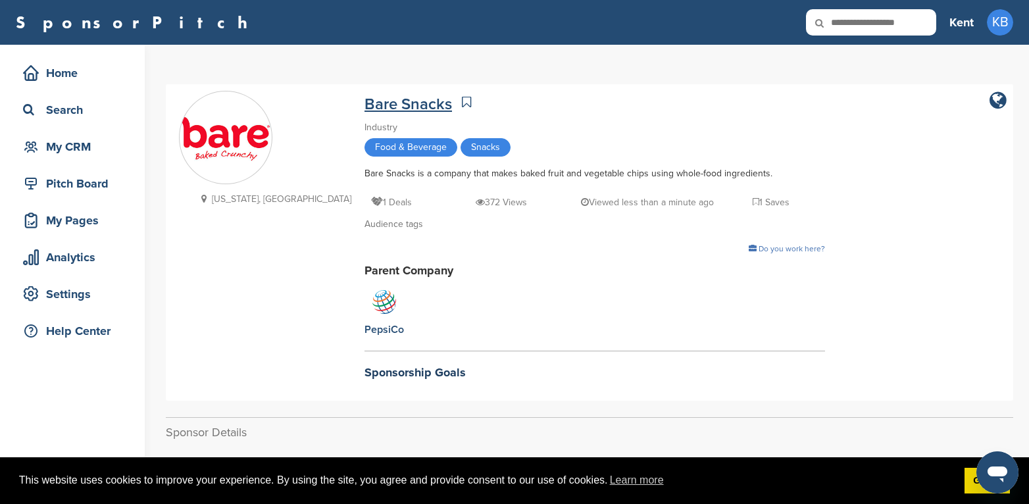
click at [365, 101] on link "Bare Snacks" at bounding box center [409, 104] width 88 height 19
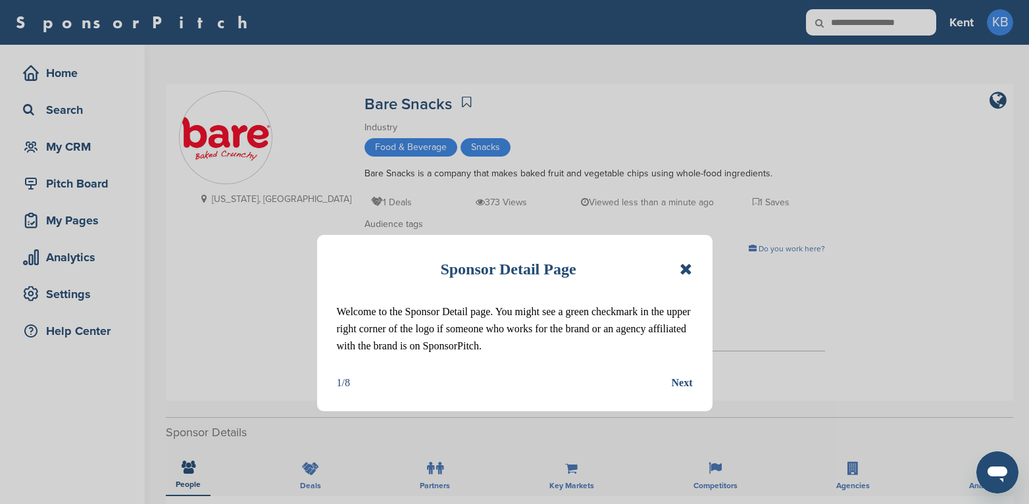
click at [686, 384] on div "Next" at bounding box center [682, 382] width 21 height 17
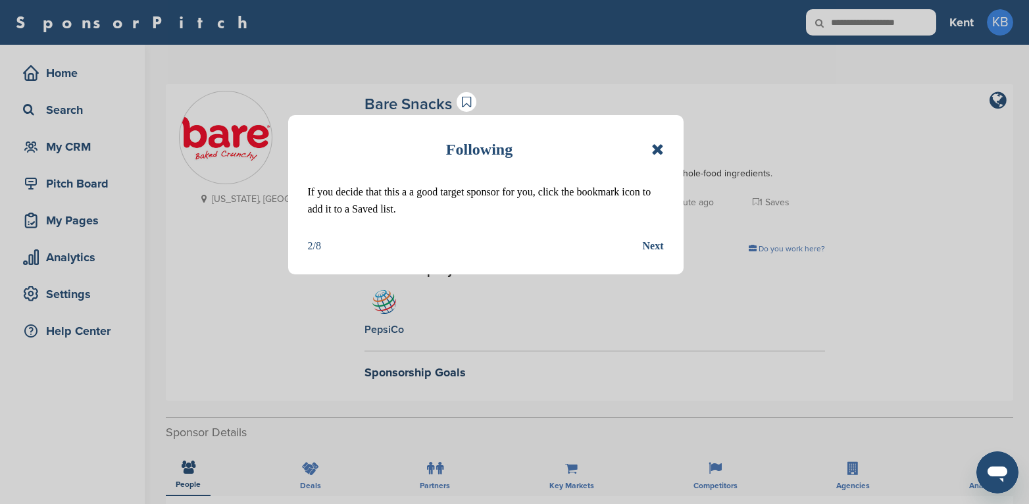
click at [652, 146] on icon at bounding box center [658, 149] width 13 height 16
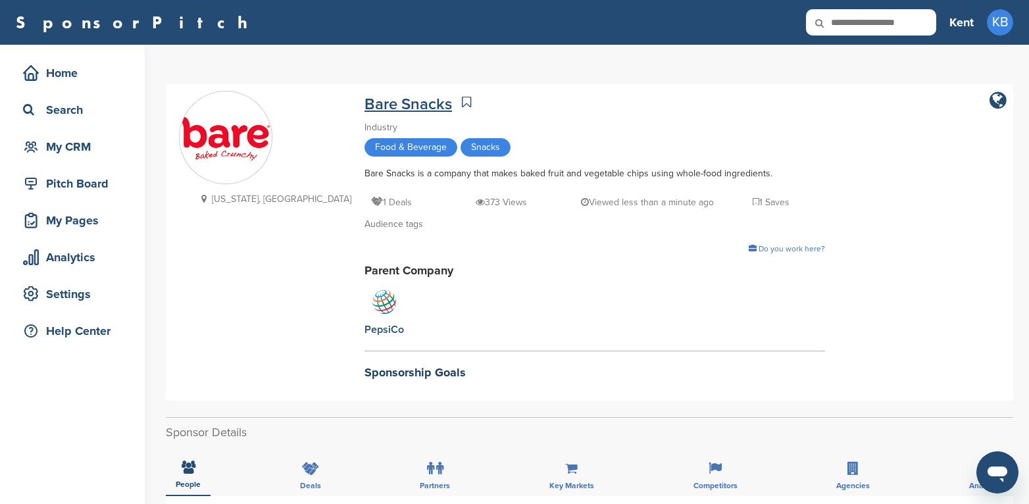
click at [365, 105] on link "Bare Snacks" at bounding box center [409, 104] width 88 height 19
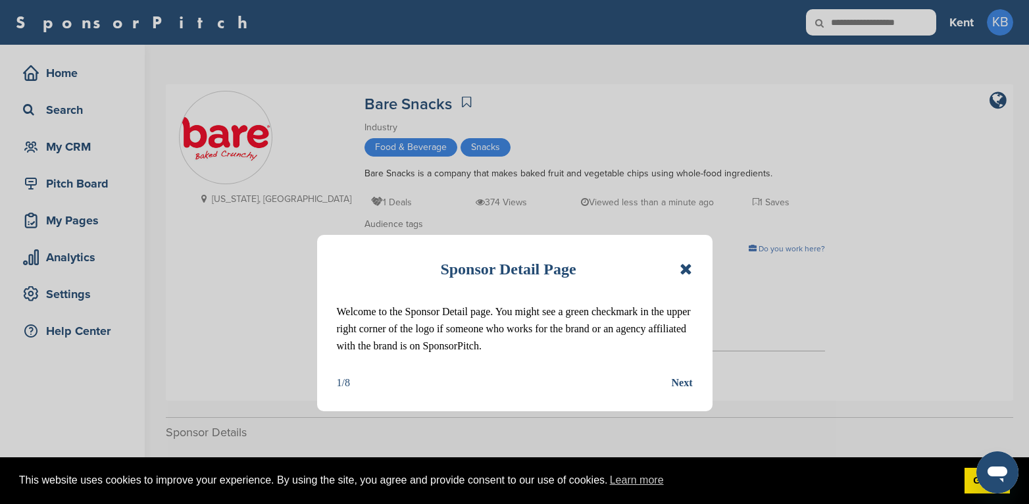
click at [689, 269] on icon at bounding box center [686, 269] width 13 height 16
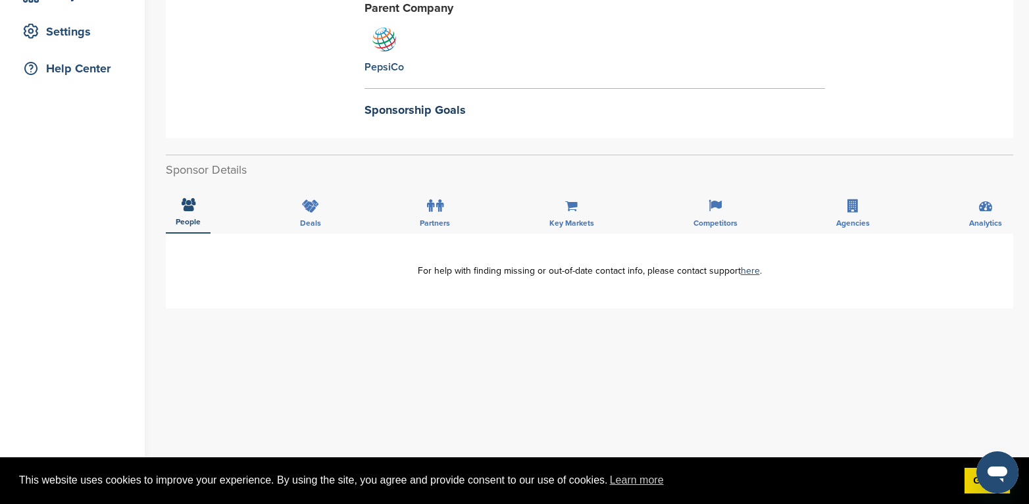
scroll to position [263, 0]
click at [191, 208] on icon at bounding box center [189, 203] width 14 height 13
click at [305, 204] on icon at bounding box center [310, 205] width 17 height 13
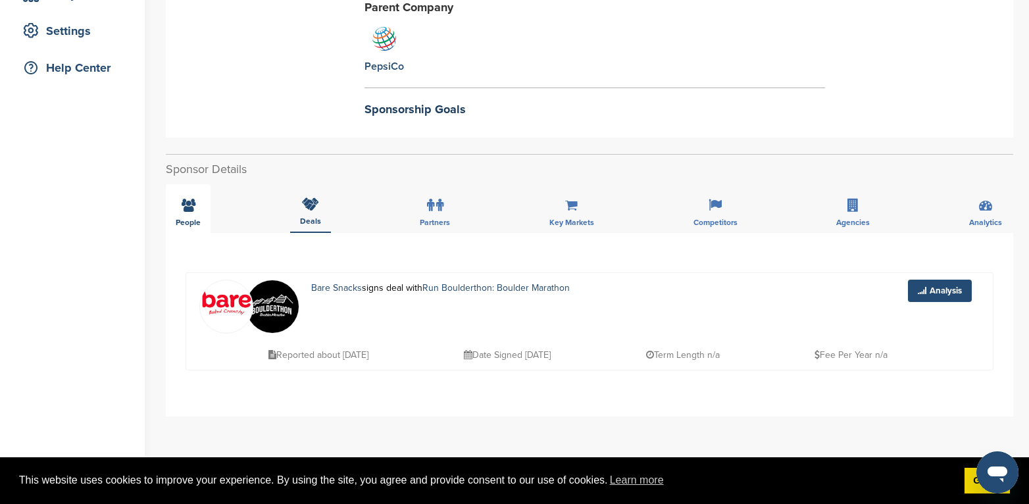
click at [188, 208] on icon at bounding box center [189, 205] width 14 height 13
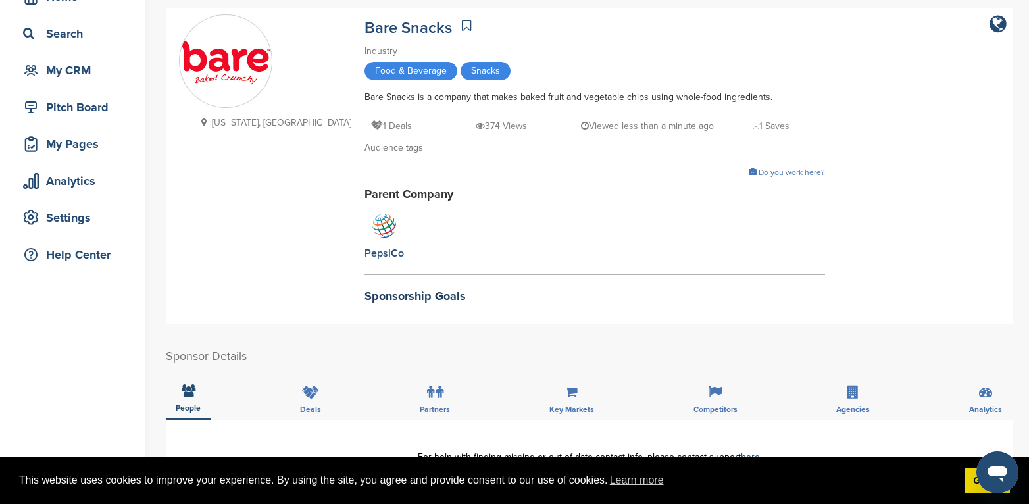
scroll to position [66, 0]
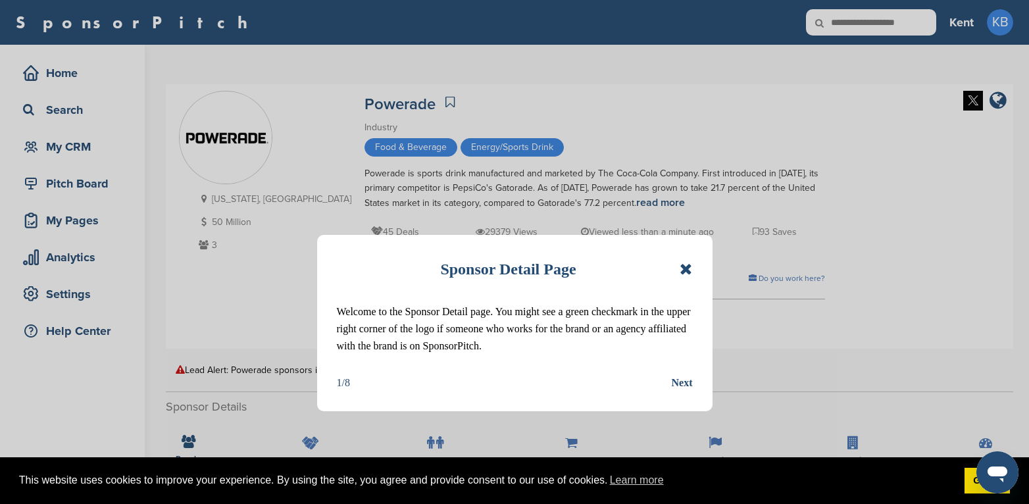
click at [688, 264] on icon at bounding box center [686, 269] width 13 height 16
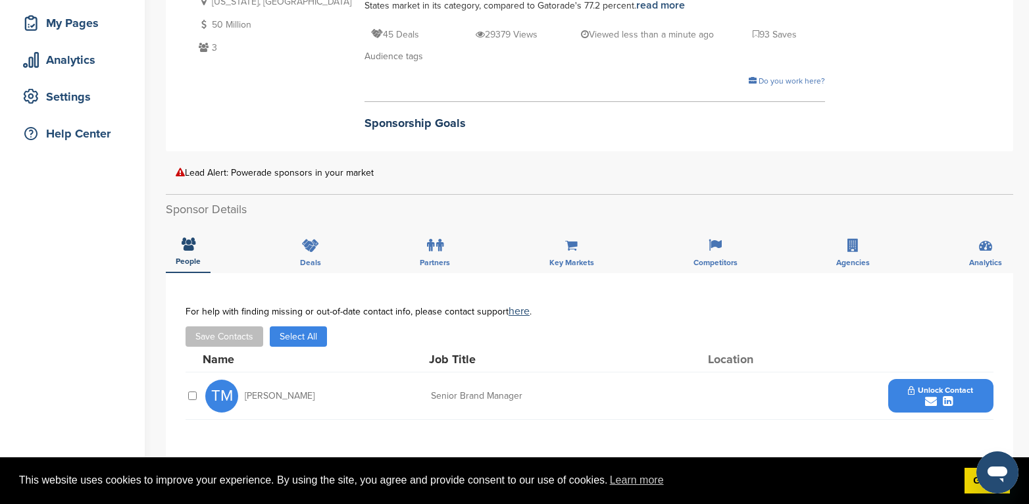
scroll to position [66, 0]
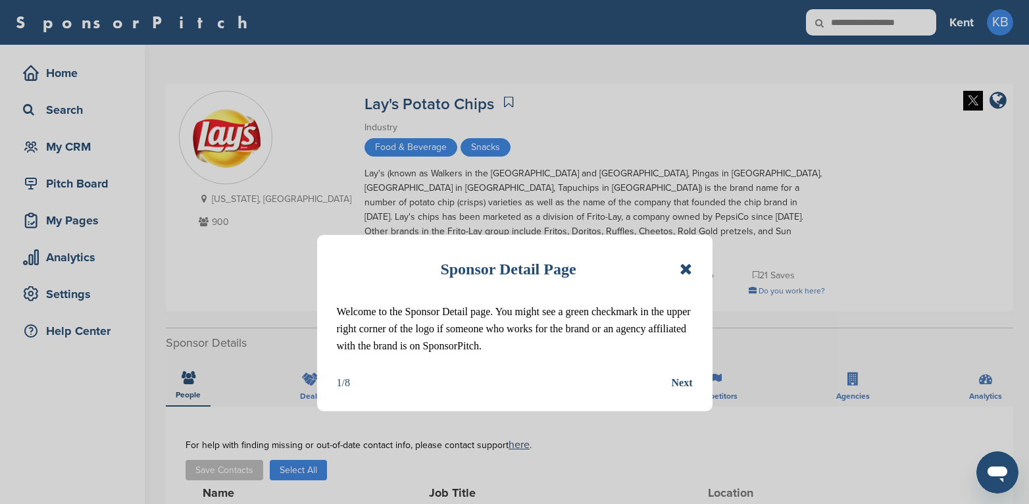
click at [684, 271] on icon at bounding box center [686, 269] width 13 height 16
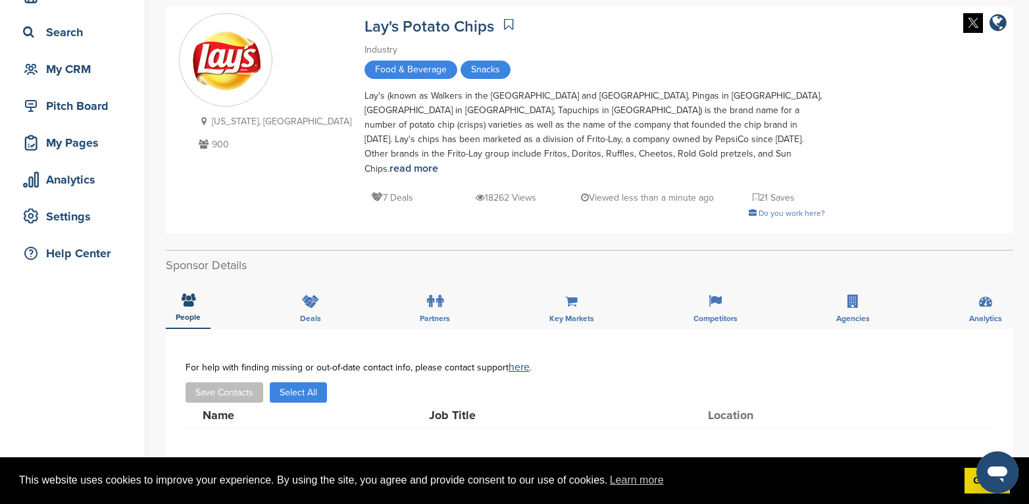
scroll to position [66, 0]
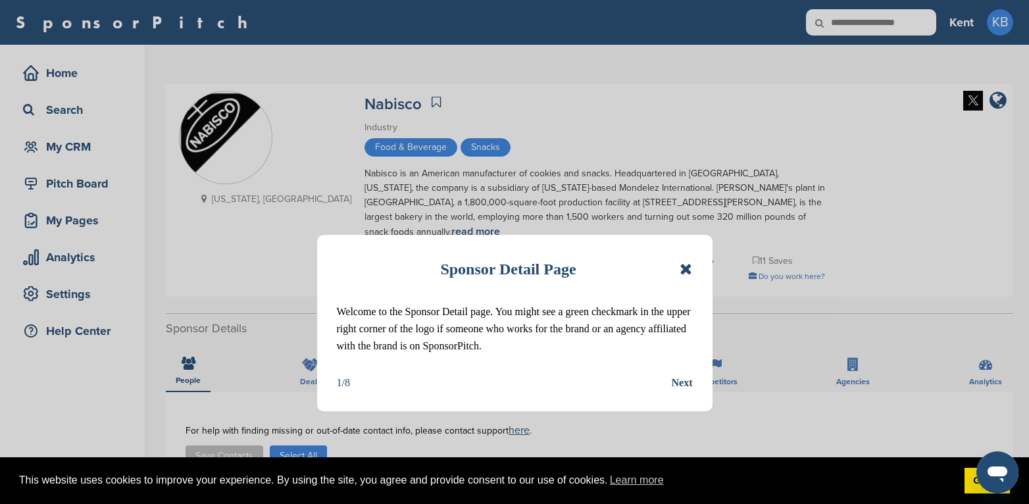
click at [683, 267] on icon at bounding box center [686, 269] width 13 height 16
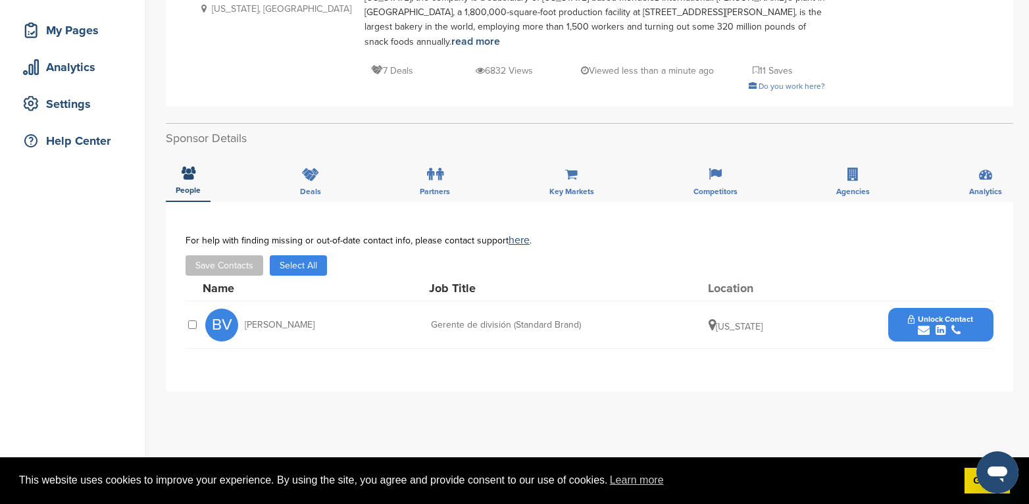
scroll to position [197, 0]
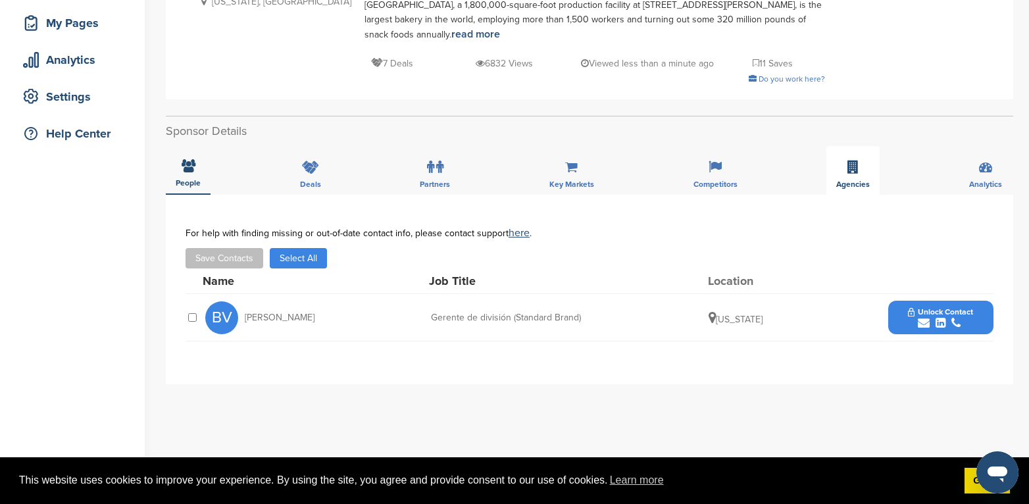
click at [846, 165] on div "Agencies" at bounding box center [853, 170] width 53 height 49
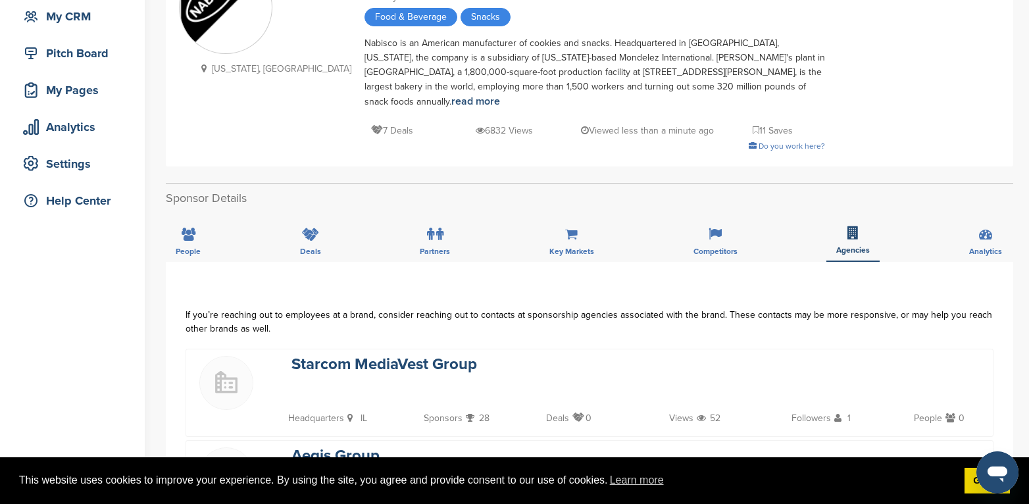
scroll to position [0, 0]
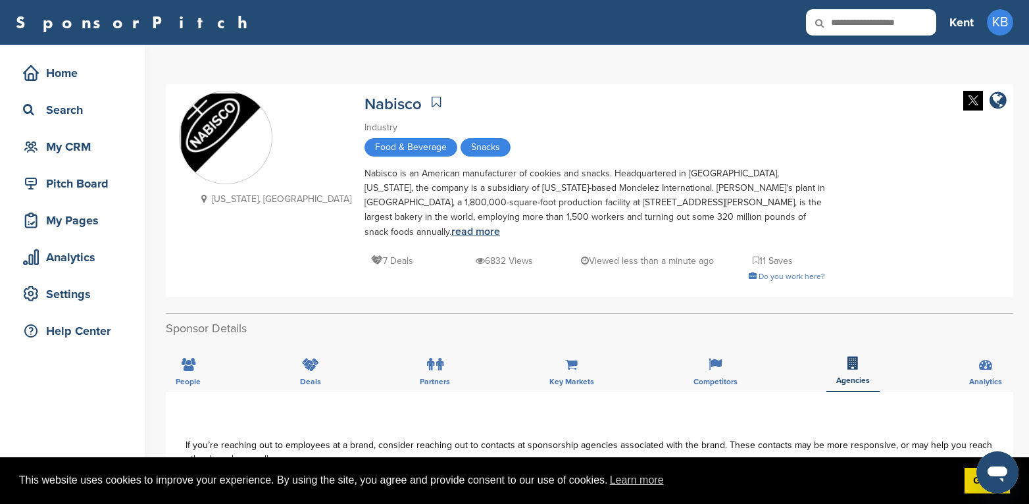
click at [500, 225] on link "read more" at bounding box center [475, 231] width 49 height 13
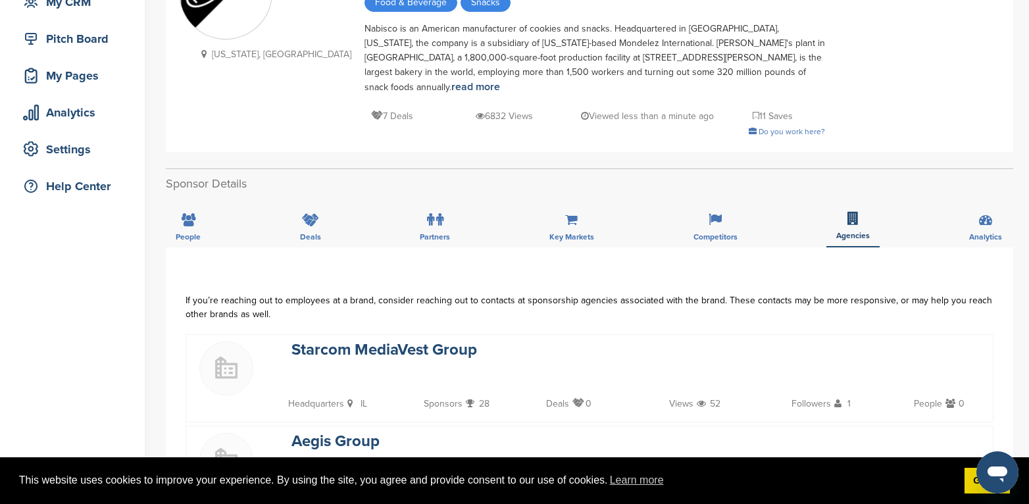
scroll to position [132, 0]
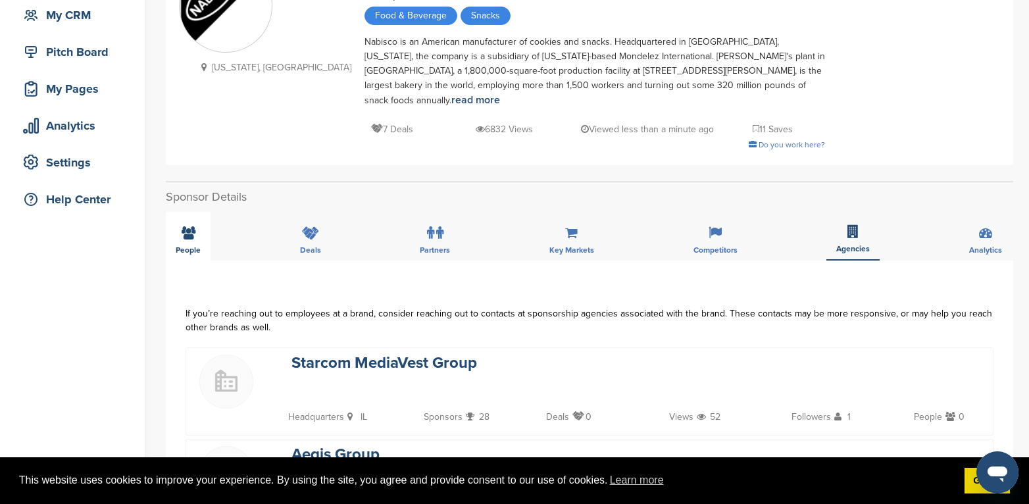
click at [189, 226] on icon at bounding box center [189, 232] width 14 height 13
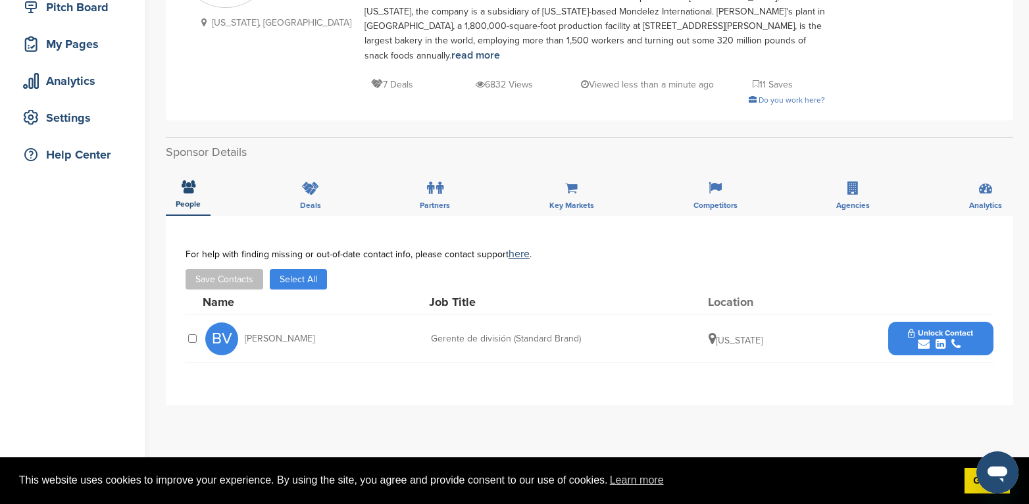
scroll to position [197, 0]
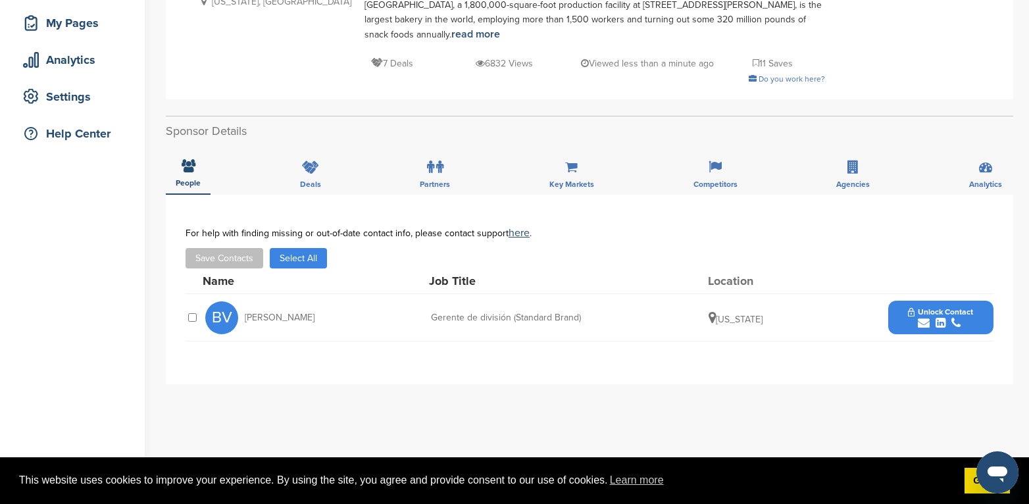
click at [972, 307] on span "Unlock Contact" at bounding box center [940, 311] width 65 height 9
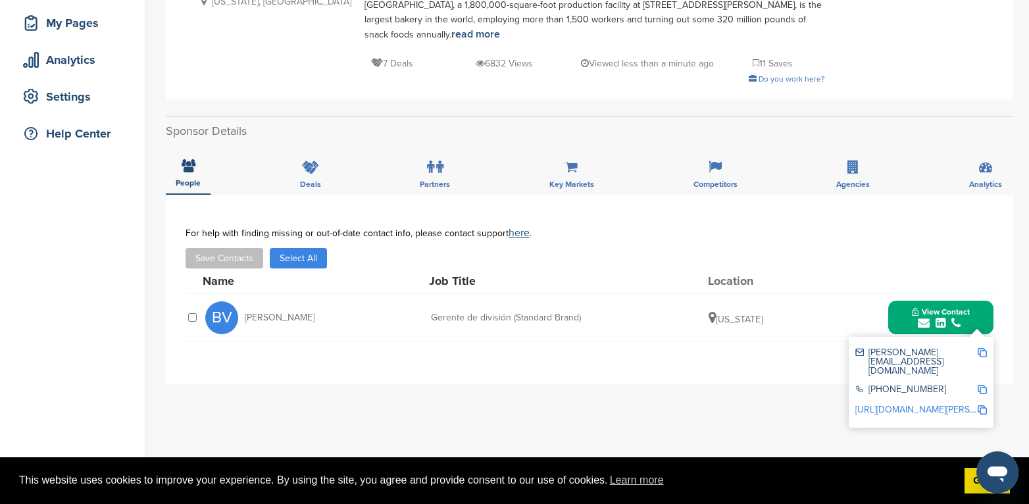
click at [984, 348] on img at bounding box center [982, 352] width 9 height 9
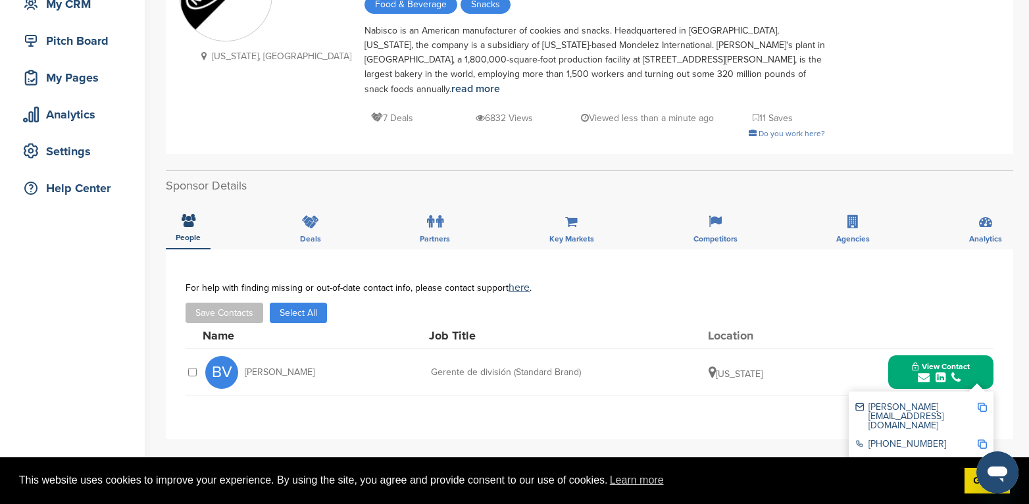
scroll to position [0, 0]
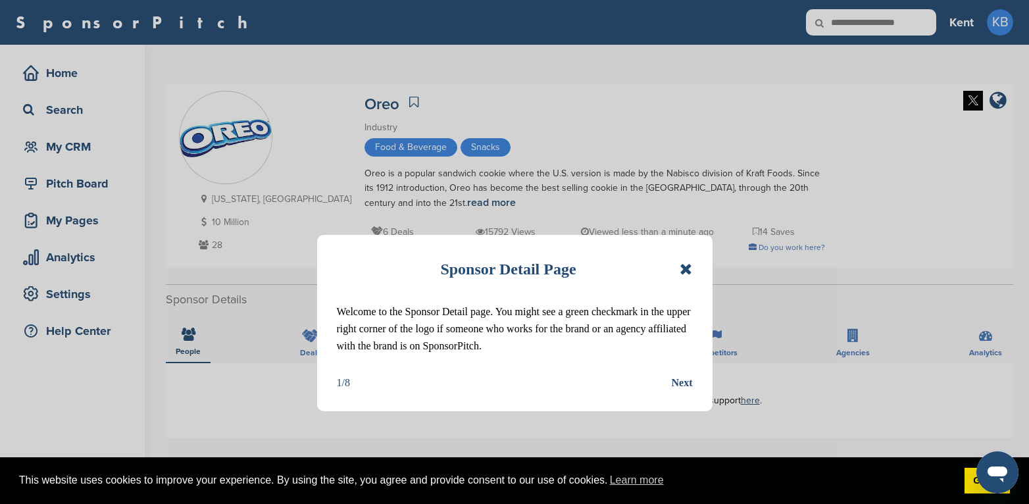
click at [686, 267] on icon at bounding box center [686, 269] width 13 height 16
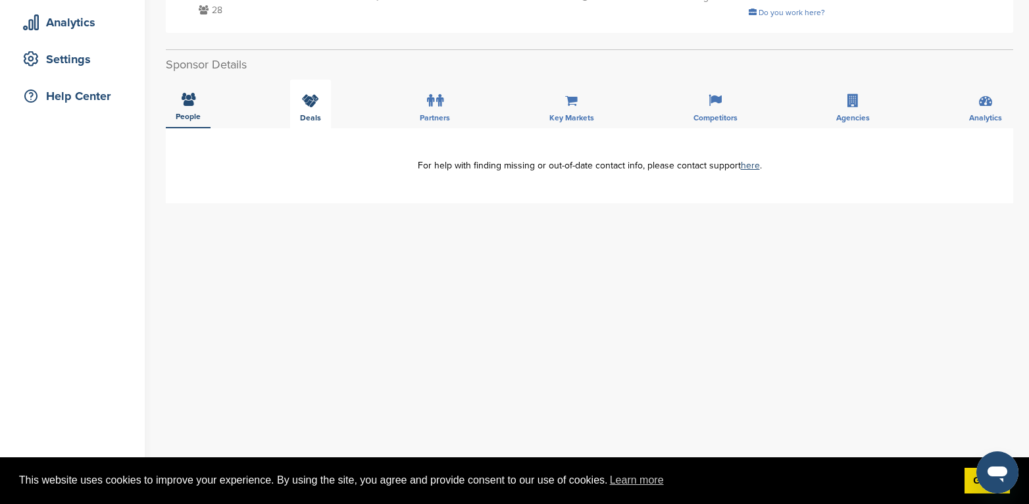
scroll to position [66, 0]
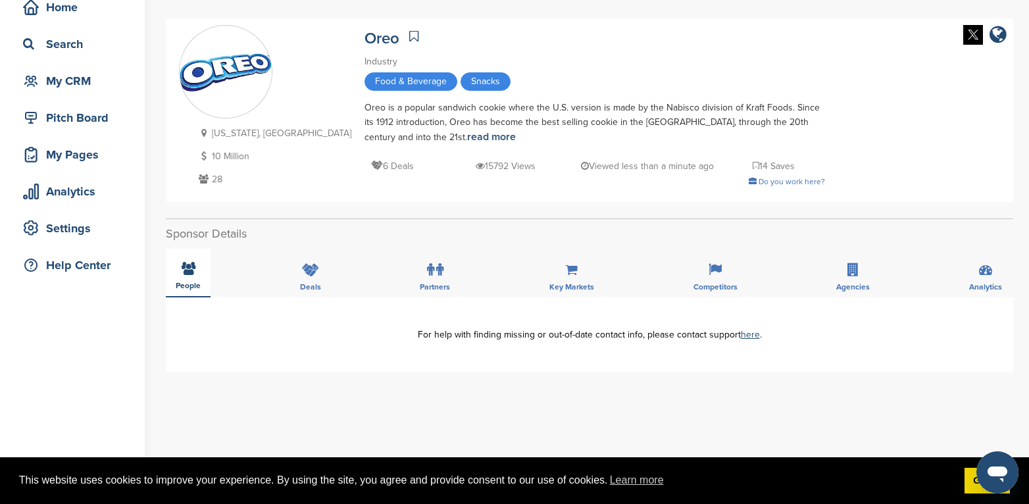
click at [188, 269] on icon at bounding box center [189, 268] width 14 height 13
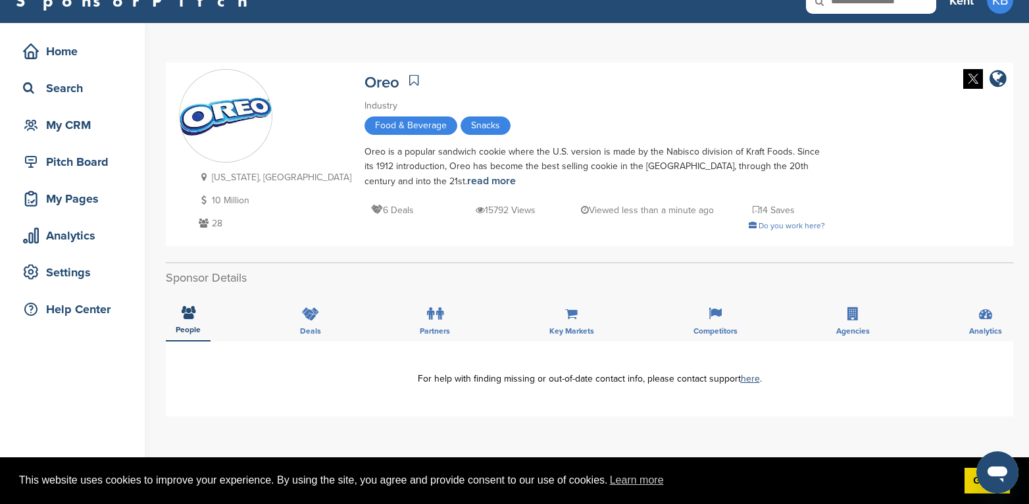
scroll to position [0, 0]
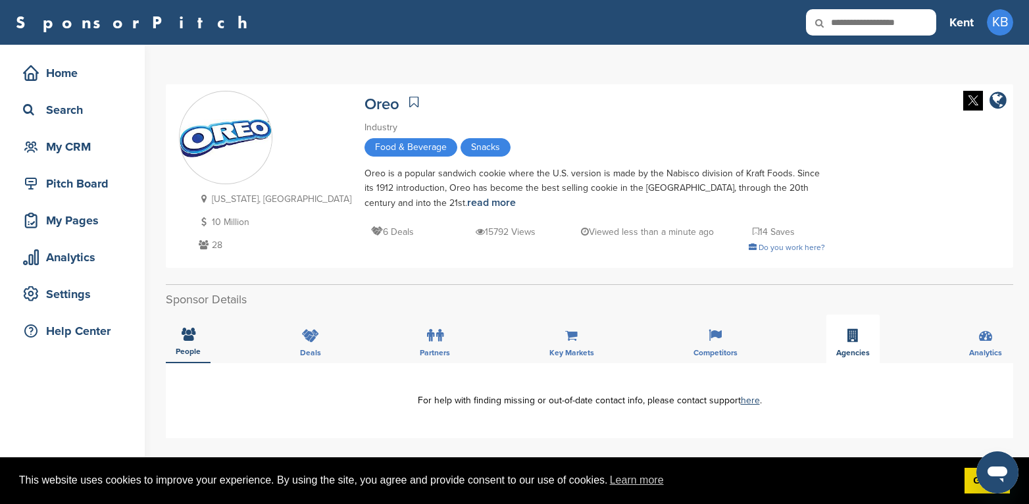
click at [850, 346] on div "Agencies" at bounding box center [853, 339] width 53 height 49
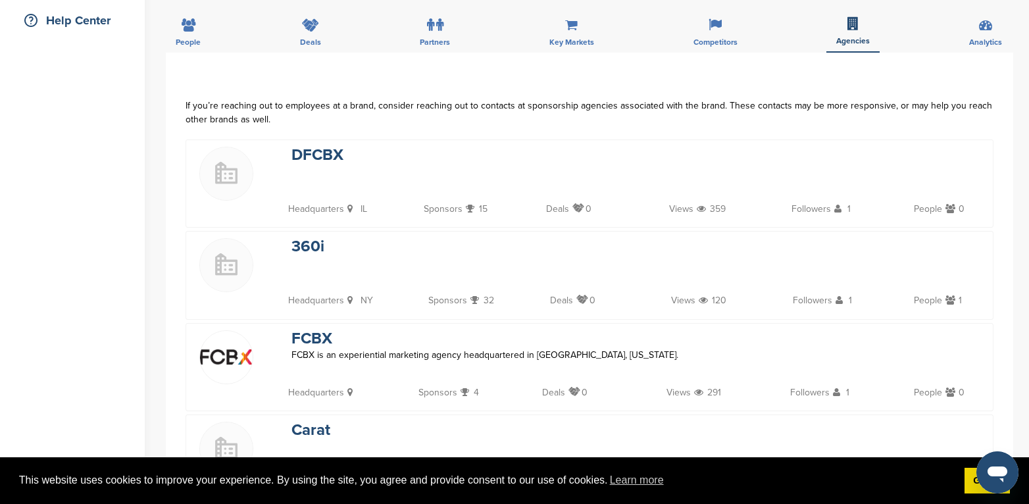
scroll to position [197, 0]
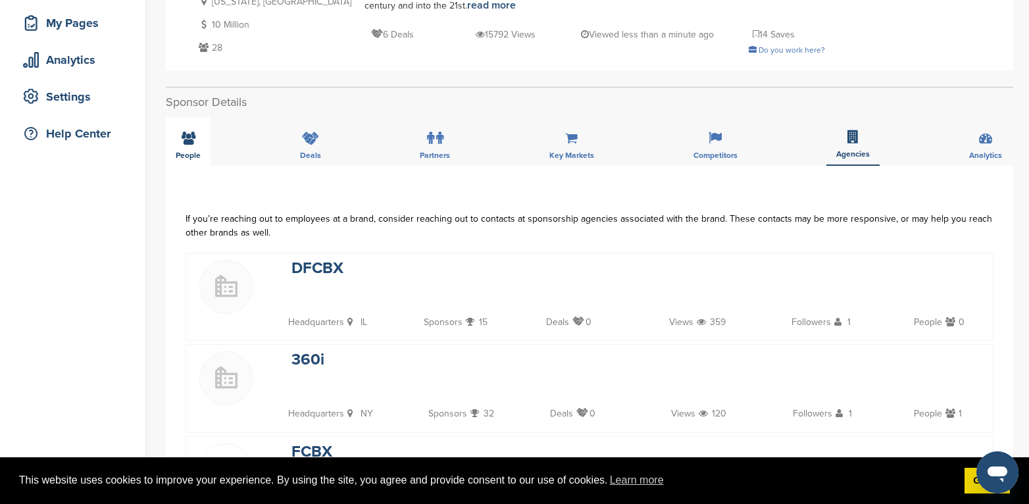
click at [193, 136] on icon at bounding box center [189, 138] width 14 height 13
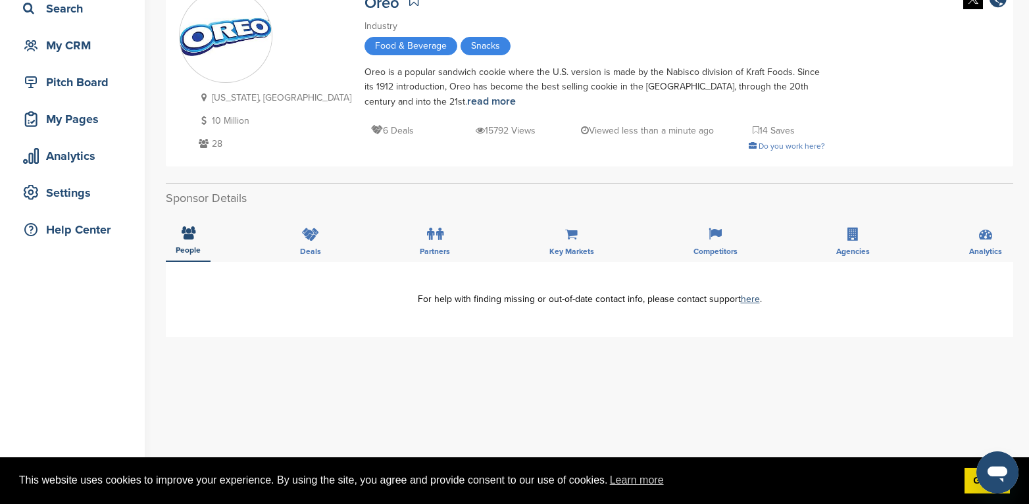
scroll to position [0, 0]
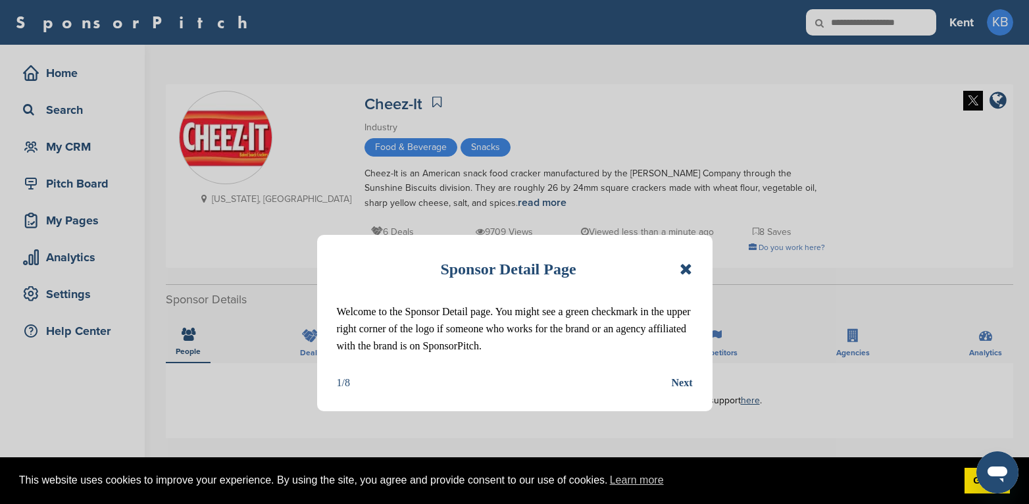
click at [684, 270] on icon at bounding box center [686, 269] width 13 height 16
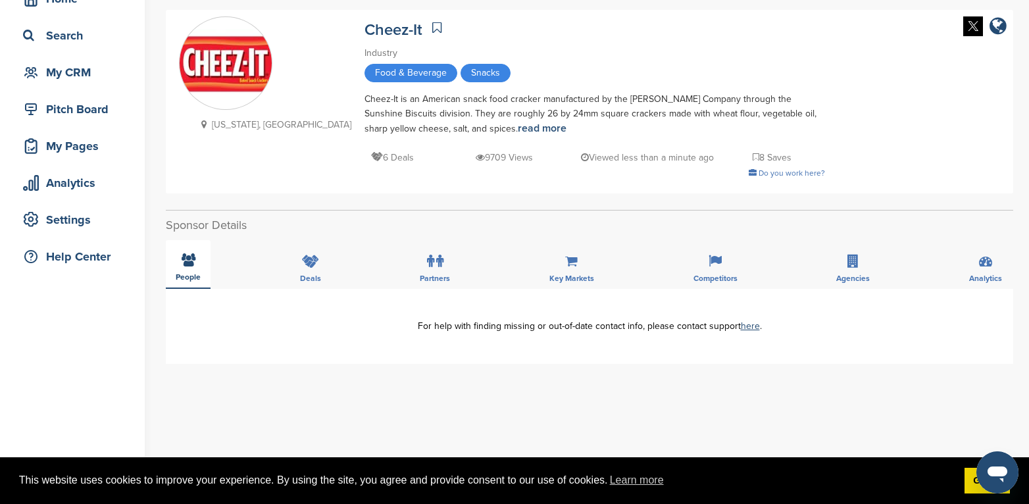
scroll to position [66, 0]
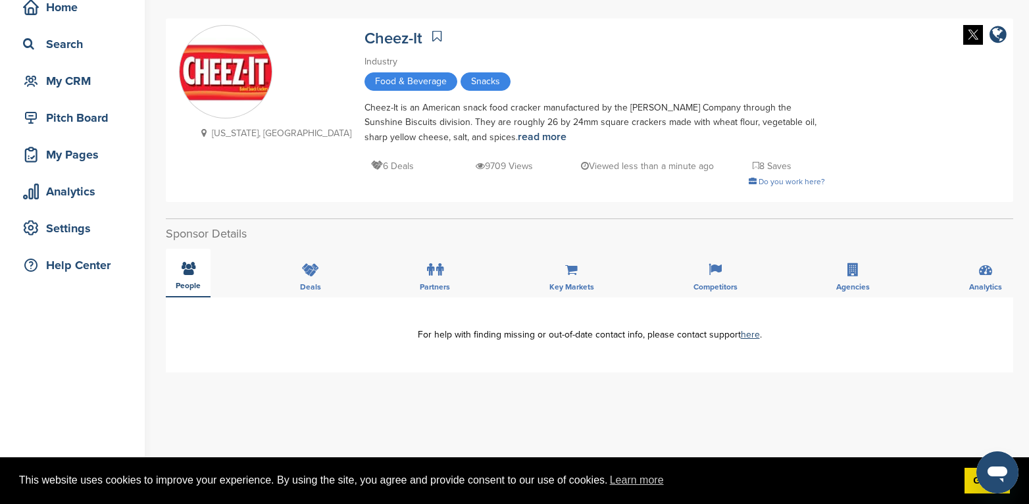
click at [186, 269] on icon at bounding box center [189, 268] width 14 height 13
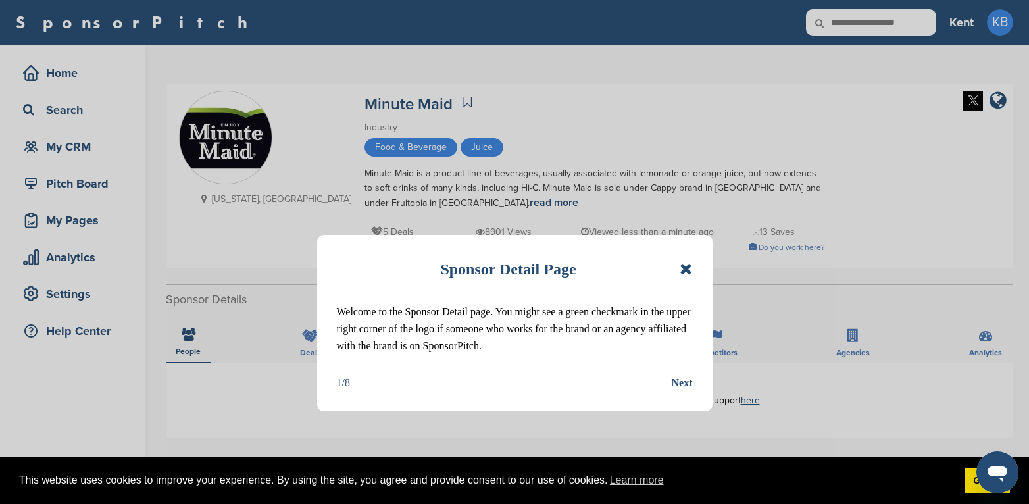
click at [684, 266] on icon at bounding box center [686, 269] width 13 height 16
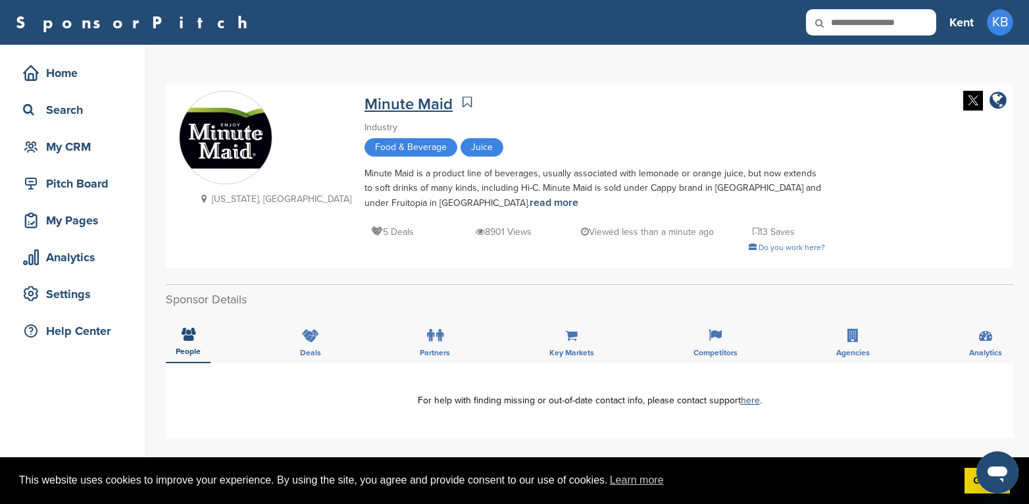
click at [365, 99] on link "Minute Maid" at bounding box center [409, 104] width 88 height 19
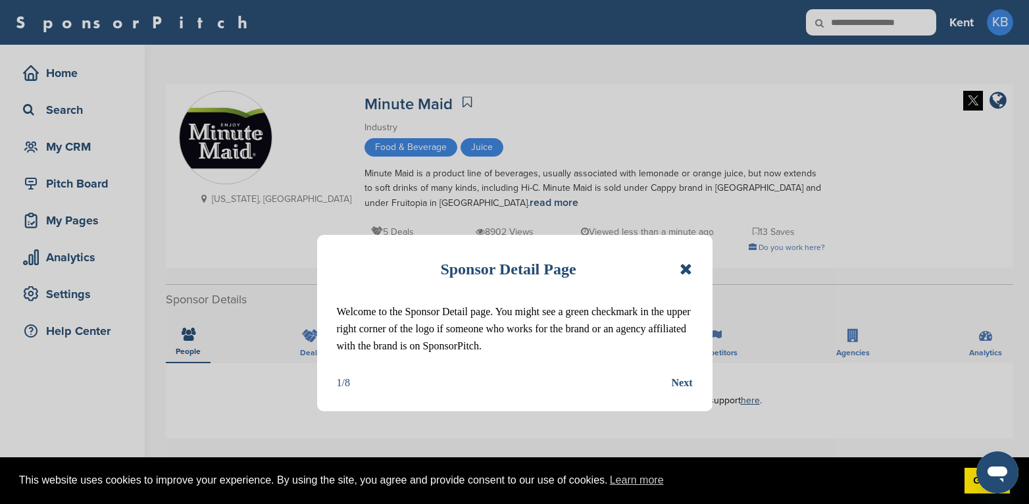
click at [683, 270] on icon at bounding box center [686, 269] width 13 height 16
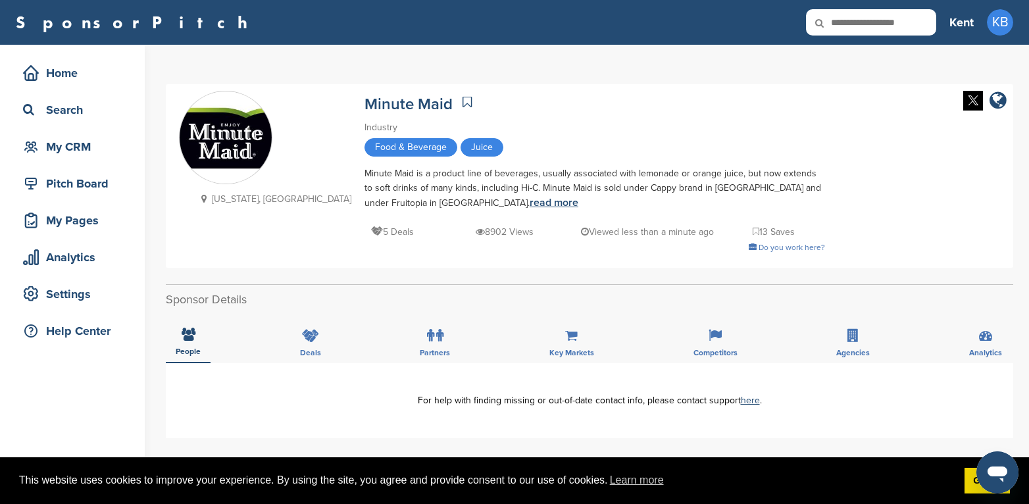
click at [530, 203] on link "read more" at bounding box center [554, 202] width 49 height 13
click at [186, 340] on icon at bounding box center [189, 334] width 14 height 13
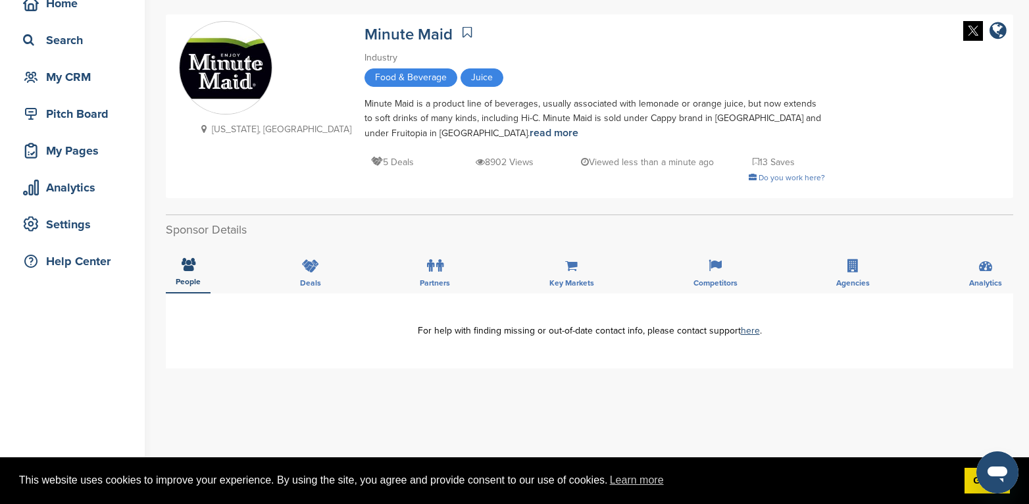
scroll to position [66, 0]
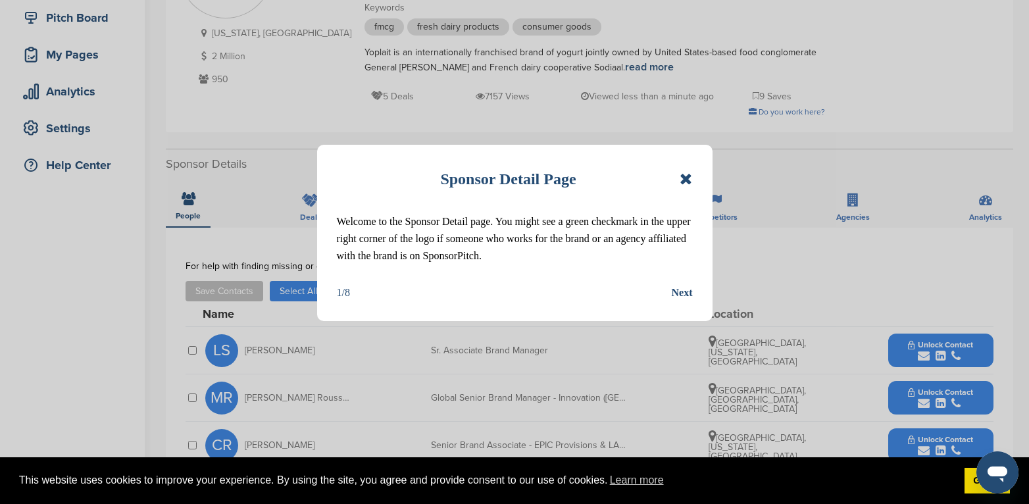
scroll to position [197, 0]
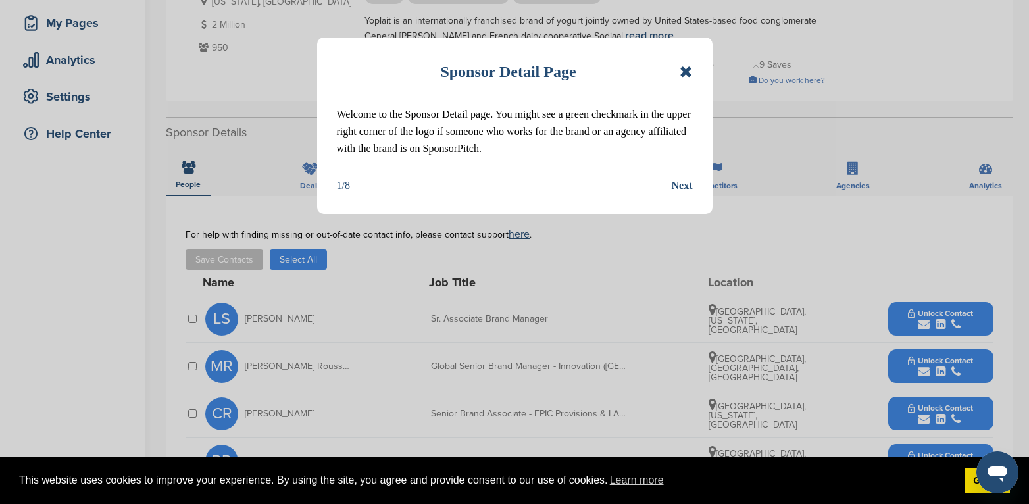
click at [683, 71] on icon at bounding box center [686, 72] width 13 height 16
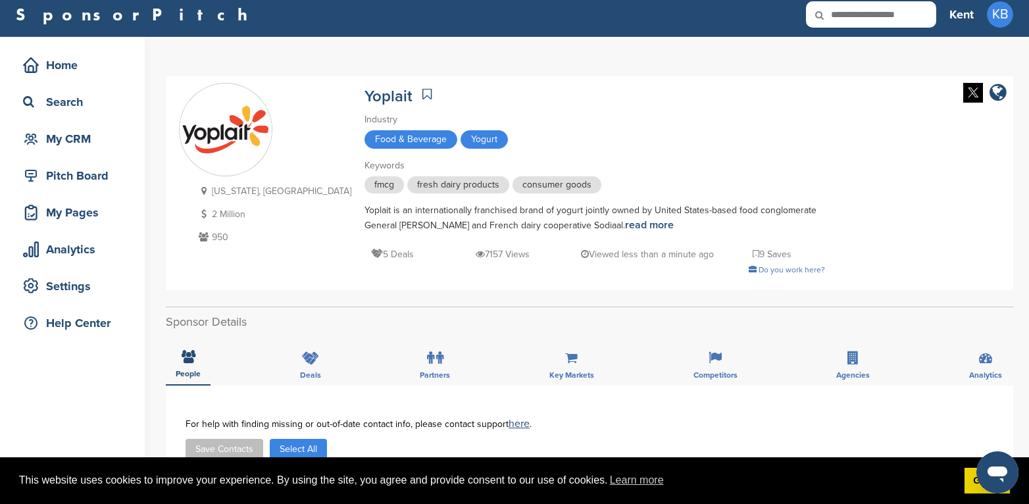
scroll to position [0, 0]
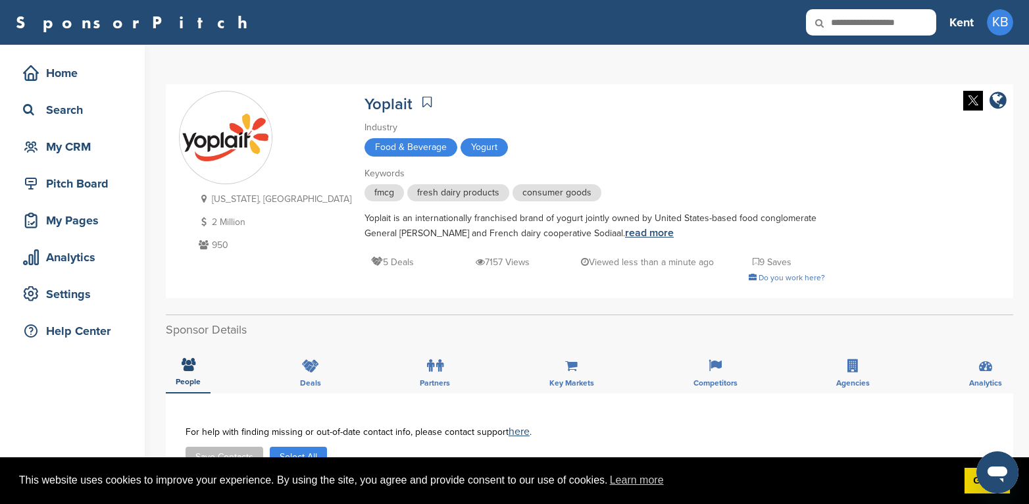
click at [625, 231] on link "read more" at bounding box center [649, 232] width 49 height 13
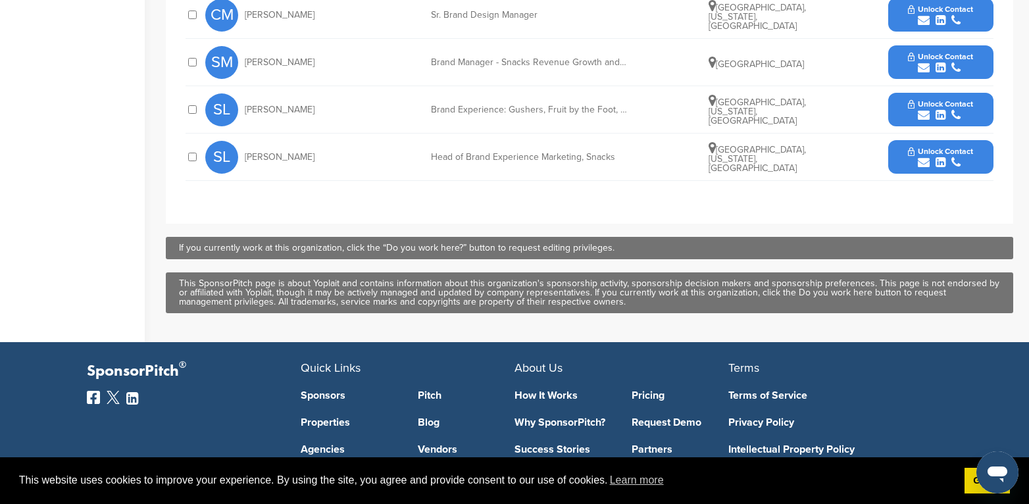
scroll to position [658, 0]
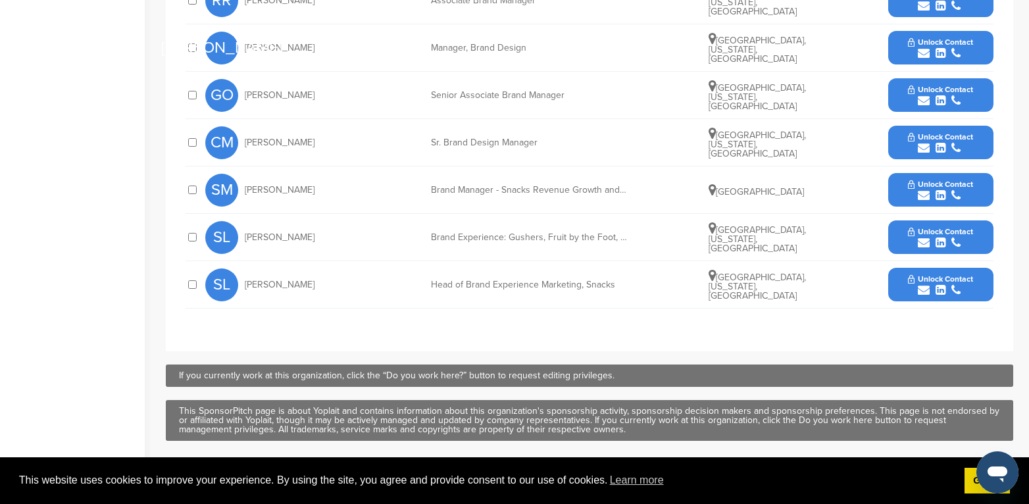
click at [975, 190] on button "Unlock Contact" at bounding box center [940, 189] width 97 height 39
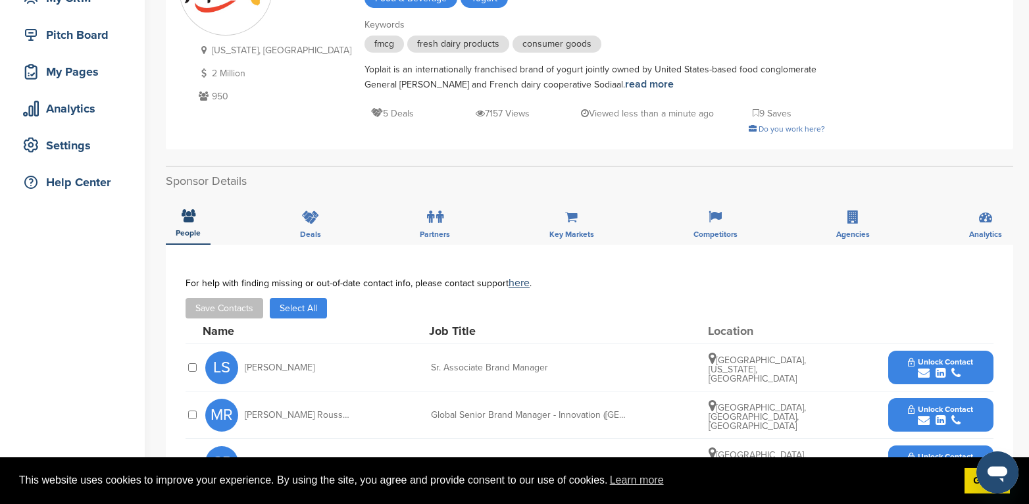
scroll to position [0, 0]
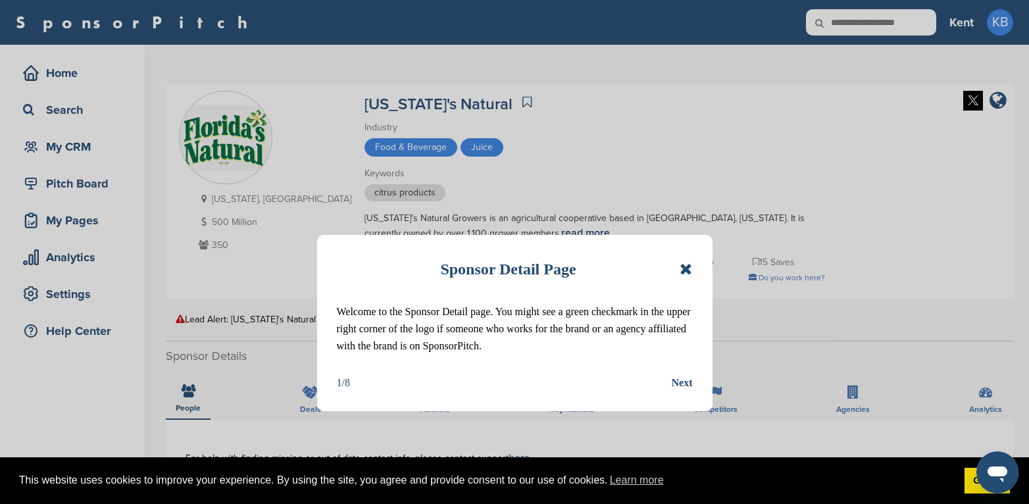
click at [689, 271] on icon at bounding box center [686, 269] width 13 height 16
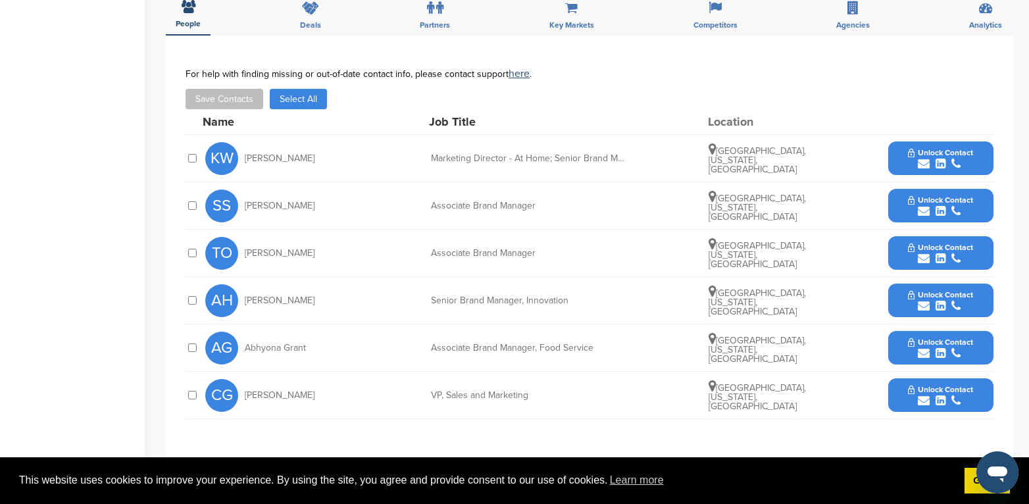
scroll to position [461, 0]
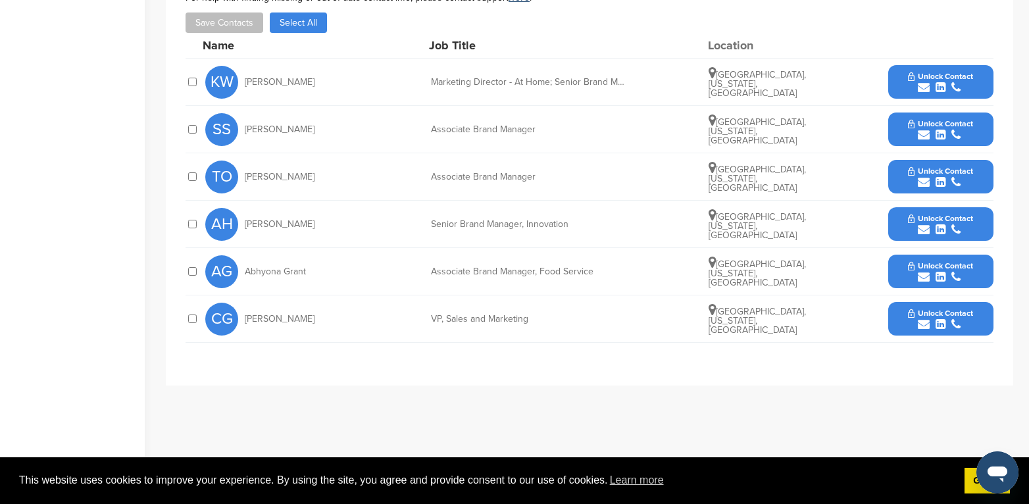
click at [913, 311] on span "Unlock Contact" at bounding box center [940, 313] width 65 height 9
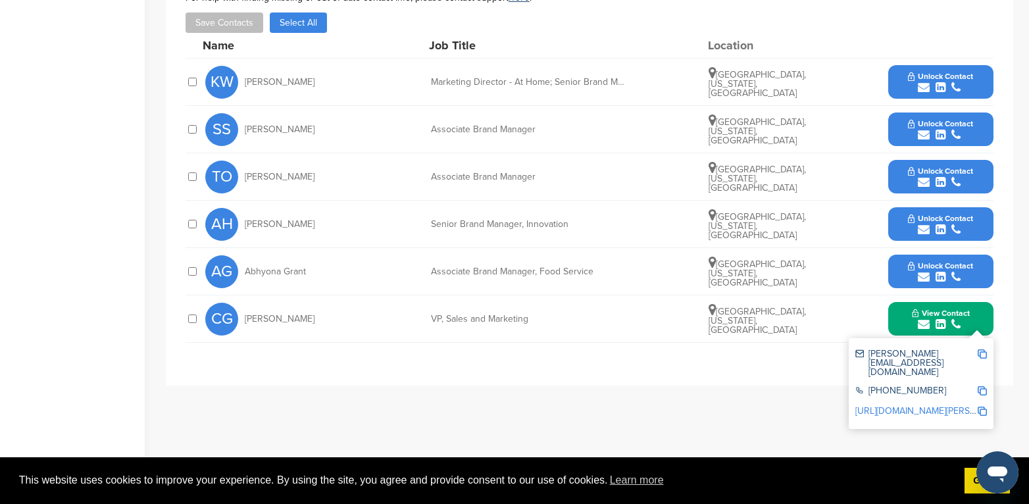
click at [896, 213] on button "Unlock Contact" at bounding box center [940, 224] width 97 height 39
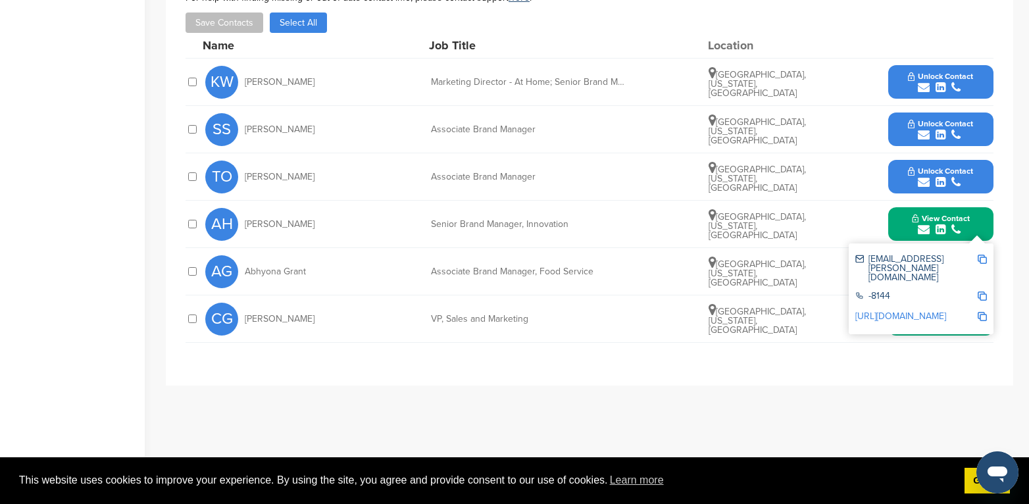
click at [983, 257] on img at bounding box center [982, 259] width 9 height 9
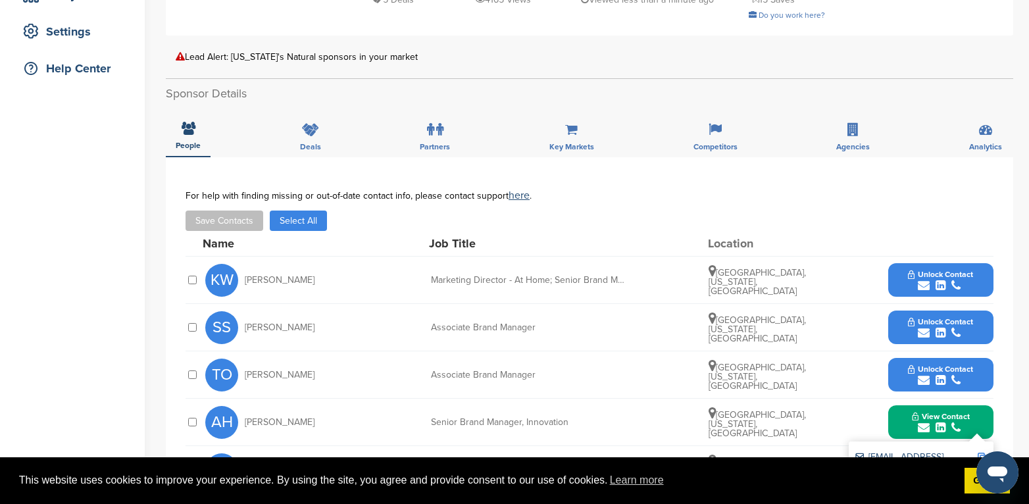
scroll to position [263, 0]
click at [909, 277] on span "Unlock Contact" at bounding box center [940, 273] width 65 height 9
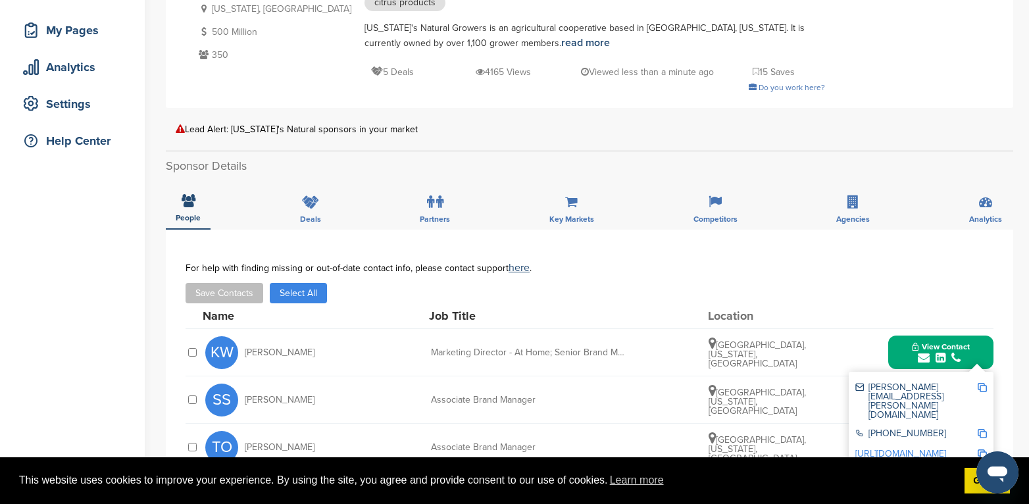
scroll to position [0, 0]
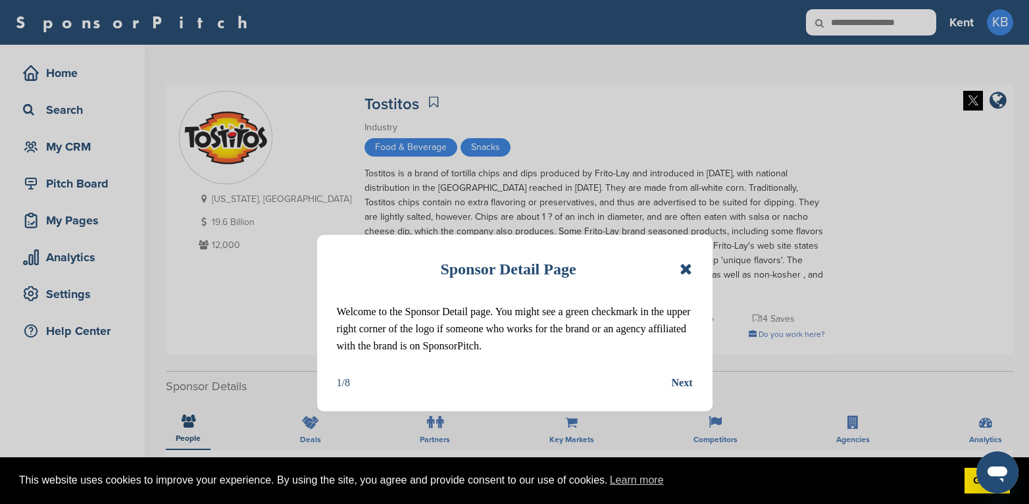
click at [690, 266] on icon at bounding box center [686, 269] width 13 height 16
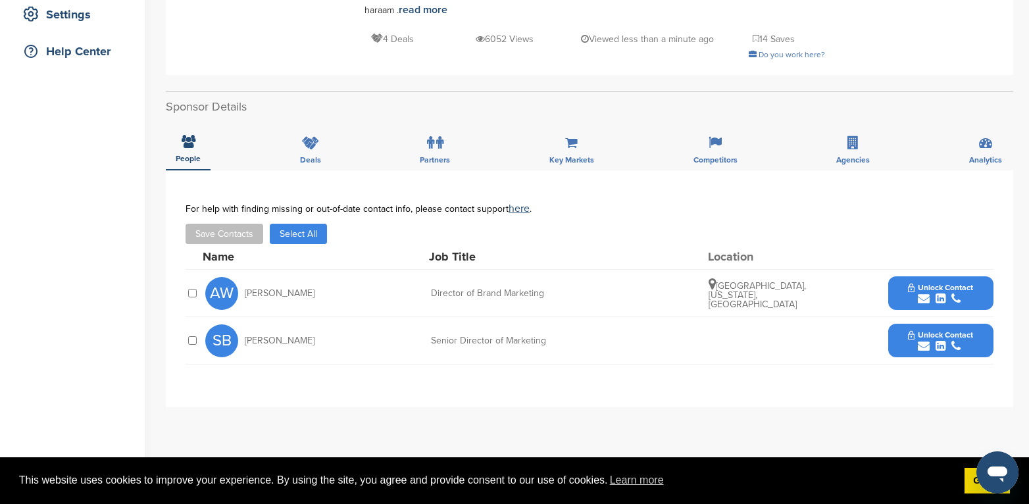
scroll to position [395, 0]
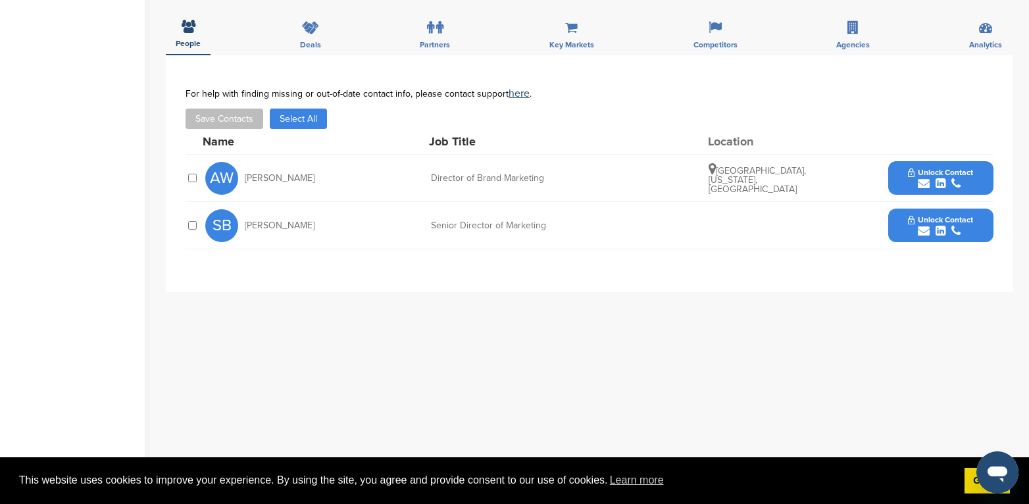
click at [952, 159] on button "Unlock Contact" at bounding box center [940, 178] width 97 height 39
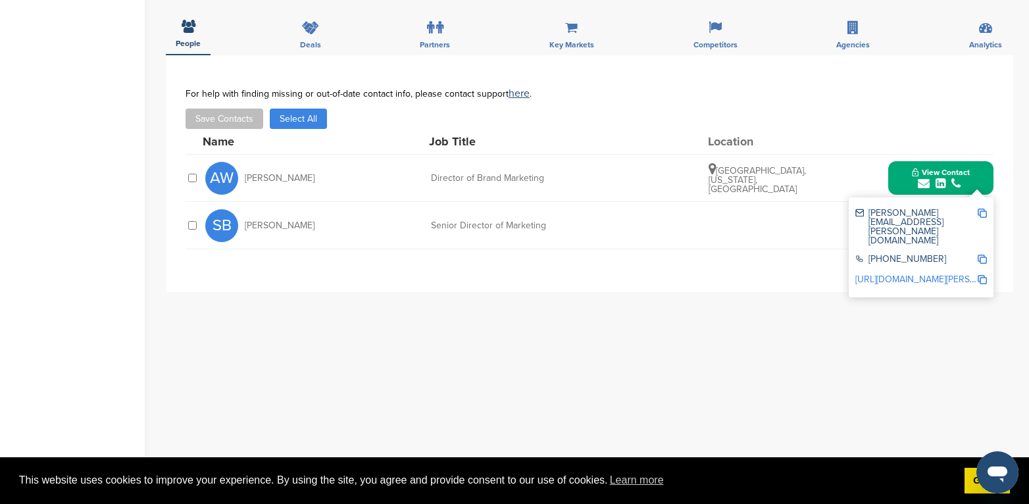
click at [633, 303] on div "**********" at bounding box center [590, 318] width 848 height 527
click at [521, 204] on div "SB [PERSON_NAME] Senior Director of Marketing Unlock Contact" at bounding box center [599, 225] width 788 height 47
click at [1000, 222] on div "**********" at bounding box center [590, 173] width 848 height 237
click at [971, 165] on button "View Contact" at bounding box center [941, 178] width 90 height 39
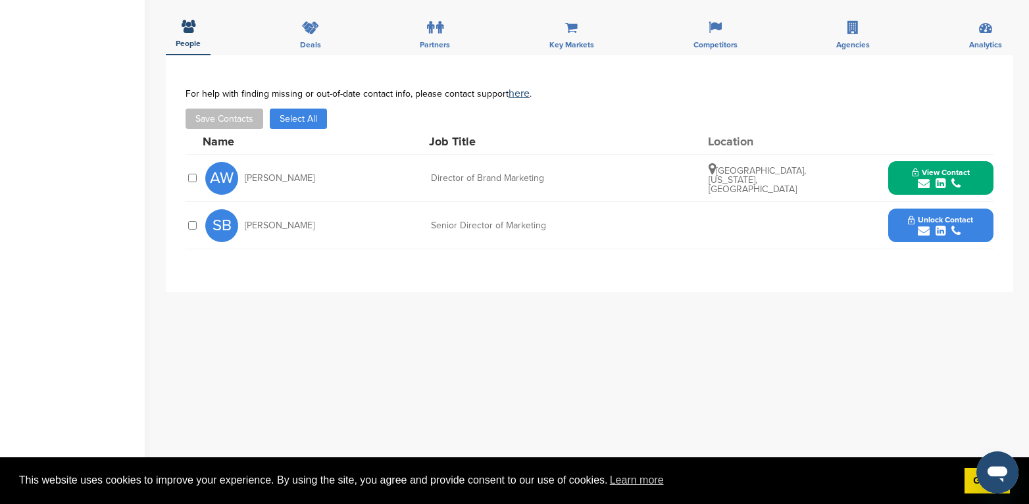
click at [944, 215] on span "Unlock Contact" at bounding box center [940, 219] width 65 height 9
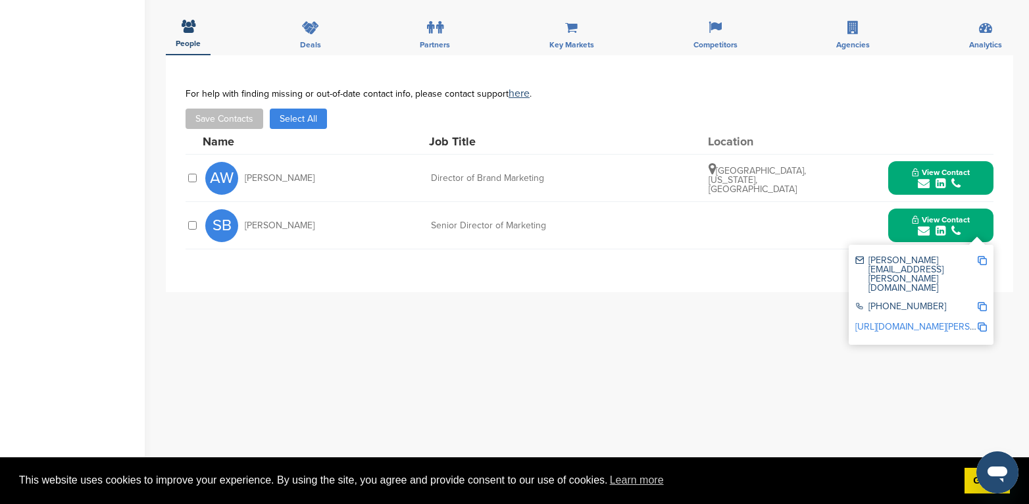
click at [451, 260] on div "**********" at bounding box center [590, 173] width 848 height 237
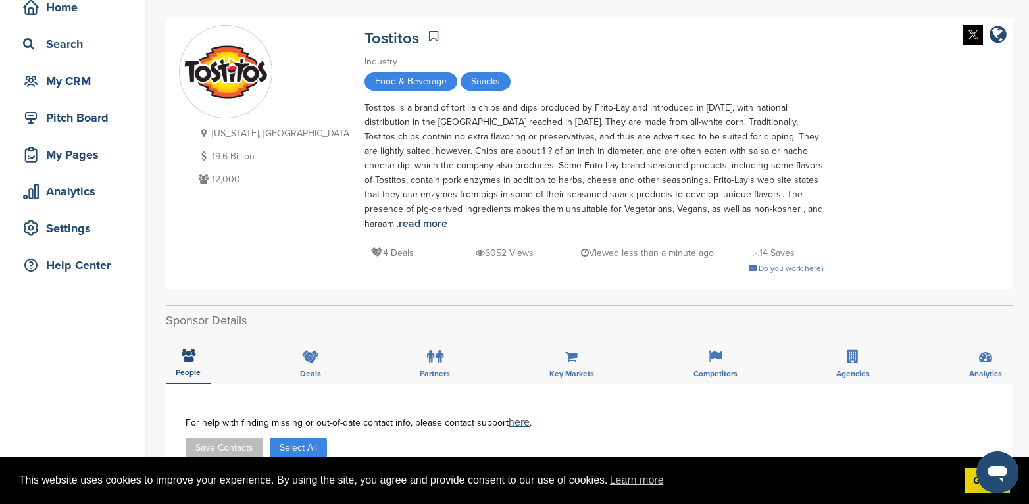
scroll to position [0, 0]
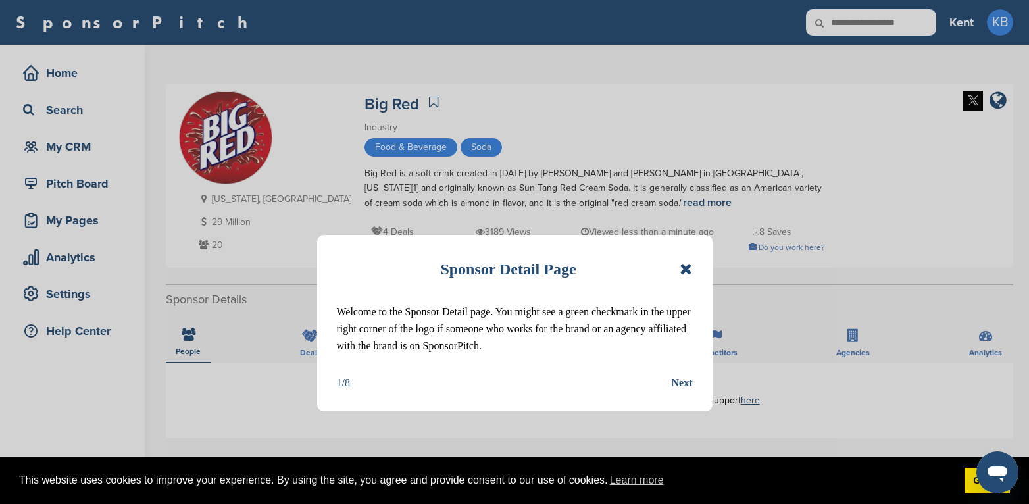
click at [686, 269] on icon at bounding box center [686, 269] width 13 height 16
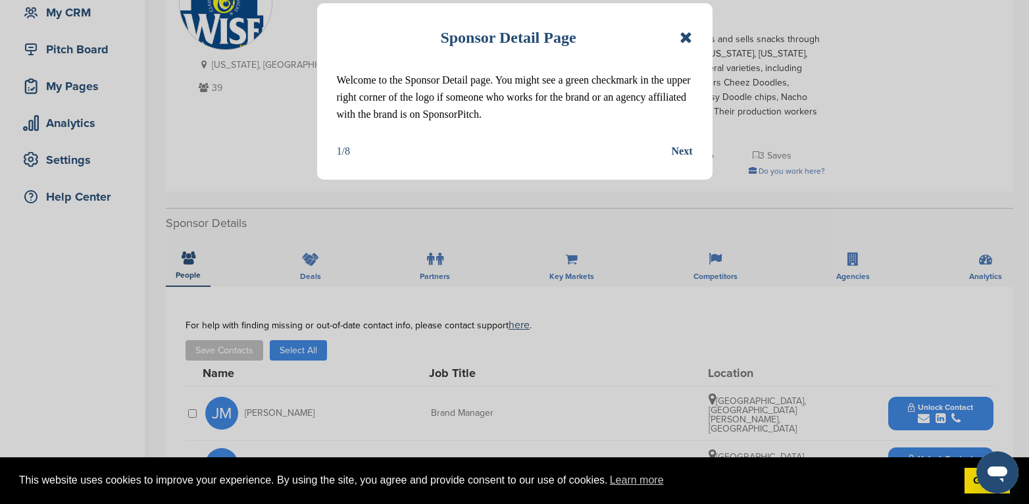
scroll to position [263, 0]
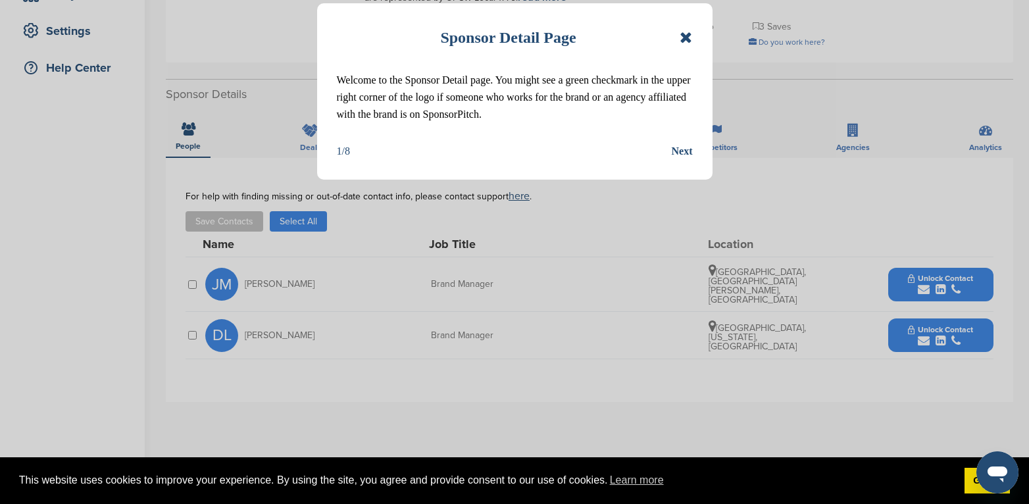
click at [691, 38] on icon at bounding box center [686, 38] width 13 height 16
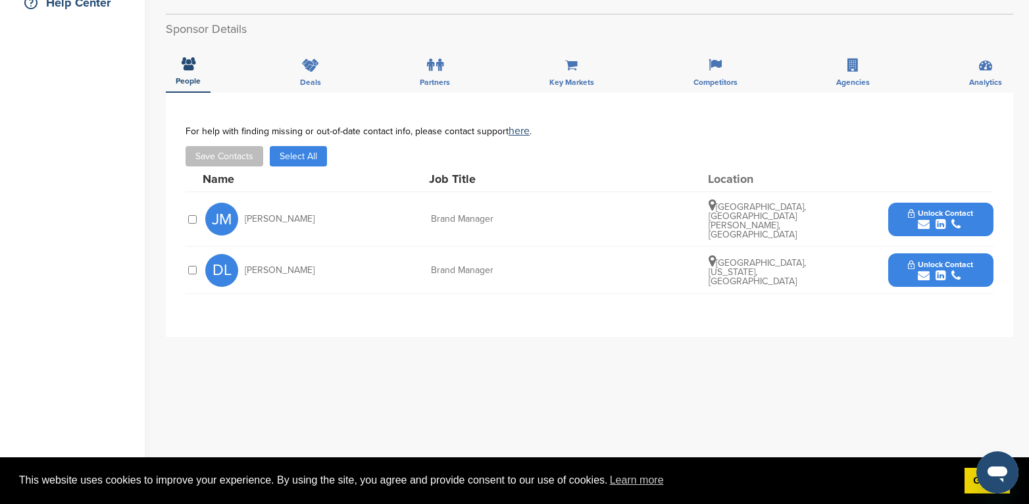
scroll to position [329, 0]
click at [939, 250] on button "Unlock Contact" at bounding box center [940, 269] width 97 height 39
click at [910, 218] on div "submit" at bounding box center [940, 224] width 65 height 13
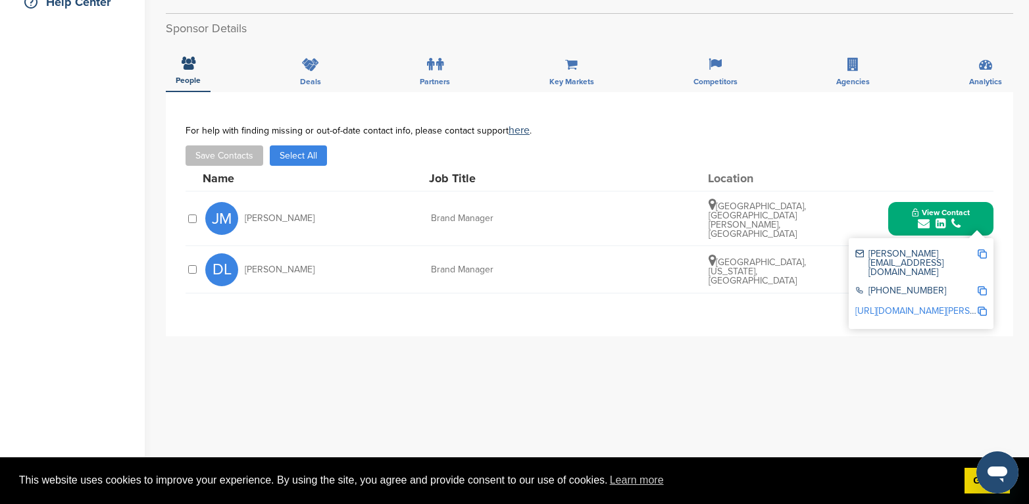
click at [900, 213] on button "View Contact" at bounding box center [941, 218] width 90 height 39
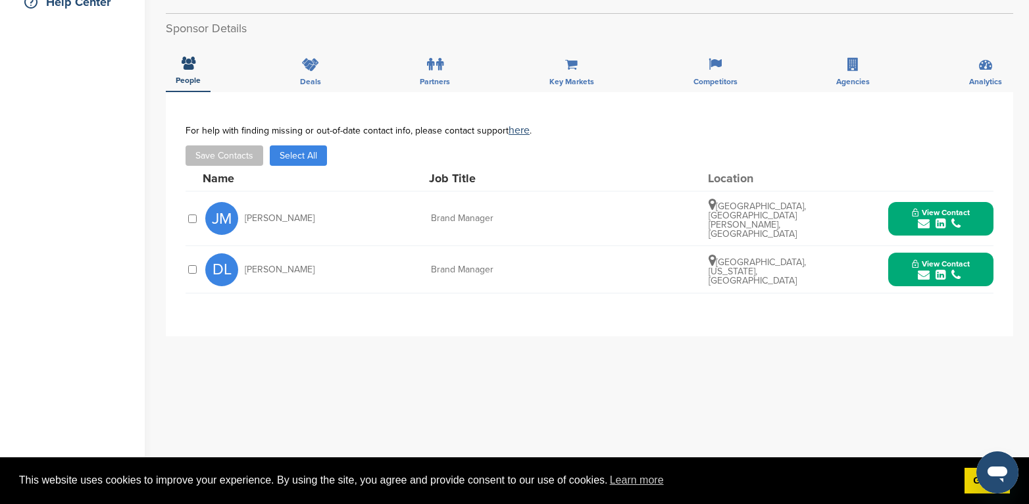
click at [903, 251] on button "View Contact" at bounding box center [941, 269] width 90 height 39
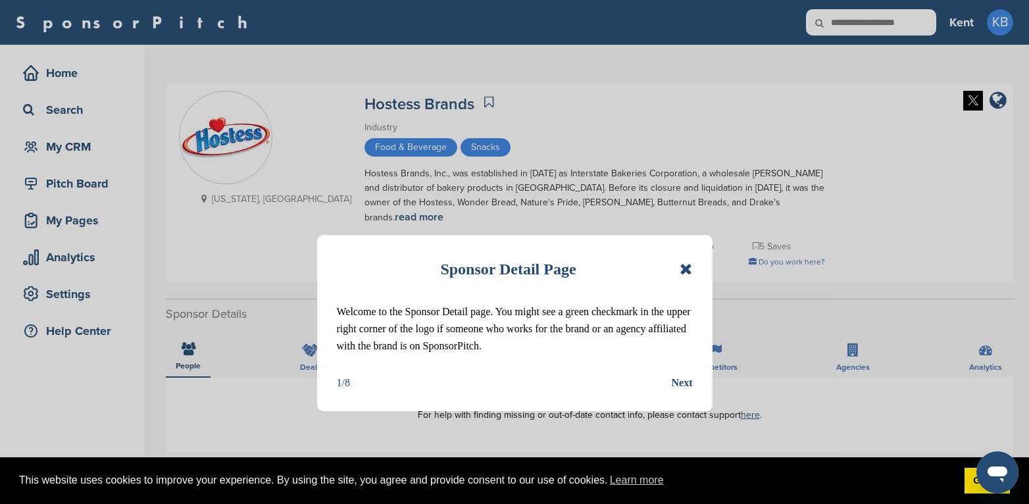
click at [684, 266] on icon at bounding box center [686, 269] width 13 height 16
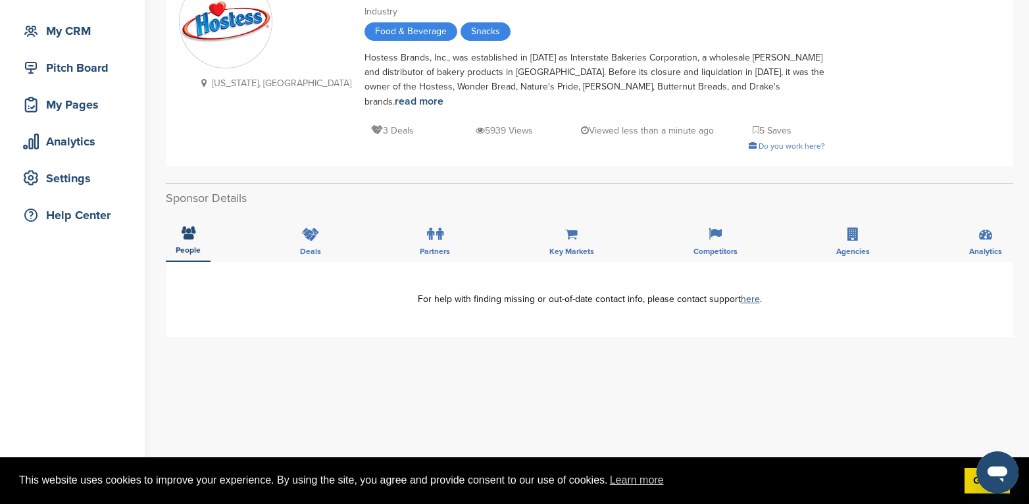
scroll to position [132, 0]
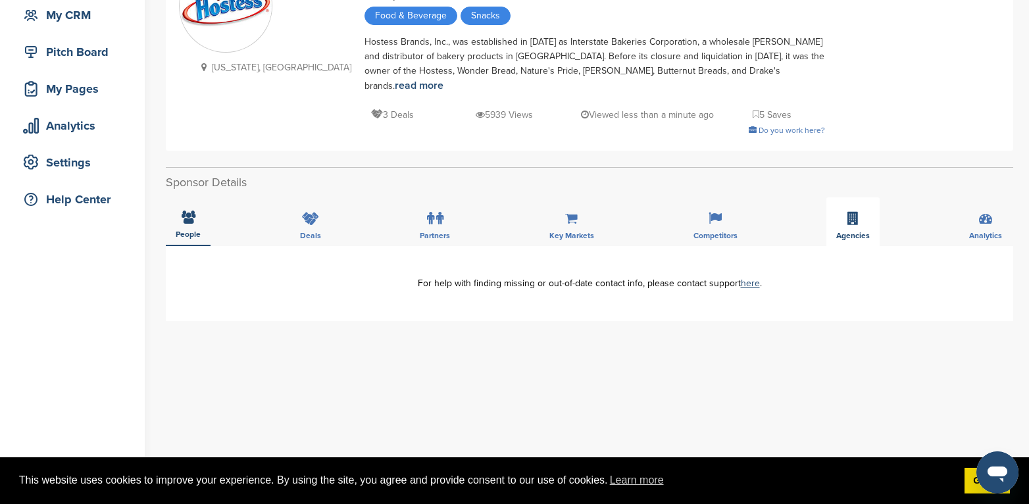
click at [849, 212] on icon at bounding box center [853, 218] width 11 height 13
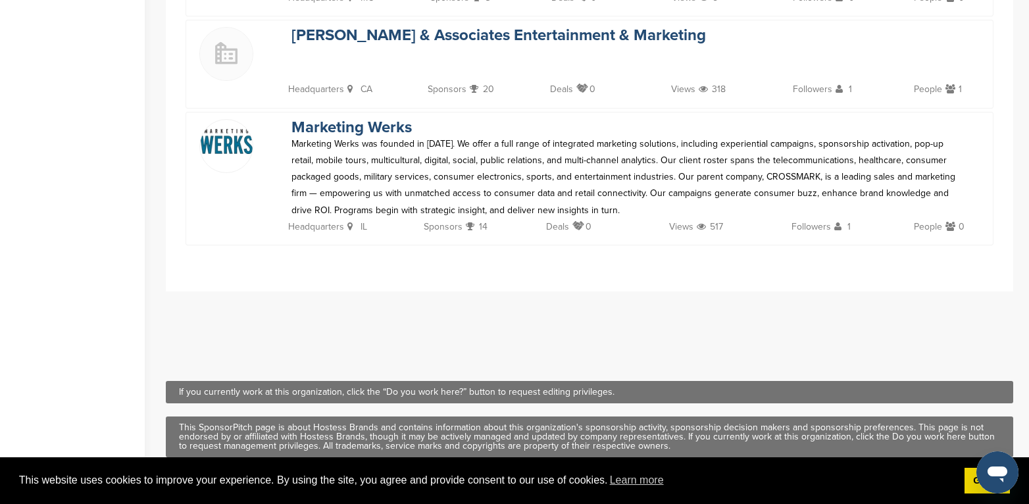
scroll to position [461, 0]
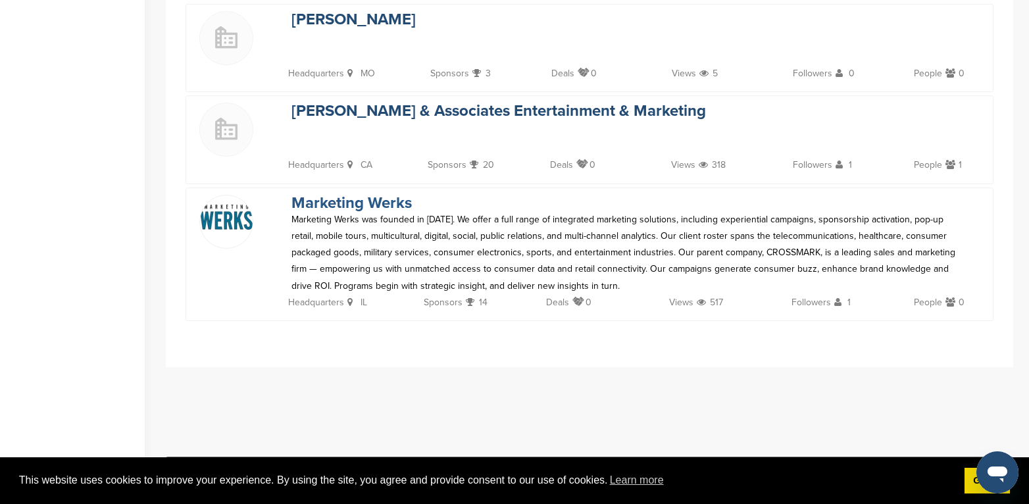
click at [332, 193] on link "Marketing Werks" at bounding box center [352, 202] width 120 height 19
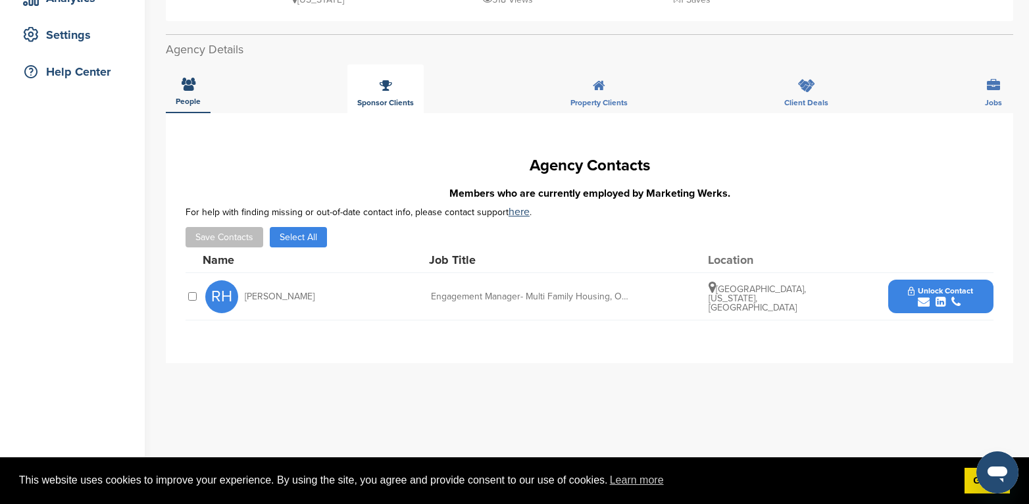
scroll to position [329, 0]
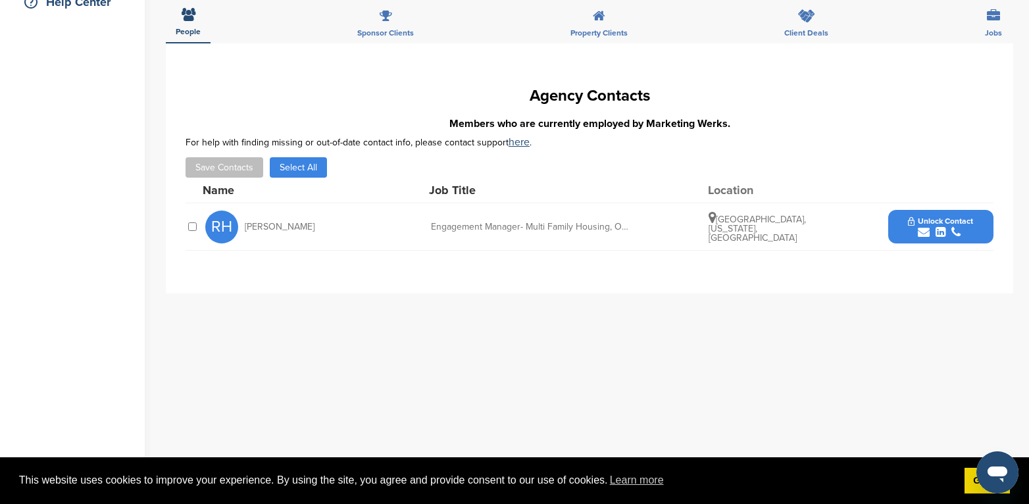
drag, startPoint x: 969, startPoint y: 222, endPoint x: 946, endPoint y: 188, distance: 41.6
click at [937, 172] on div "Save Contacts Select All" at bounding box center [590, 167] width 808 height 20
click at [969, 224] on span "Unlock Contact" at bounding box center [940, 221] width 65 height 9
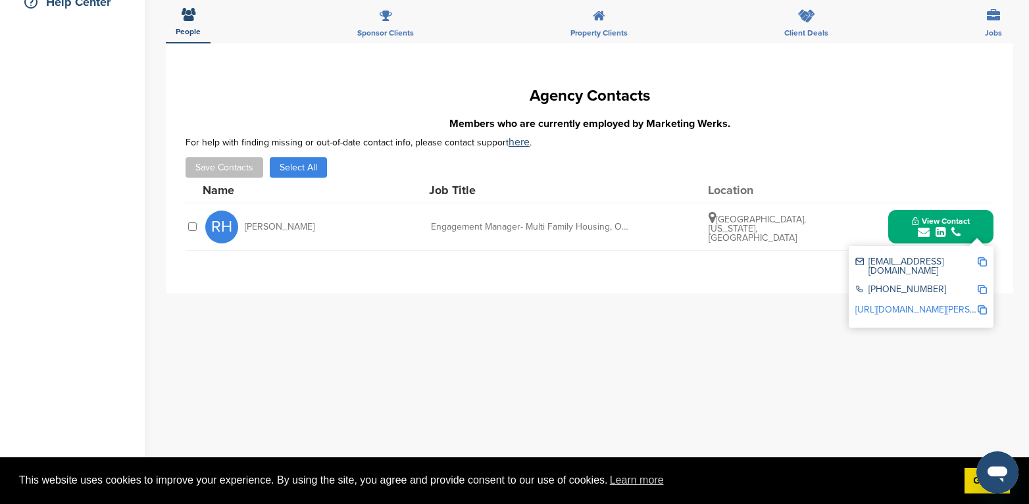
click at [983, 260] on img at bounding box center [982, 261] width 9 height 9
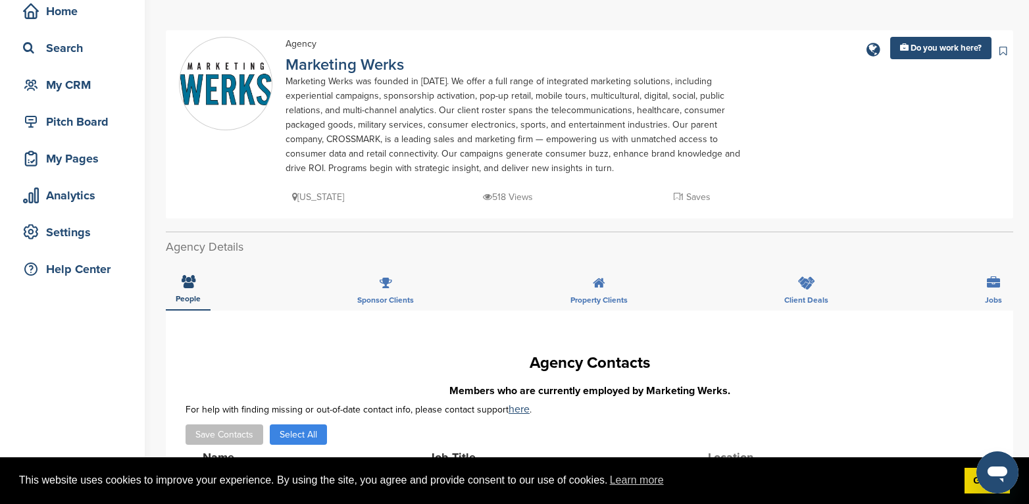
scroll to position [0, 0]
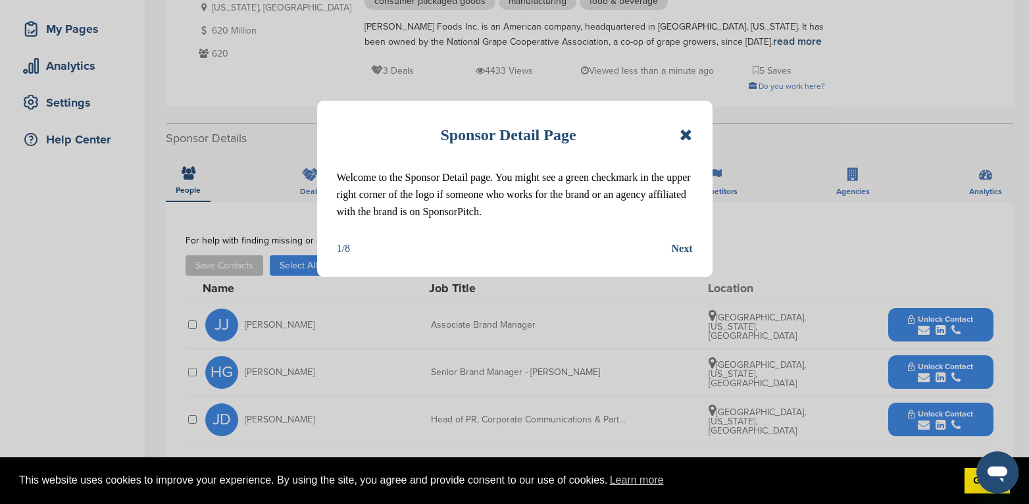
scroll to position [197, 0]
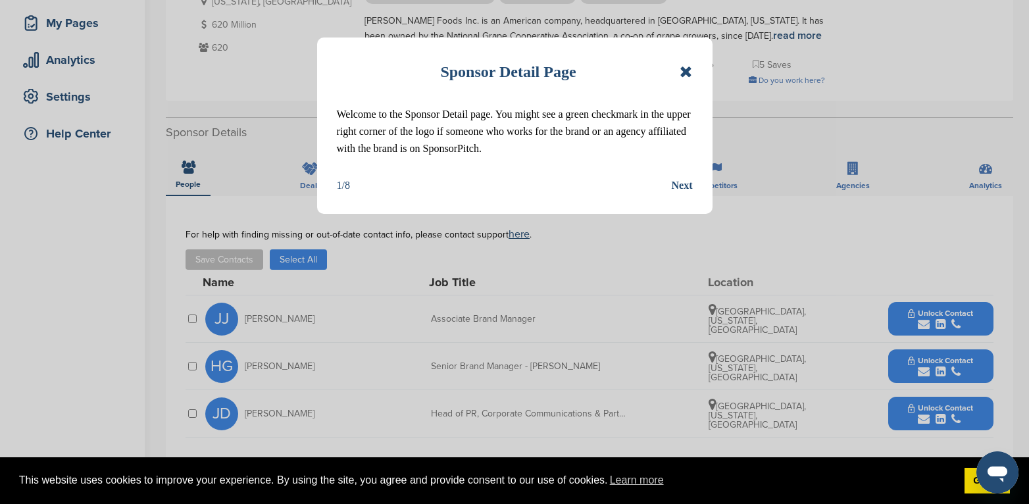
click at [689, 72] on icon at bounding box center [686, 72] width 13 height 16
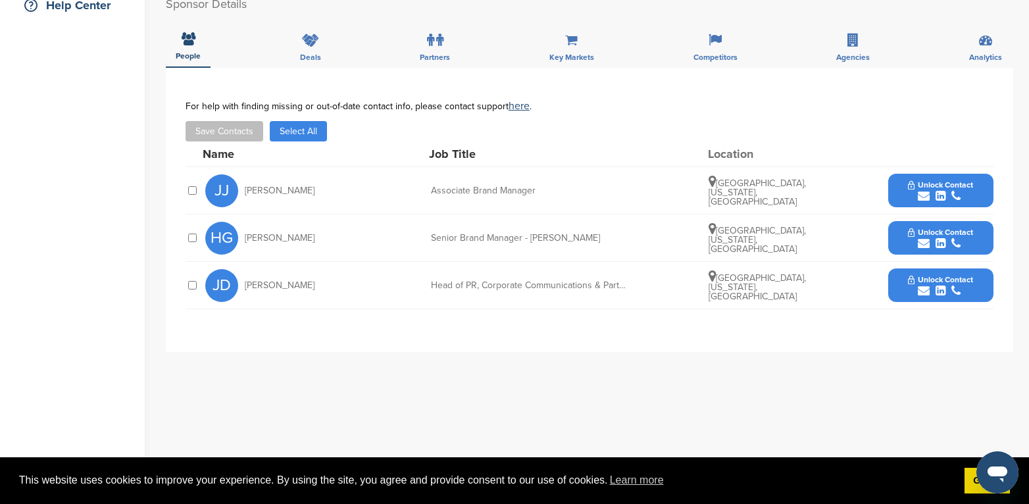
scroll to position [329, 0]
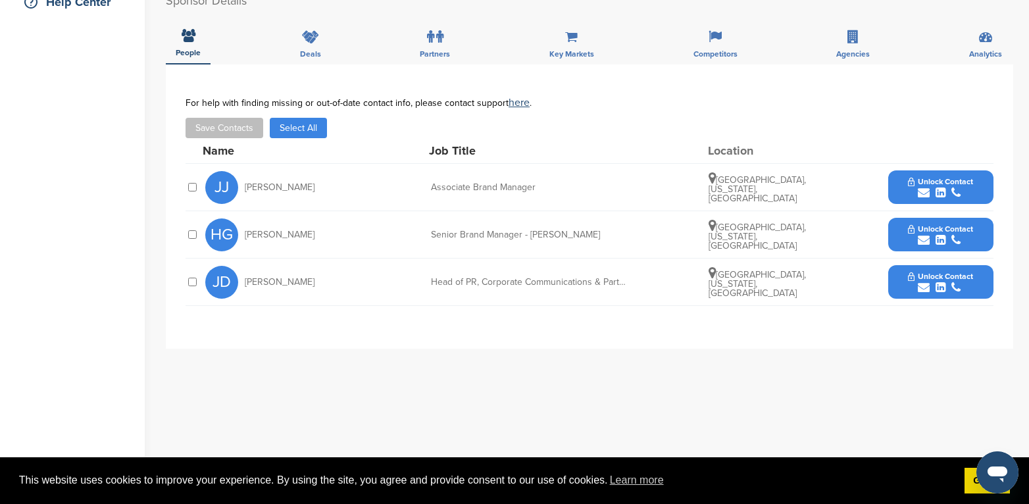
click at [921, 230] on span "Unlock Contact" at bounding box center [940, 228] width 65 height 9
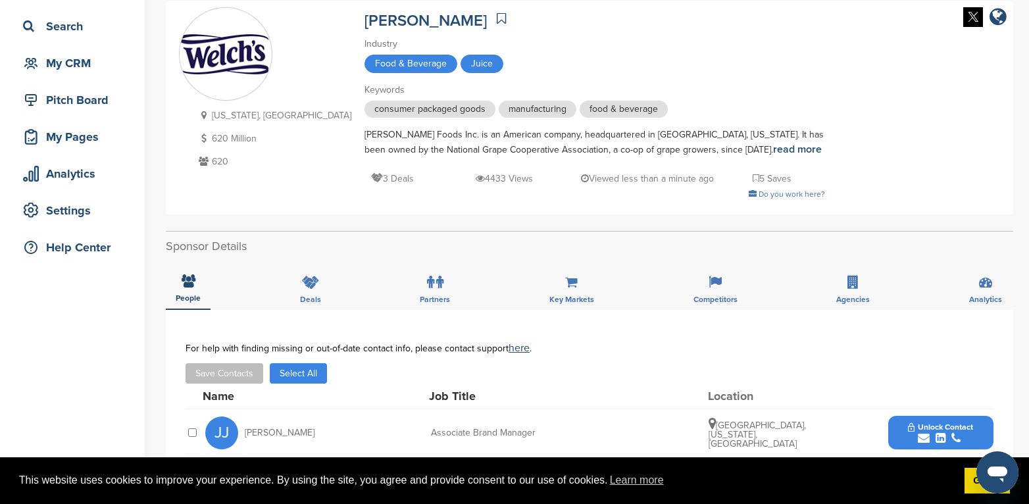
scroll to position [66, 0]
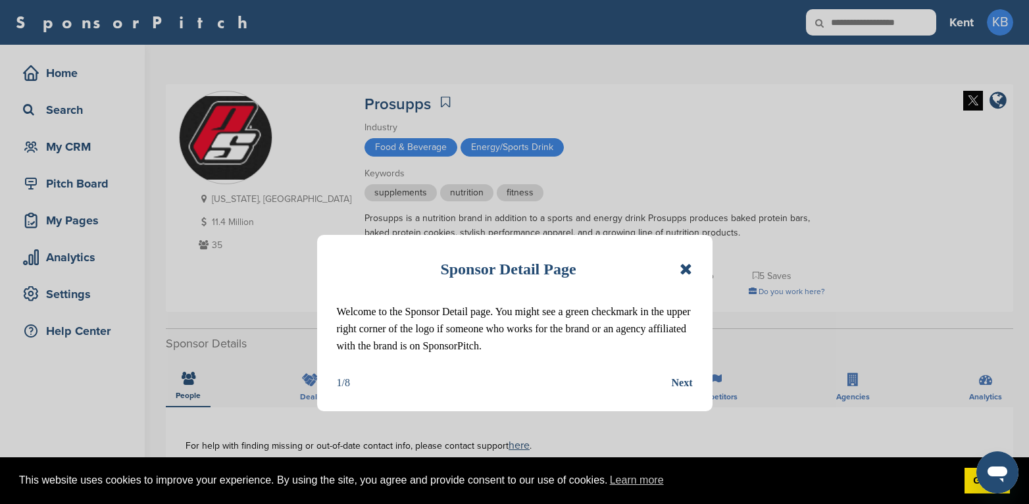
click at [686, 270] on icon at bounding box center [686, 269] width 13 height 16
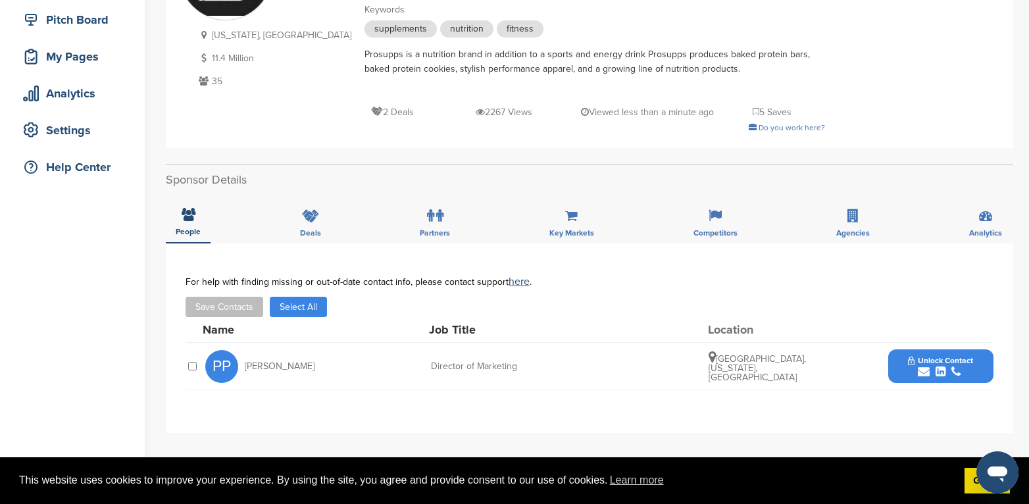
scroll to position [263, 0]
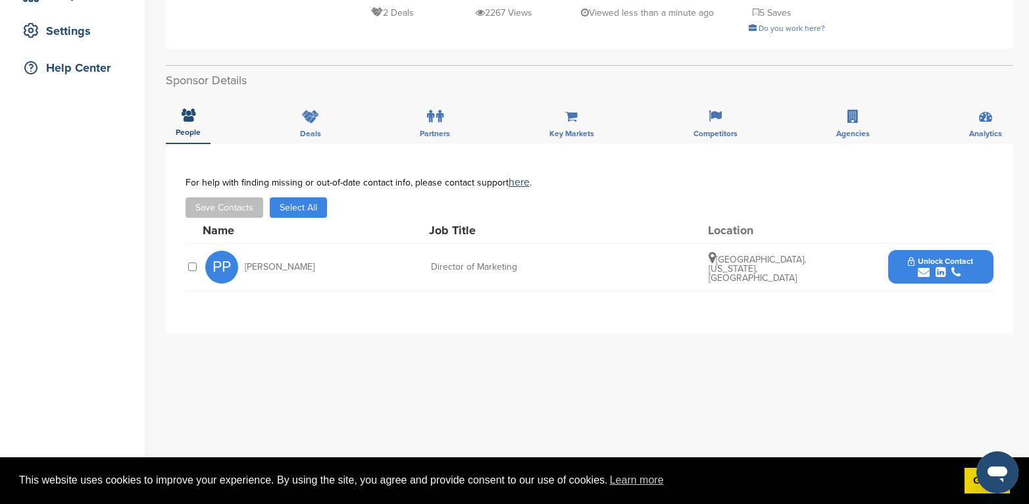
click at [906, 265] on button "Unlock Contact" at bounding box center [940, 266] width 97 height 39
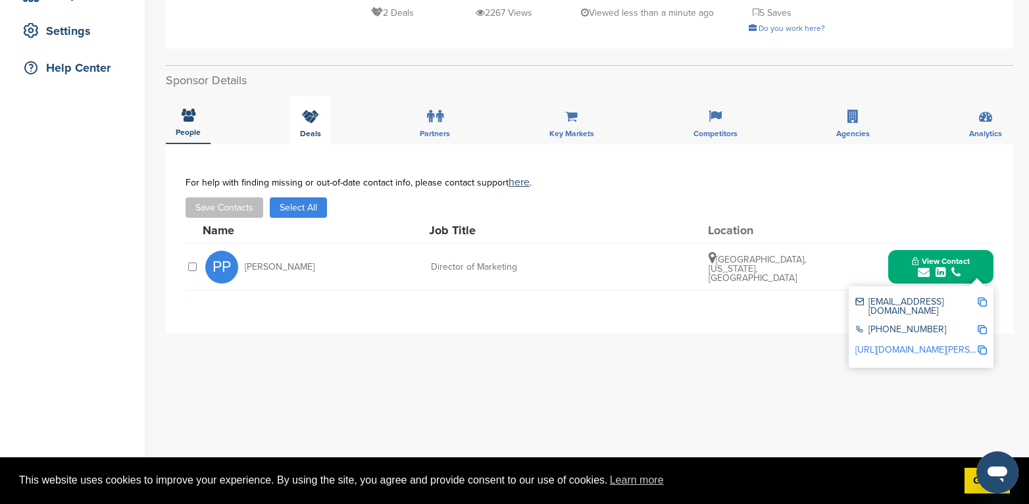
click at [306, 116] on icon at bounding box center [310, 116] width 17 height 13
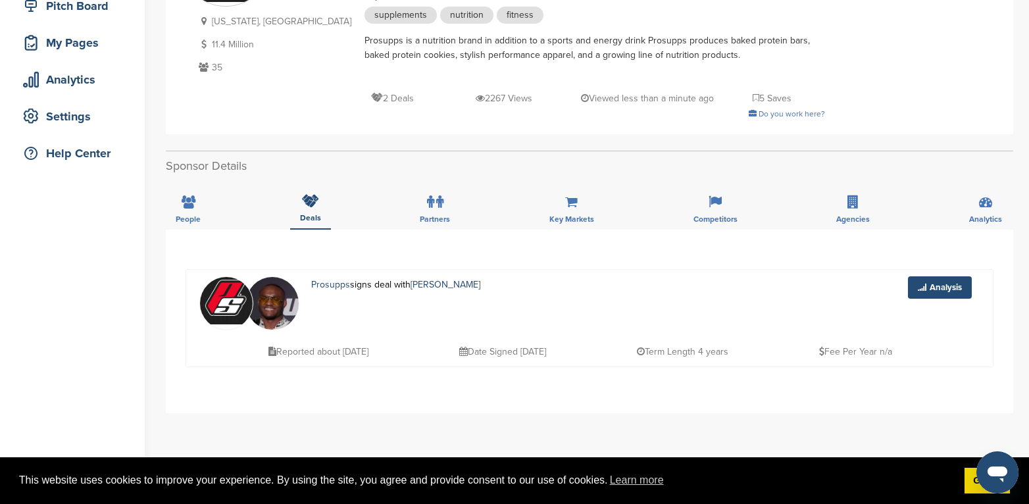
scroll to position [66, 0]
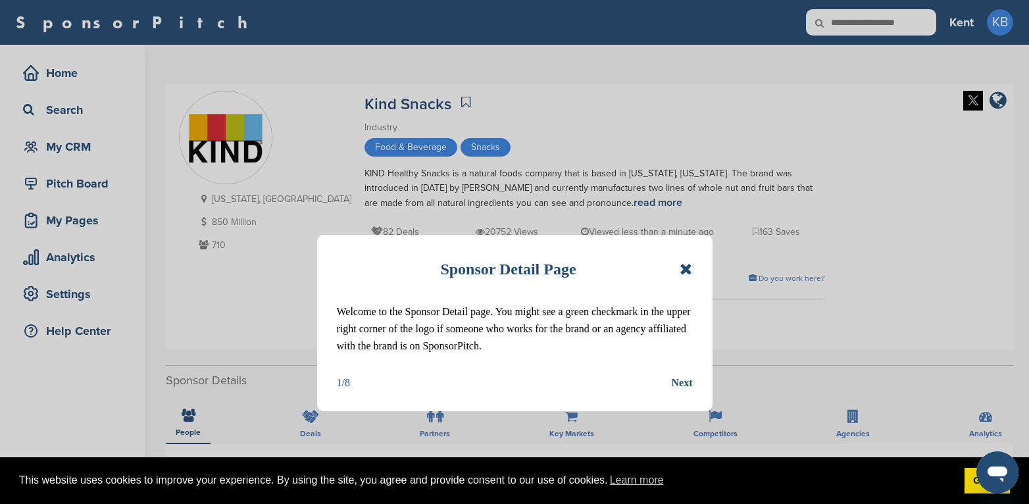
drag, startPoint x: 682, startPoint y: 267, endPoint x: 674, endPoint y: 266, distance: 8.7
click at [682, 267] on icon at bounding box center [686, 269] width 13 height 16
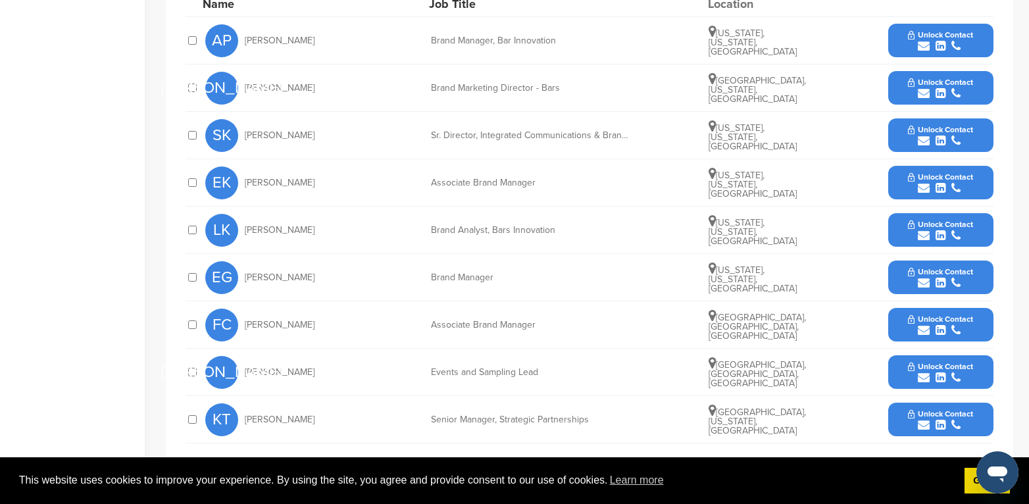
scroll to position [658, 0]
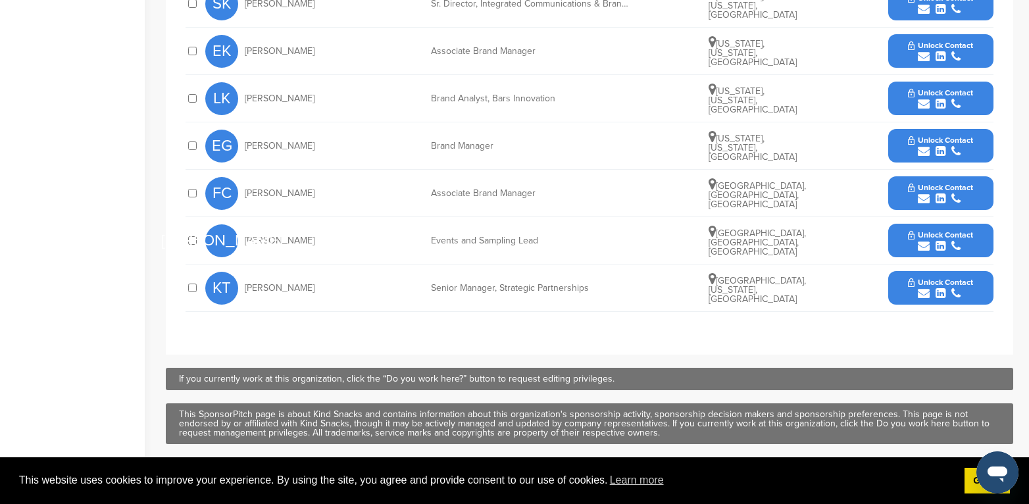
click at [914, 280] on span "Unlock Contact" at bounding box center [940, 282] width 65 height 9
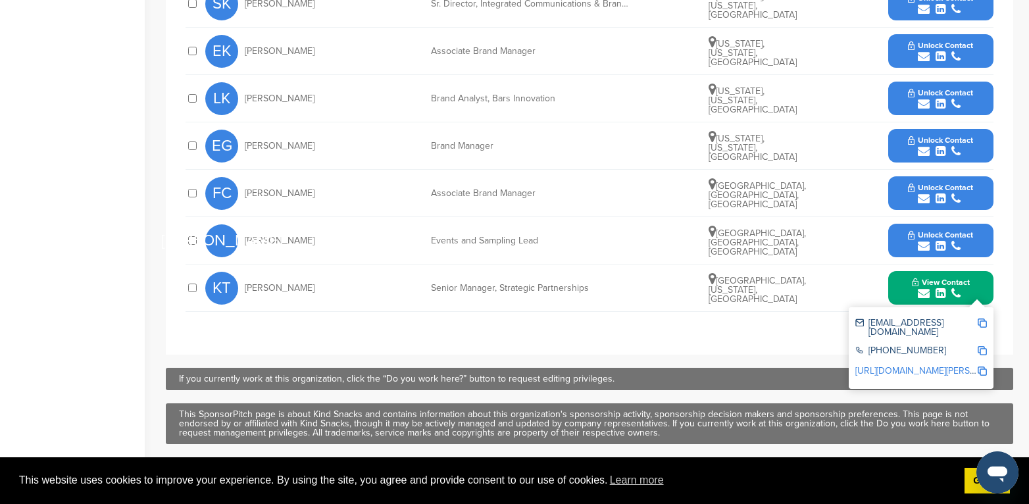
click at [908, 230] on button "Unlock Contact" at bounding box center [940, 240] width 97 height 39
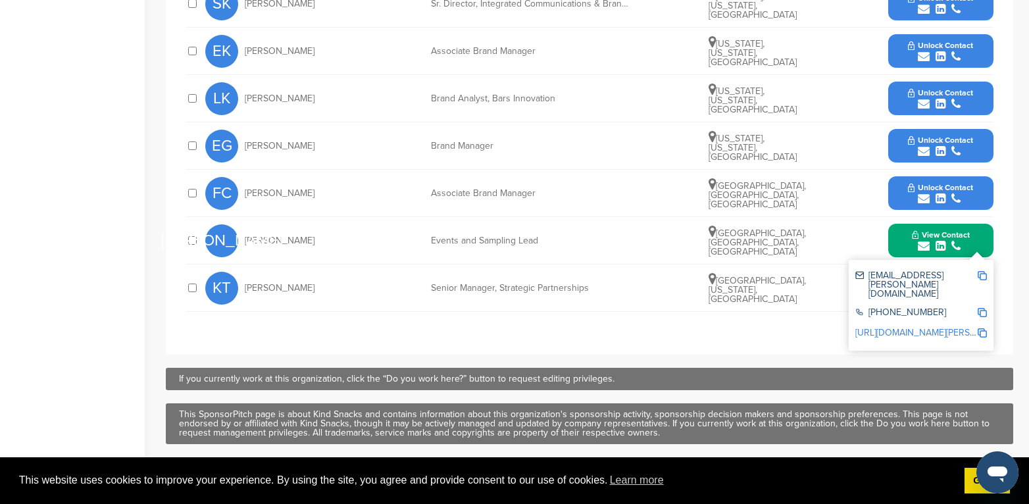
click at [979, 276] on img at bounding box center [982, 275] width 9 height 9
click at [896, 138] on button "Unlock Contact" at bounding box center [940, 145] width 97 height 39
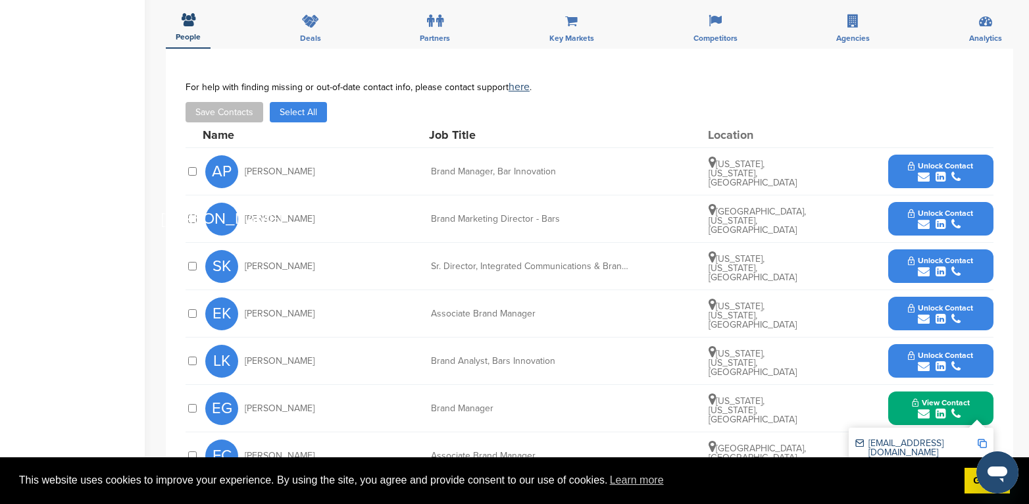
scroll to position [395, 0]
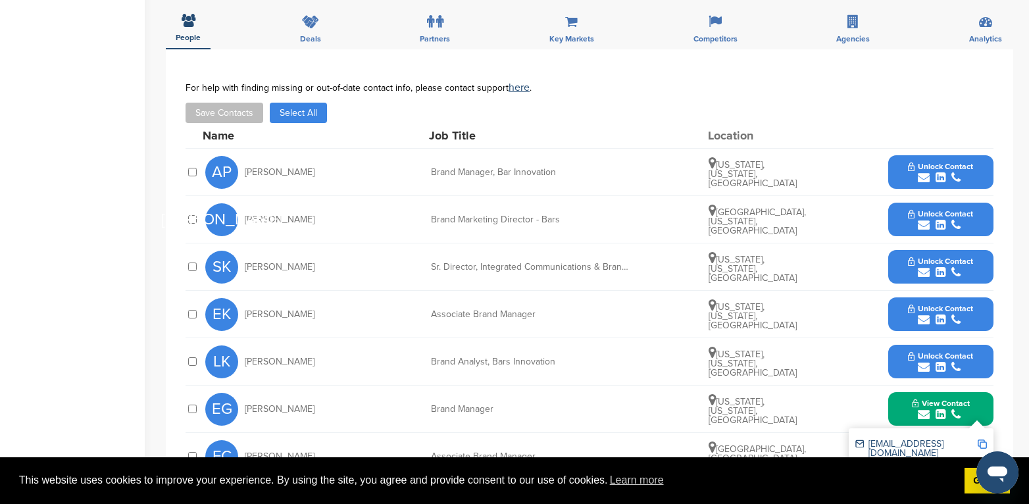
click at [906, 215] on button "Unlock Contact" at bounding box center [940, 219] width 97 height 39
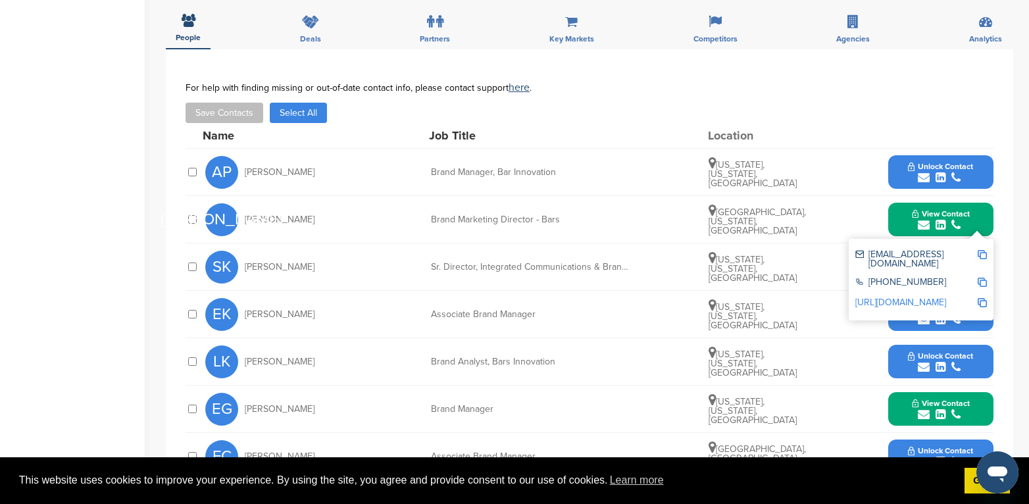
click at [912, 160] on button "Unlock Contact" at bounding box center [940, 172] width 97 height 39
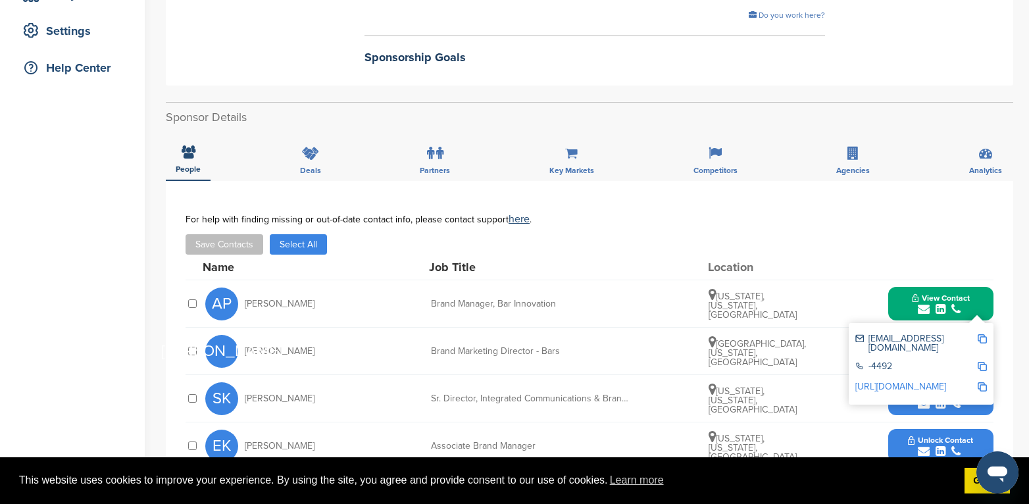
scroll to position [0, 0]
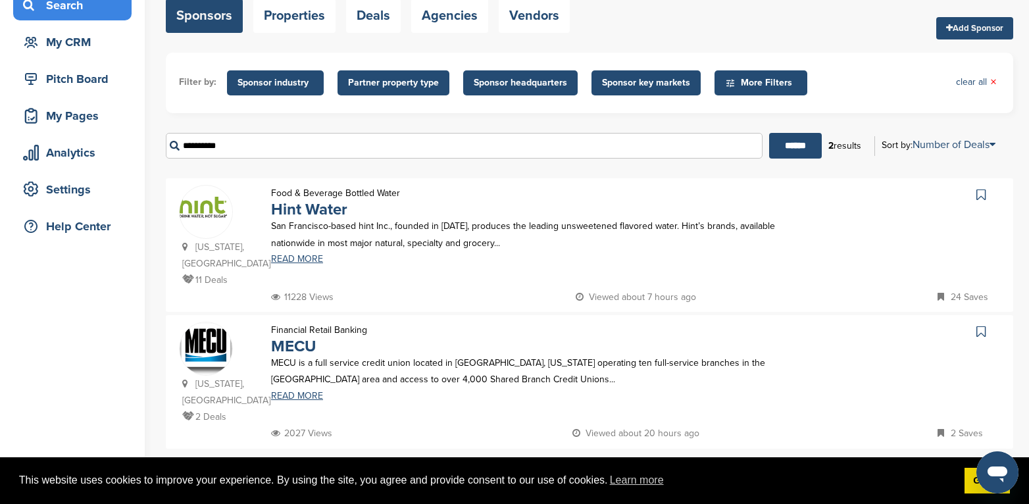
scroll to position [102, 0]
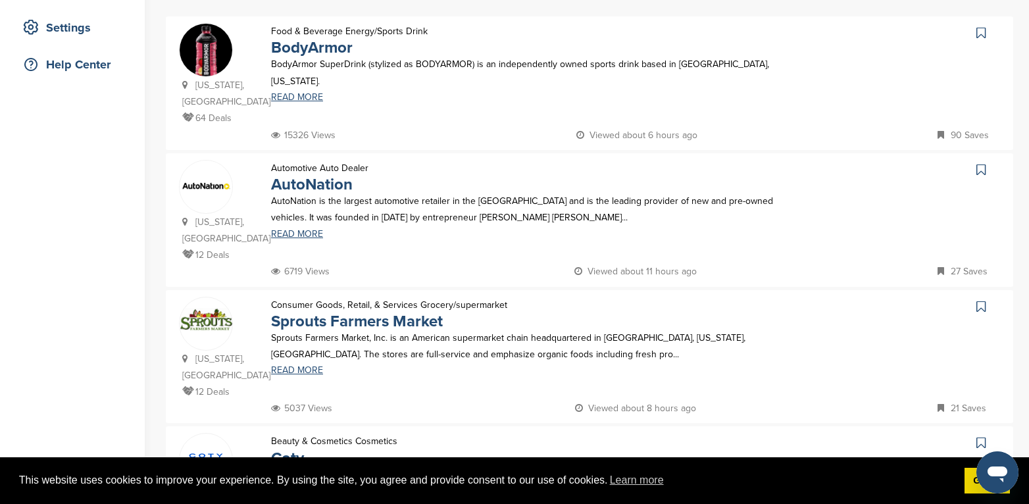
scroll to position [263, 0]
